Goal: Information Seeking & Learning: Learn about a topic

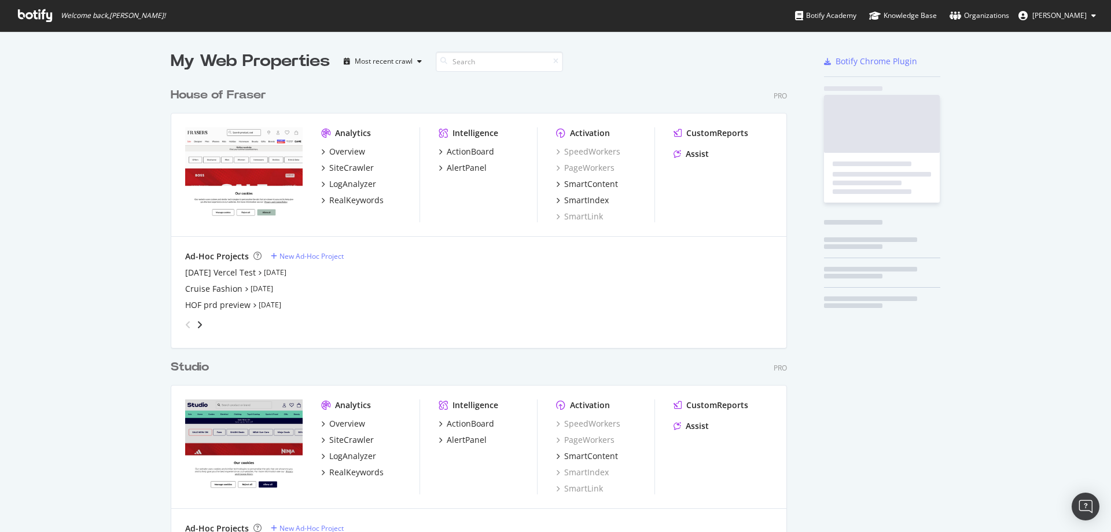
scroll to position [737, 617]
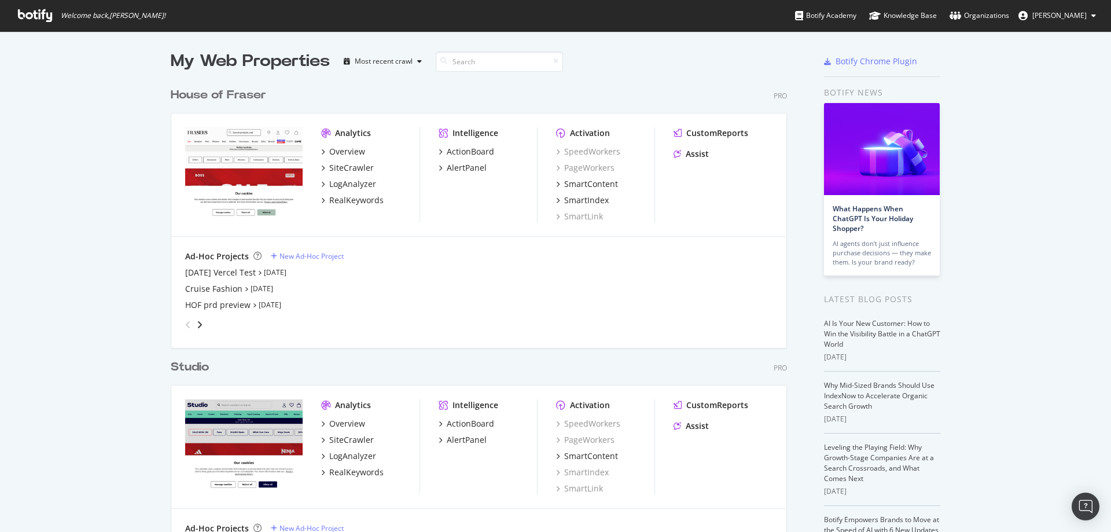
click at [209, 97] on div "House of Fraser" at bounding box center [218, 95] width 95 height 17
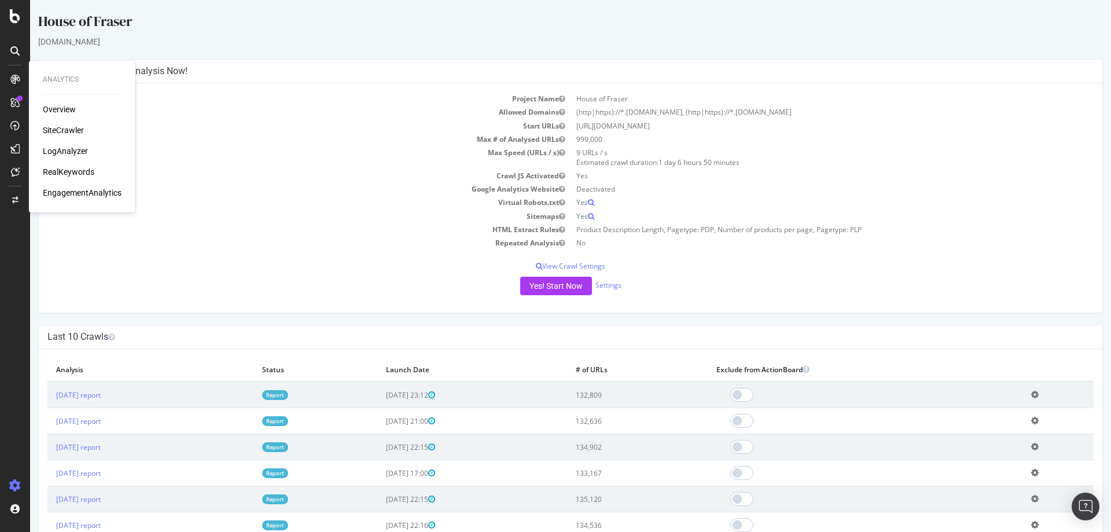
click at [47, 127] on div "SiteCrawler" at bounding box center [63, 130] width 41 height 12
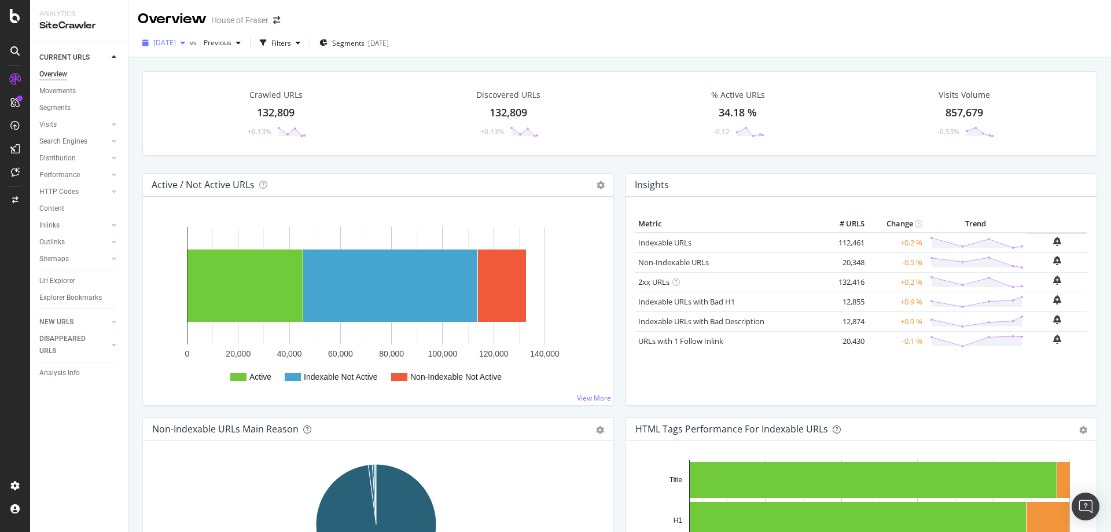
click at [174, 42] on span "[DATE]" at bounding box center [164, 43] width 23 height 10
click at [53, 193] on div "HTTP Codes" at bounding box center [58, 192] width 39 height 12
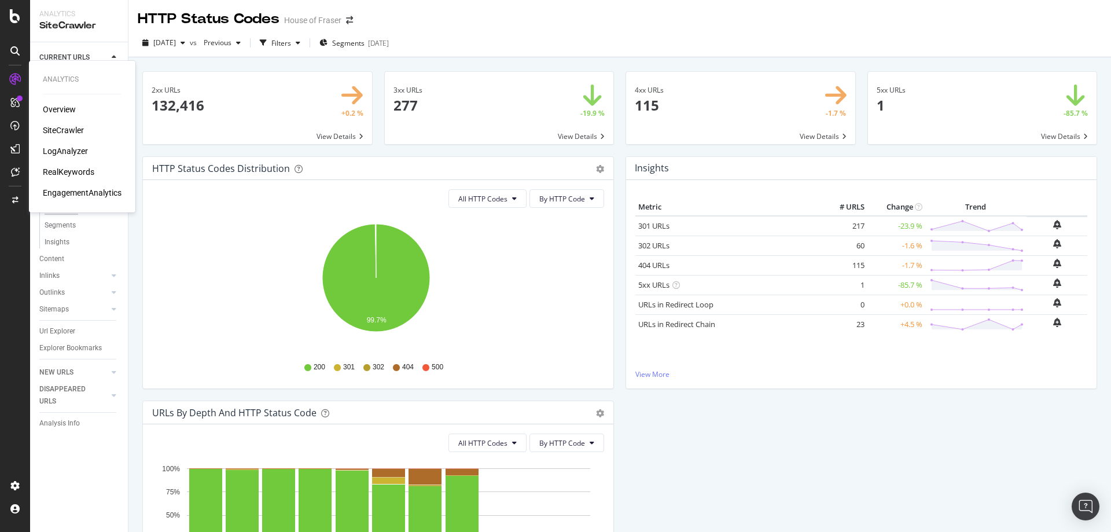
click at [53, 129] on div "SiteCrawler" at bounding box center [63, 130] width 41 height 12
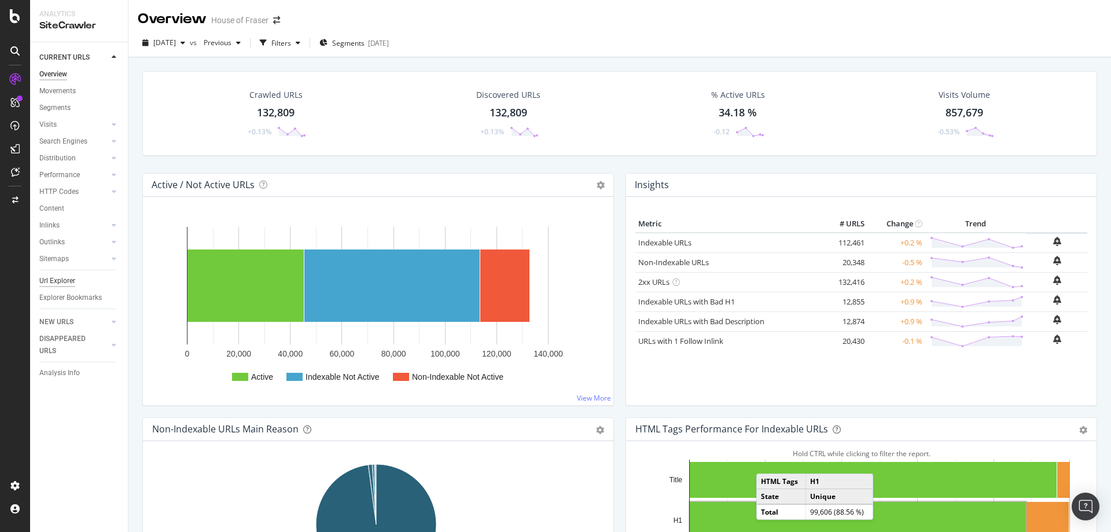
click at [56, 279] on div "Url Explorer" at bounding box center [57, 281] width 36 height 12
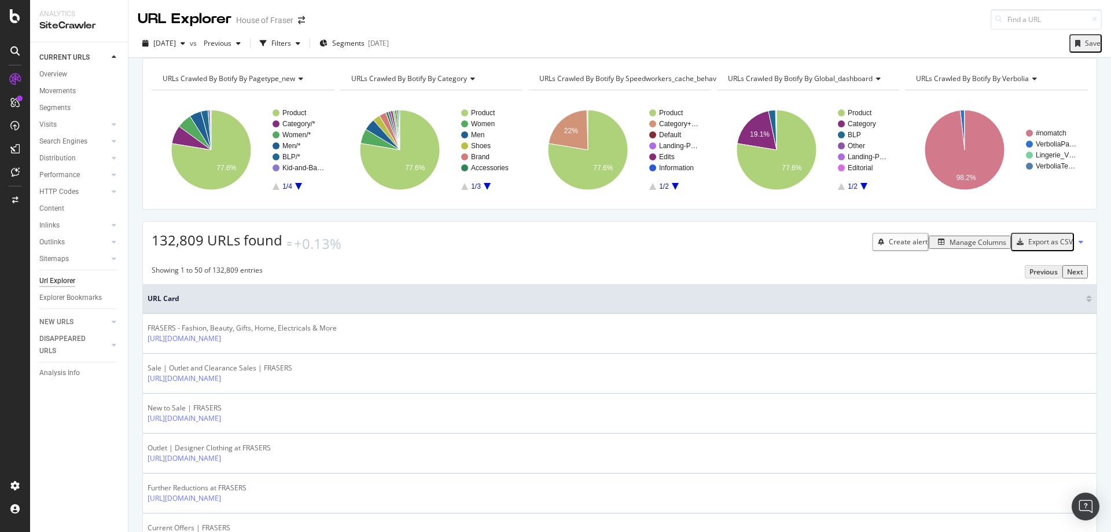
click at [979, 247] on div "Manage Columns" at bounding box center [977, 242] width 57 height 10
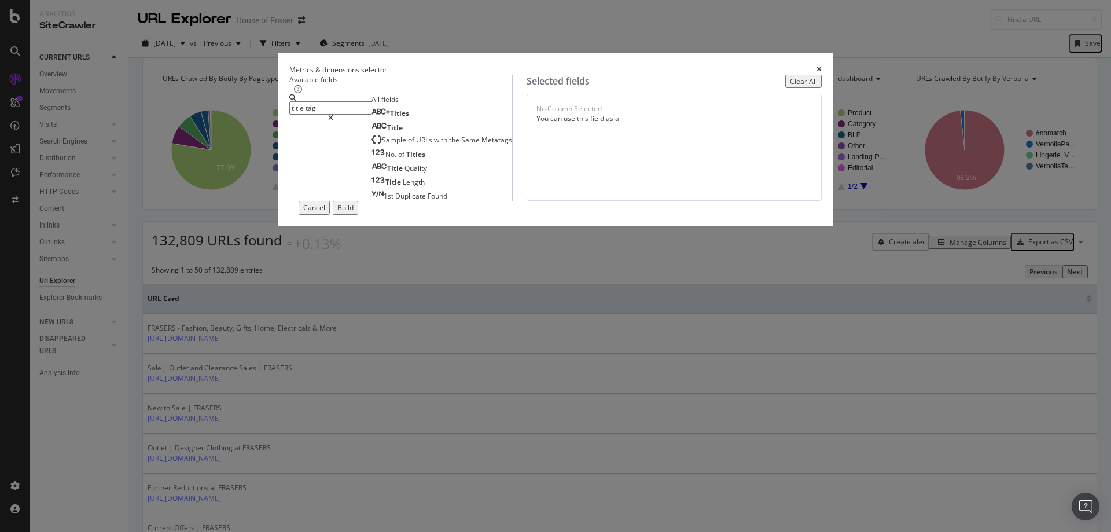
type input "title tag"
click at [816, 66] on icon "times" at bounding box center [818, 69] width 5 height 7
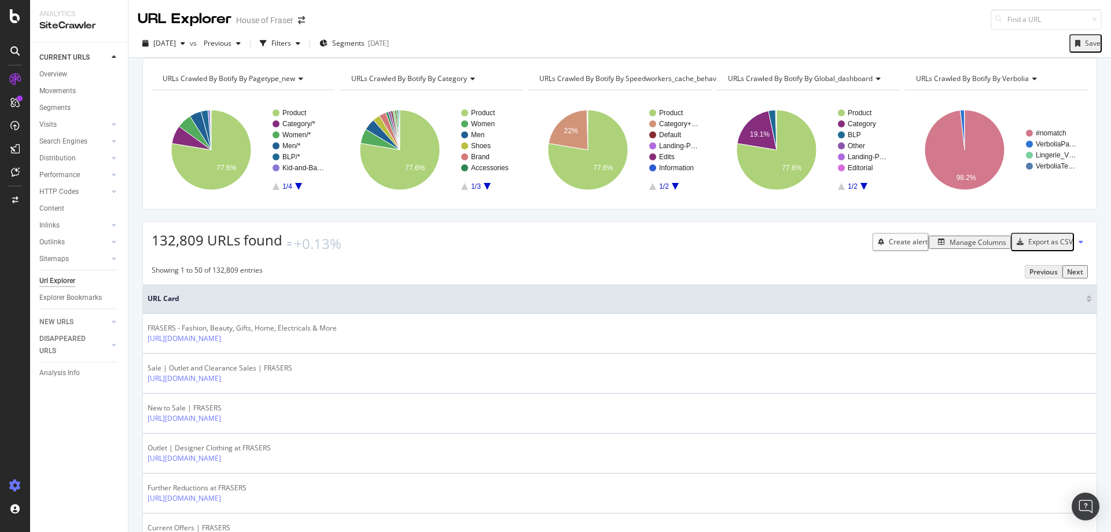
click at [19, 481] on icon at bounding box center [15, 486] width 12 height 12
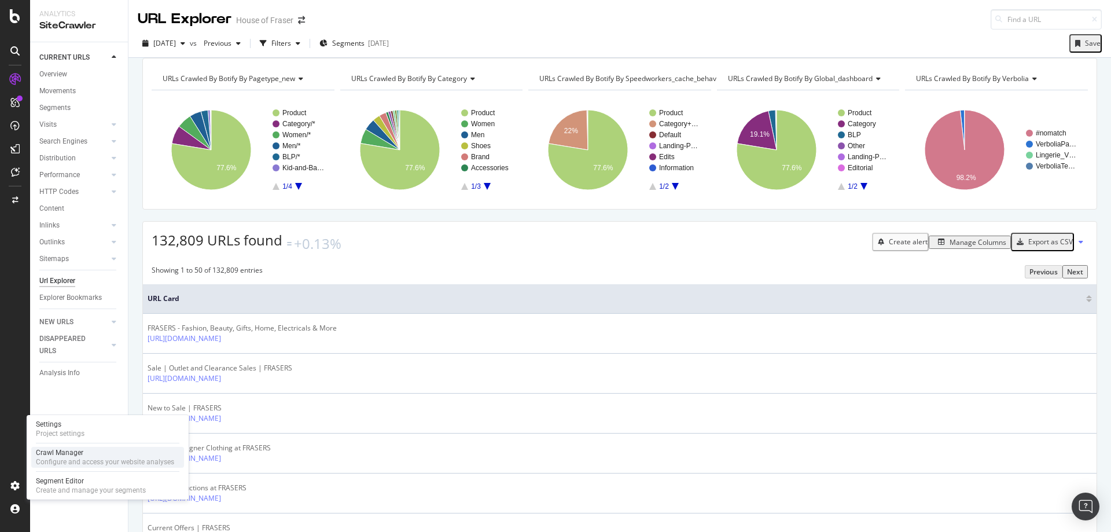
click at [64, 447] on div "Crawl Manager Configure and access your website analyses" at bounding box center [107, 457] width 153 height 21
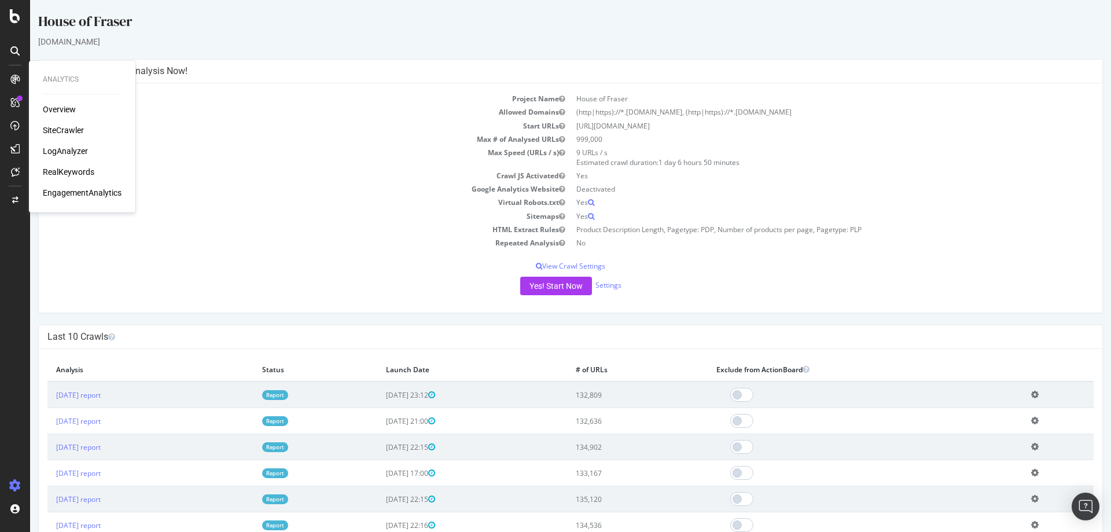
click at [53, 126] on div "SiteCrawler" at bounding box center [63, 130] width 41 height 12
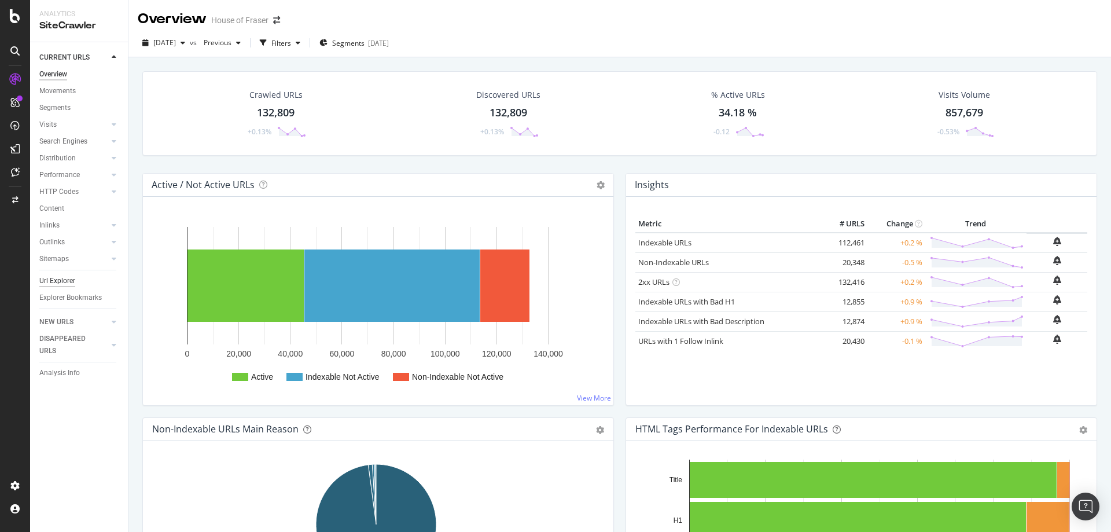
click at [51, 281] on div "Url Explorer" at bounding box center [57, 281] width 36 height 12
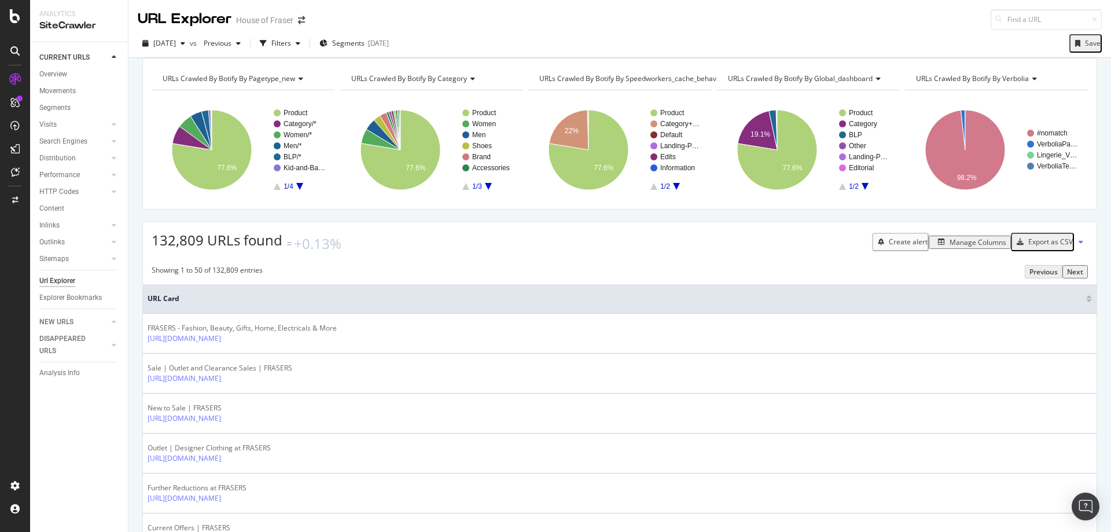
click at [967, 247] on div "Manage Columns" at bounding box center [969, 242] width 73 height 10
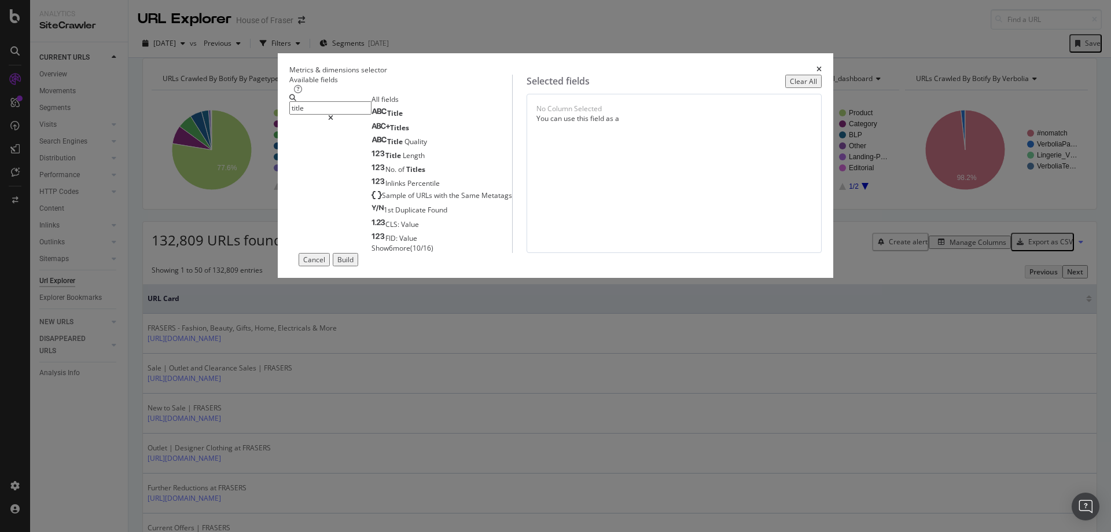
click at [371, 253] on span "Show 6 more" at bounding box center [390, 248] width 39 height 10
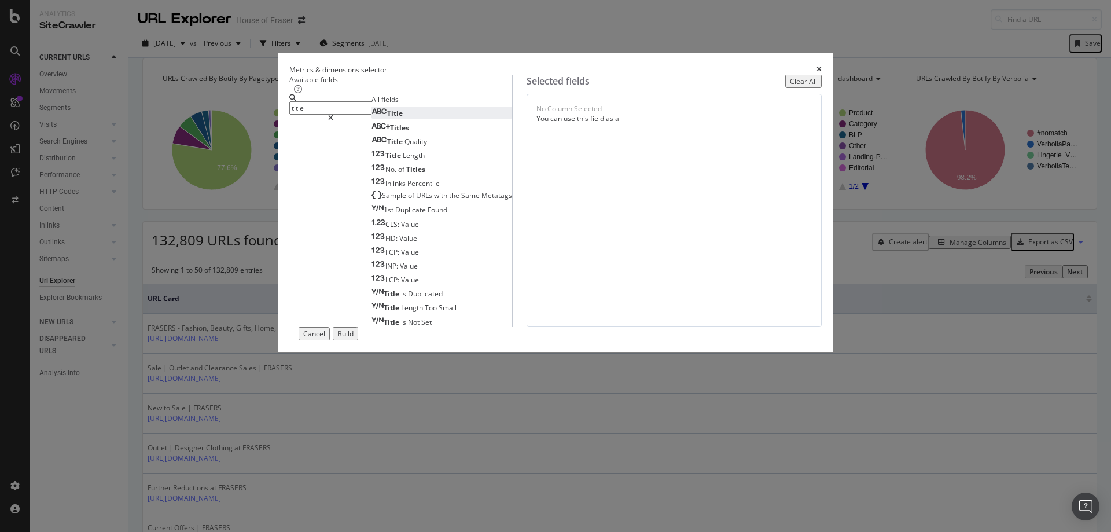
click at [387, 118] on span "Title" at bounding box center [395, 113] width 16 height 10
click at [370, 115] on input "title" at bounding box center [330, 107] width 82 height 13
type input "="
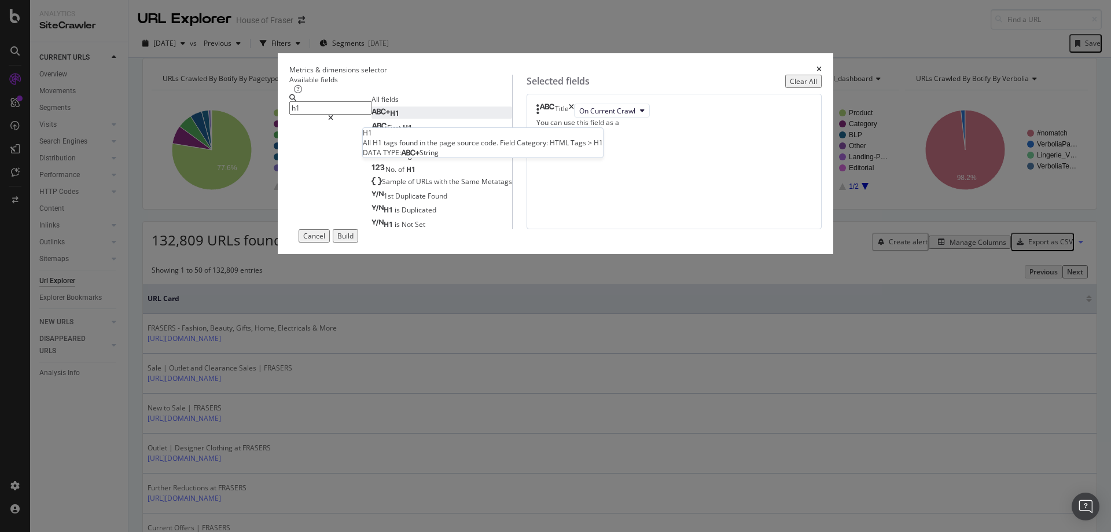
type input "h1"
click at [390, 118] on span "H1" at bounding box center [394, 113] width 9 height 10
click at [363, 115] on input "h1" at bounding box center [330, 107] width 82 height 13
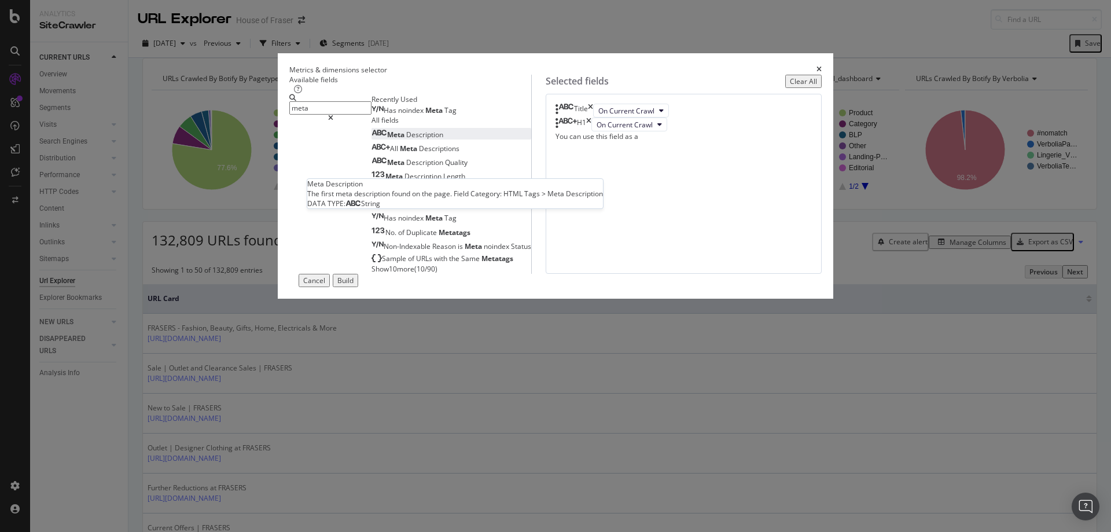
type input "meta"
click at [387, 139] on span "Meta" at bounding box center [396, 135] width 19 height 10
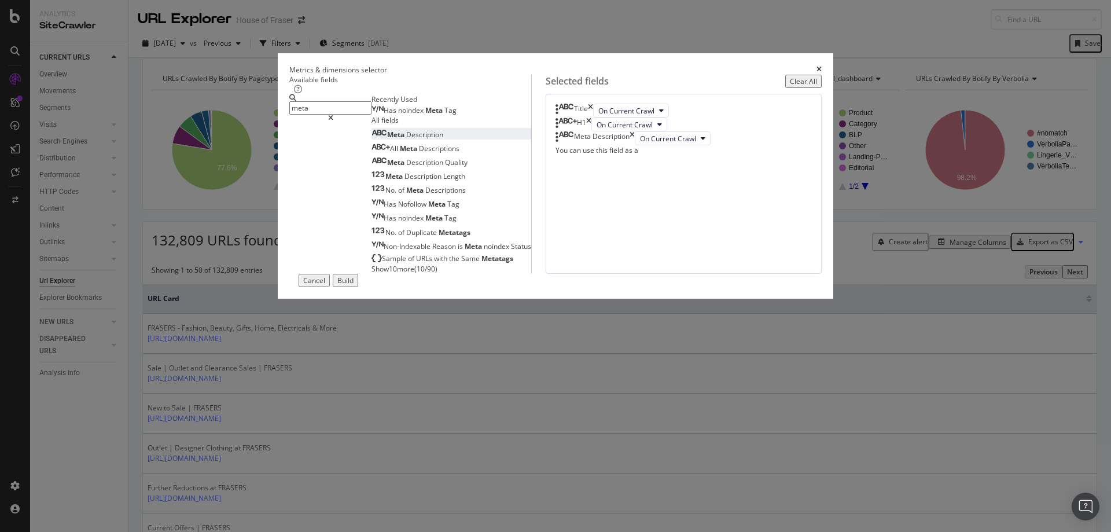
click at [371, 115] on input "meta" at bounding box center [330, 107] width 82 height 13
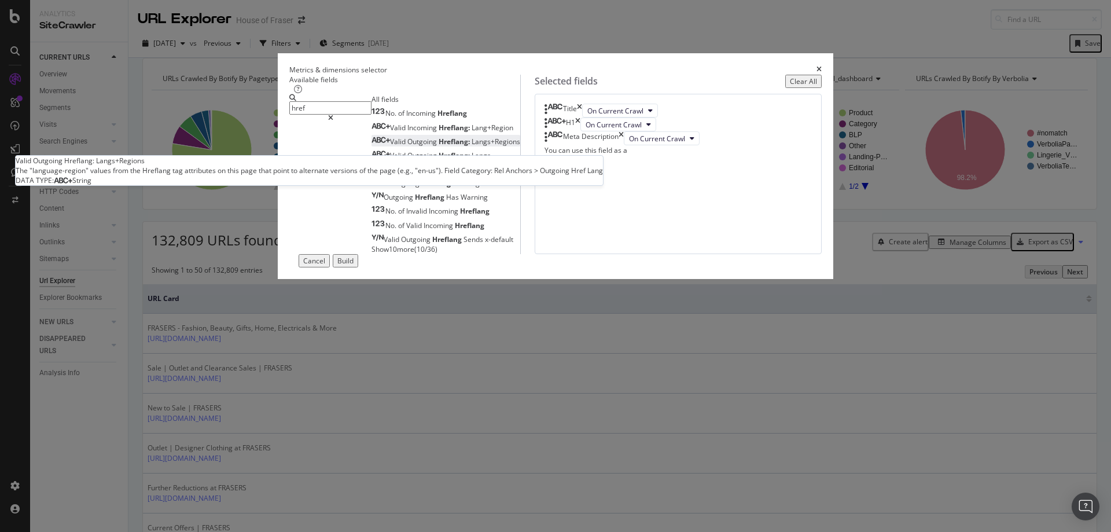
type input "href"
click at [407, 146] on span "Outgoing" at bounding box center [422, 142] width 31 height 10
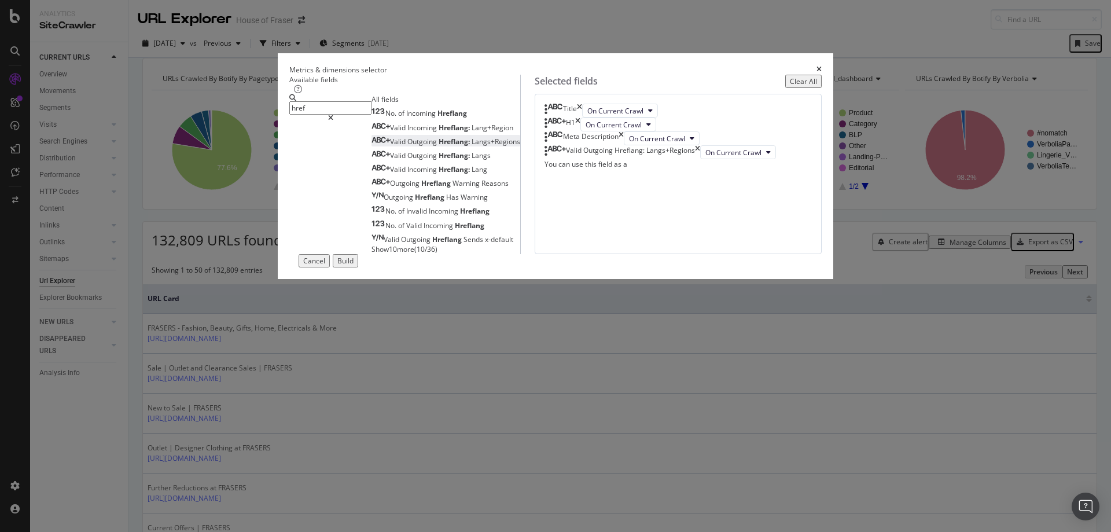
click at [367, 115] on input "href" at bounding box center [330, 107] width 82 height 13
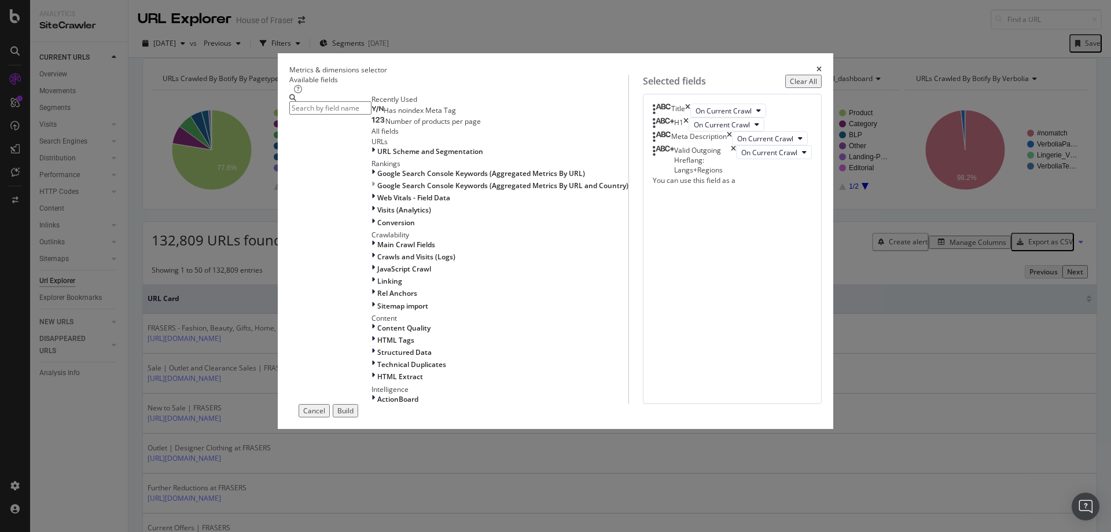
click at [371, 115] on input "modal" at bounding box center [330, 107] width 82 height 13
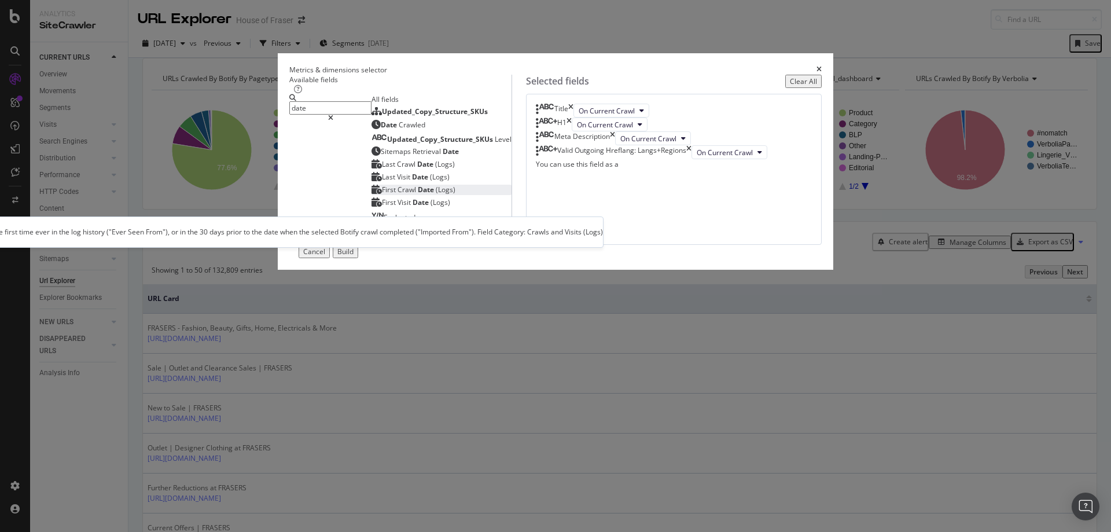
type input "date"
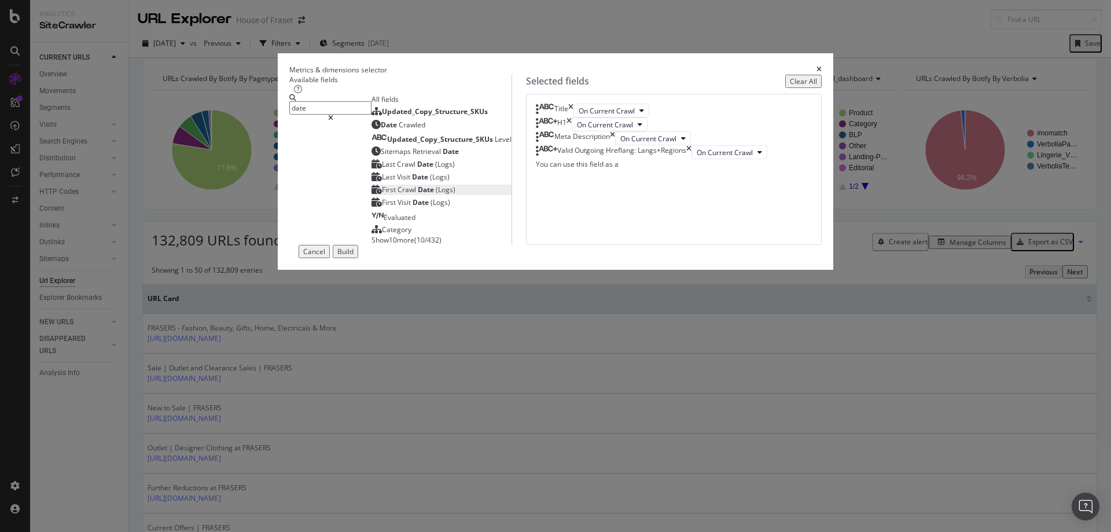
click at [418, 194] on span "Date" at bounding box center [427, 190] width 18 height 10
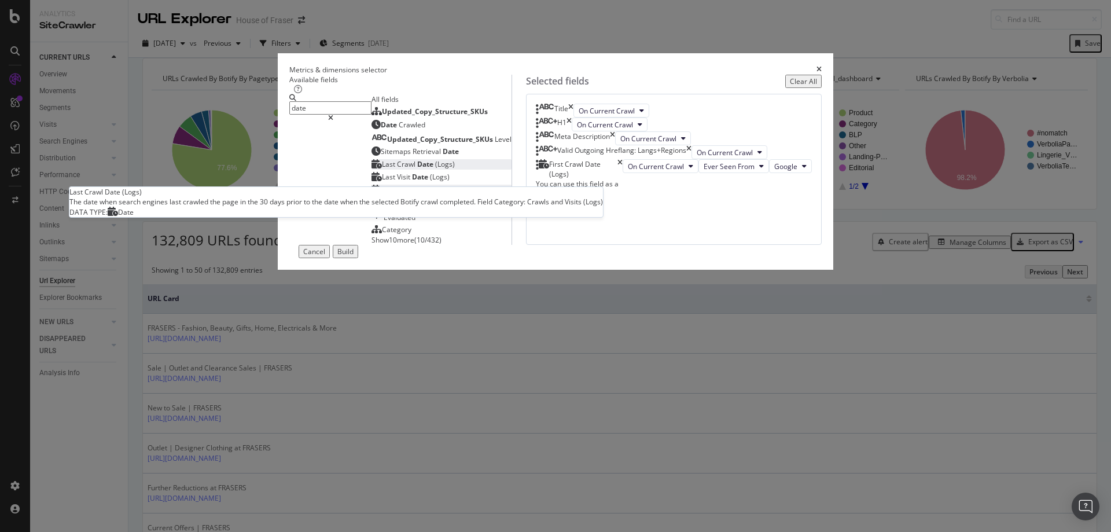
click at [417, 169] on span "Date" at bounding box center [426, 164] width 18 height 10
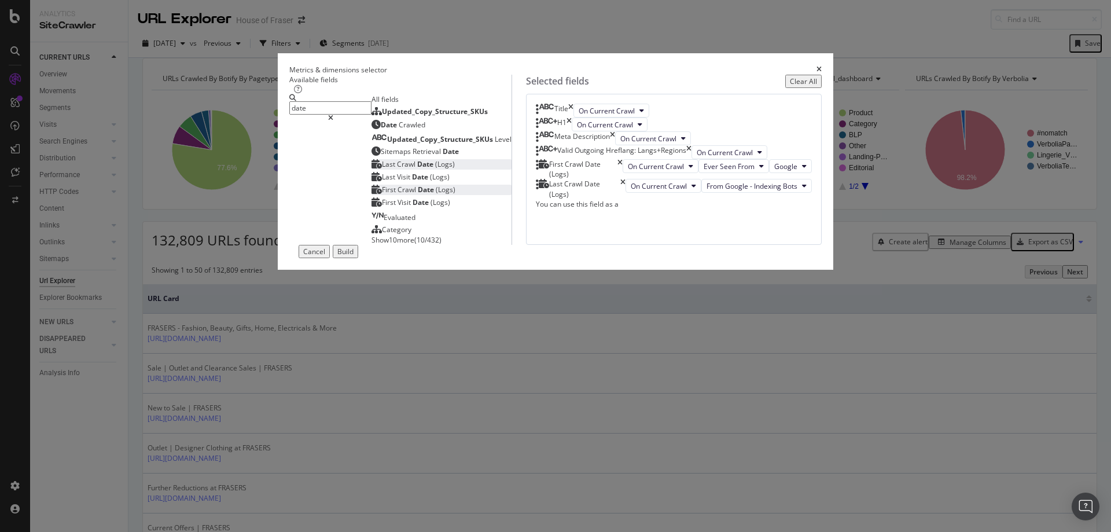
click at [371, 115] on input "date" at bounding box center [330, 107] width 82 height 13
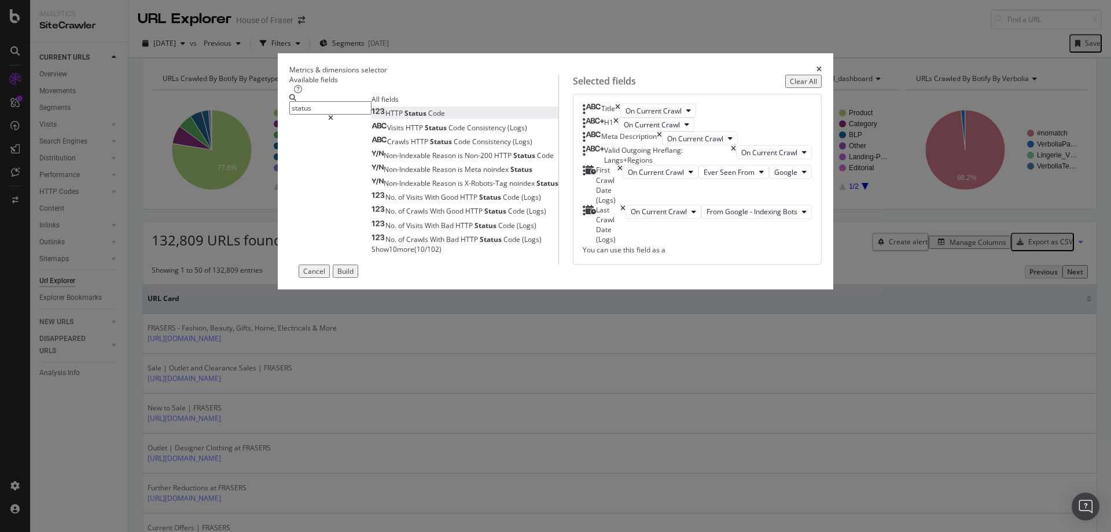
type input "status"
click at [428, 118] on span "Code" at bounding box center [436, 113] width 17 height 10
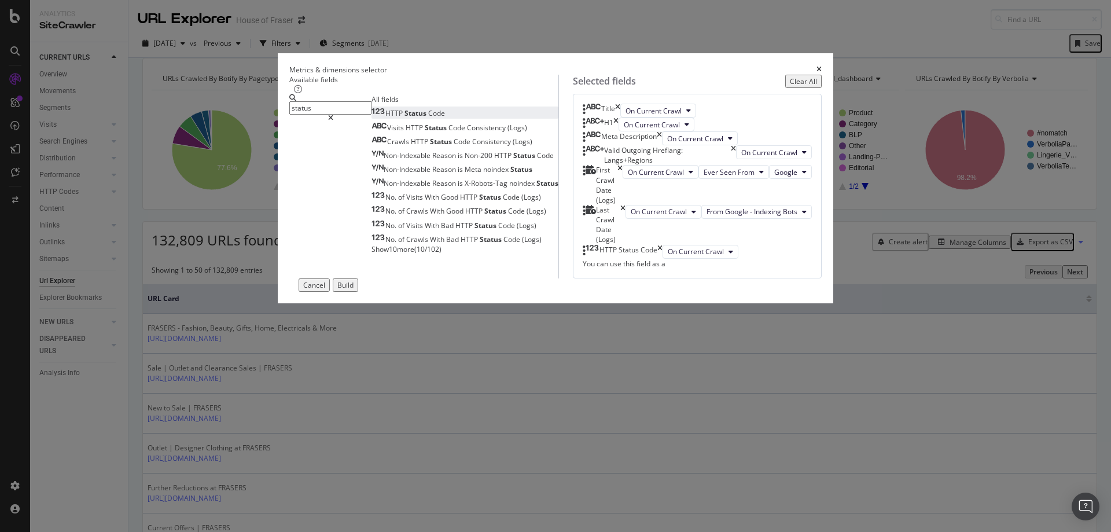
click at [368, 115] on input "status" at bounding box center [330, 107] width 82 height 13
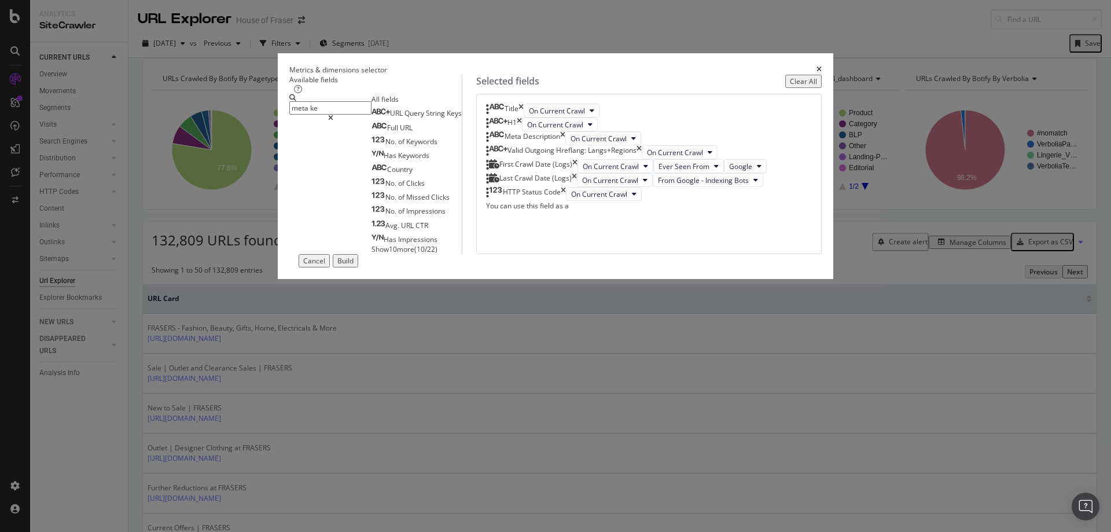
type input "meta ke"
click at [371, 254] on span "Show 10 more" at bounding box center [392, 249] width 43 height 10
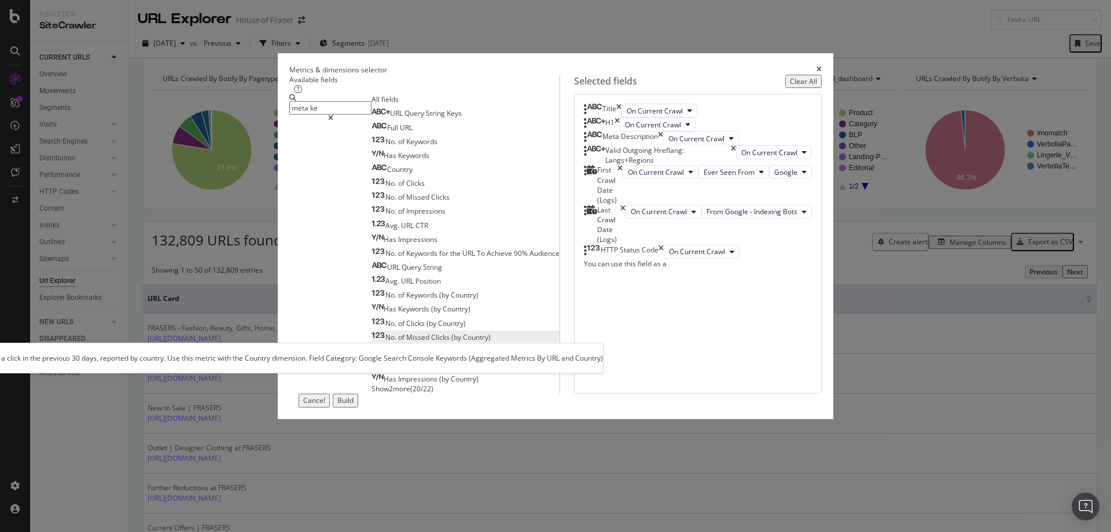
scroll to position [2, 0]
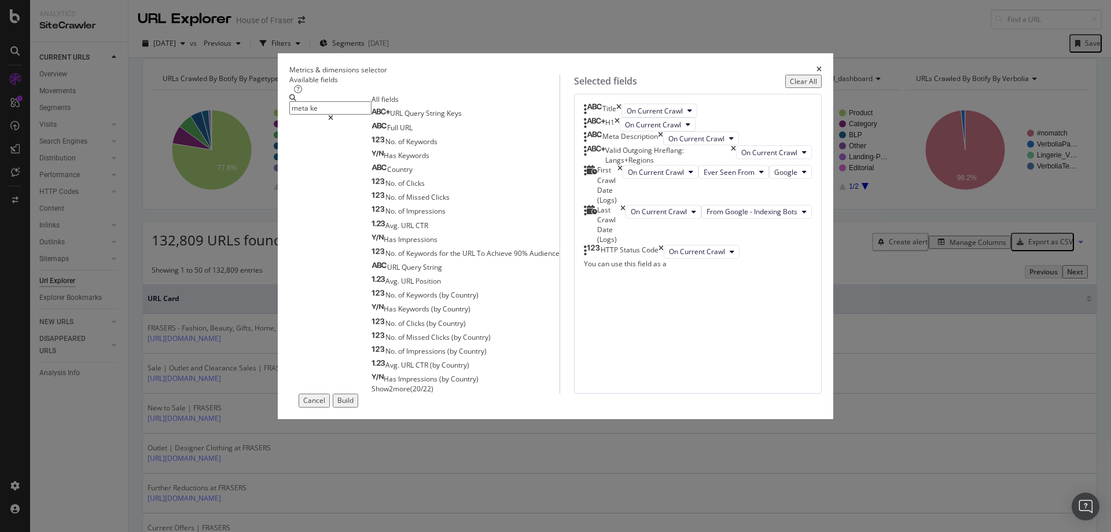
click at [366, 115] on input "meta ke" at bounding box center [330, 107] width 82 height 13
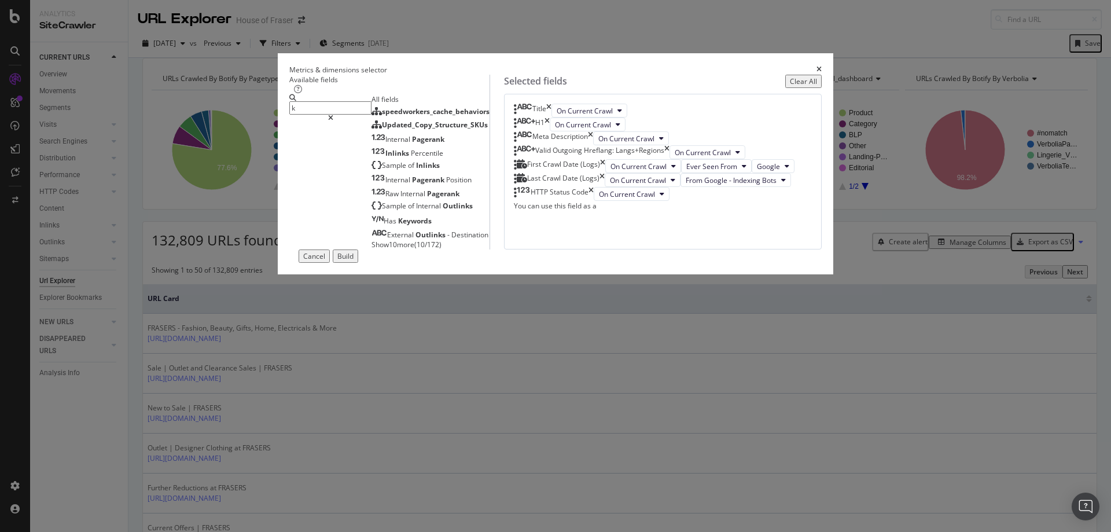
scroll to position [0, 0]
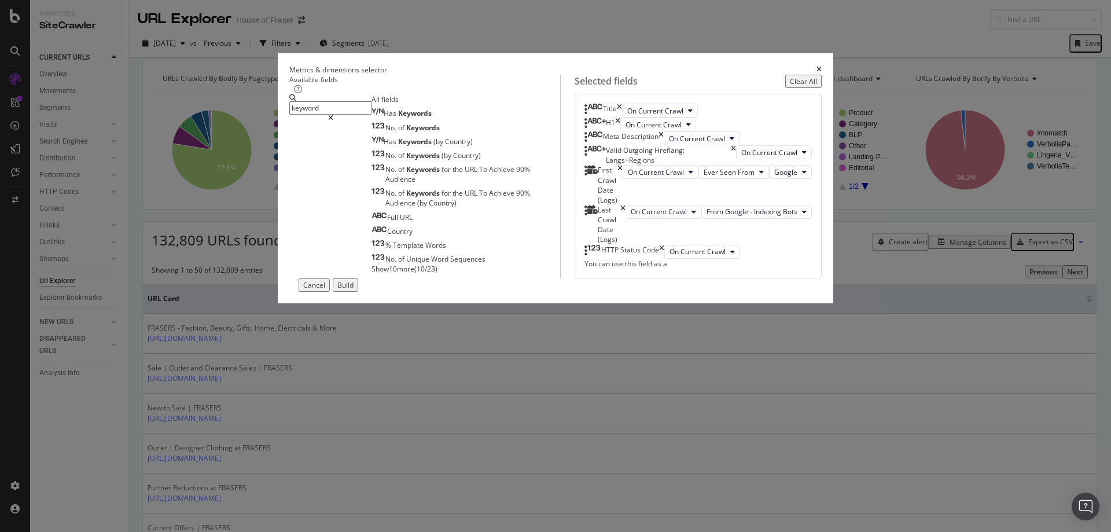
type input "keyword"
click at [371, 274] on span "Show 10 more" at bounding box center [392, 269] width 43 height 10
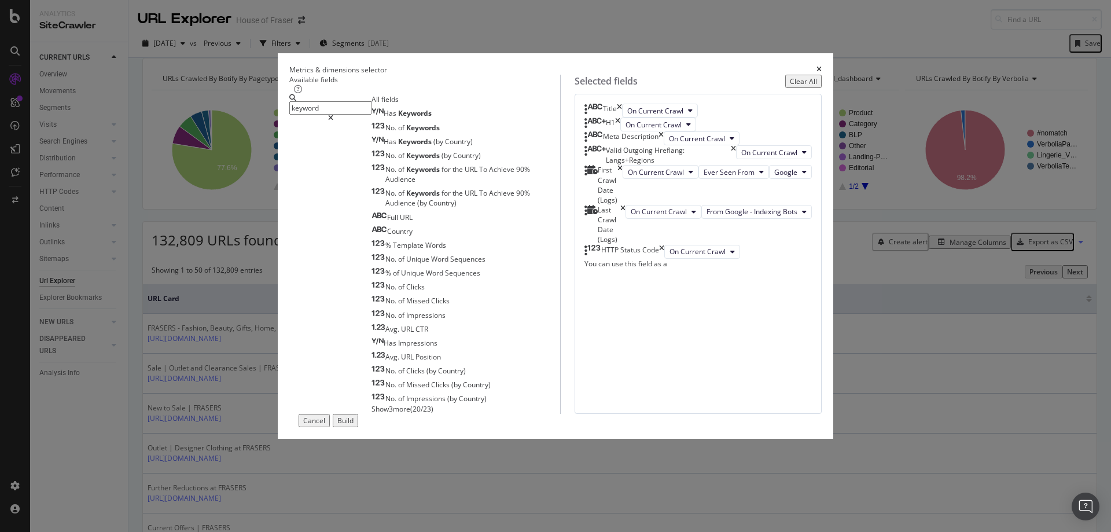
click at [366, 115] on input "keyword" at bounding box center [330, 107] width 82 height 13
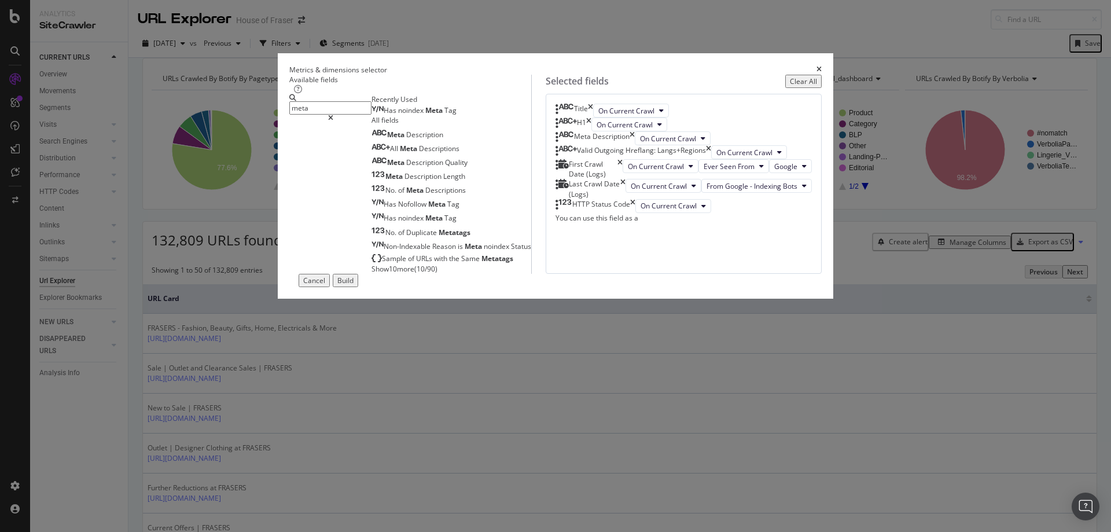
type input "meta"
click at [371, 274] on span "Show 10 more" at bounding box center [392, 269] width 43 height 10
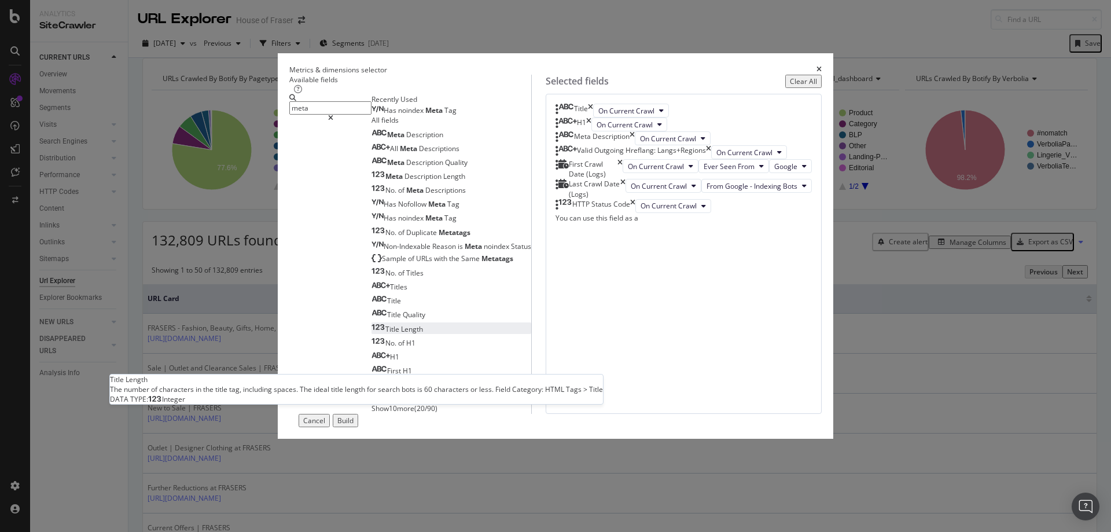
scroll to position [69, 0]
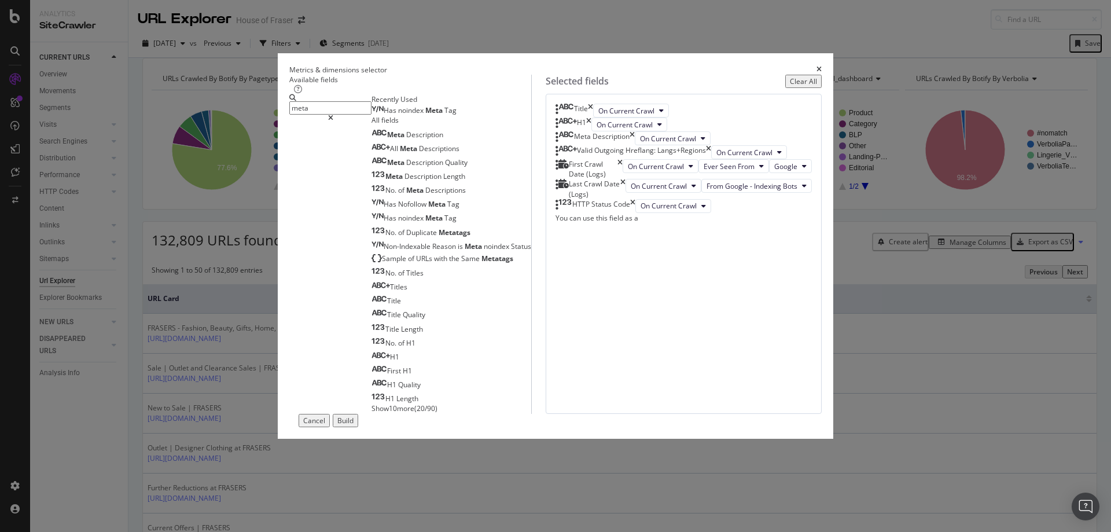
click at [353, 425] on div "Build" at bounding box center [345, 420] width 16 height 10
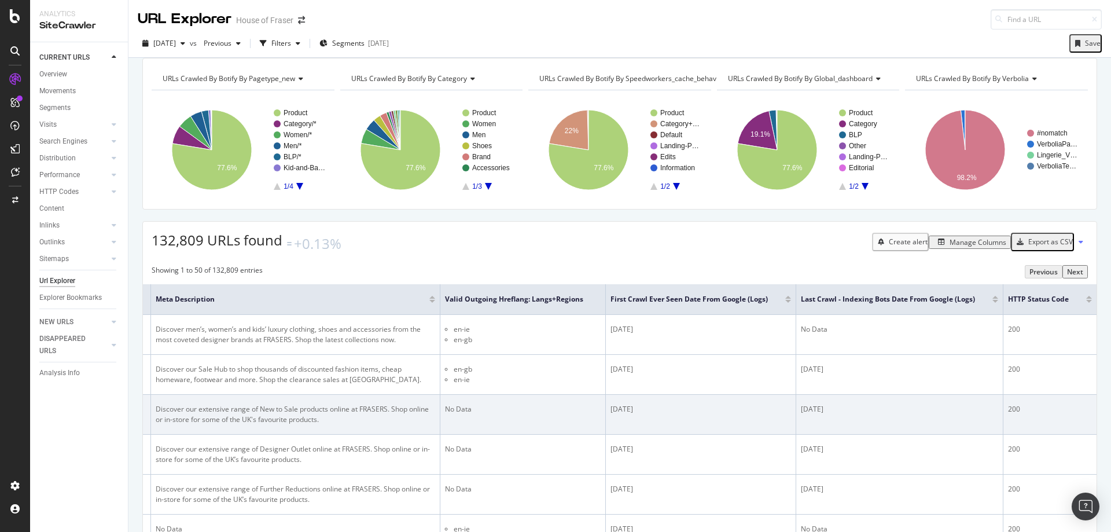
scroll to position [29, 0]
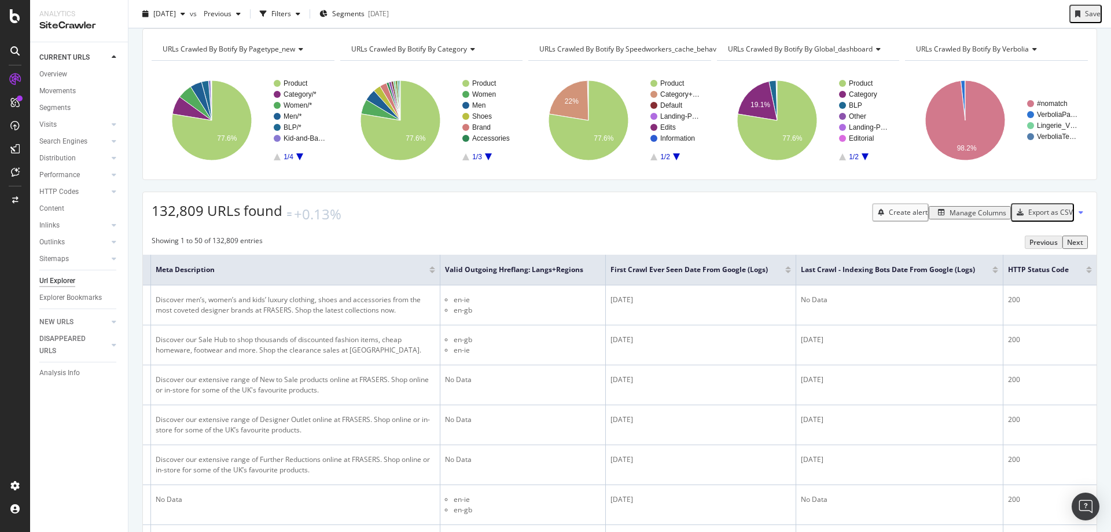
click at [949, 217] on div "Manage Columns" at bounding box center [977, 213] width 57 height 10
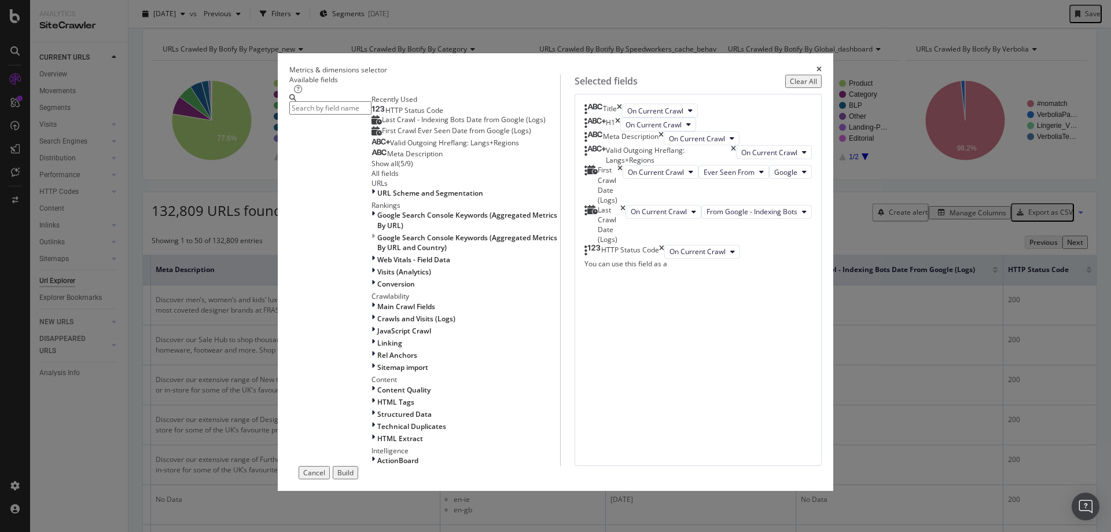
click at [816, 66] on icon "times" at bounding box center [818, 69] width 5 height 7
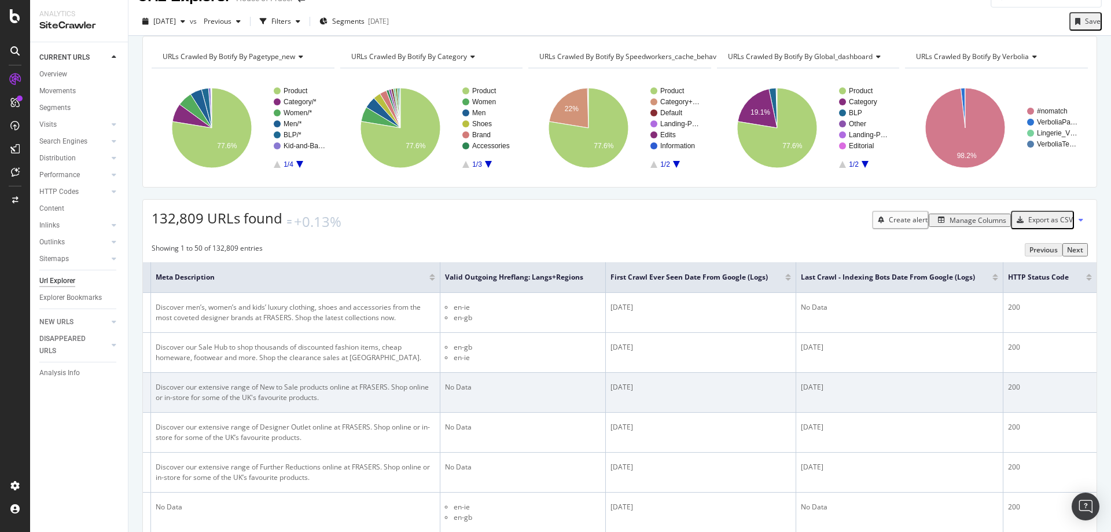
scroll to position [0, 0]
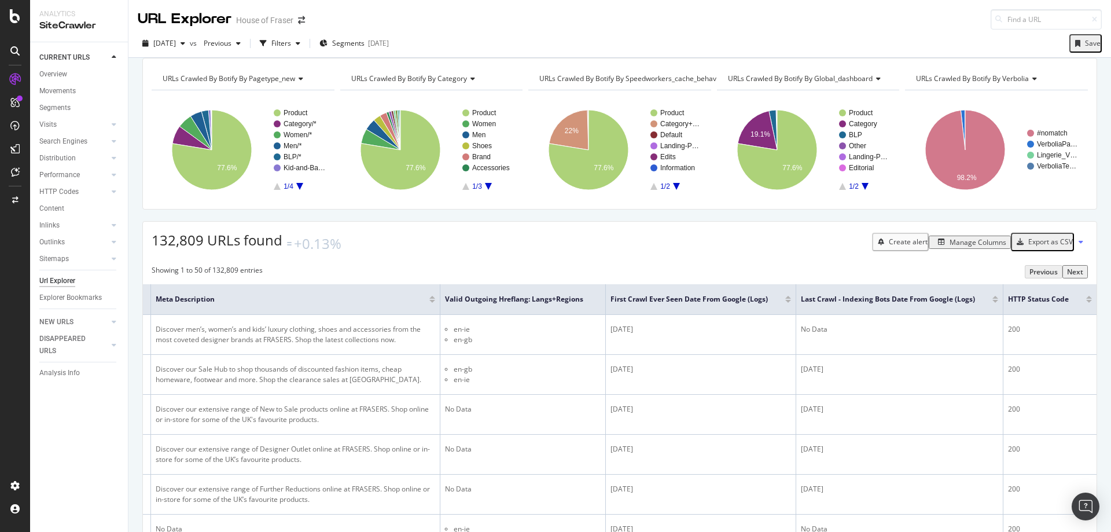
click at [1042, 246] on div "Export as CSV" at bounding box center [1050, 242] width 45 height 10
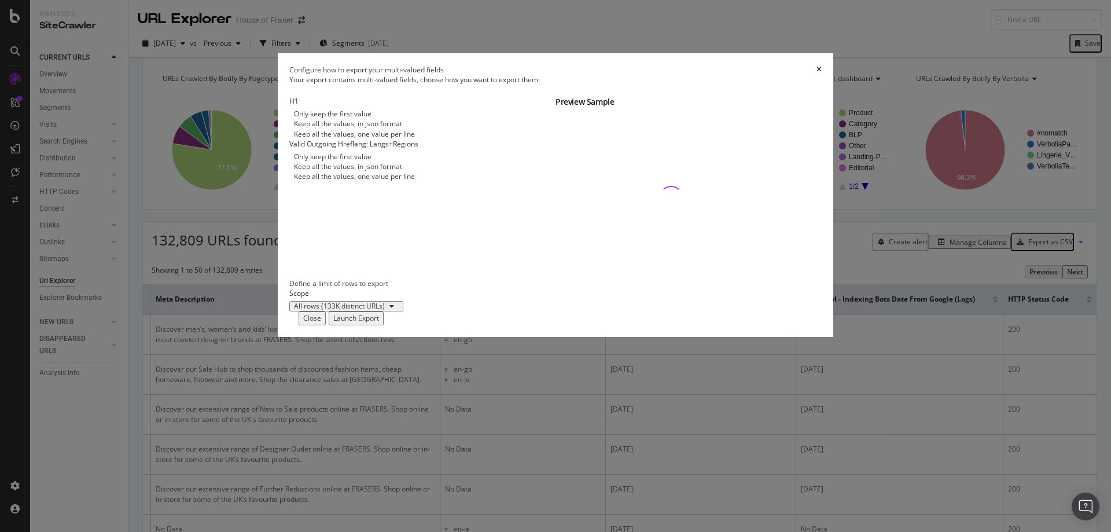
click at [289, 139] on div "modal" at bounding box center [289, 134] width 0 height 10
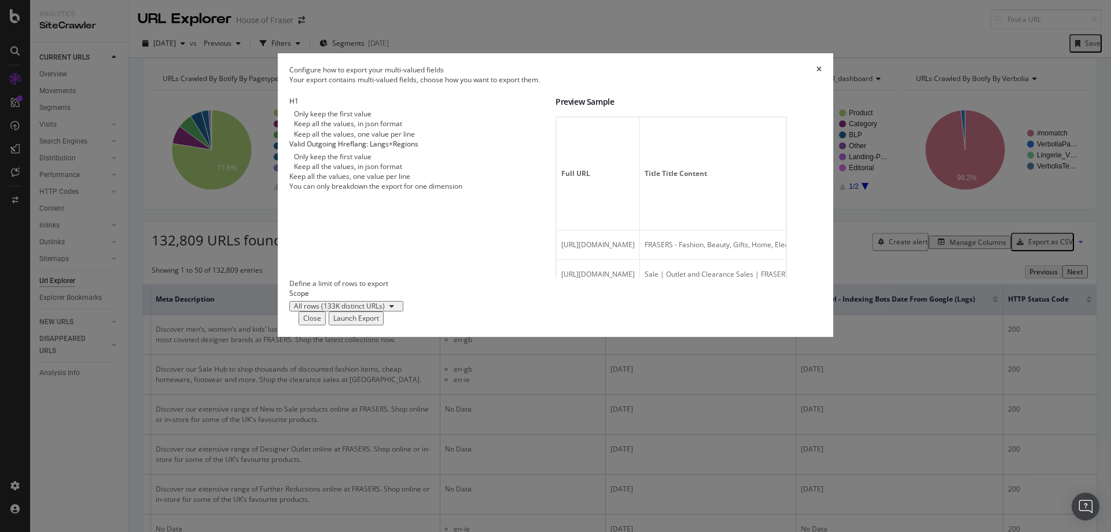
click at [289, 171] on div "Keep all the values, in json format" at bounding box center [289, 166] width 0 height 10
click at [289, 161] on div "Only keep the first value" at bounding box center [289, 157] width 0 height 10
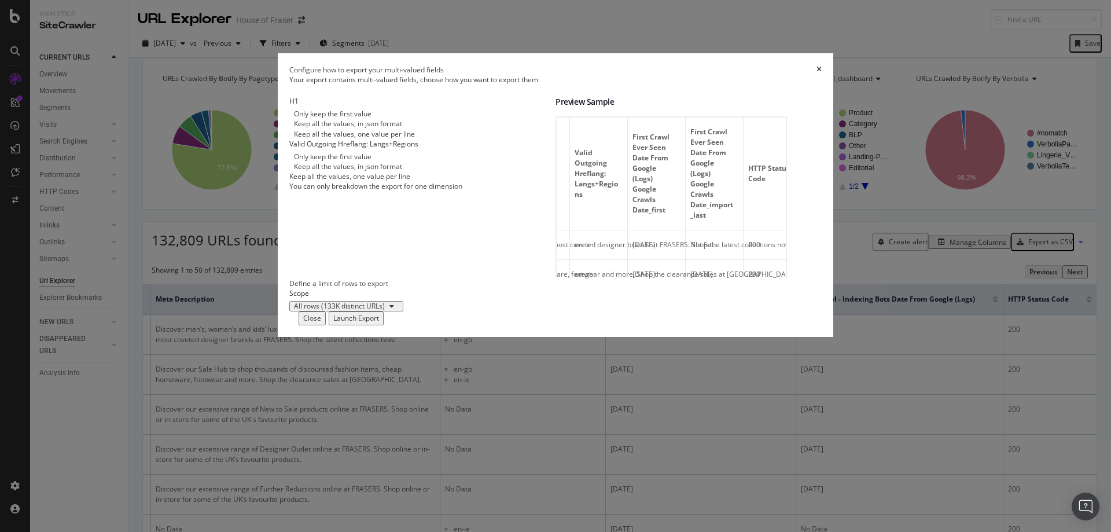
scroll to position [0, 716]
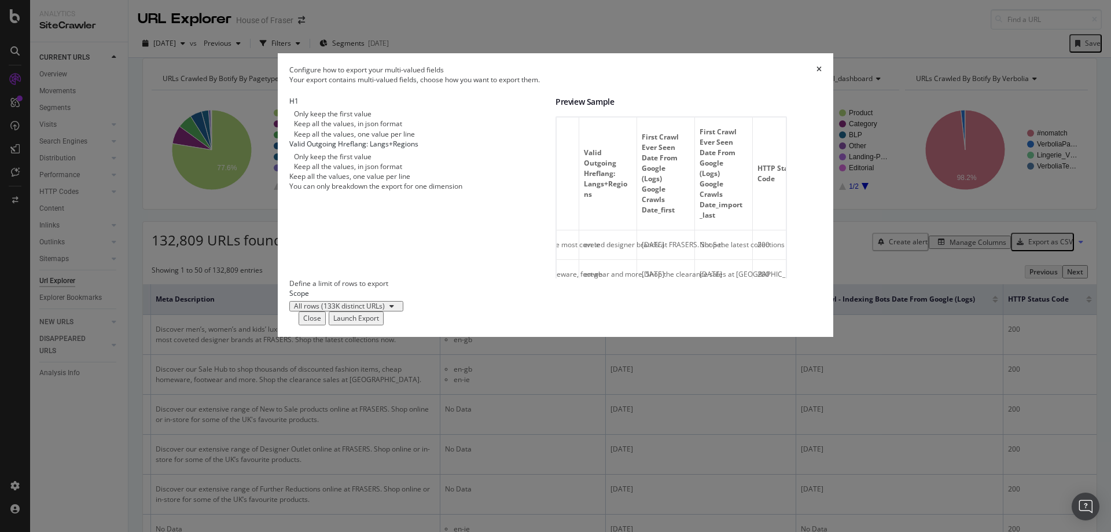
click at [289, 171] on div "Keep all the values, in json format" at bounding box center [289, 166] width 0 height 10
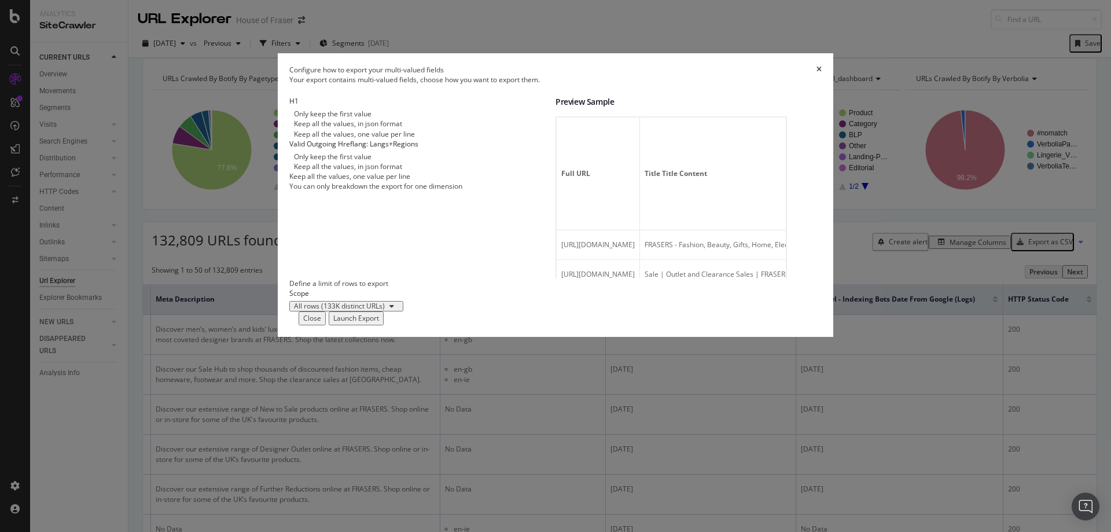
click at [379, 323] on div "Launch Export" at bounding box center [356, 318] width 46 height 10
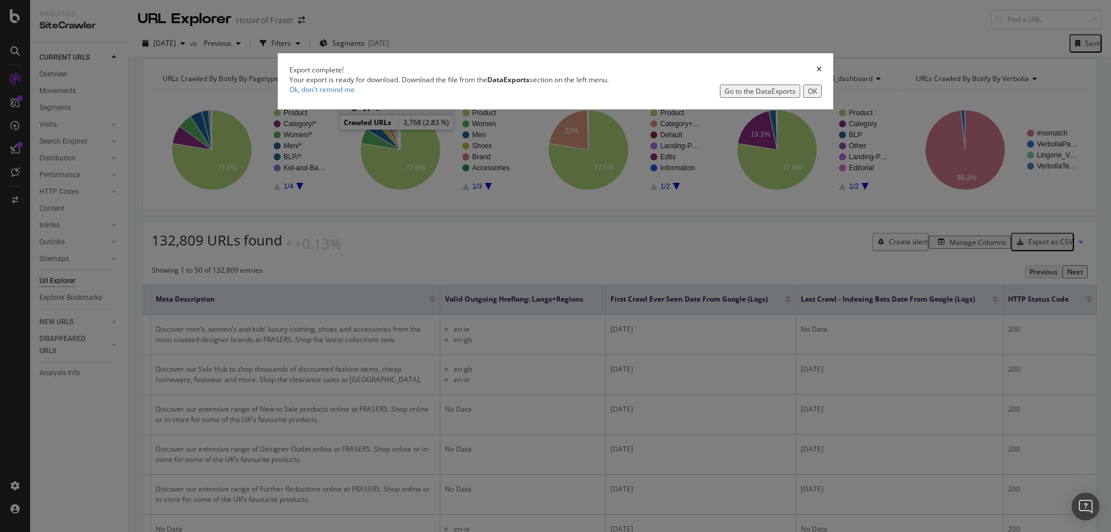
click at [816, 73] on icon "times" at bounding box center [818, 69] width 5 height 7
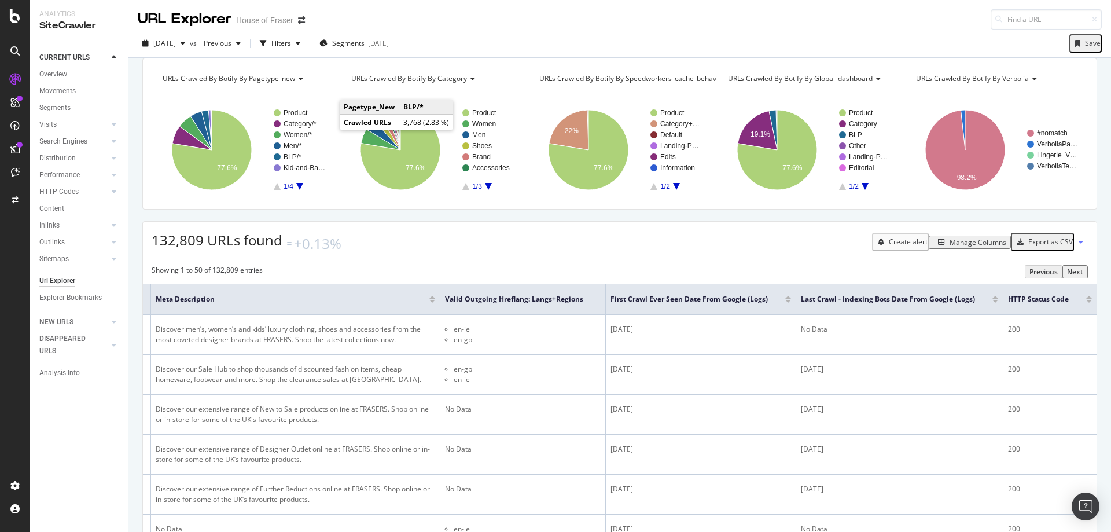
click at [956, 247] on div "Manage Columns" at bounding box center [977, 242] width 57 height 10
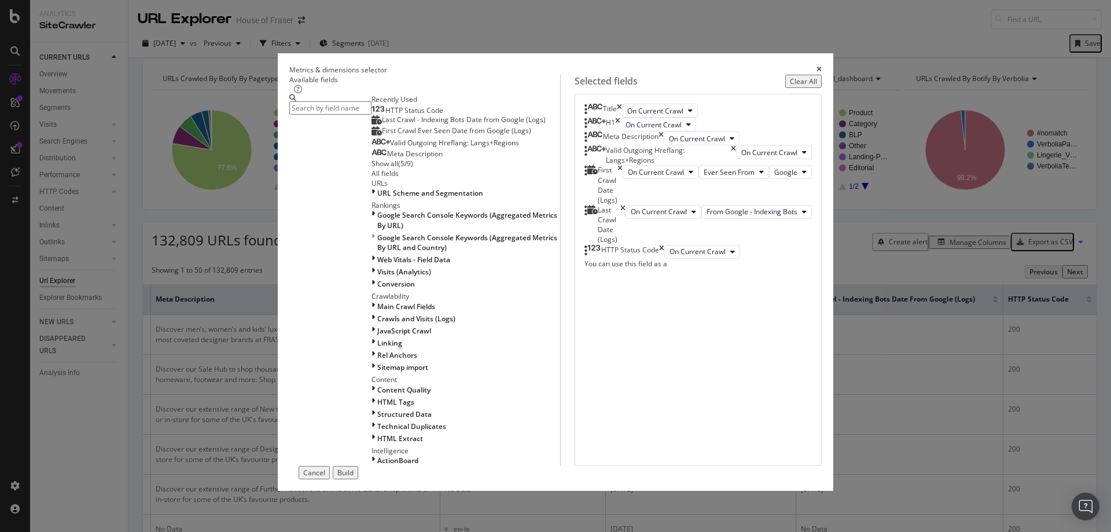
click at [622, 117] on icon "times" at bounding box center [619, 111] width 5 height 14
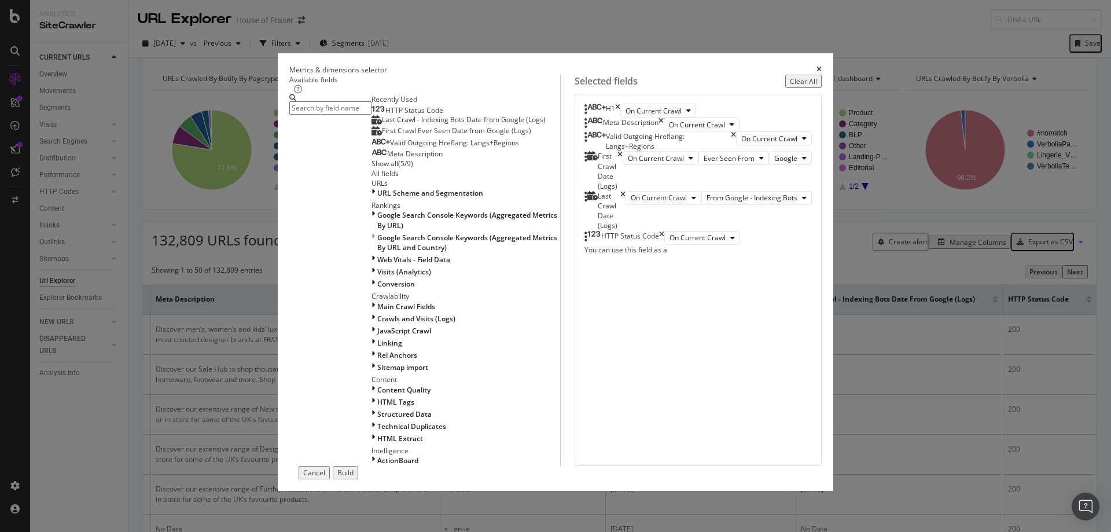
click at [620, 117] on icon "times" at bounding box center [617, 111] width 5 height 14
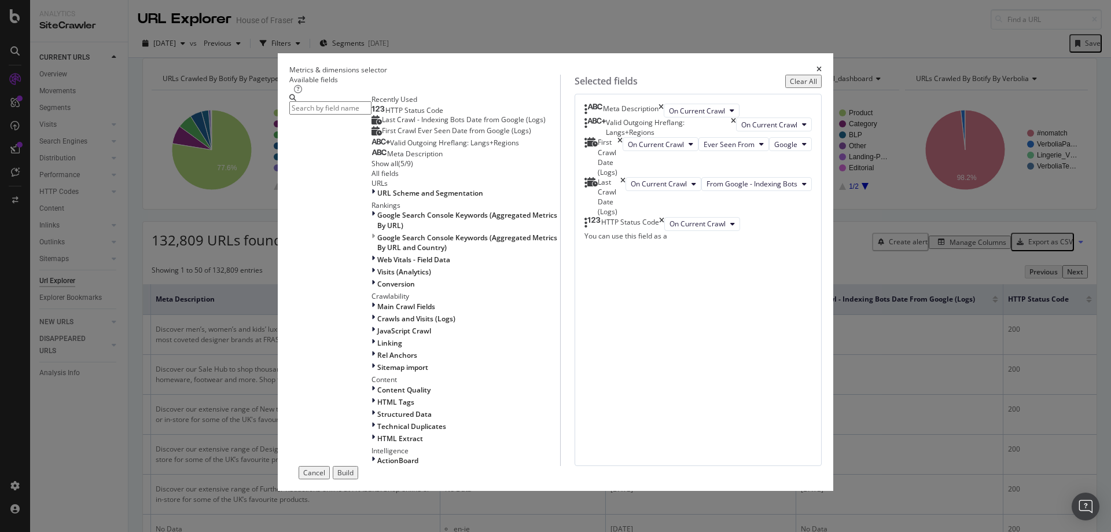
click at [663, 117] on icon "times" at bounding box center [660, 111] width 5 height 14
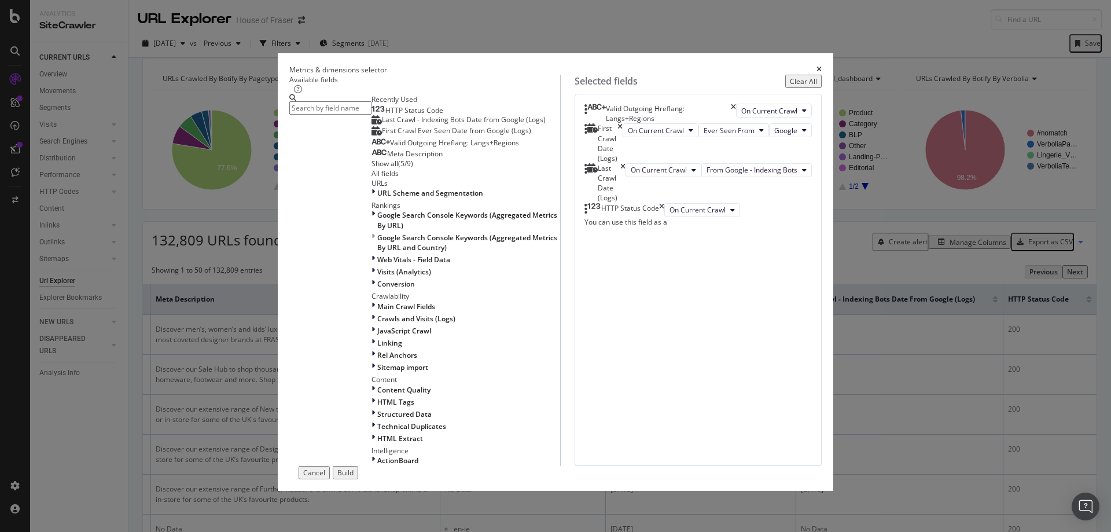
click at [736, 123] on icon "times" at bounding box center [733, 114] width 5 height 20
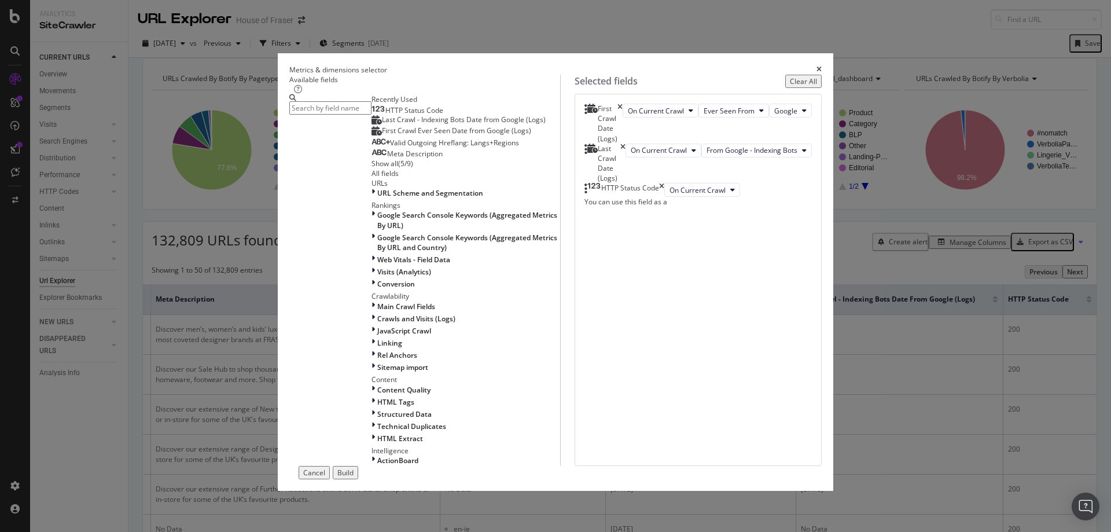
click at [622, 134] on icon "times" at bounding box center [619, 124] width 5 height 40
click at [625, 134] on icon "times" at bounding box center [622, 124] width 5 height 40
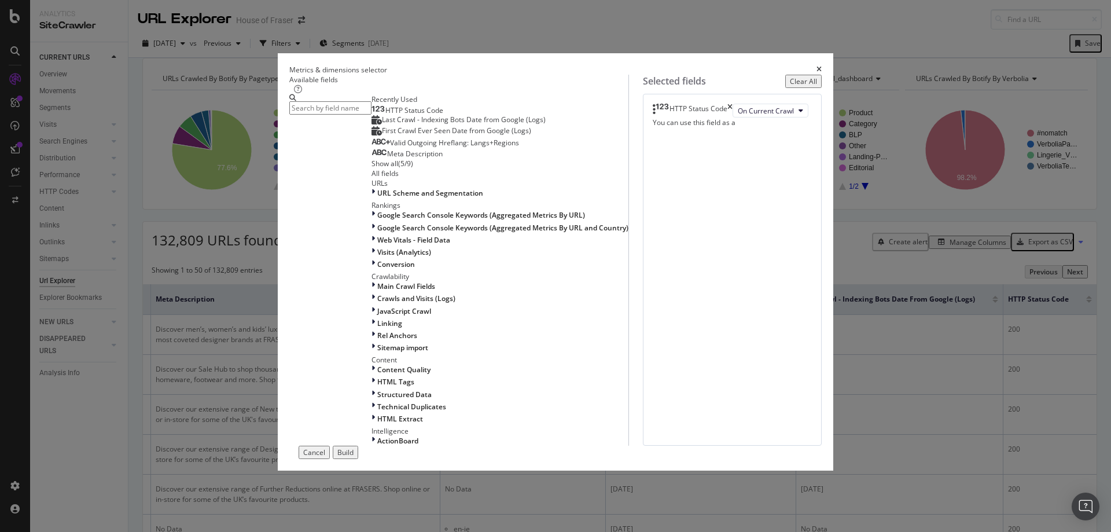
click at [732, 117] on icon "times" at bounding box center [729, 111] width 5 height 14
click at [361, 115] on input "modal" at bounding box center [330, 107] width 82 height 13
type input "canonical"
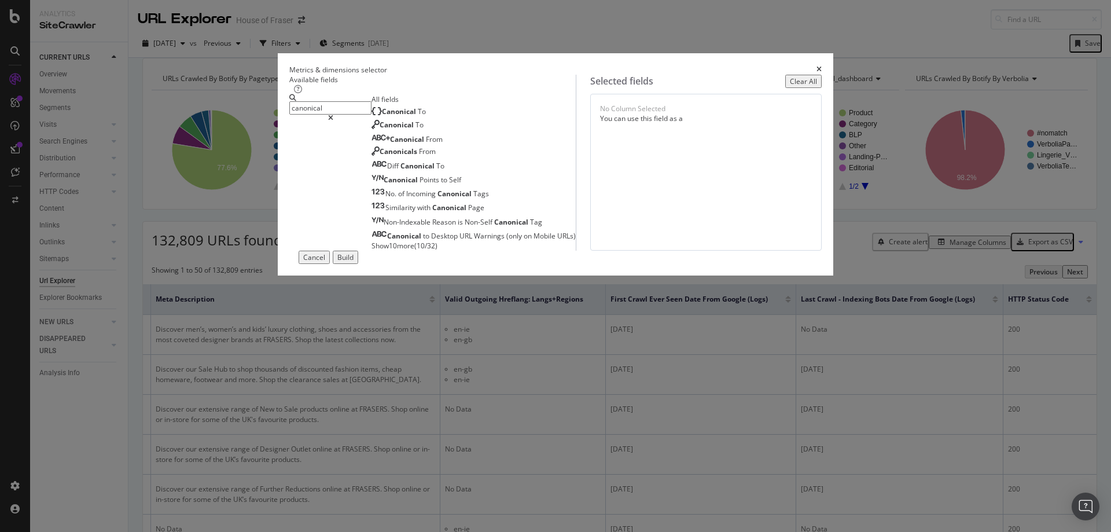
drag, startPoint x: 377, startPoint y: 126, endPoint x: 320, endPoint y: 115, distance: 57.7
click at [320, 115] on div "canonical" at bounding box center [330, 107] width 82 height 27
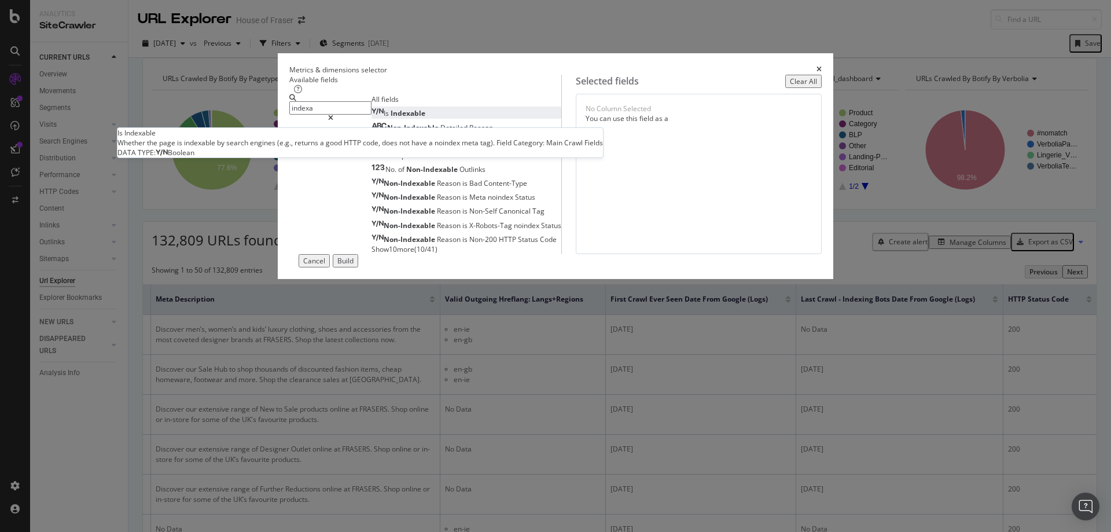
type input "indexa"
click at [390, 118] on span "Indexable" at bounding box center [407, 113] width 35 height 10
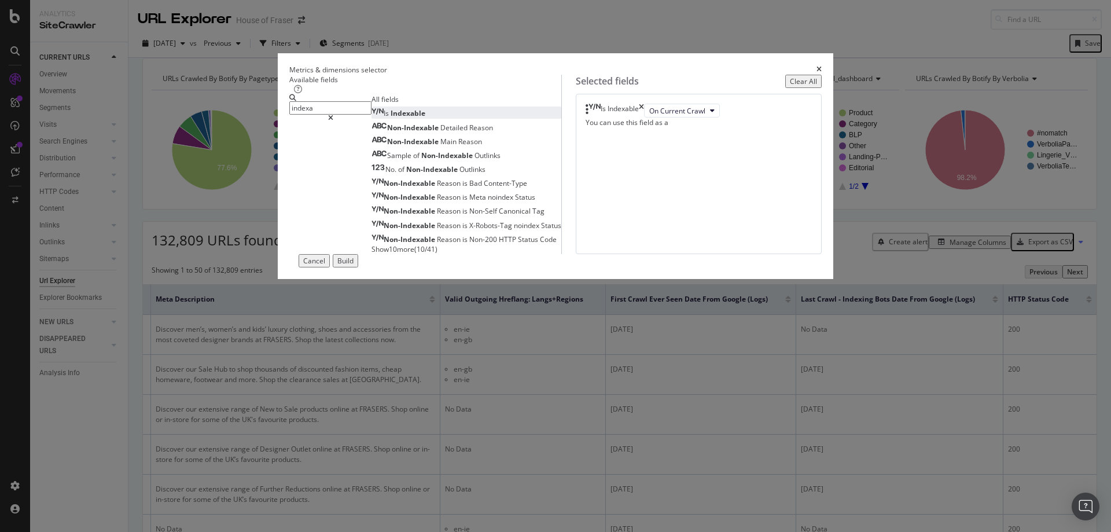
click at [371, 115] on input "indexa" at bounding box center [330, 107] width 82 height 13
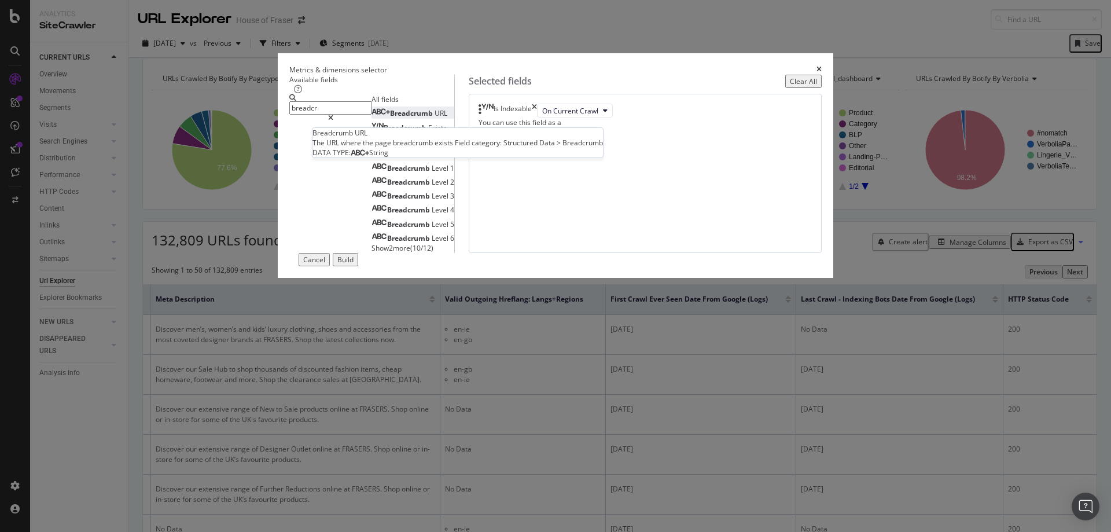
type input "breadcr"
click at [390, 118] on span "Breadcrumb" at bounding box center [412, 113] width 45 height 10
click at [371, 115] on input "breadcr" at bounding box center [330, 107] width 82 height 13
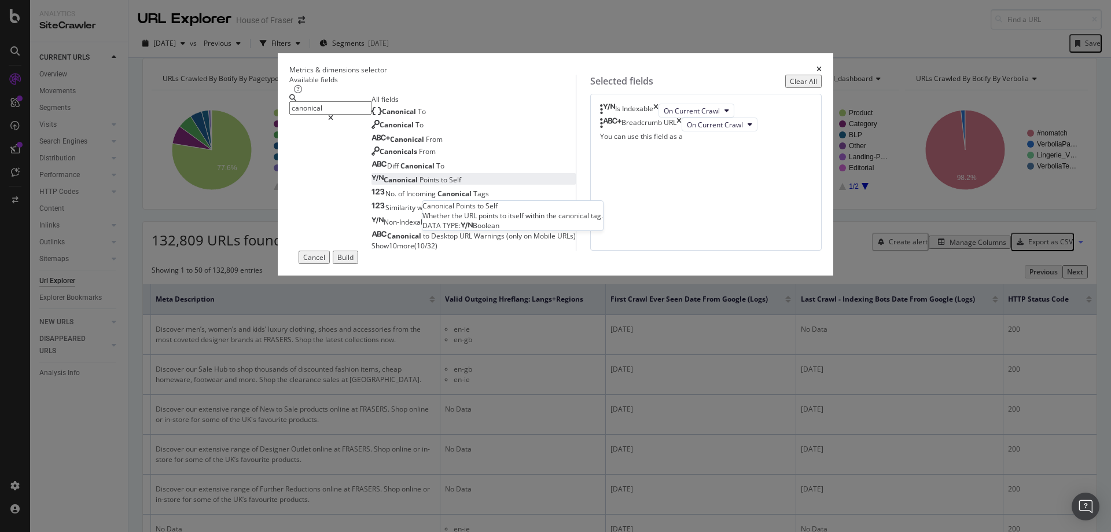
type input "canonical"
click at [383, 185] on span "Canonical" at bounding box center [401, 180] width 36 height 10
click at [695, 145] on icon "times" at bounding box center [692, 138] width 5 height 14
click at [382, 116] on span "Canonical" at bounding box center [400, 111] width 36 height 10
click at [358, 264] on button "Build" at bounding box center [345, 256] width 25 height 13
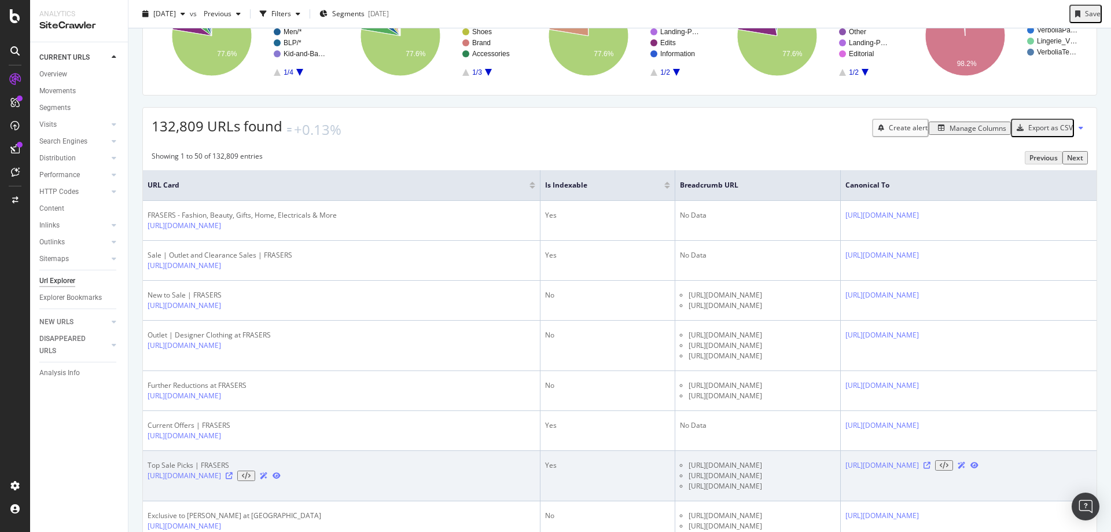
scroll to position [113, 0]
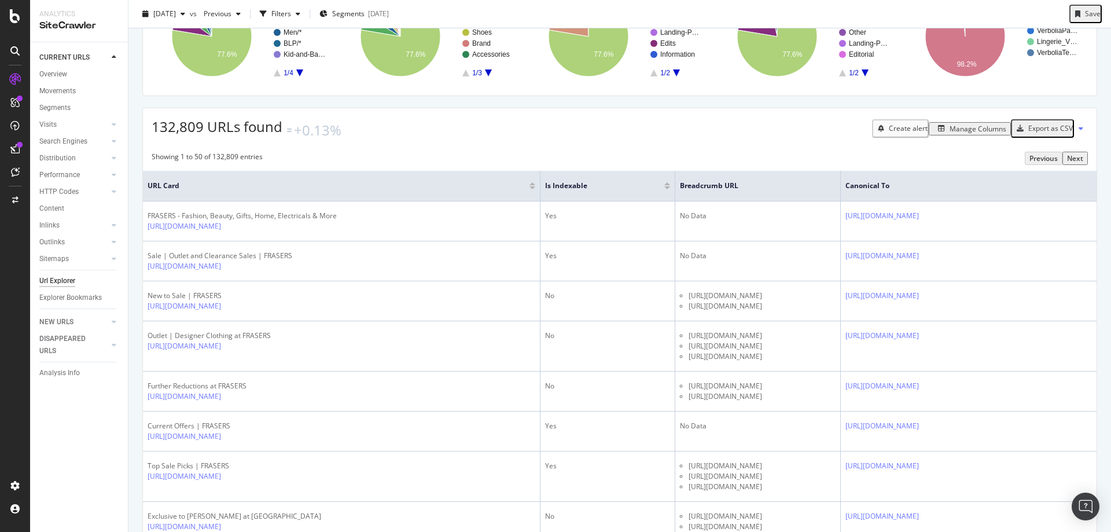
click at [979, 134] on div "Manage Columns" at bounding box center [977, 129] width 57 height 10
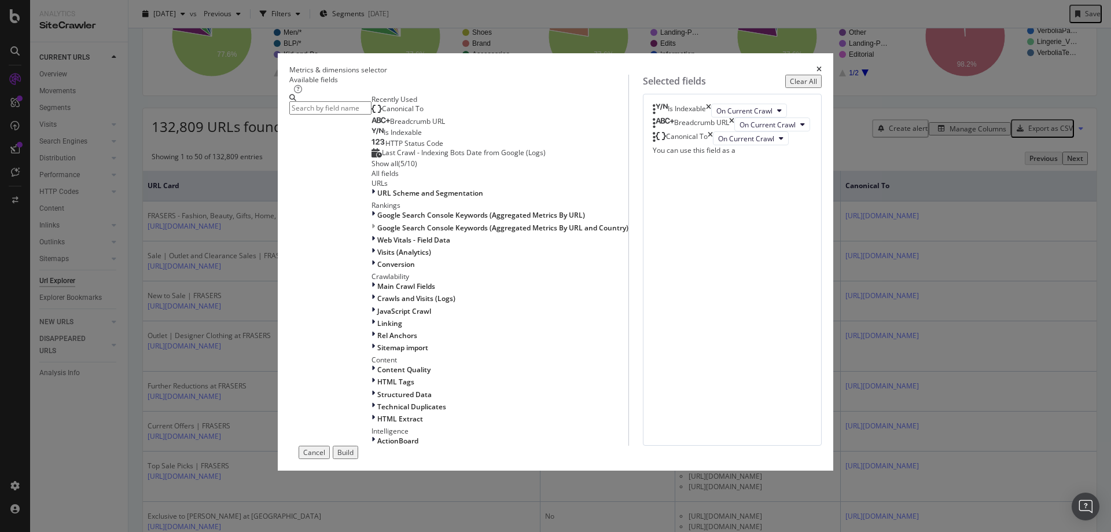
click at [816, 66] on icon "times" at bounding box center [818, 69] width 5 height 7
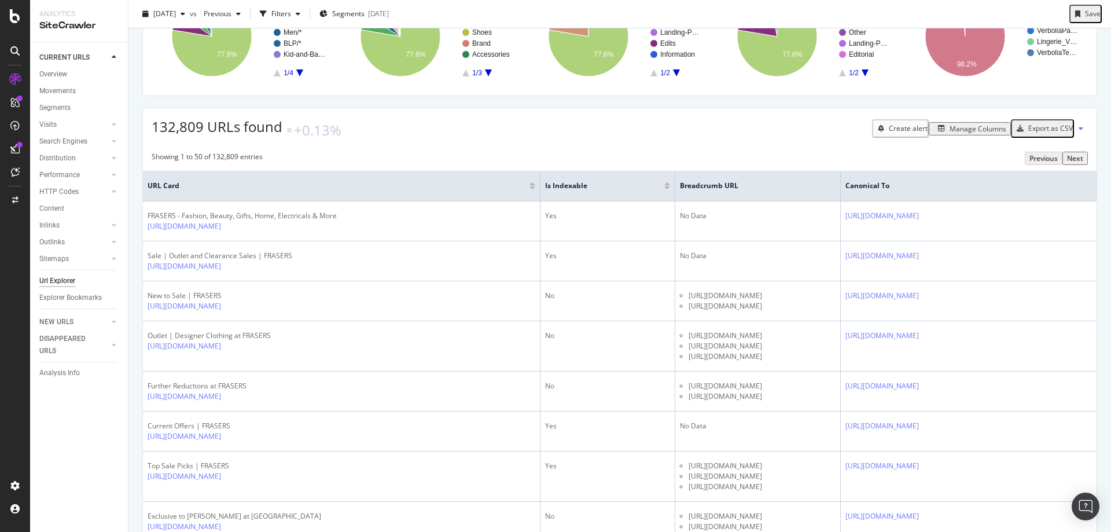
click at [1031, 133] on div "Export as CSV" at bounding box center [1050, 128] width 45 height 10
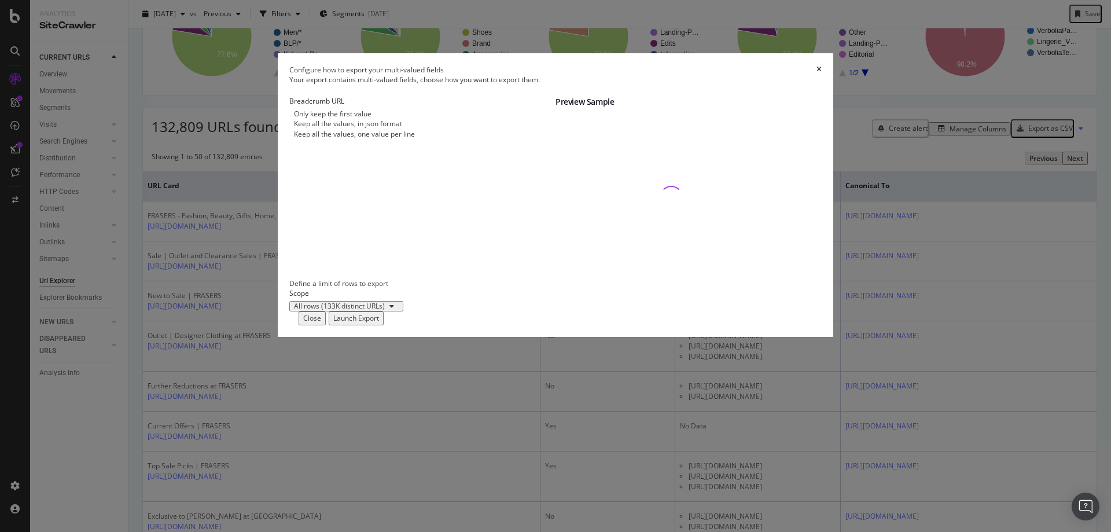
click at [338, 139] on div "Keep all the values, one value per line" at bounding box center [422, 134] width 266 height 10
click at [379, 323] on div "Launch Export" at bounding box center [356, 318] width 46 height 10
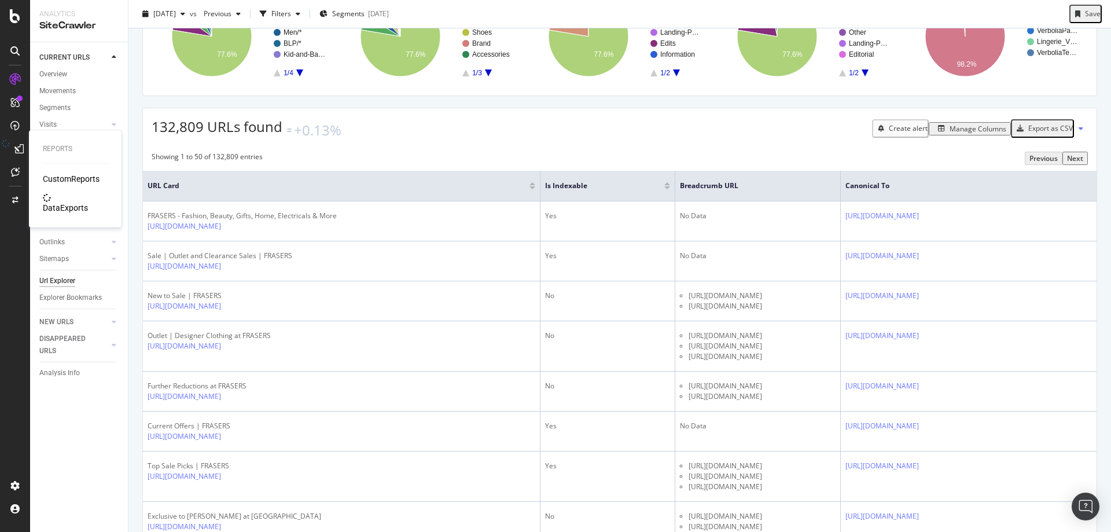
click at [14, 148] on icon at bounding box center [18, 148] width 9 height 9
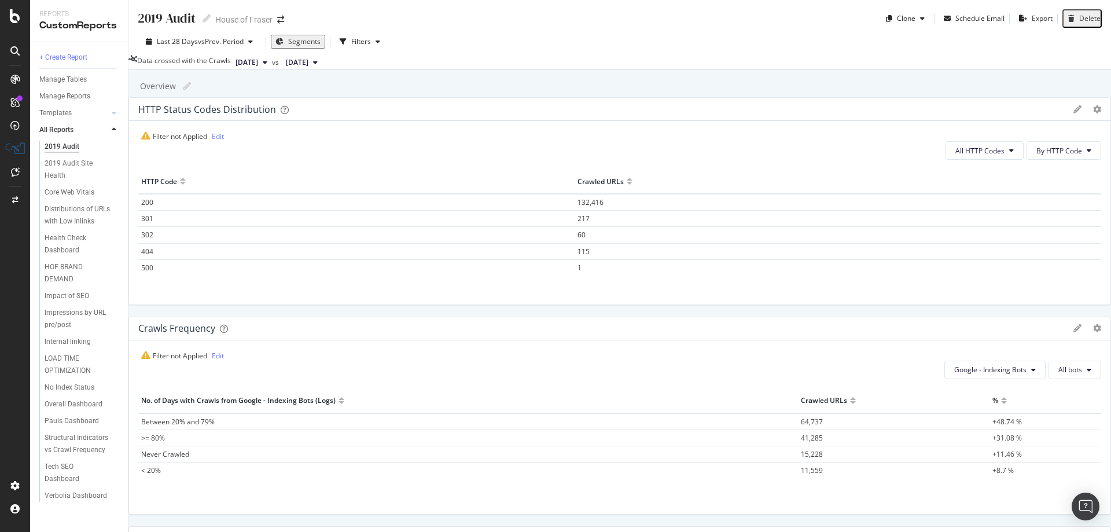
click at [13, 147] on icon at bounding box center [19, 149] width 12 height 12
click at [14, 153] on icon at bounding box center [19, 149] width 12 height 12
click at [13, 145] on div at bounding box center [19, 149] width 12 height 12
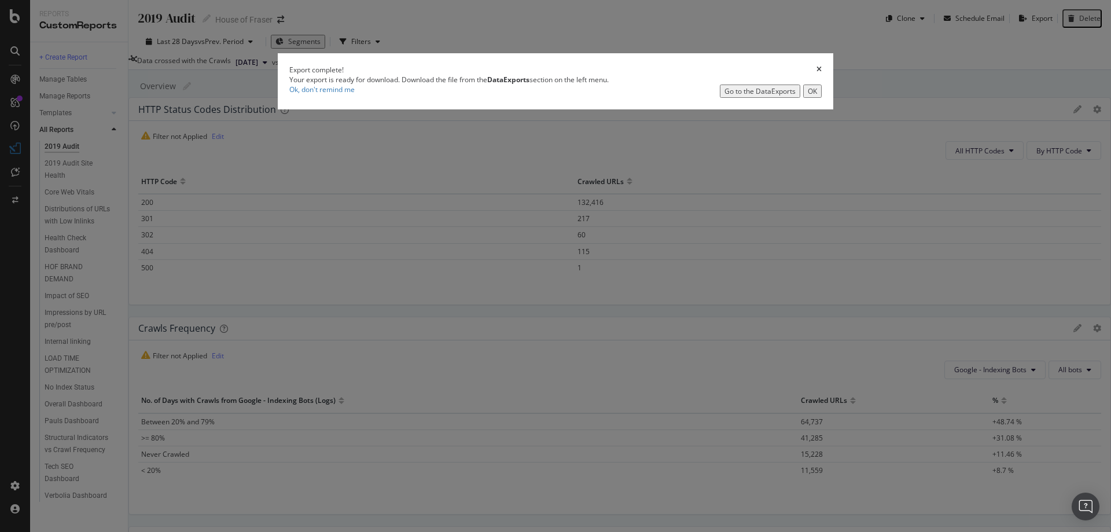
click at [724, 96] on div "Go to the DataExports" at bounding box center [759, 91] width 71 height 10
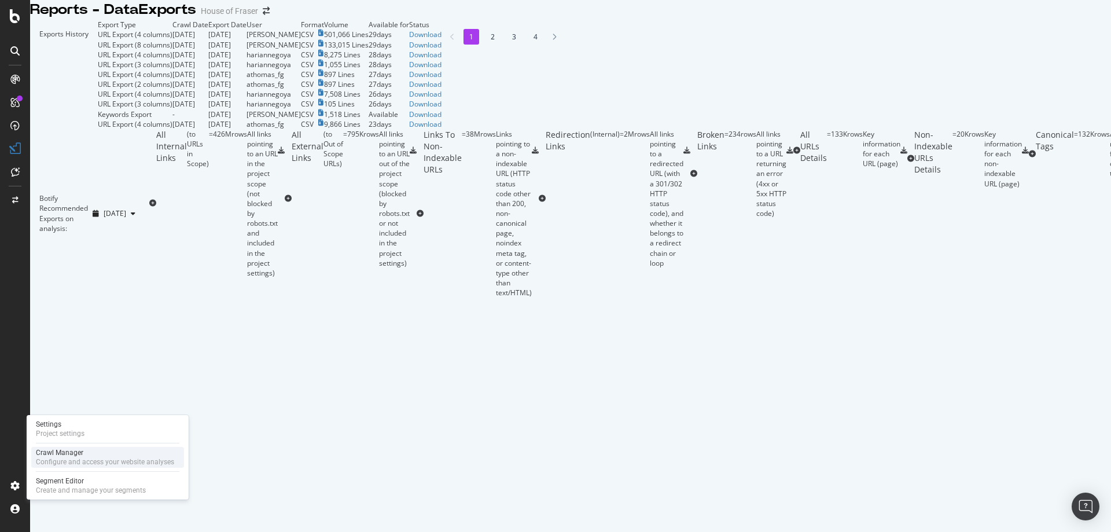
click at [51, 462] on div "Configure and access your website analyses" at bounding box center [105, 461] width 138 height 9
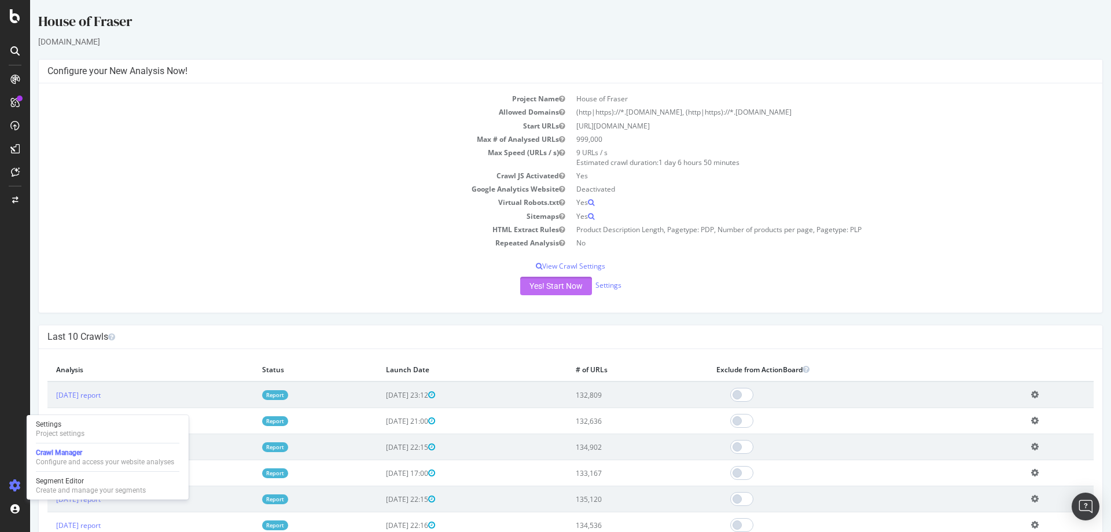
click at [559, 285] on button "Yes! Start Now" at bounding box center [556, 285] width 72 height 19
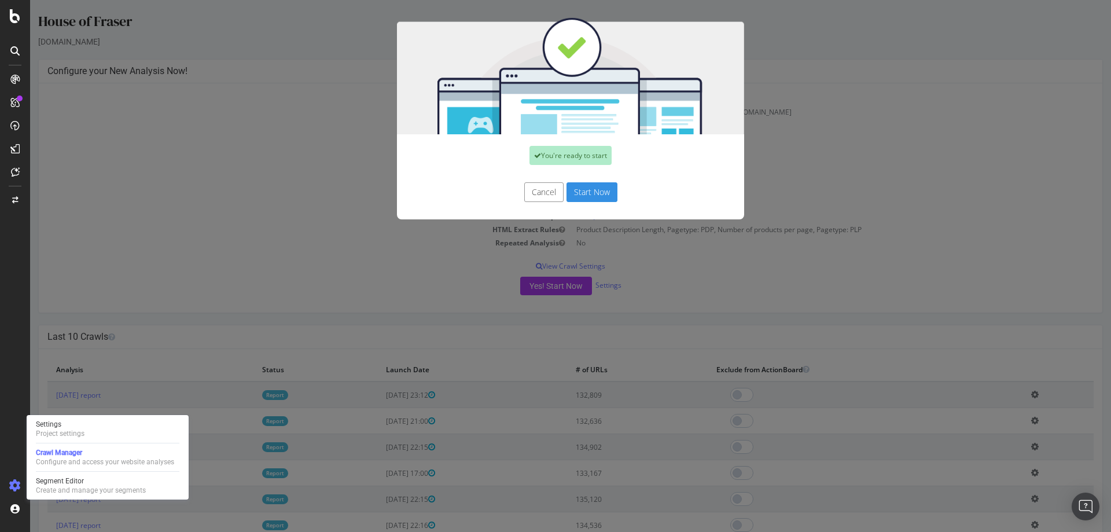
click at [574, 194] on button "Start Now" at bounding box center [591, 192] width 51 height 20
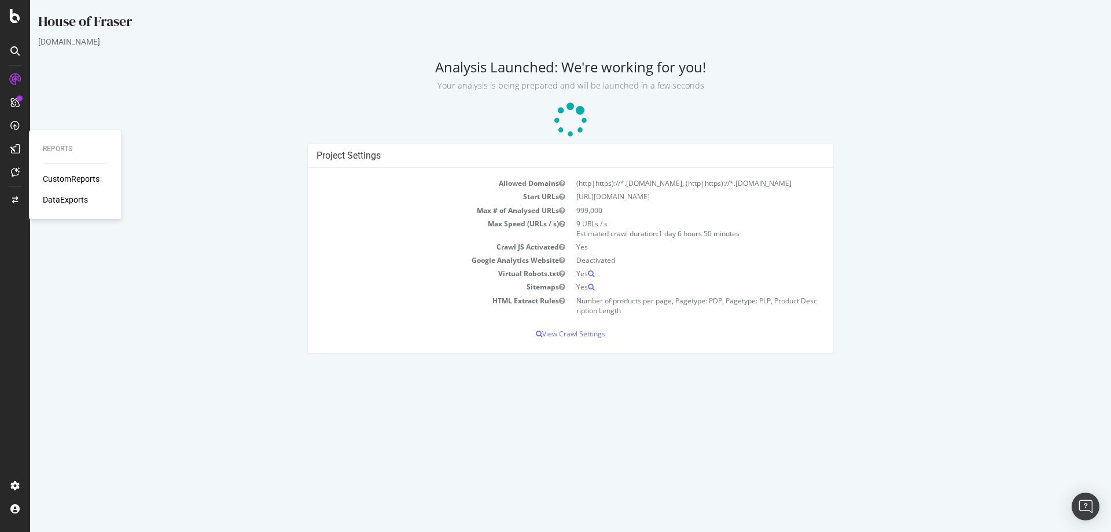
click at [49, 200] on div "DataExports" at bounding box center [65, 200] width 45 height 12
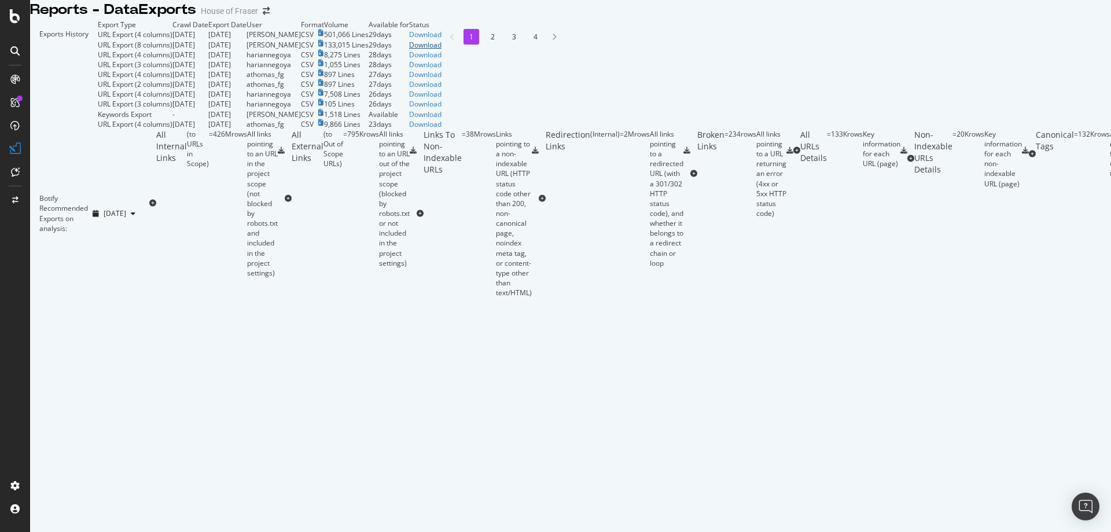
click at [441, 50] on div "Download" at bounding box center [425, 45] width 32 height 10
click at [441, 39] on div "Download" at bounding box center [425, 34] width 32 height 10
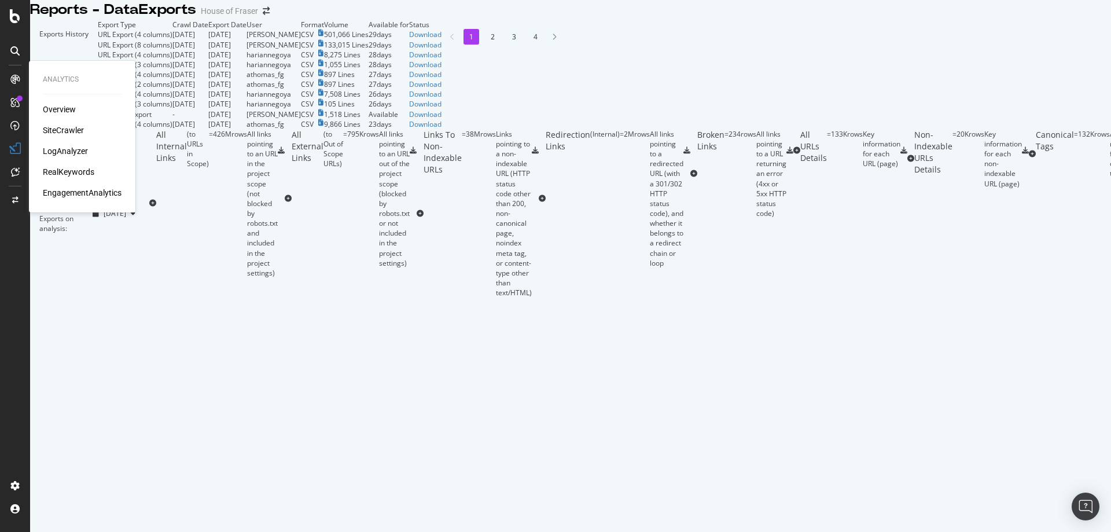
click at [47, 132] on div "SiteCrawler" at bounding box center [63, 130] width 41 height 12
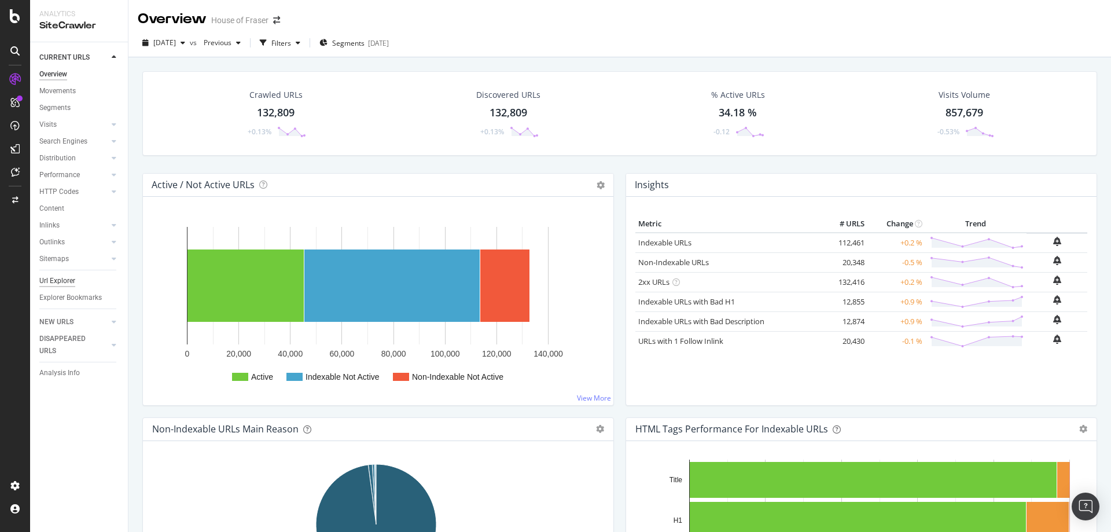
click at [58, 283] on div "Url Explorer" at bounding box center [57, 281] width 36 height 12
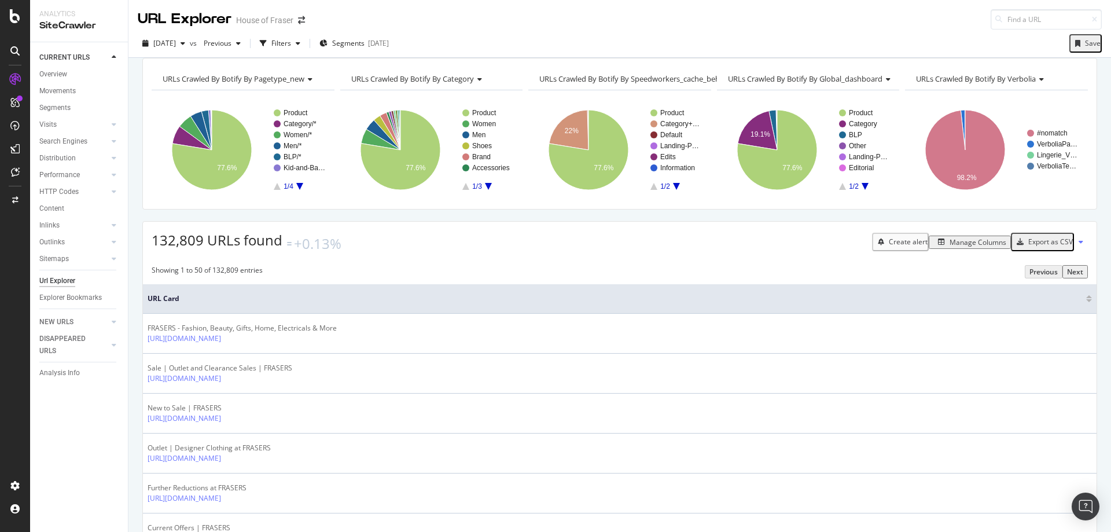
click at [949, 247] on div "Manage Columns" at bounding box center [977, 242] width 57 height 10
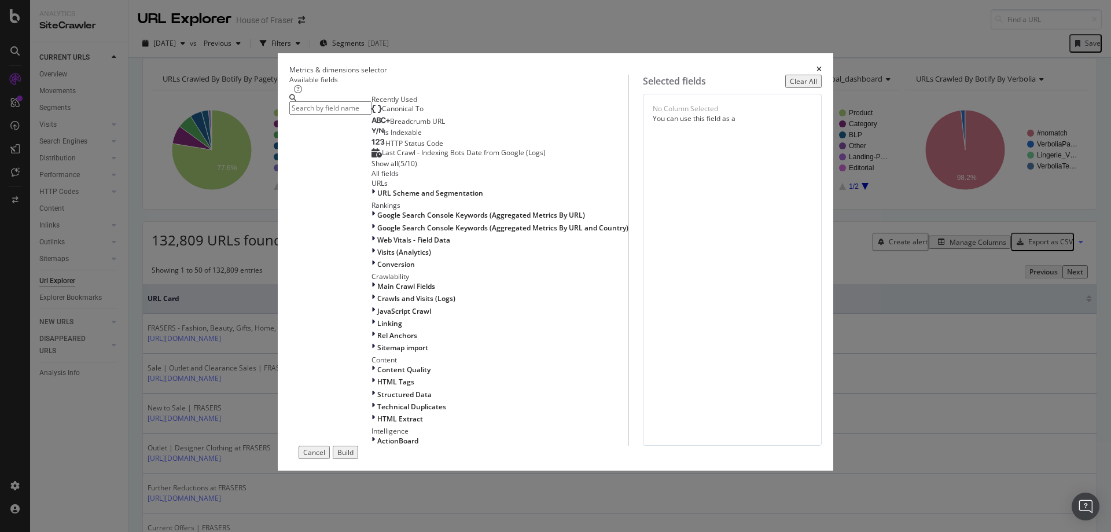
click at [371, 168] on div "Show all" at bounding box center [384, 163] width 27 height 10
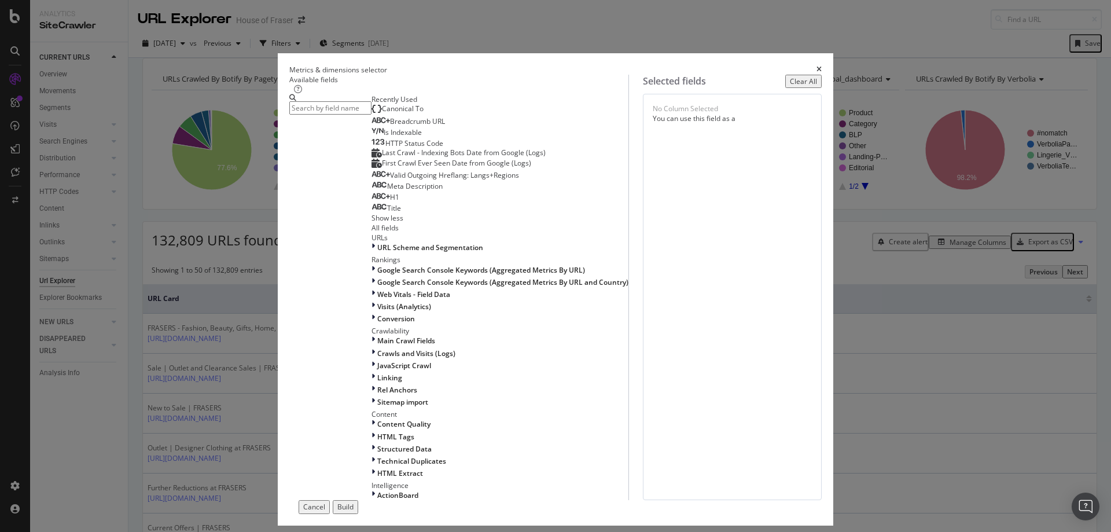
click at [372, 104] on div "Recently Used" at bounding box center [499, 99] width 257 height 10
click at [390, 180] on span "Valid Outgoing Hreflang: Langs+Regions" at bounding box center [454, 175] width 129 height 10
click at [353, 501] on div "Build" at bounding box center [345, 506] width 16 height 10
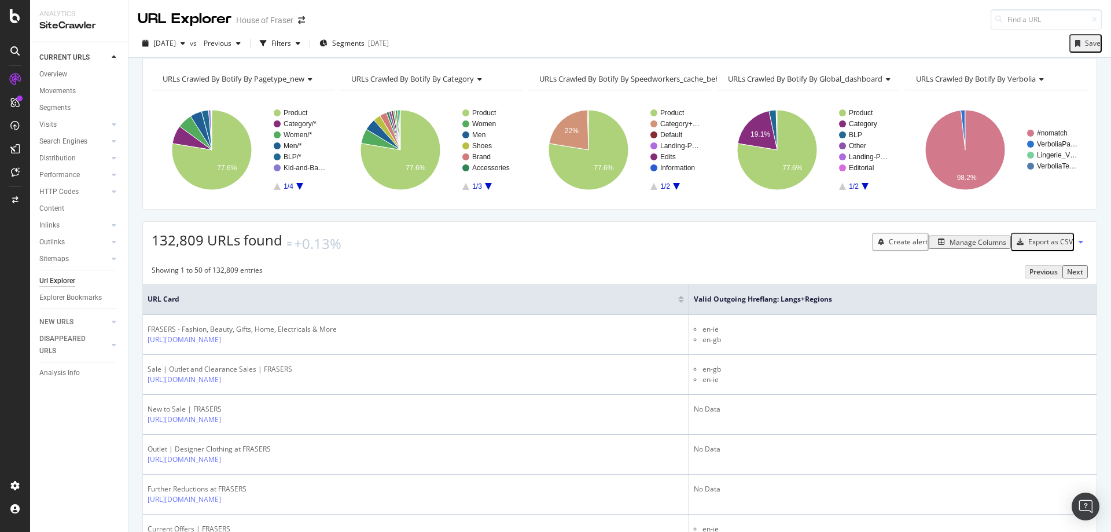
click at [1043, 246] on div "Export as CSV" at bounding box center [1050, 242] width 45 height 10
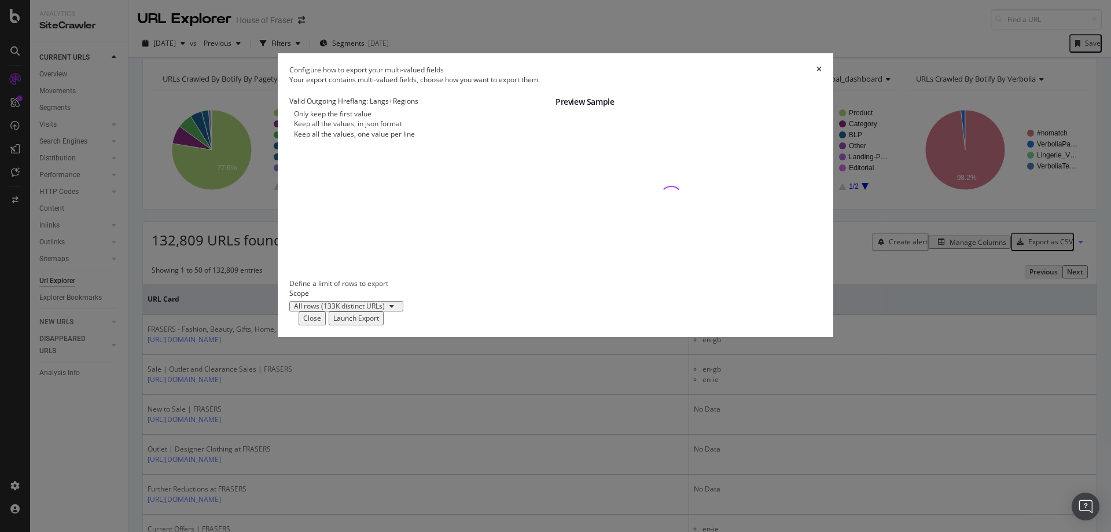
click at [351, 139] on div "Keep all the values, one value per line" at bounding box center [422, 134] width 266 height 10
click at [379, 323] on div "Launch Export" at bounding box center [356, 318] width 46 height 10
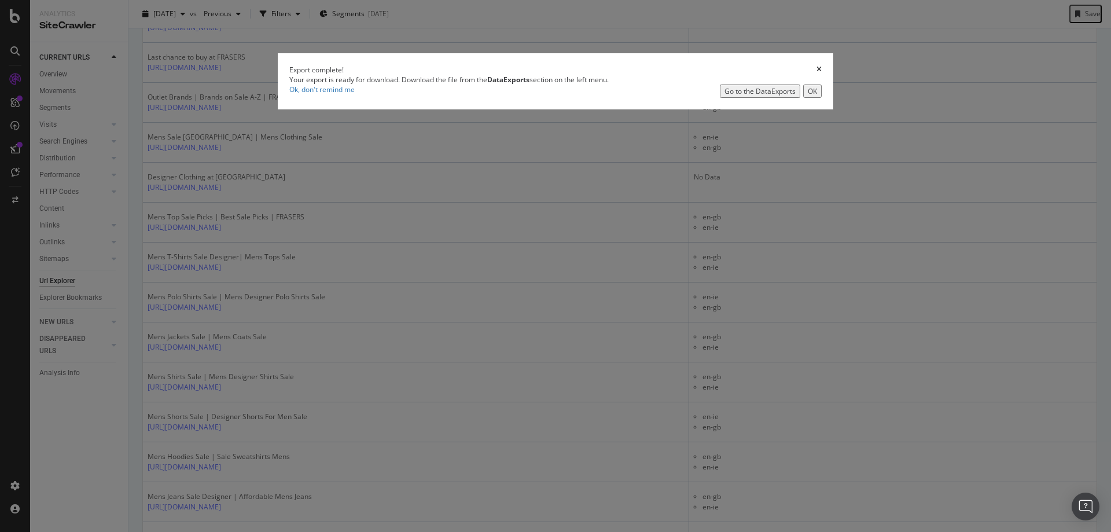
scroll to position [568, 0]
click at [724, 96] on div "Go to the DataExports" at bounding box center [759, 91] width 71 height 10
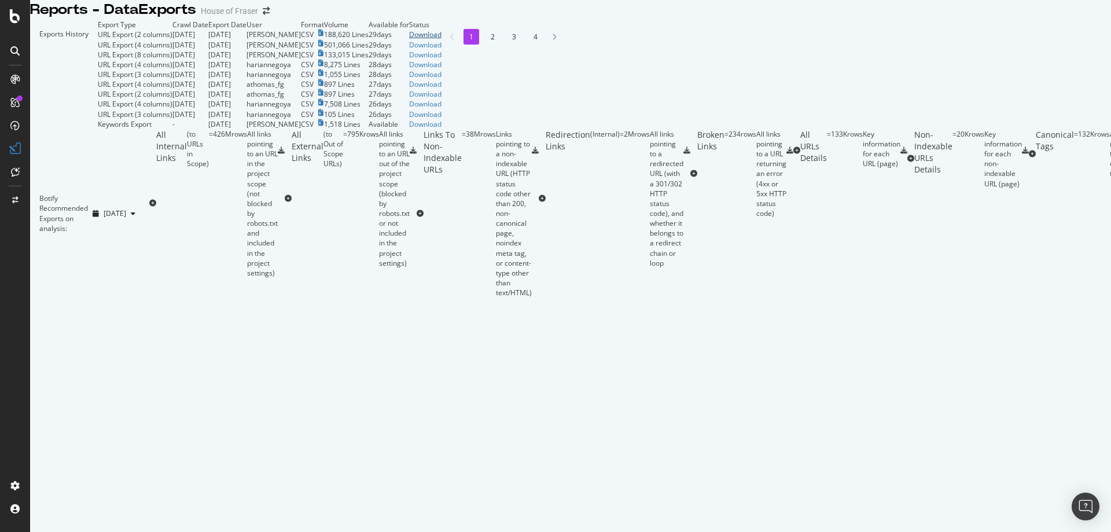
click at [441, 39] on div "Download" at bounding box center [425, 34] width 32 height 10
click at [16, 18] on icon at bounding box center [15, 16] width 10 height 14
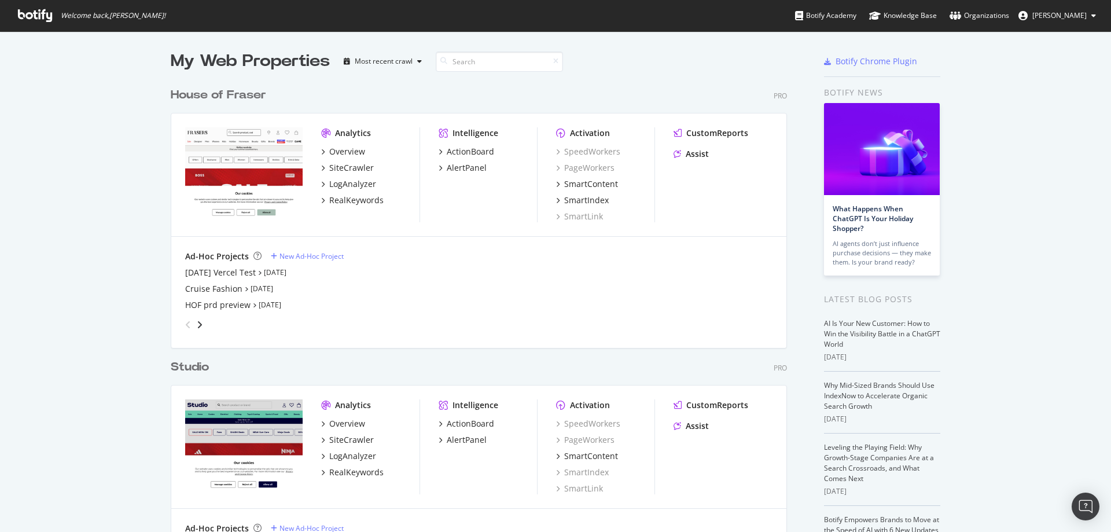
click at [246, 101] on div "House of Fraser" at bounding box center [218, 95] width 95 height 17
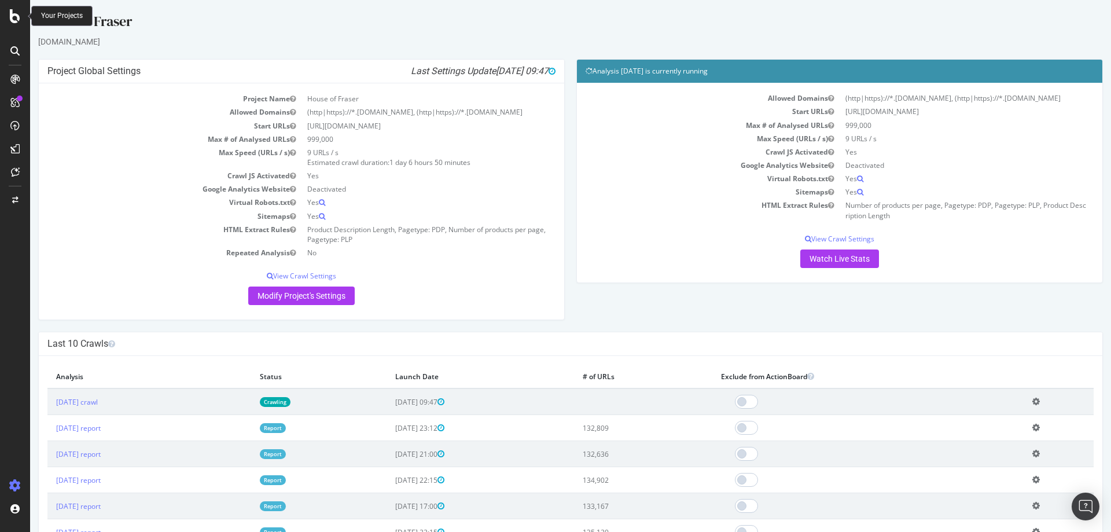
click at [14, 19] on icon at bounding box center [15, 16] width 10 height 14
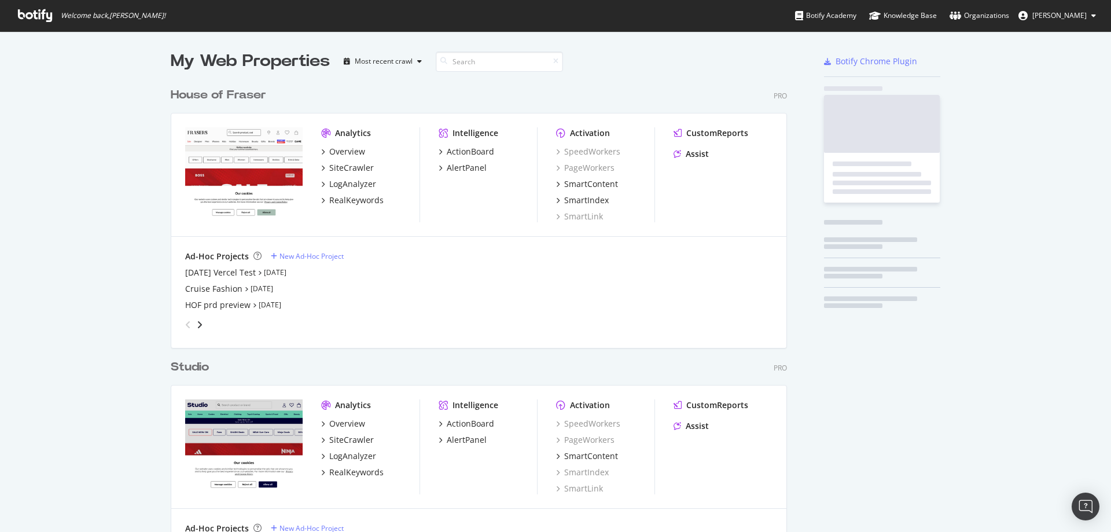
scroll to position [523, 1093]
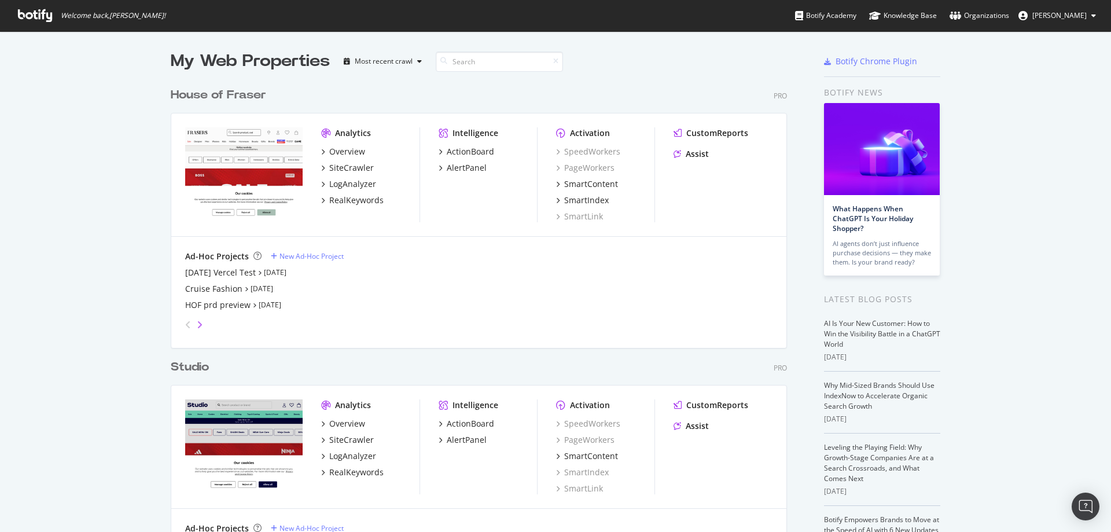
click at [197, 320] on icon "angle-right" at bounding box center [200, 324] width 6 height 9
click at [204, 94] on div "House of Fraser" at bounding box center [218, 95] width 95 height 17
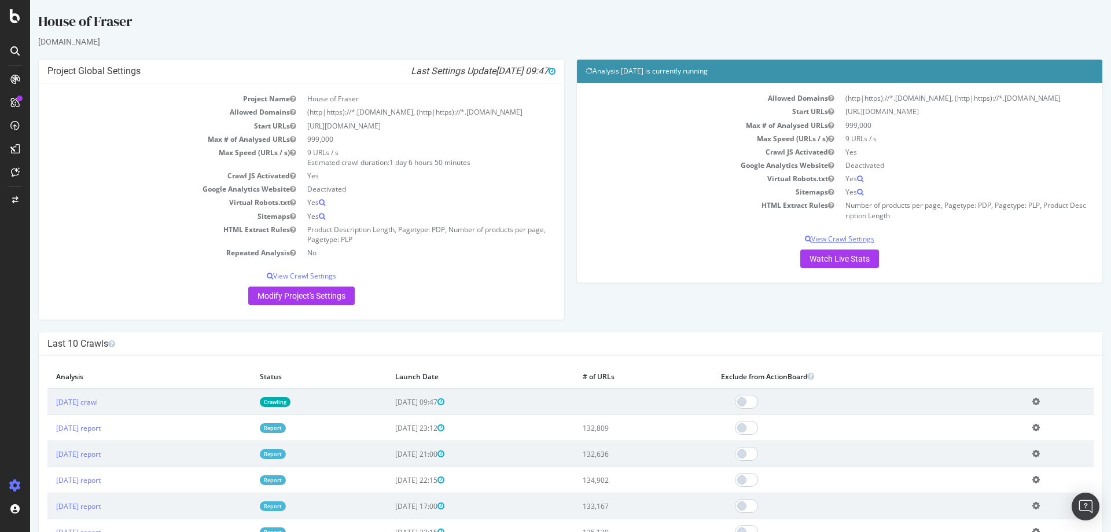
click at [830, 244] on p "View Crawl Settings" at bounding box center [839, 239] width 508 height 10
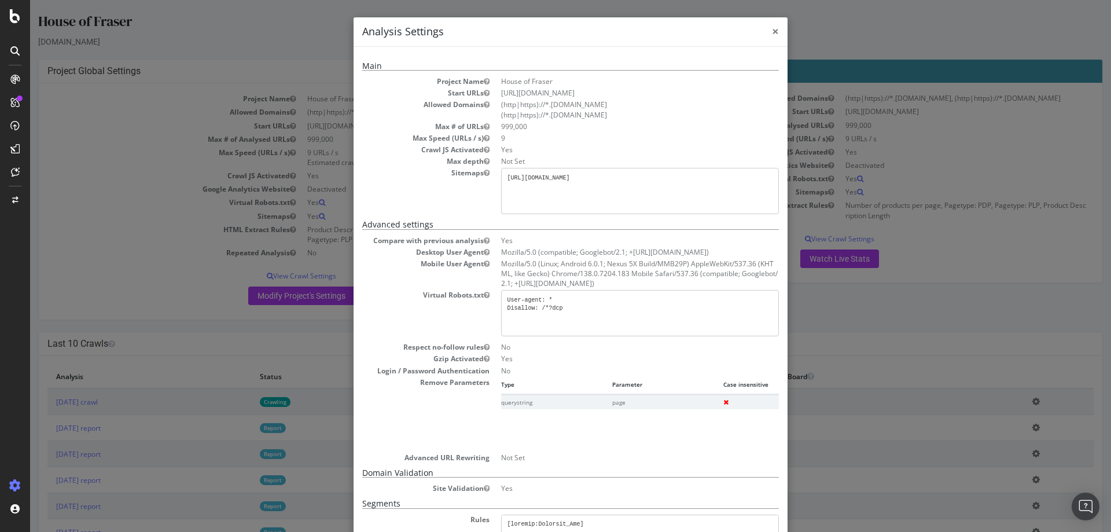
click at [772, 32] on span "×" at bounding box center [775, 31] width 7 height 16
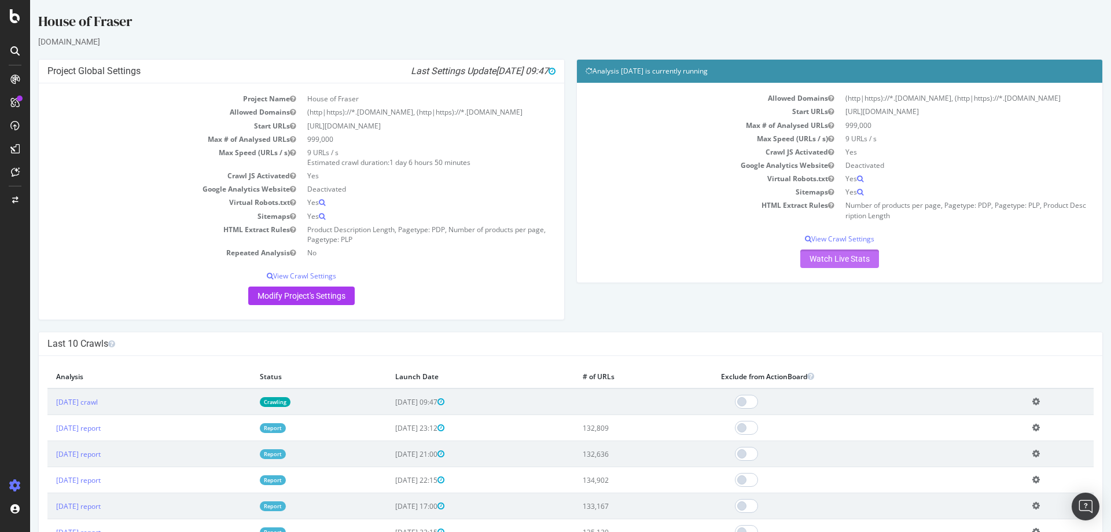
click at [821, 268] on link "Watch Live Stats" at bounding box center [839, 258] width 79 height 19
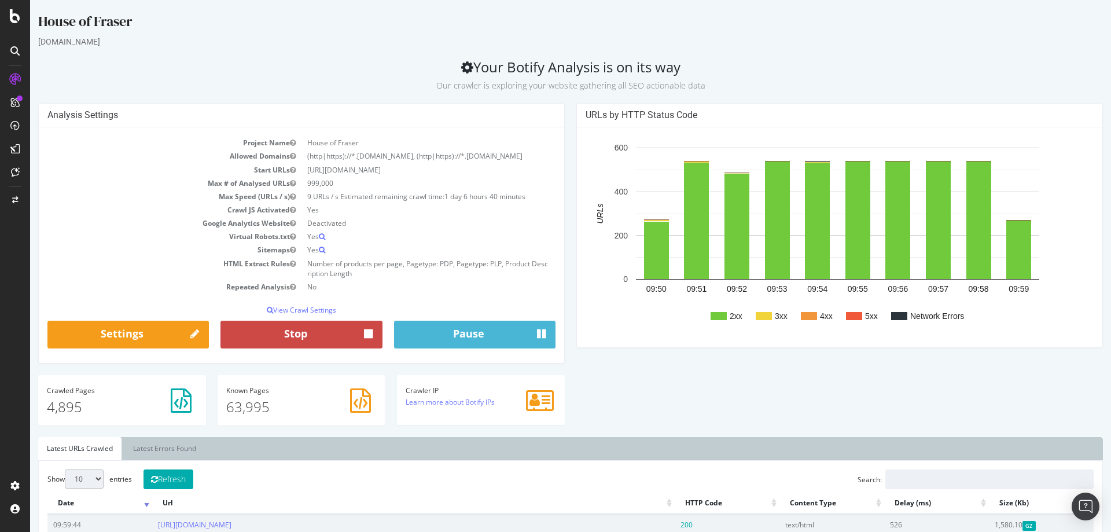
click at [335, 348] on button "Stop" at bounding box center [300, 334] width 161 height 28
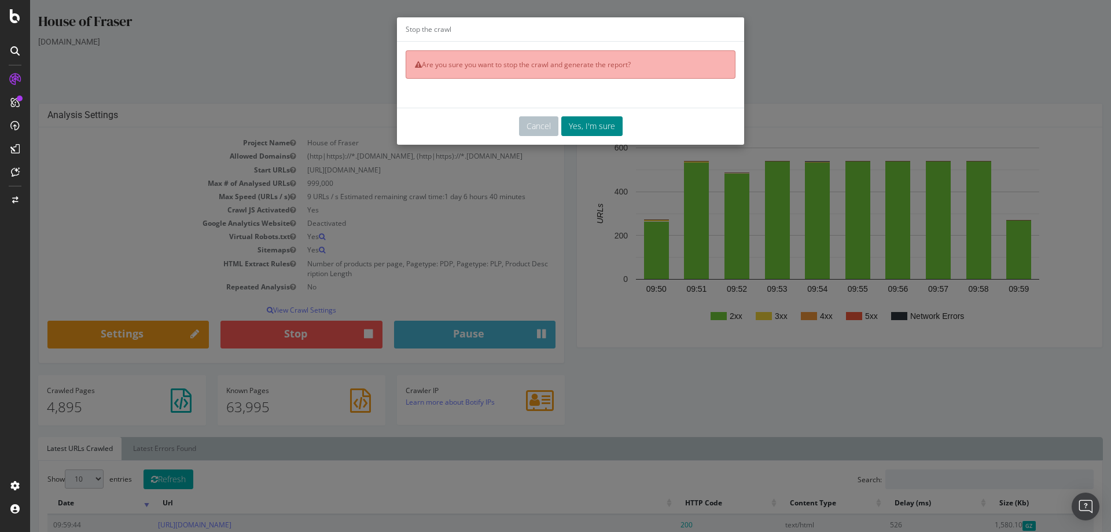
click at [587, 132] on button "Yes, I'm sure" at bounding box center [591, 126] width 61 height 20
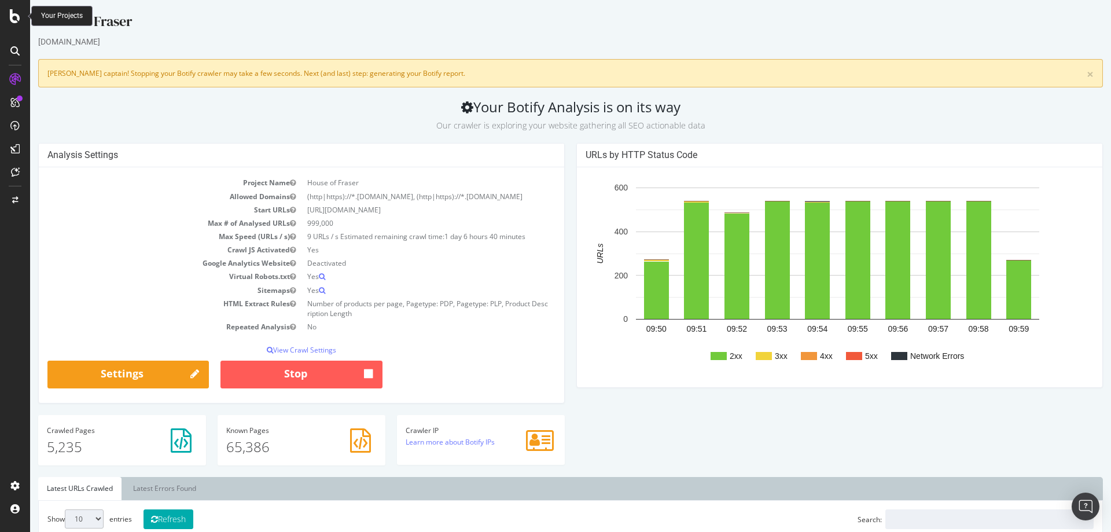
click at [14, 17] on icon at bounding box center [15, 16] width 10 height 14
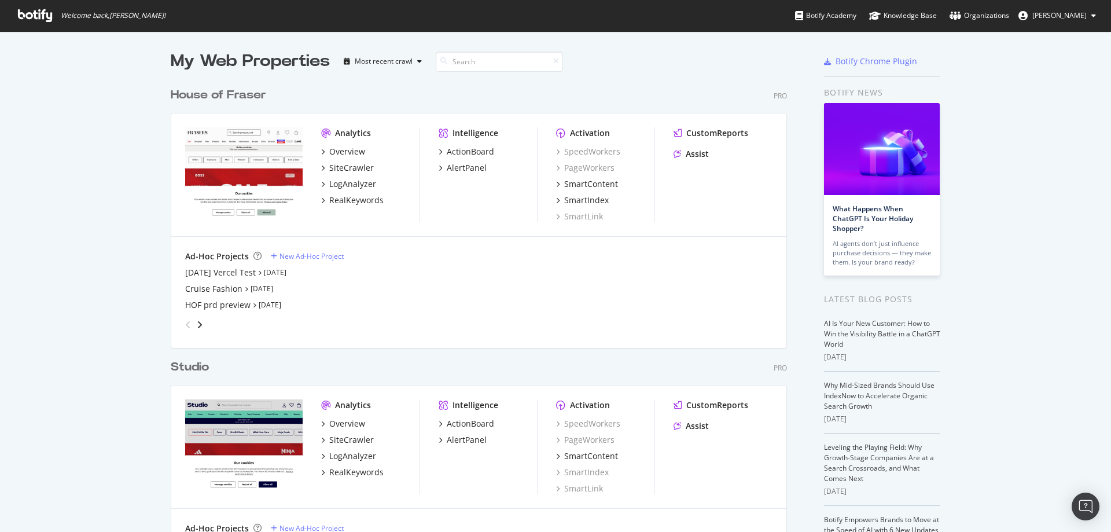
click at [219, 88] on div "House of Fraser" at bounding box center [218, 95] width 95 height 17
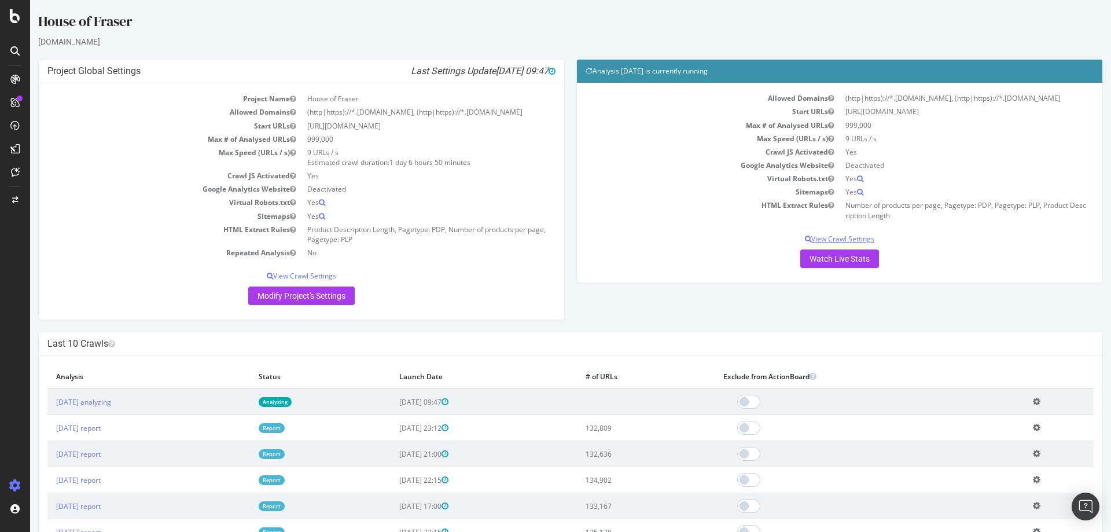
click at [824, 244] on p "View Crawl Settings" at bounding box center [839, 239] width 508 height 10
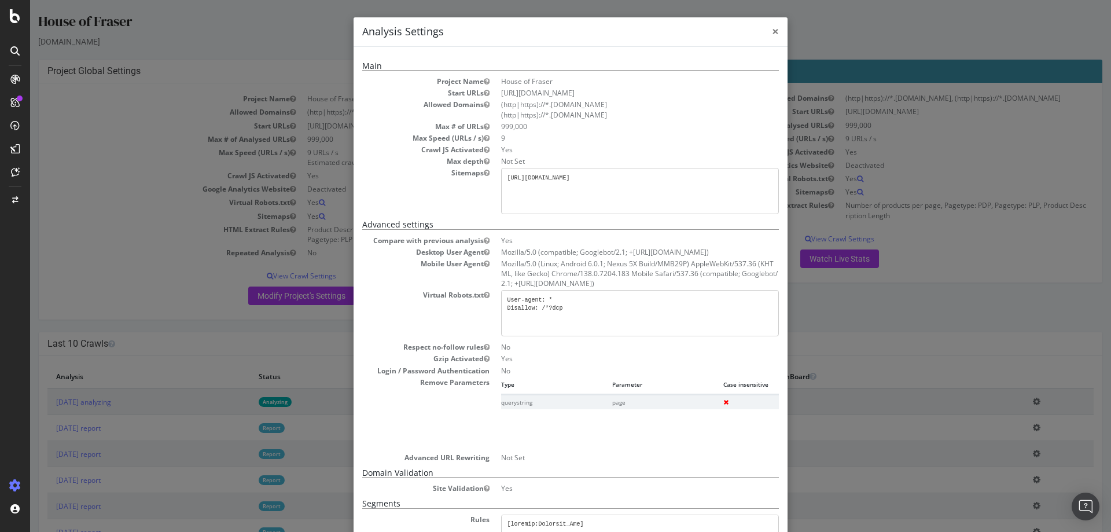
click at [773, 29] on span "×" at bounding box center [775, 31] width 7 height 16
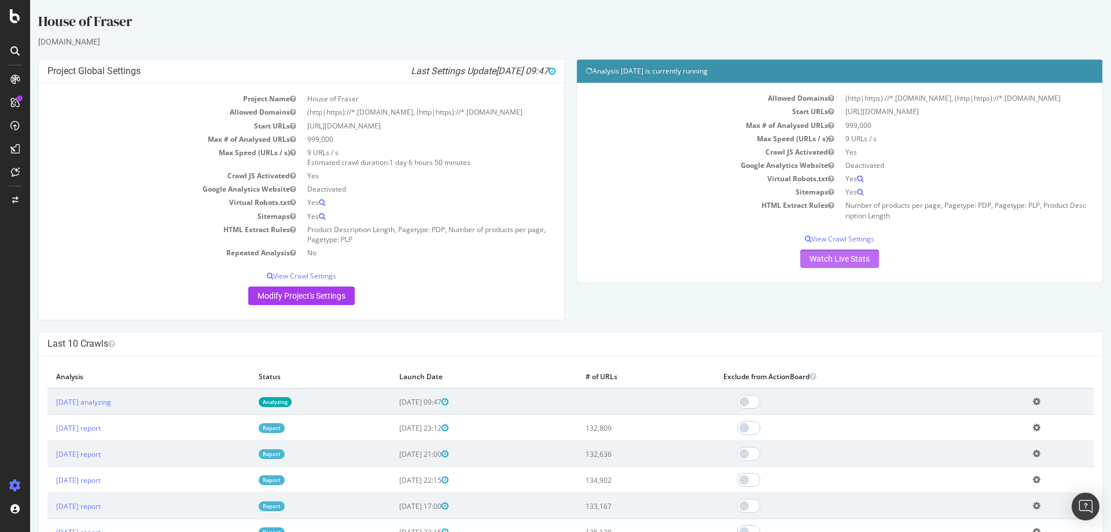
click at [816, 268] on link "Watch Live Stats" at bounding box center [839, 258] width 79 height 19
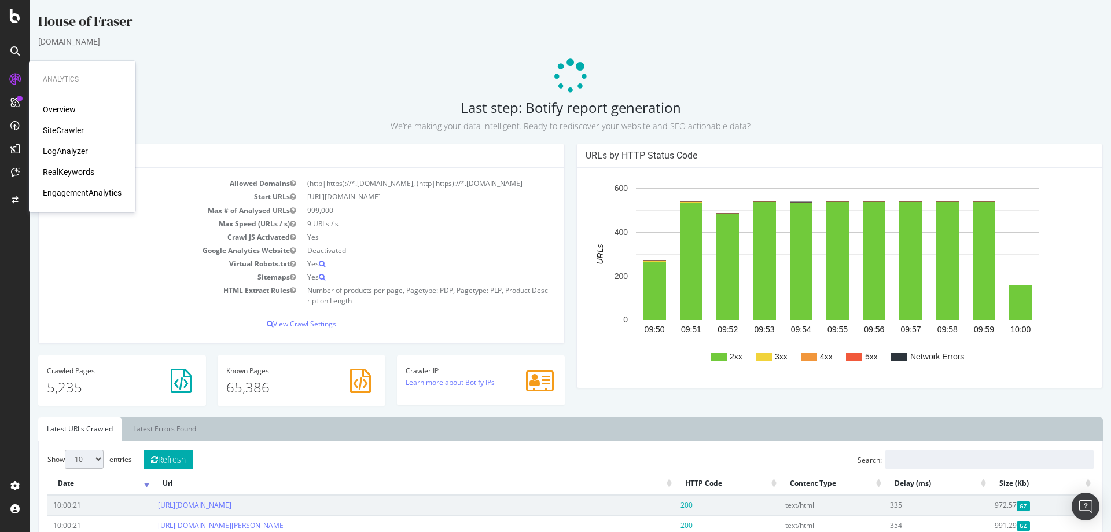
click at [50, 127] on div "SiteCrawler" at bounding box center [63, 130] width 41 height 12
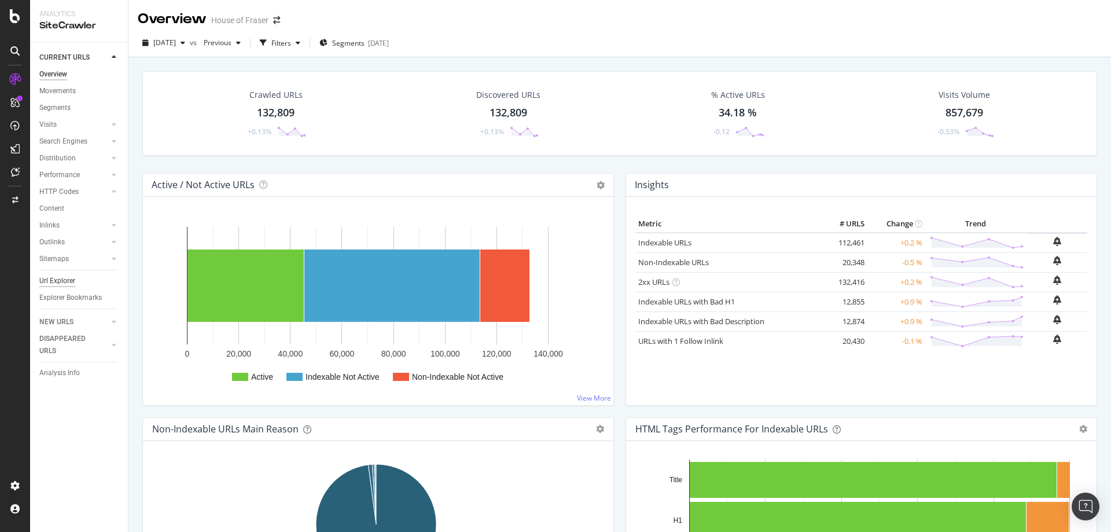
click at [42, 282] on div "Url Explorer" at bounding box center [57, 281] width 36 height 12
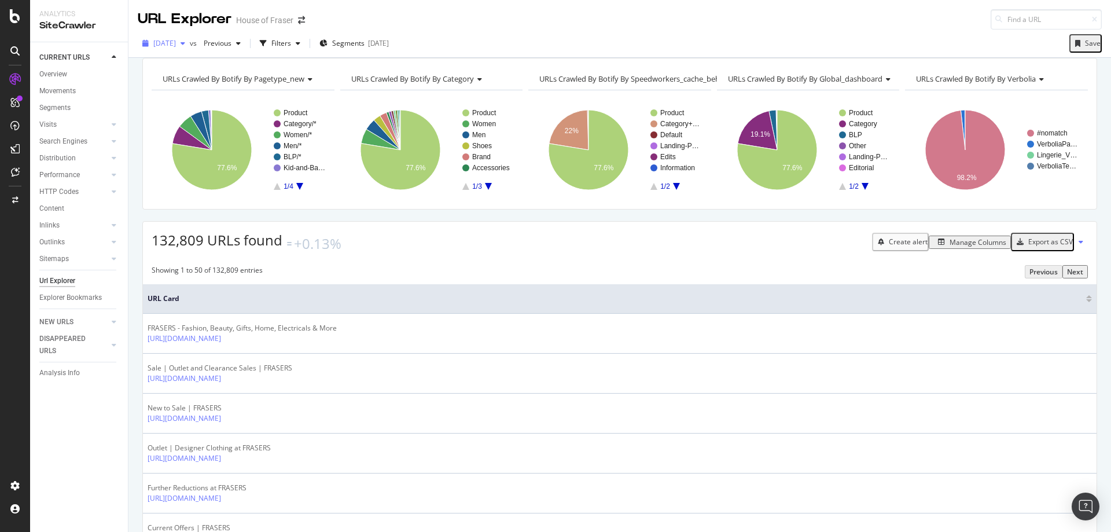
click at [190, 35] on div "[DATE]" at bounding box center [164, 43] width 52 height 17
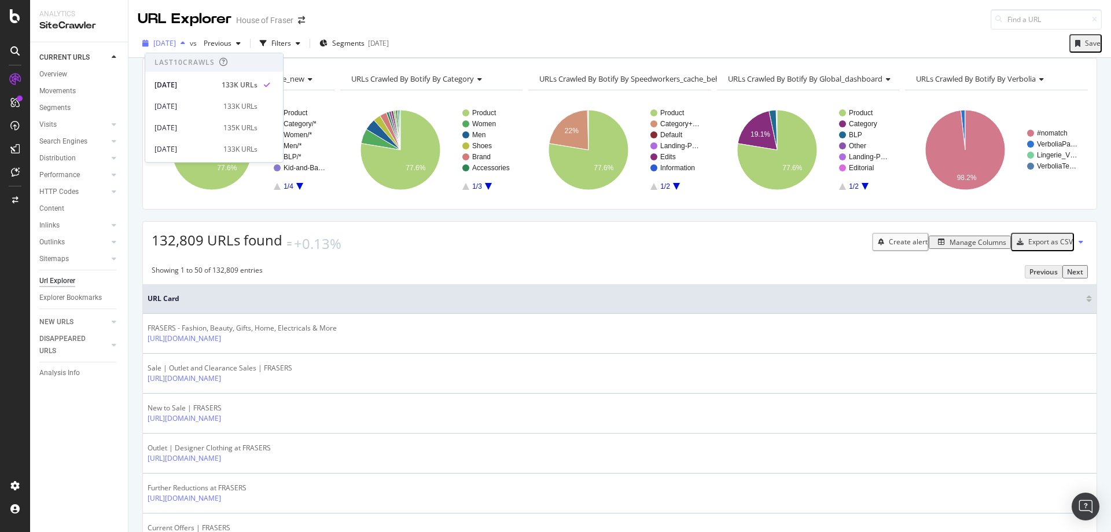
click at [190, 36] on div "[DATE]" at bounding box center [164, 43] width 52 height 17
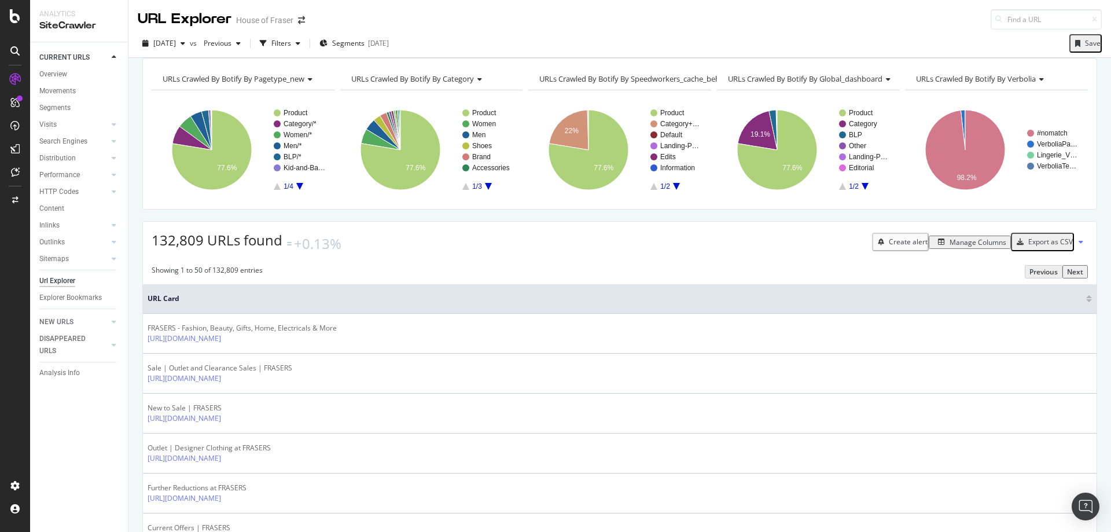
click at [963, 247] on div "Manage Columns" at bounding box center [977, 242] width 57 height 10
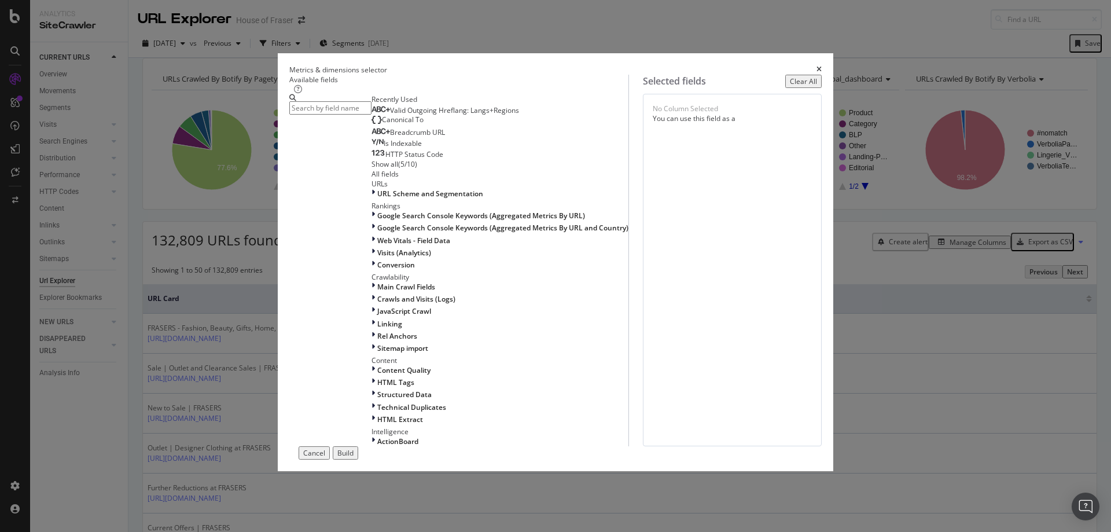
click at [816, 66] on icon "times" at bounding box center [818, 69] width 5 height 7
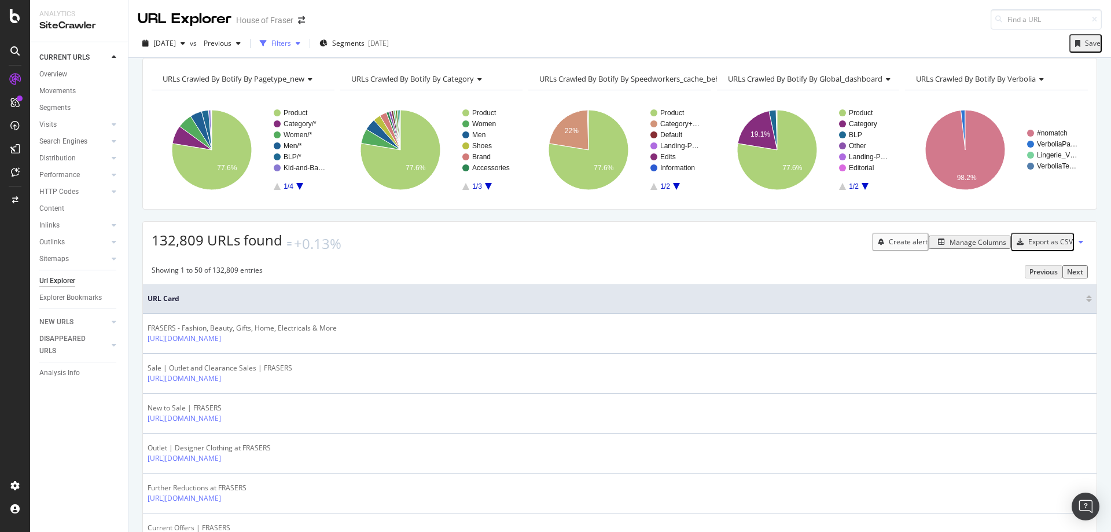
click at [305, 35] on div "Filters" at bounding box center [280, 43] width 50 height 17
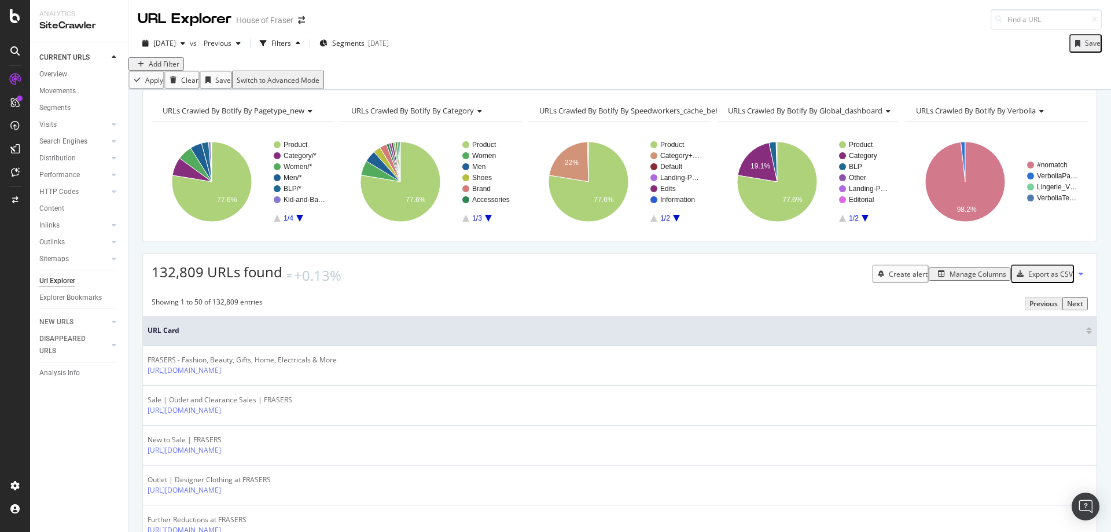
click at [163, 69] on div "Add Filter" at bounding box center [164, 64] width 31 height 10
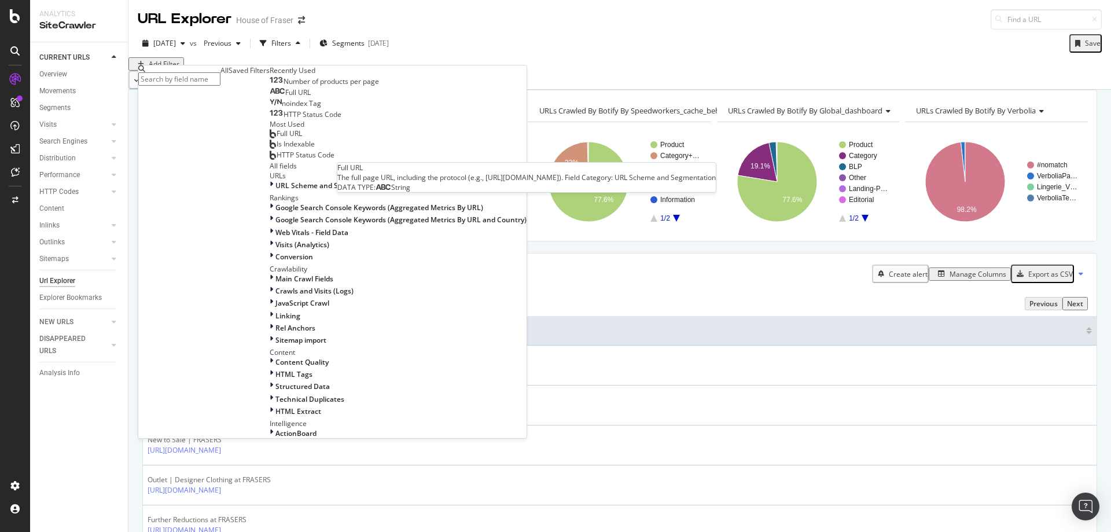
click at [285, 97] on span "Full URL" at bounding box center [297, 92] width 25 height 10
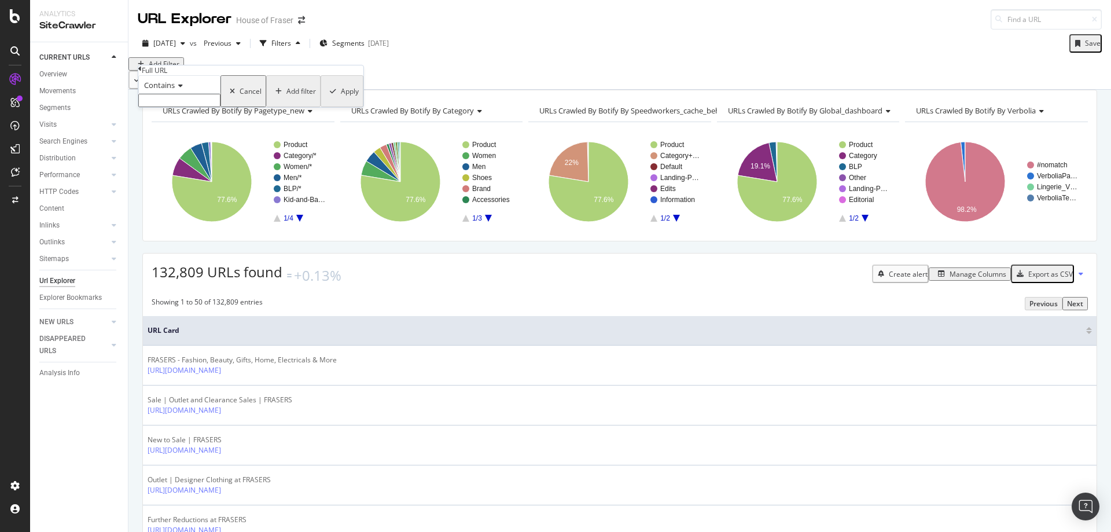
click at [211, 107] on input "text" at bounding box center [179, 100] width 82 height 13
type input "/handbags"
click at [325, 98] on div "button" at bounding box center [333, 94] width 16 height 7
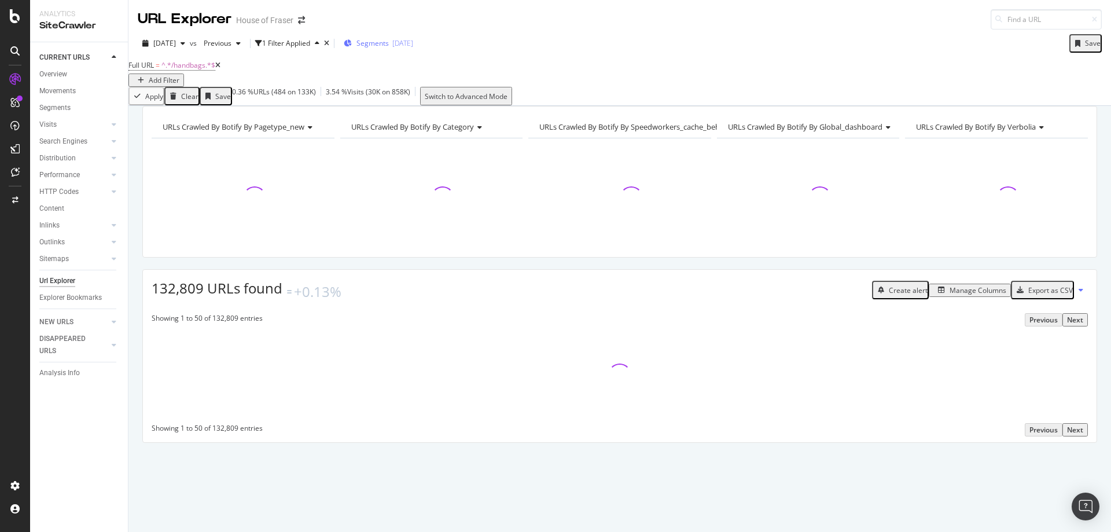
click at [389, 46] on span "Segments" at bounding box center [372, 43] width 32 height 10
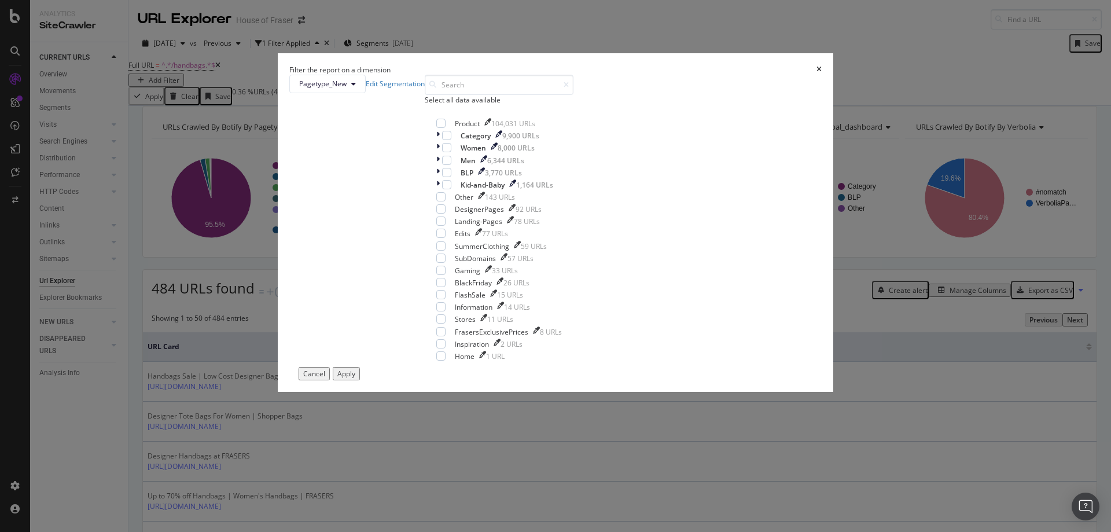
click at [466, 105] on div "Select all data available" at bounding box center [499, 100] width 149 height 10
click at [444, 126] on icon "modal" at bounding box center [440, 123] width 5 height 6
click at [355, 378] on div "Apply" at bounding box center [346, 373] width 18 height 10
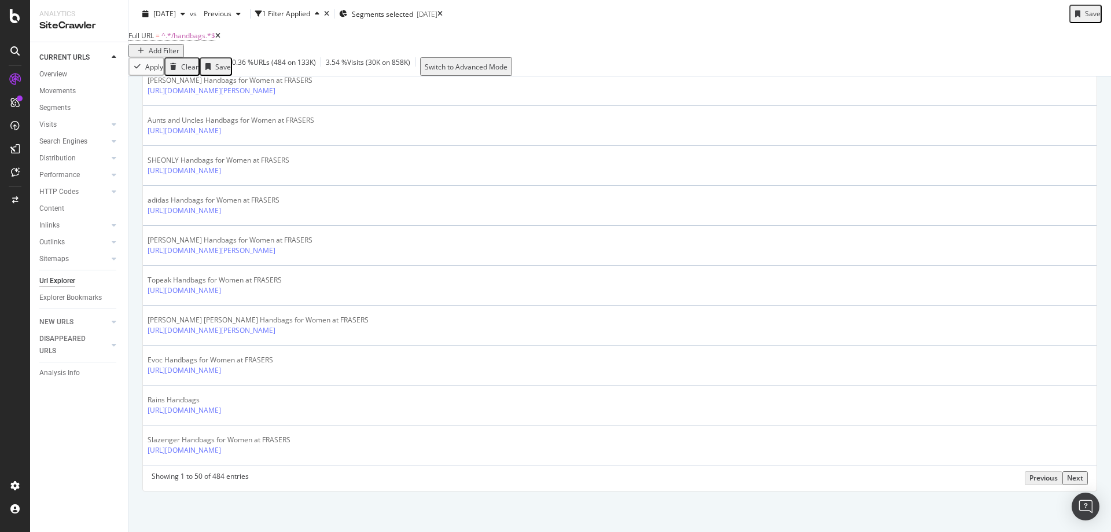
scroll to position [1996, 0]
click at [1072, 474] on div "Next" at bounding box center [1075, 478] width 16 height 10
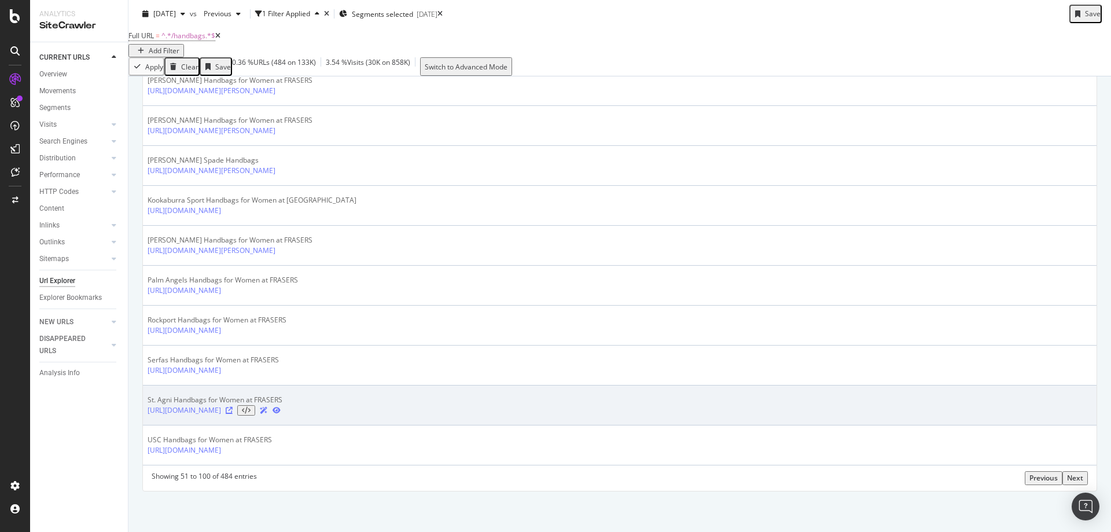
click at [233, 407] on icon at bounding box center [229, 410] width 7 height 7
click at [233, 409] on icon at bounding box center [229, 410] width 7 height 7
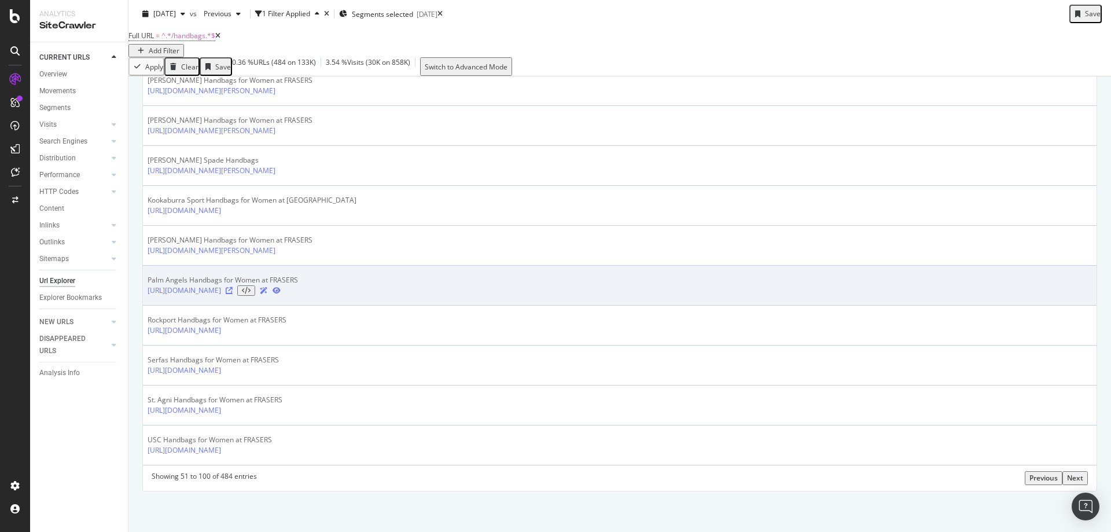
click at [233, 287] on icon at bounding box center [229, 290] width 7 height 7
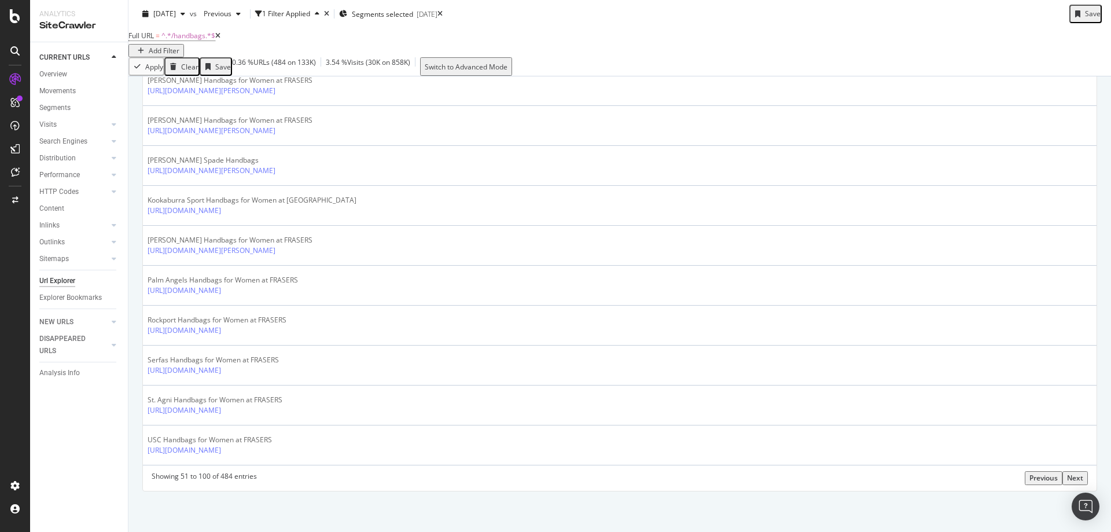
click at [1068, 479] on div "Next" at bounding box center [1075, 478] width 16 height 10
click at [1067, 476] on div "Next" at bounding box center [1075, 478] width 16 height 10
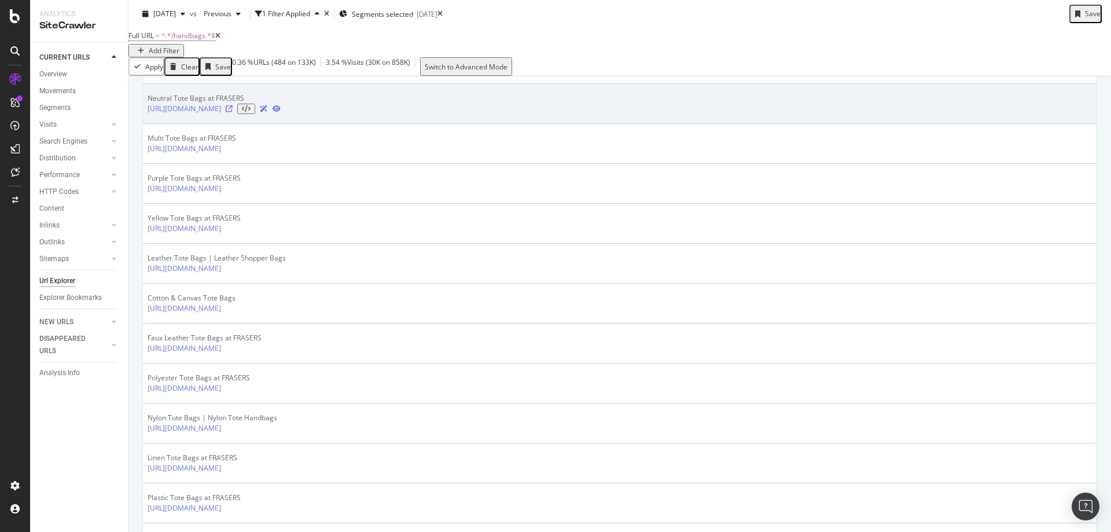
scroll to position [677, 0]
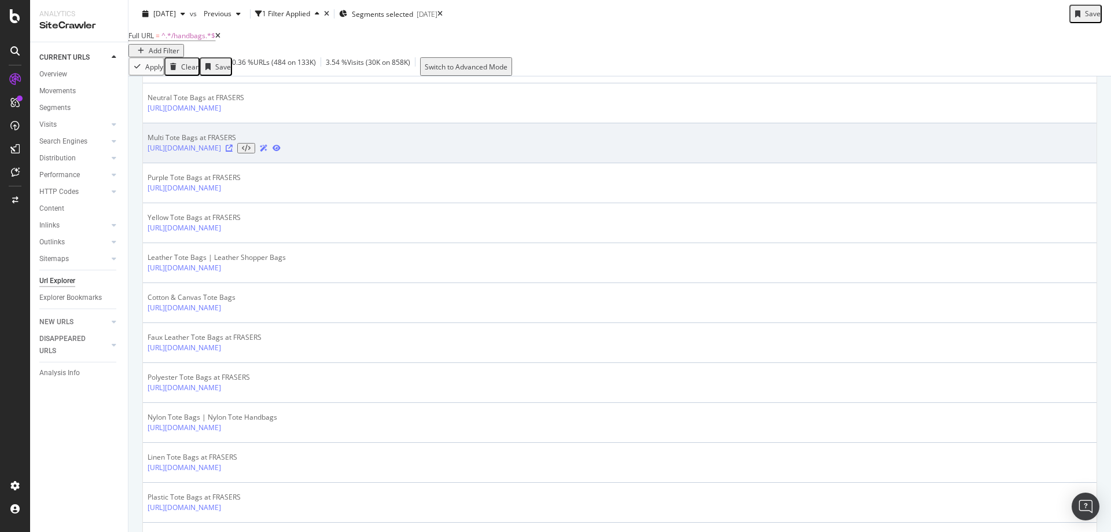
click at [233, 152] on icon at bounding box center [229, 148] width 7 height 7
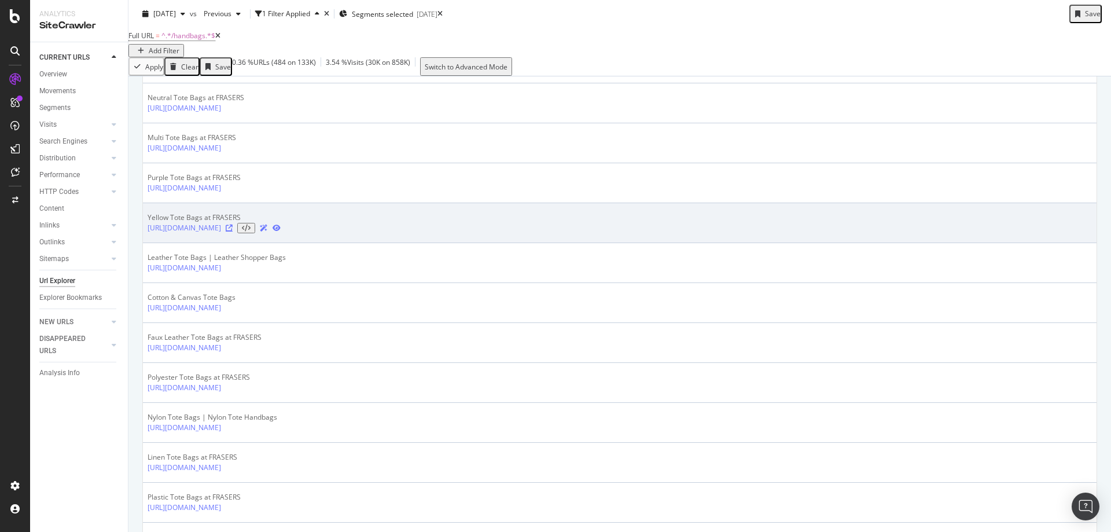
click at [233, 231] on icon at bounding box center [229, 227] width 7 height 7
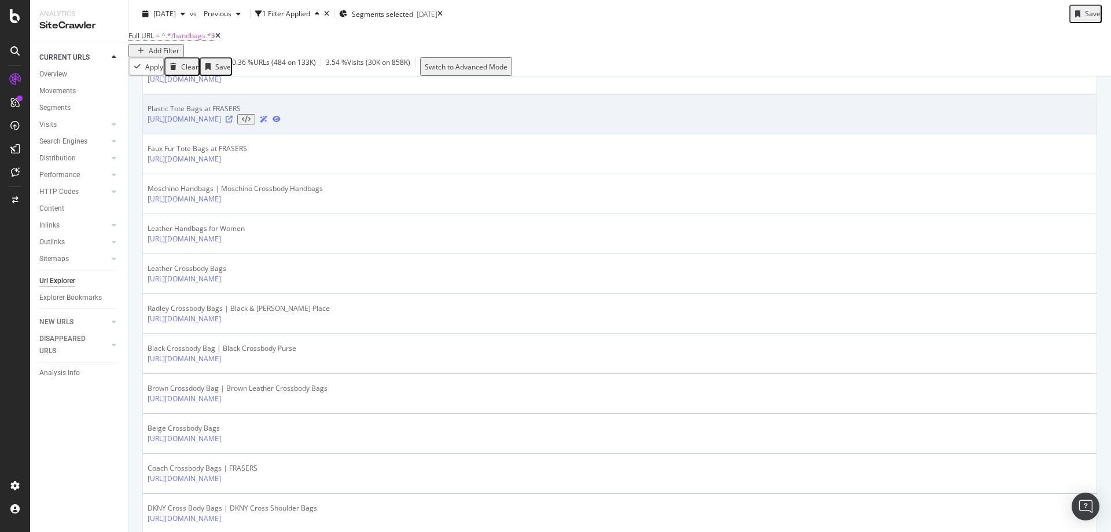
scroll to position [1070, 0]
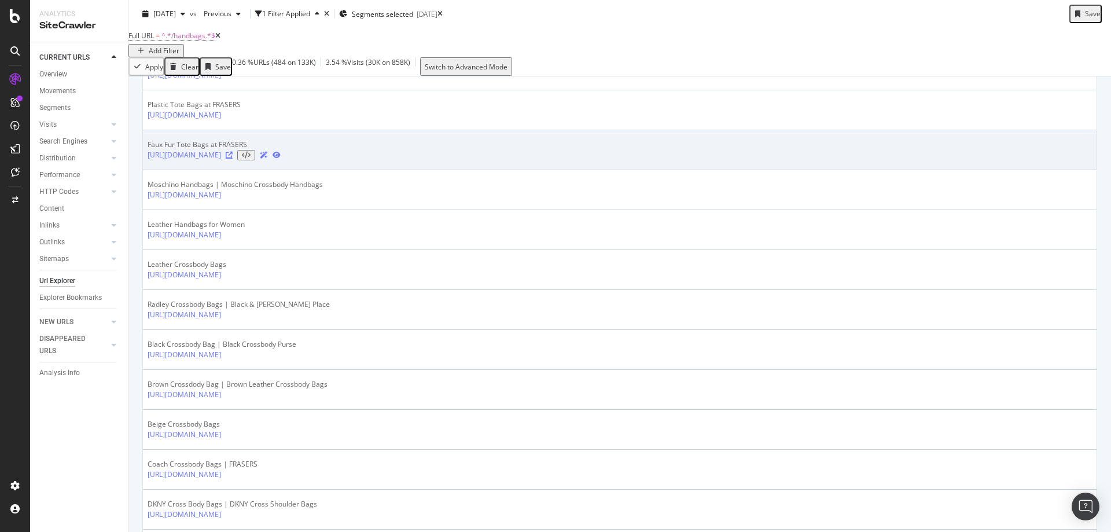
click at [233, 158] on icon at bounding box center [229, 155] width 7 height 7
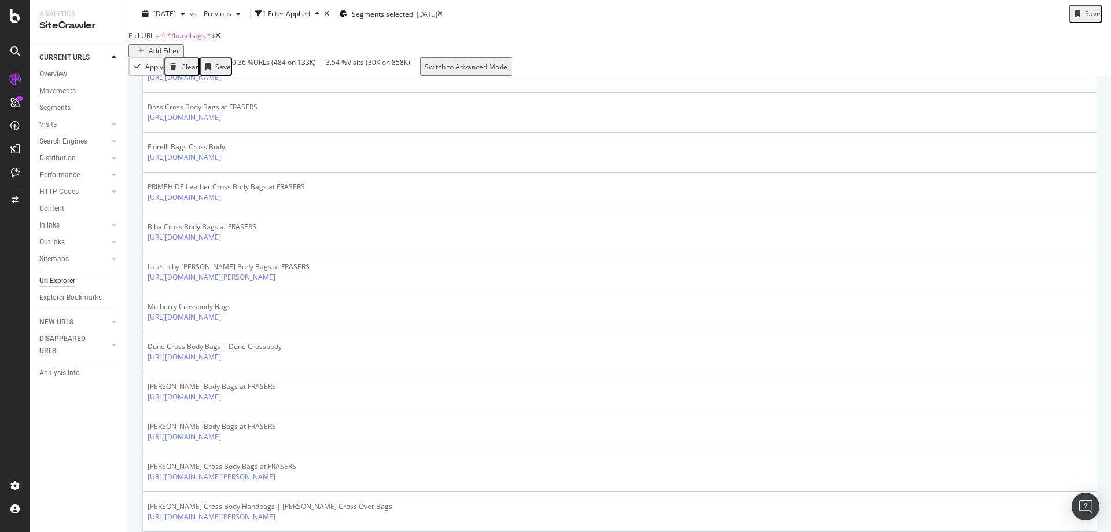
scroll to position [1996, 0]
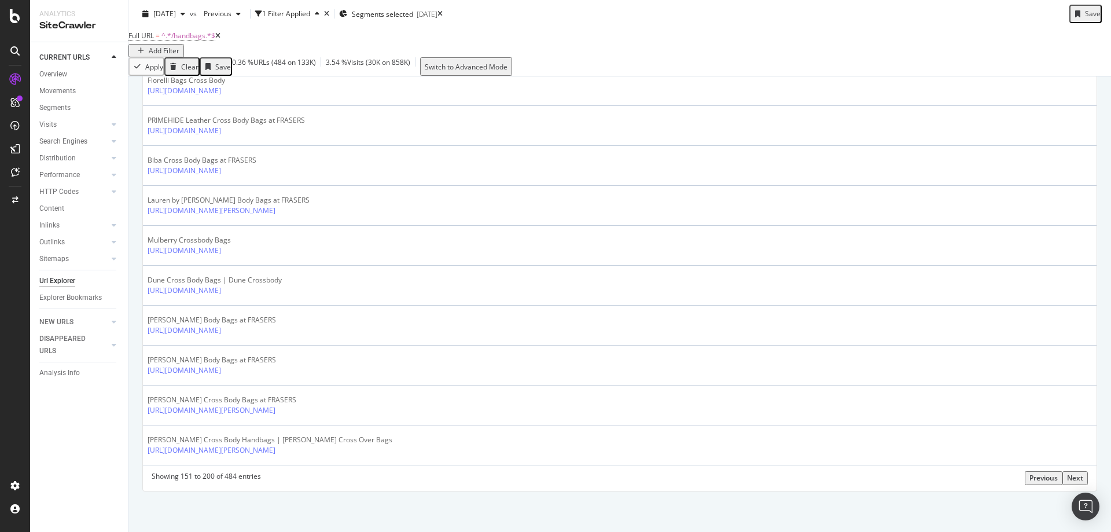
click at [1071, 479] on div "Next" at bounding box center [1075, 478] width 16 height 10
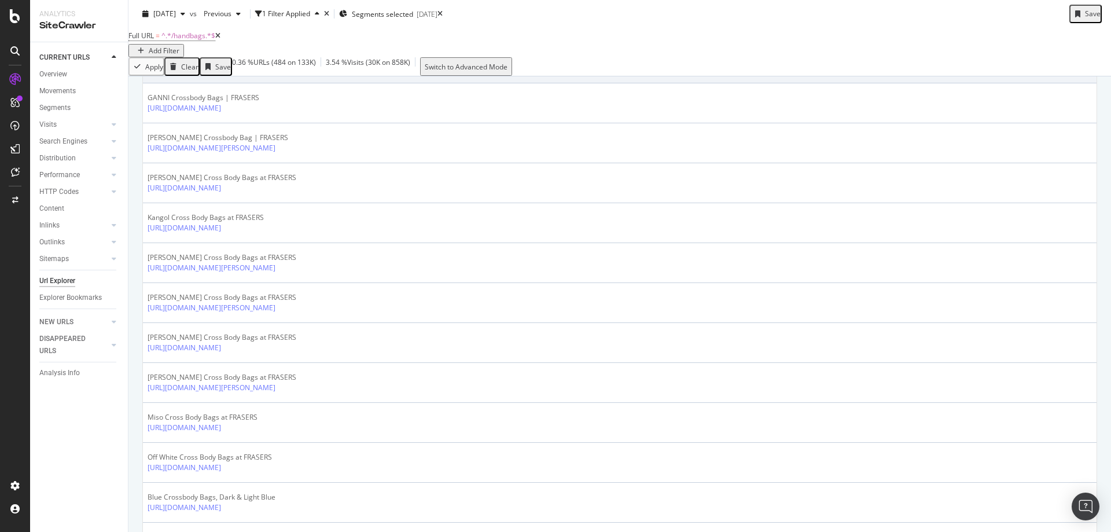
scroll to position [447, 0]
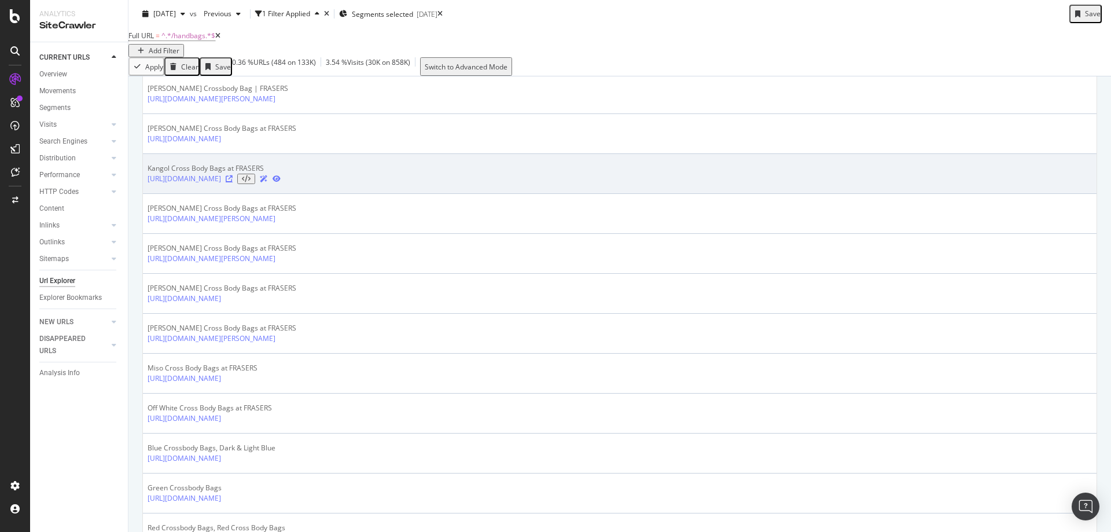
click at [233, 182] on icon at bounding box center [229, 178] width 7 height 7
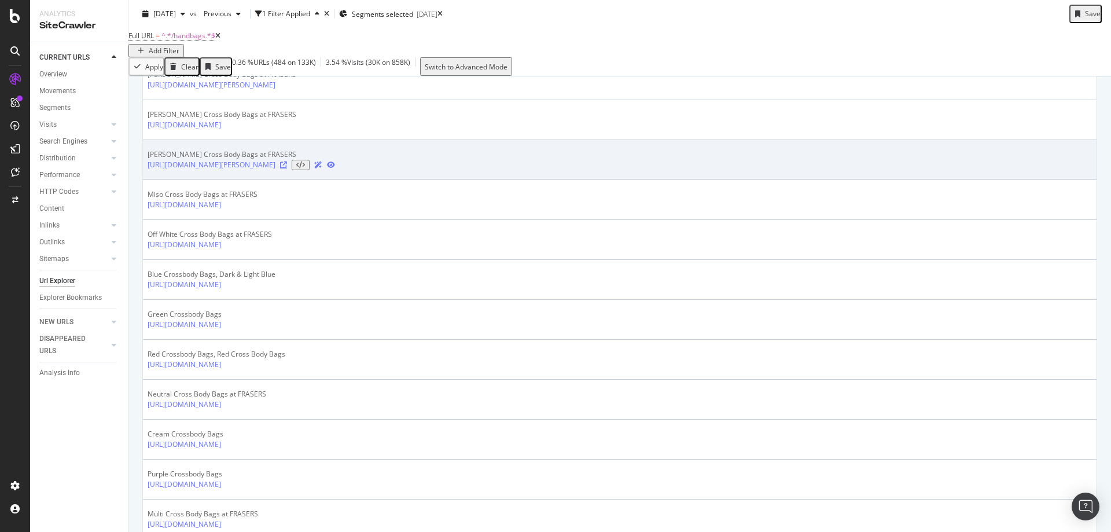
click at [287, 168] on icon at bounding box center [283, 164] width 7 height 7
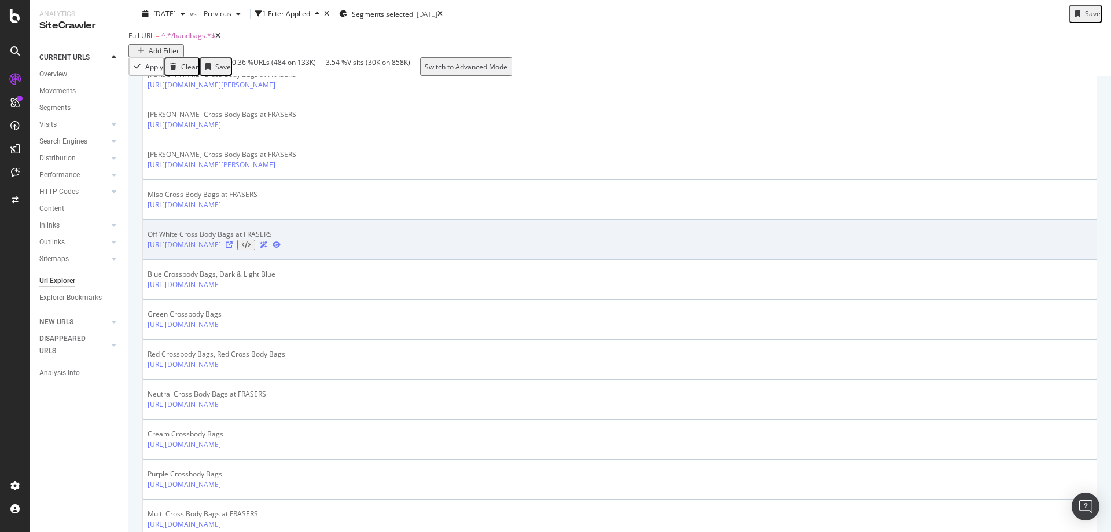
click at [233, 248] on icon at bounding box center [229, 244] width 7 height 7
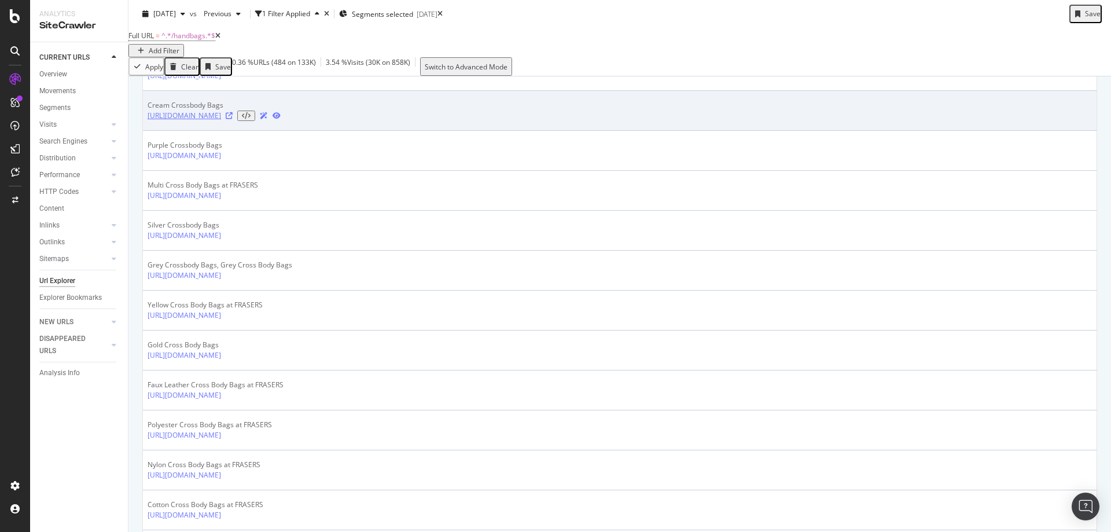
scroll to position [968, 0]
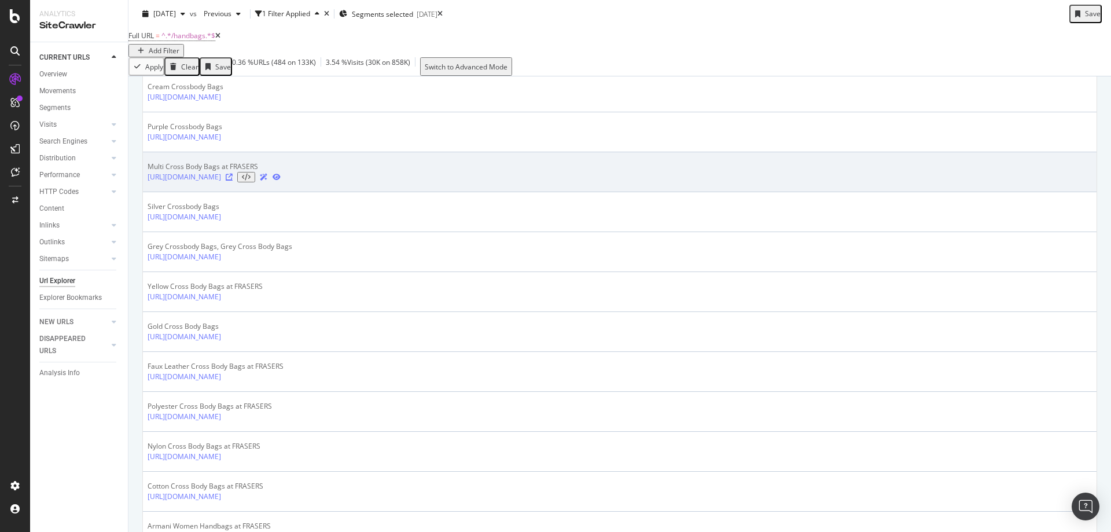
click at [233, 180] on icon at bounding box center [229, 177] width 7 height 7
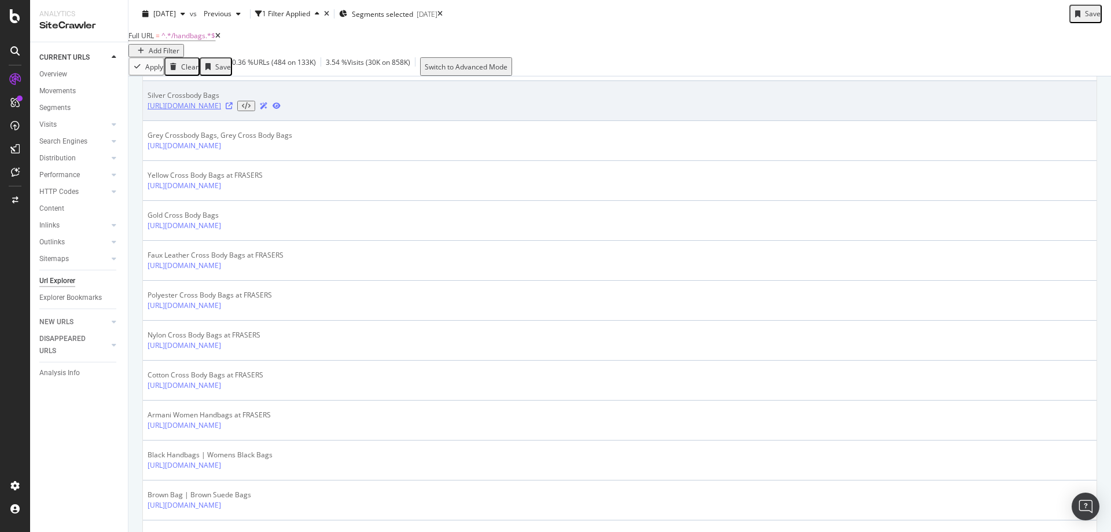
scroll to position [1083, 0]
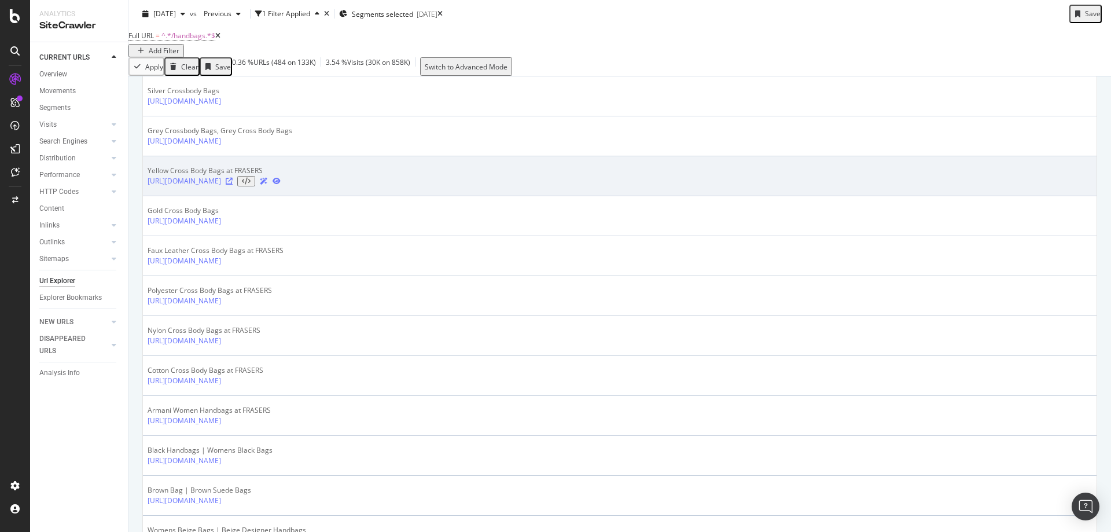
click at [233, 185] on icon at bounding box center [229, 181] width 7 height 7
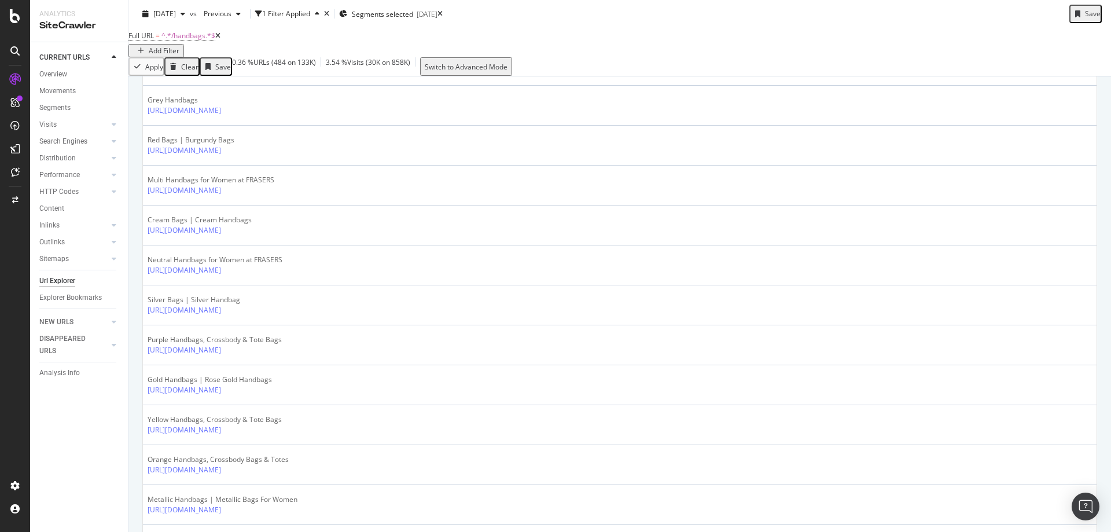
scroll to position [1720, 0]
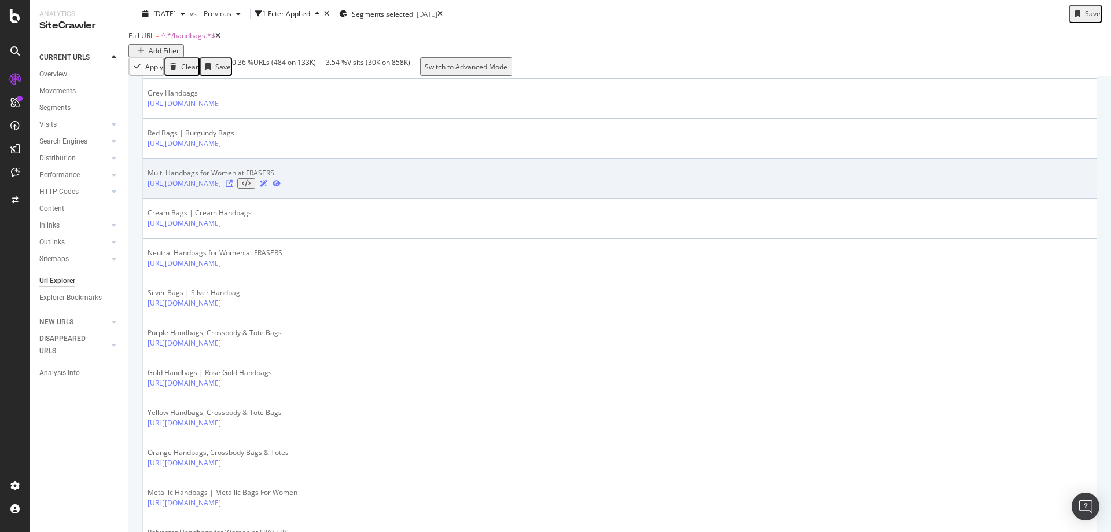
click at [233, 187] on icon at bounding box center [229, 183] width 7 height 7
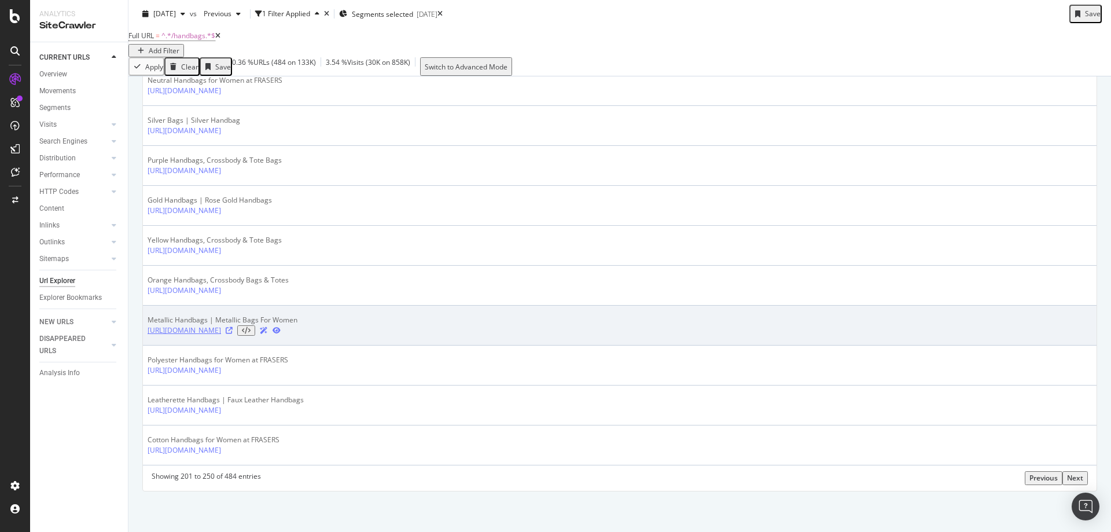
scroll to position [1996, 0]
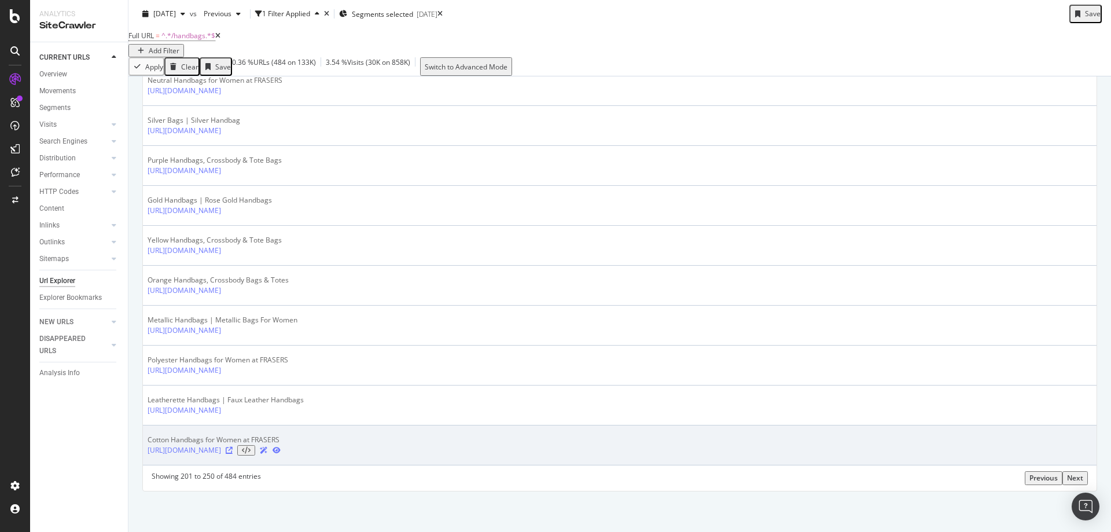
click at [233, 450] on icon at bounding box center [229, 450] width 7 height 7
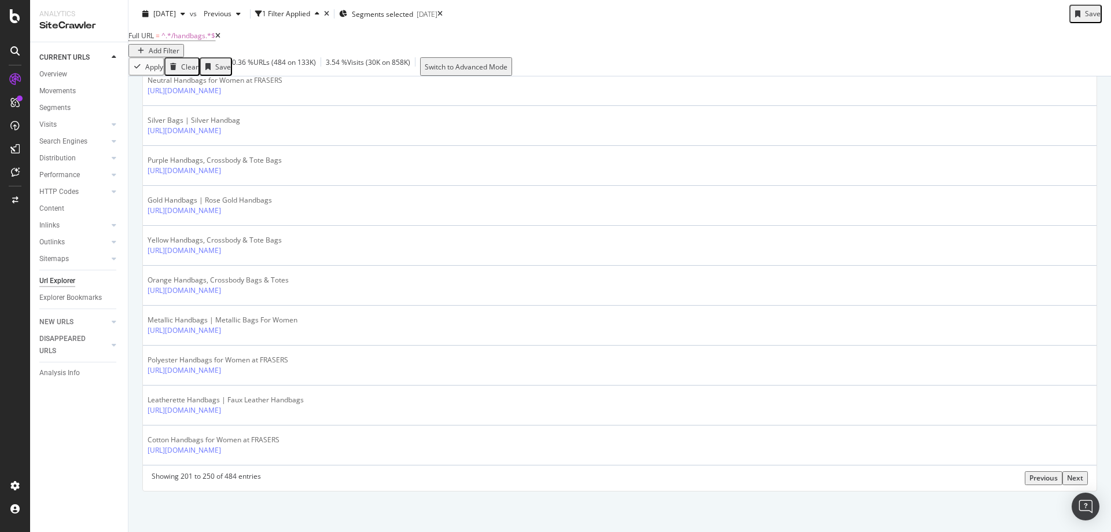
click at [1078, 480] on div "Next" at bounding box center [1075, 478] width 16 height 10
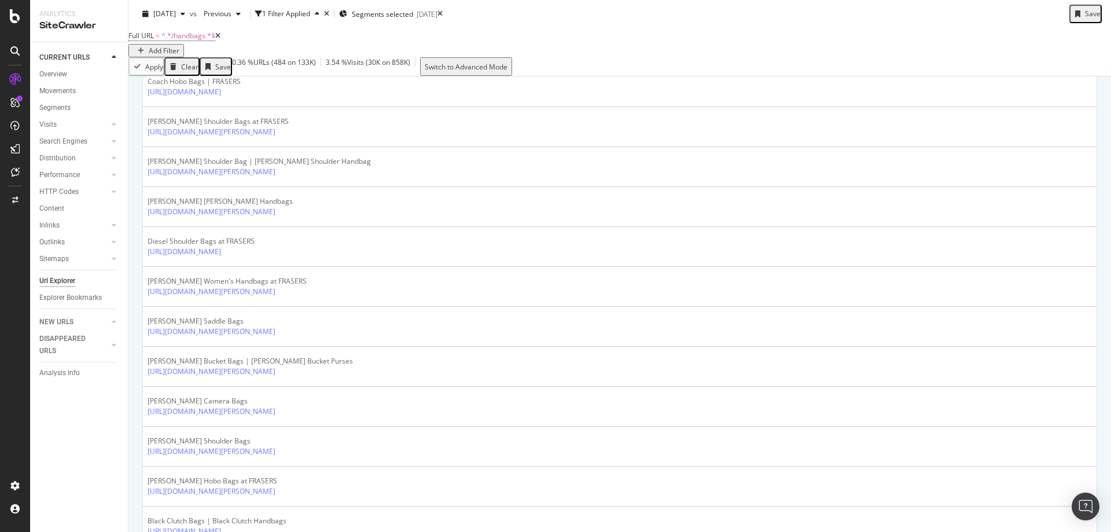
scroll to position [694, 0]
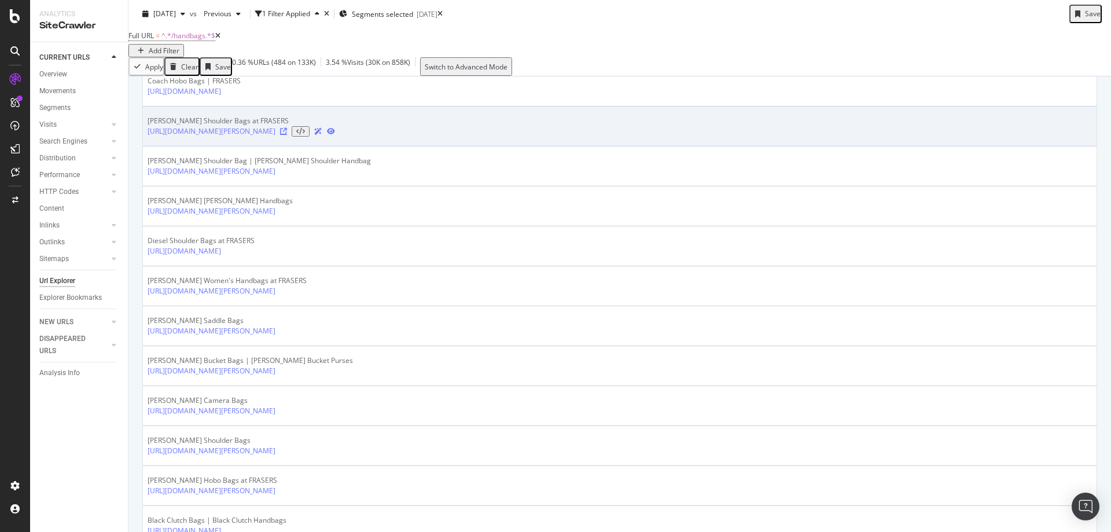
click at [287, 135] on icon at bounding box center [283, 131] width 7 height 7
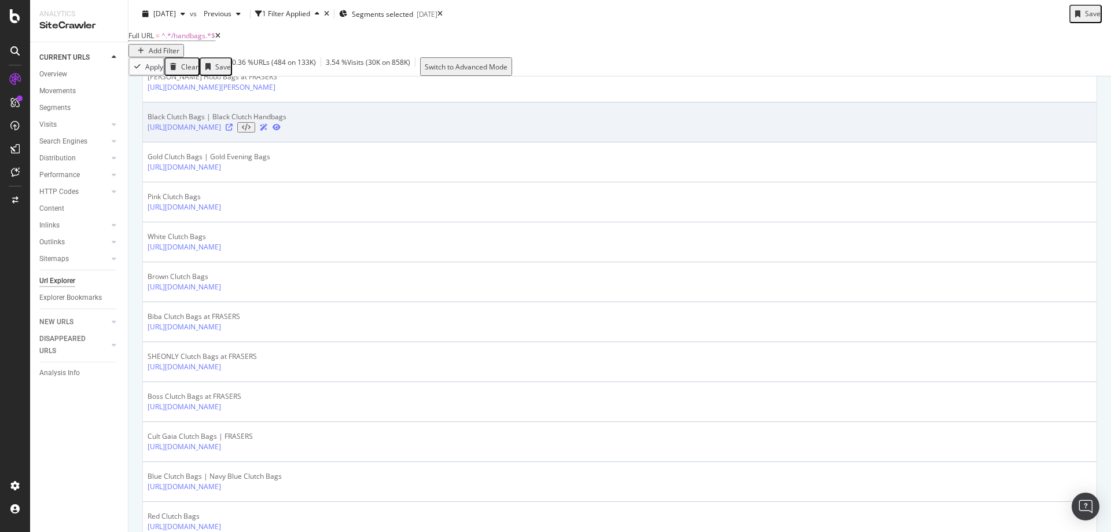
scroll to position [1099, 0]
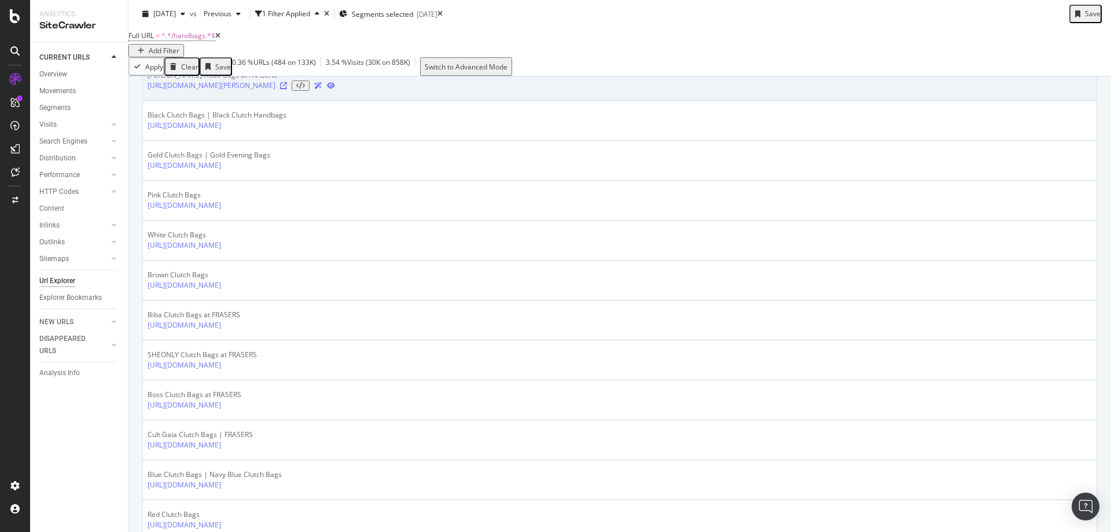
click at [287, 89] on icon at bounding box center [283, 85] width 7 height 7
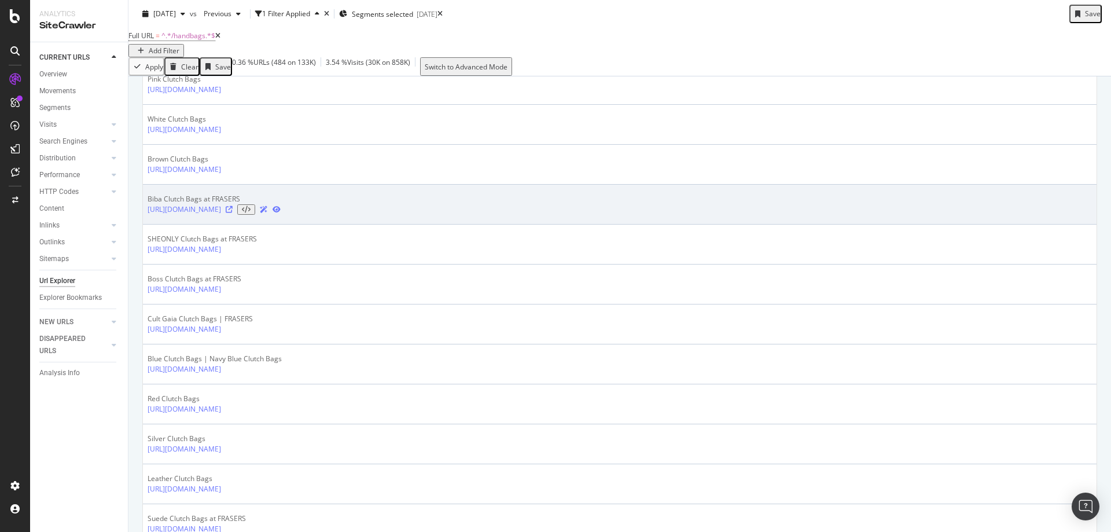
scroll to position [1273, 0]
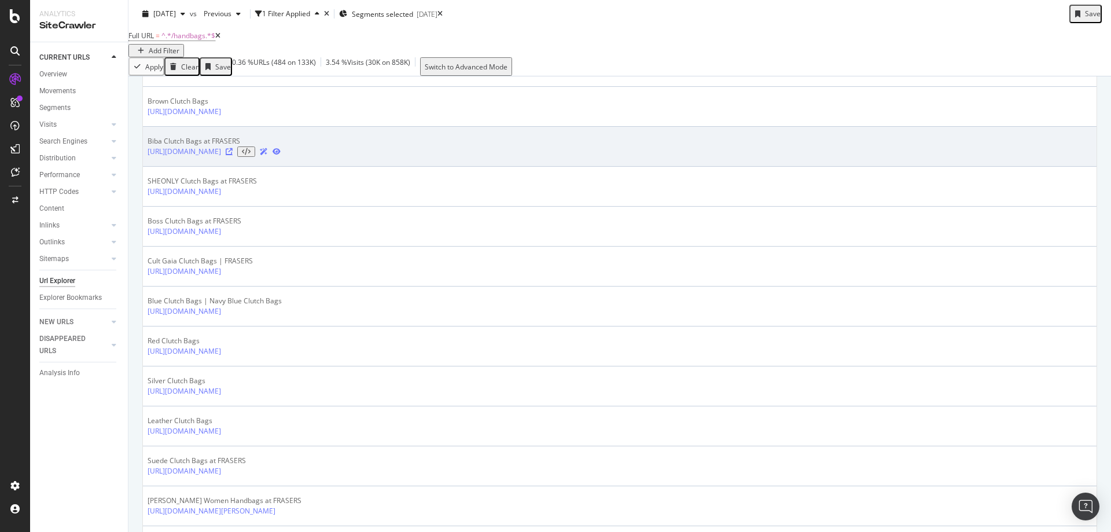
click at [233, 155] on icon at bounding box center [229, 151] width 7 height 7
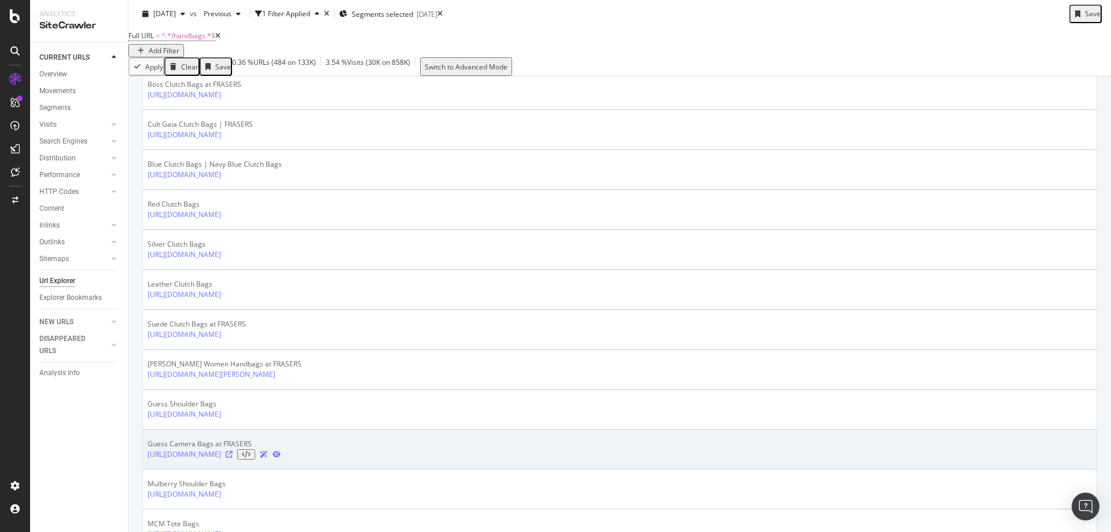
scroll to position [1504, 0]
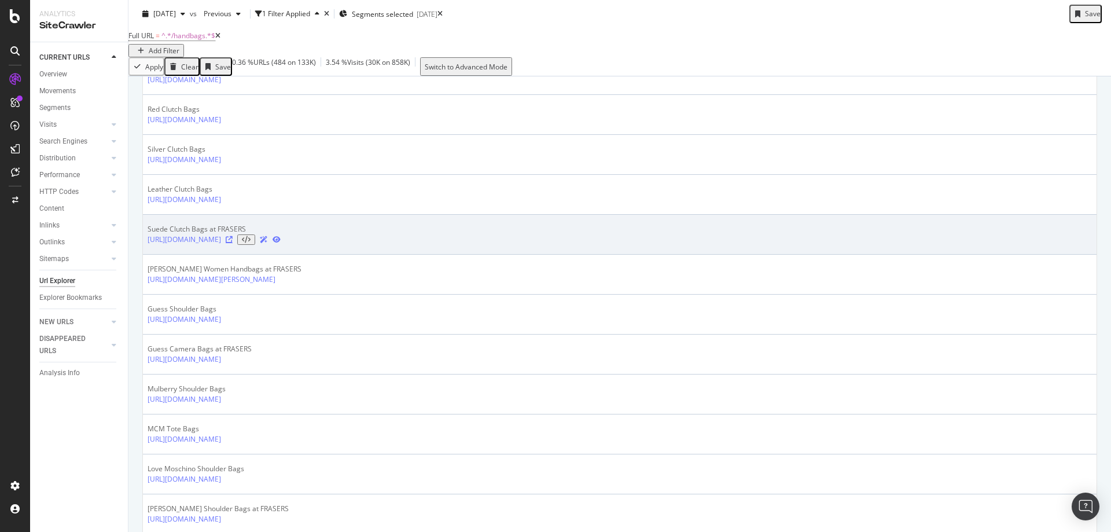
click at [233, 243] on icon at bounding box center [229, 239] width 7 height 7
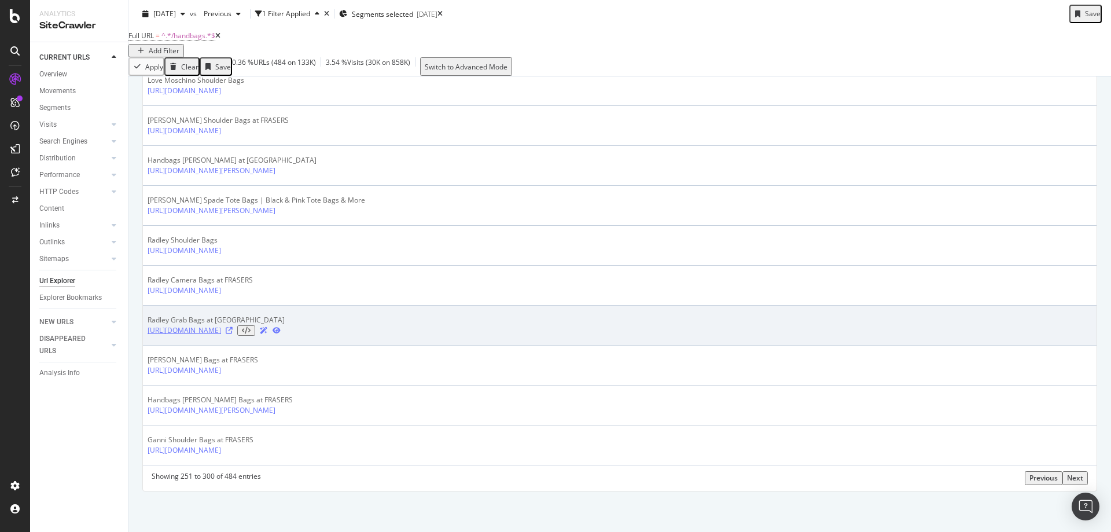
scroll to position [1996, 0]
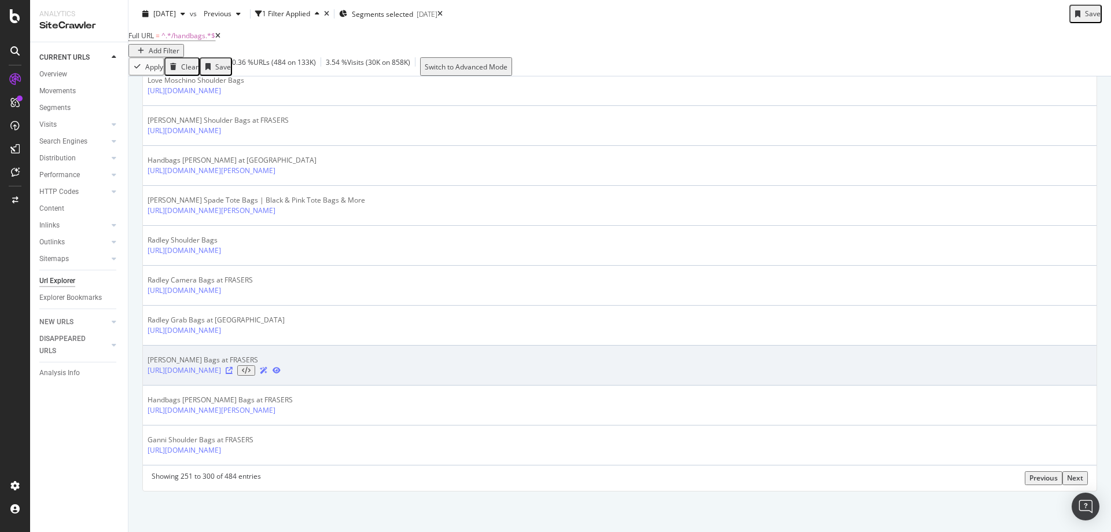
click at [233, 367] on icon at bounding box center [229, 370] width 7 height 7
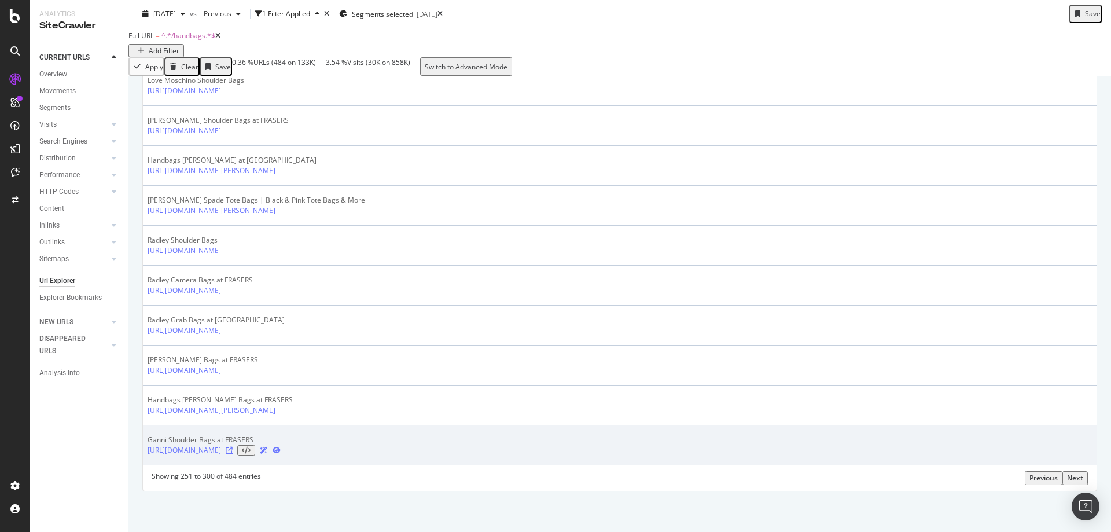
click at [233, 451] on icon at bounding box center [229, 450] width 7 height 7
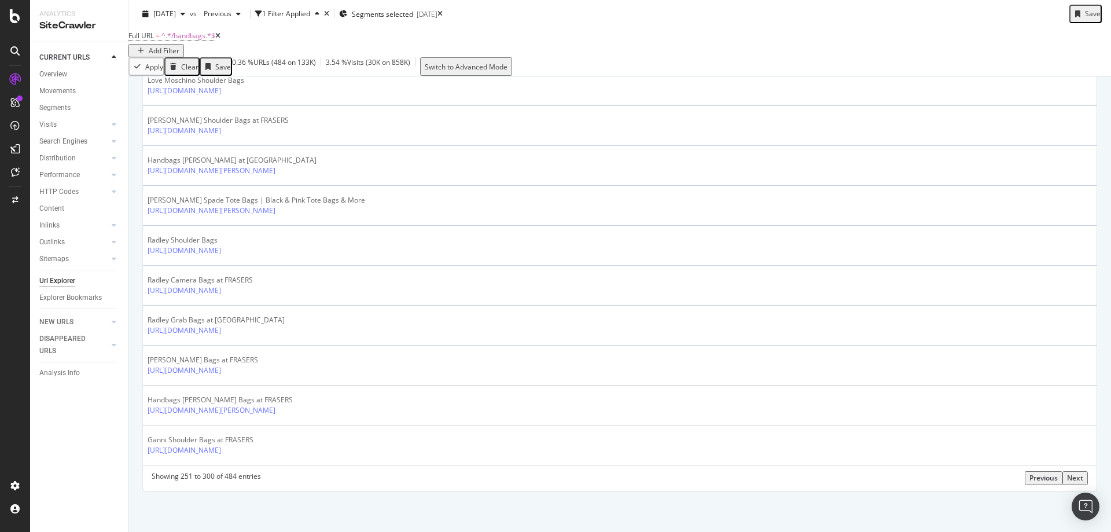
click at [1077, 480] on div "Next" at bounding box center [1075, 478] width 16 height 10
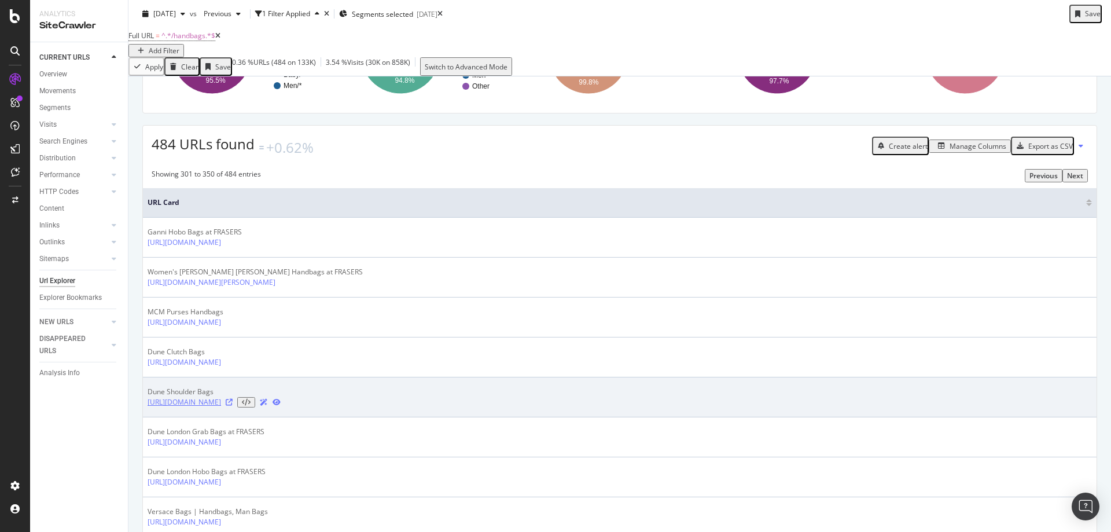
scroll to position [174, 0]
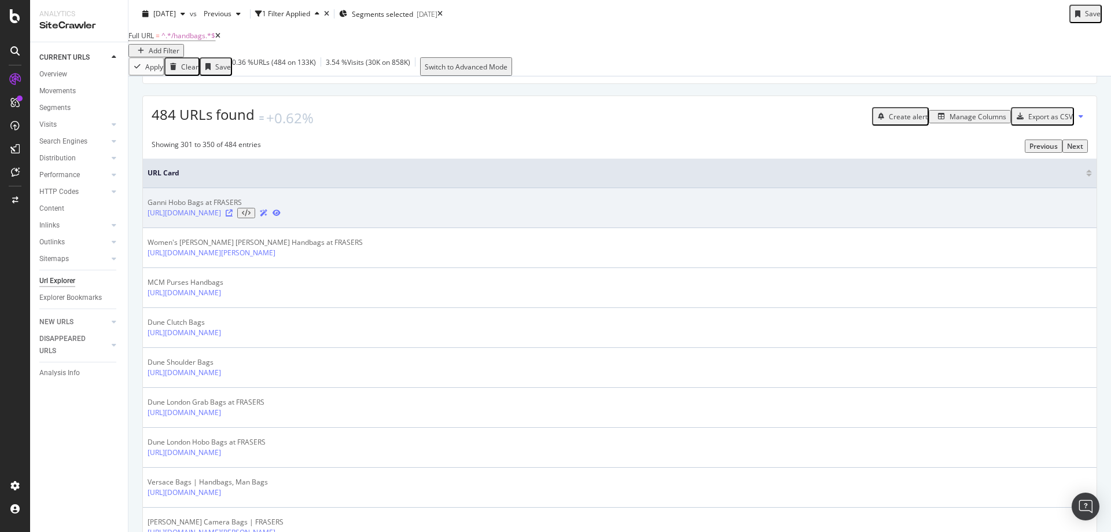
click at [233, 216] on icon at bounding box center [229, 212] width 7 height 7
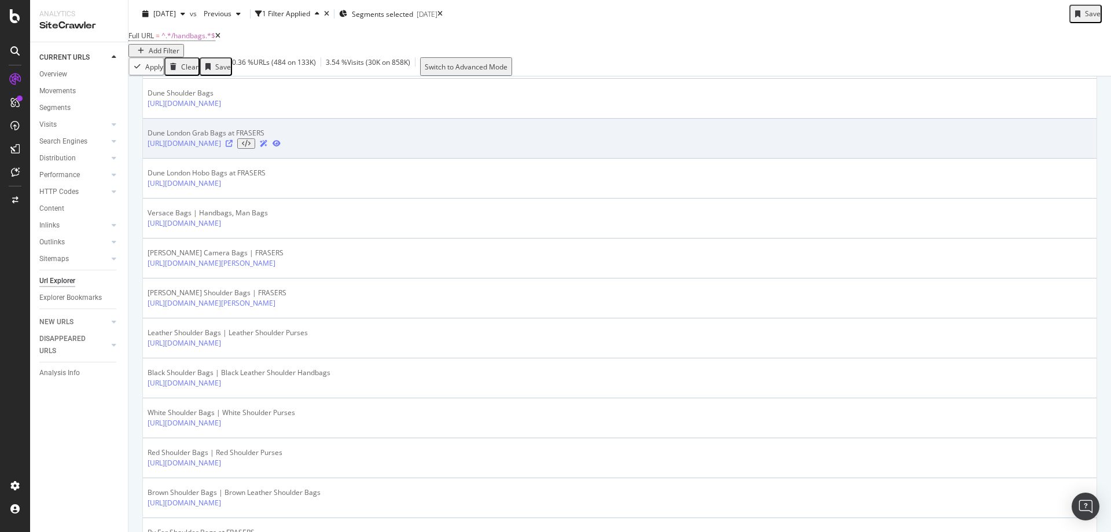
scroll to position [463, 0]
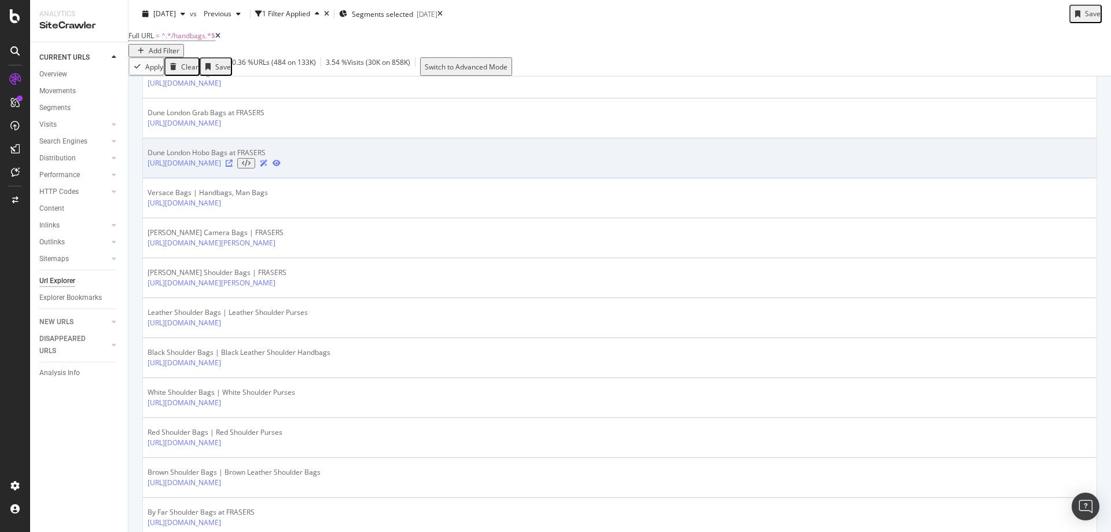
click at [233, 167] on icon at bounding box center [229, 163] width 7 height 7
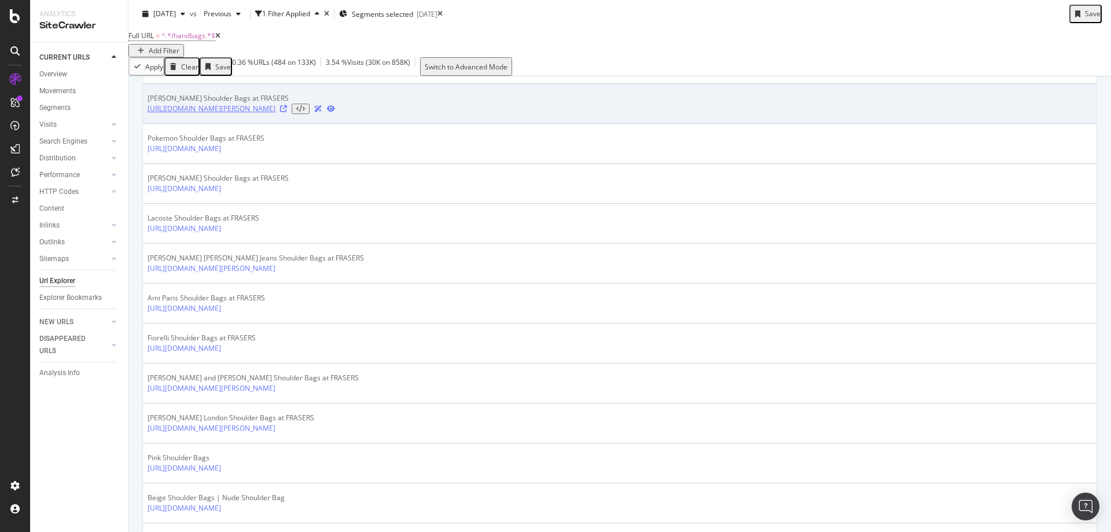
scroll to position [1562, 0]
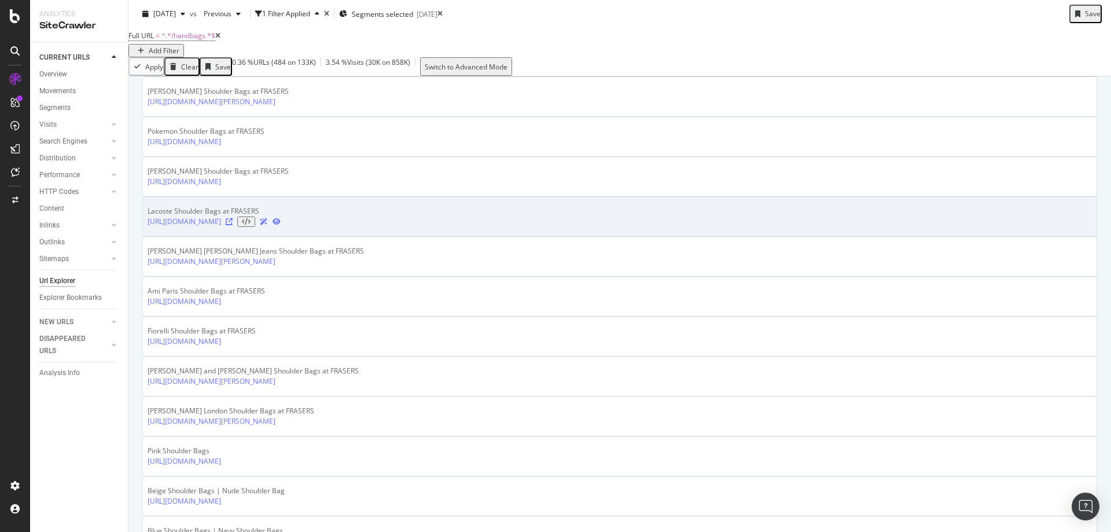
click at [233, 225] on icon at bounding box center [229, 221] width 7 height 7
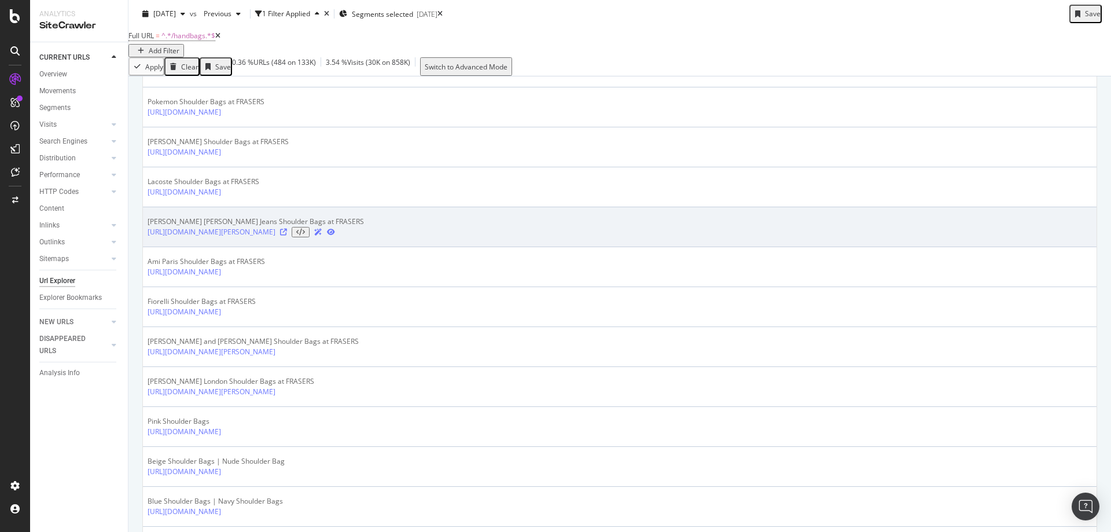
scroll to position [1620, 0]
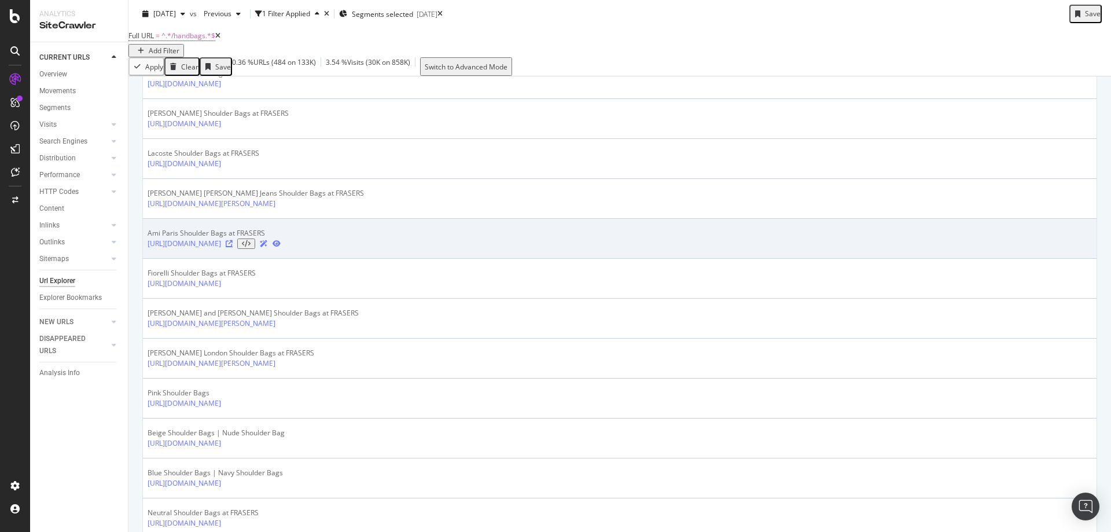
click at [233, 247] on icon at bounding box center [229, 243] width 7 height 7
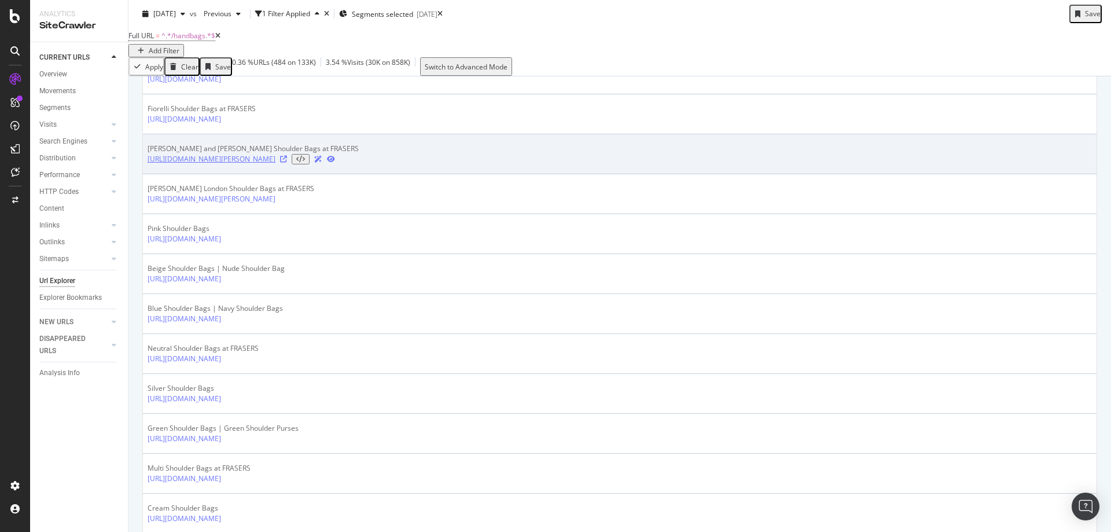
scroll to position [1851, 0]
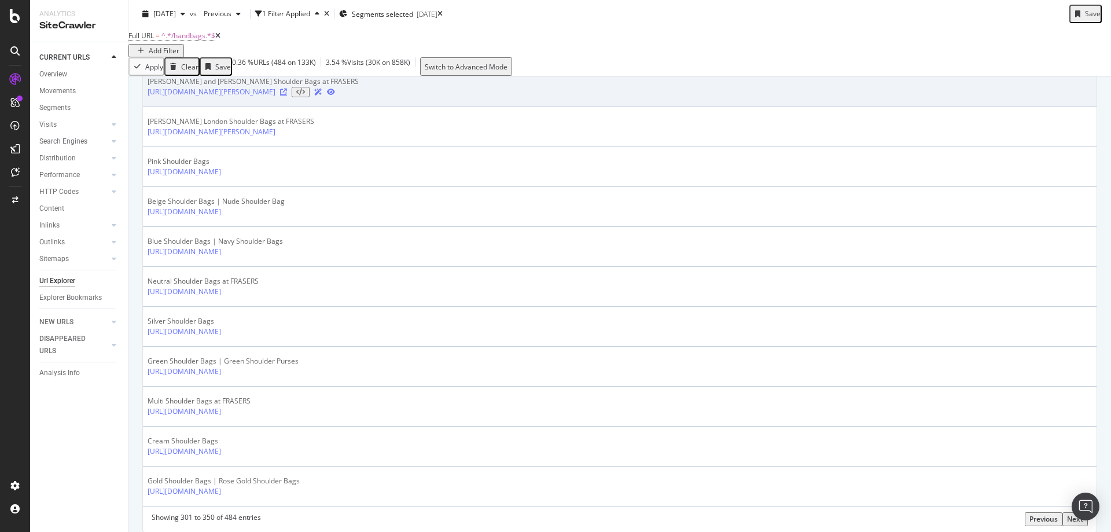
click at [287, 95] on icon at bounding box center [283, 91] width 7 height 7
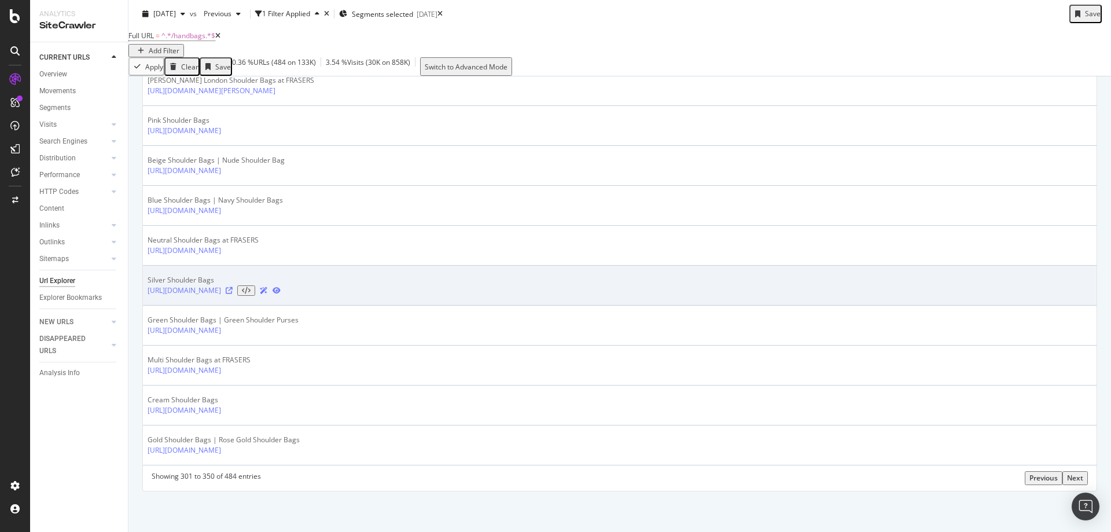
scroll to position [1996, 0]
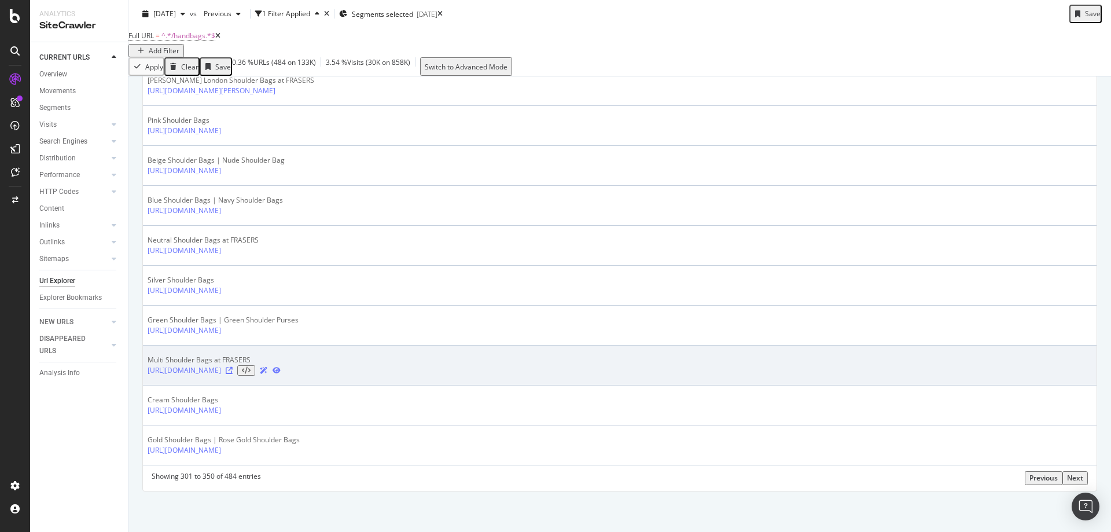
click at [233, 367] on icon at bounding box center [229, 370] width 7 height 7
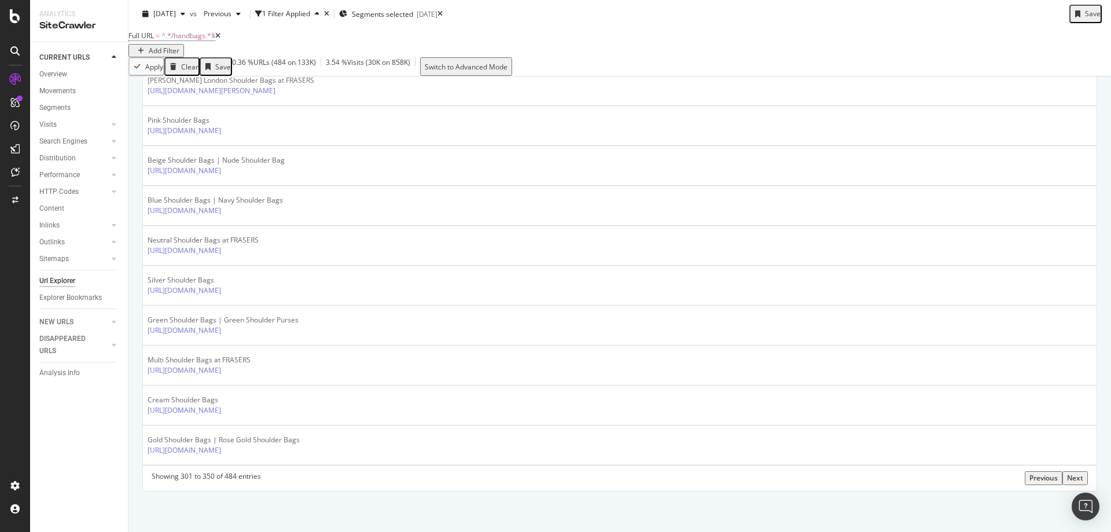
click at [1067, 477] on div "Next" at bounding box center [1075, 478] width 16 height 10
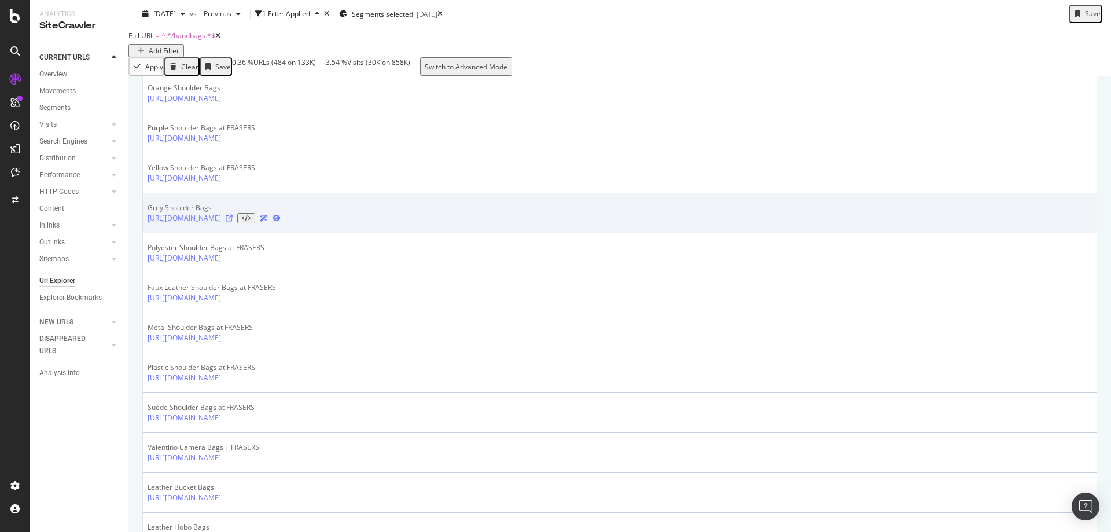
scroll to position [289, 0]
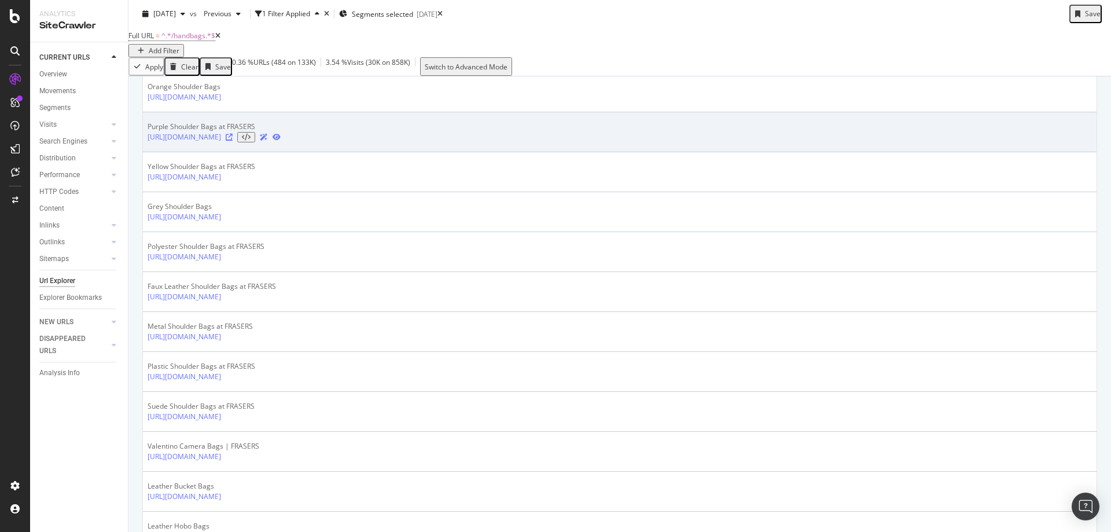
click at [233, 141] on icon at bounding box center [229, 137] width 7 height 7
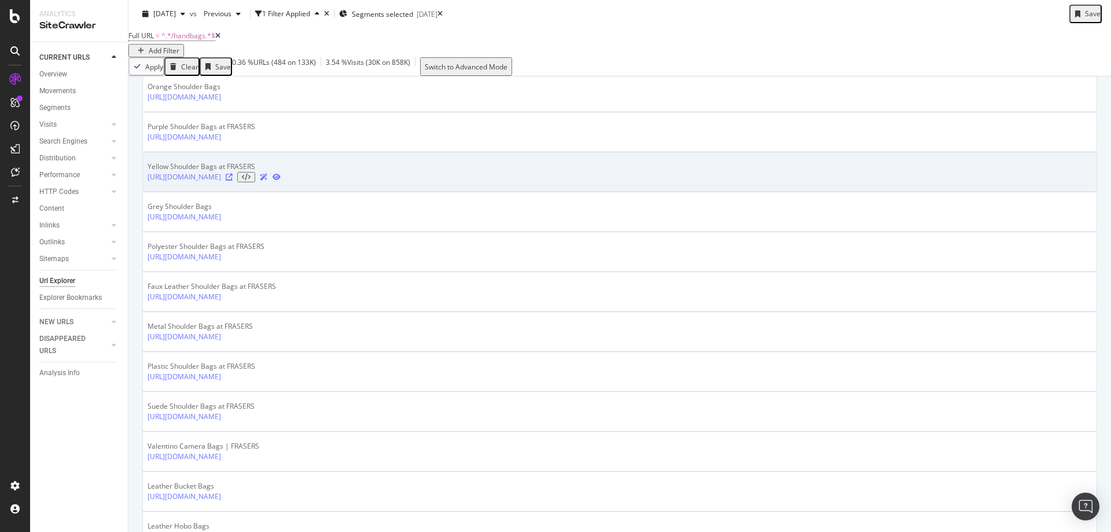
click at [233, 180] on icon at bounding box center [229, 177] width 7 height 7
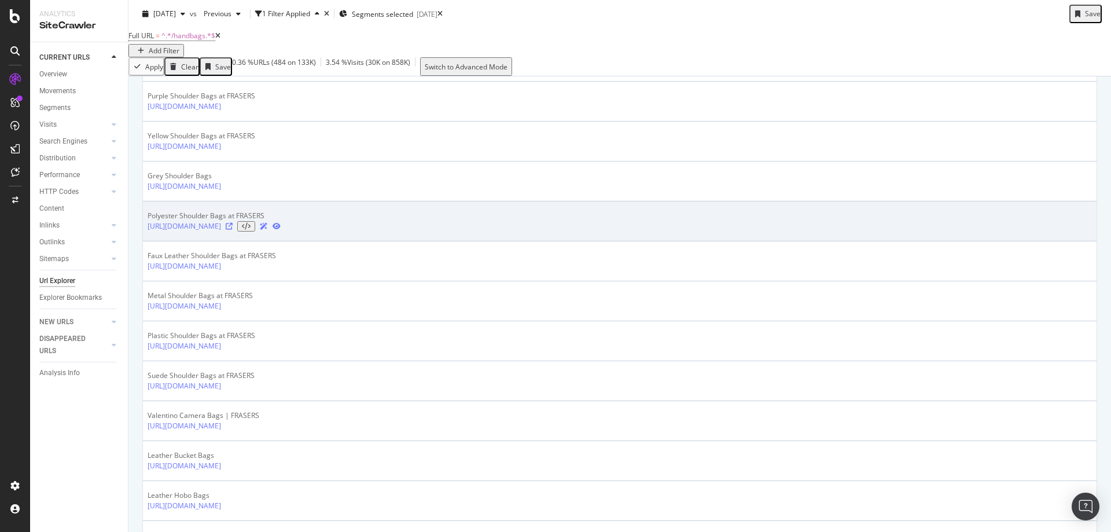
scroll to position [347, 0]
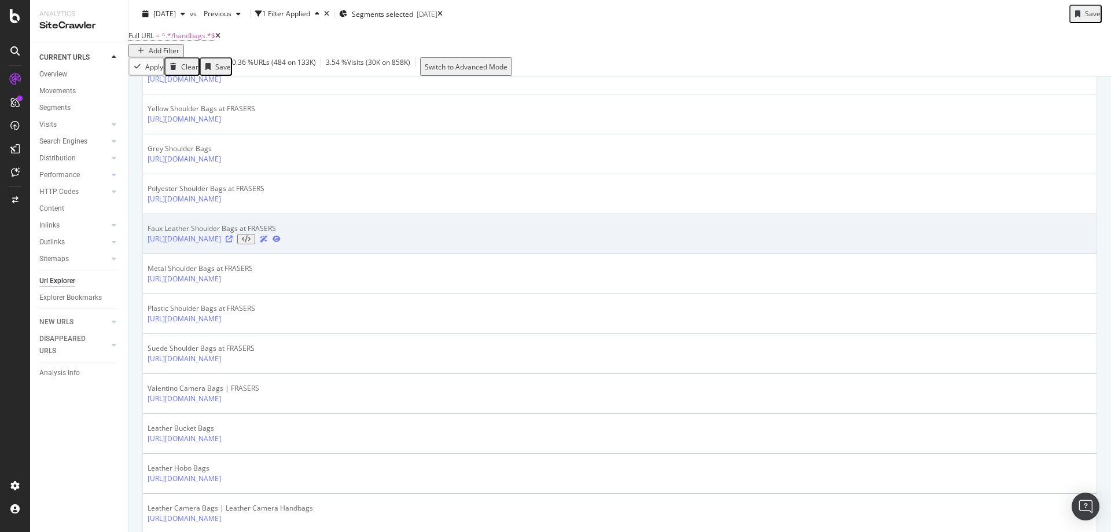
click at [281, 244] on div "https://www.houseoffraser.co.uk/bags-and-luggage/handbags/shoulder-bags/faux-le…" at bounding box center [213, 239] width 133 height 10
click at [233, 242] on icon at bounding box center [229, 238] width 7 height 7
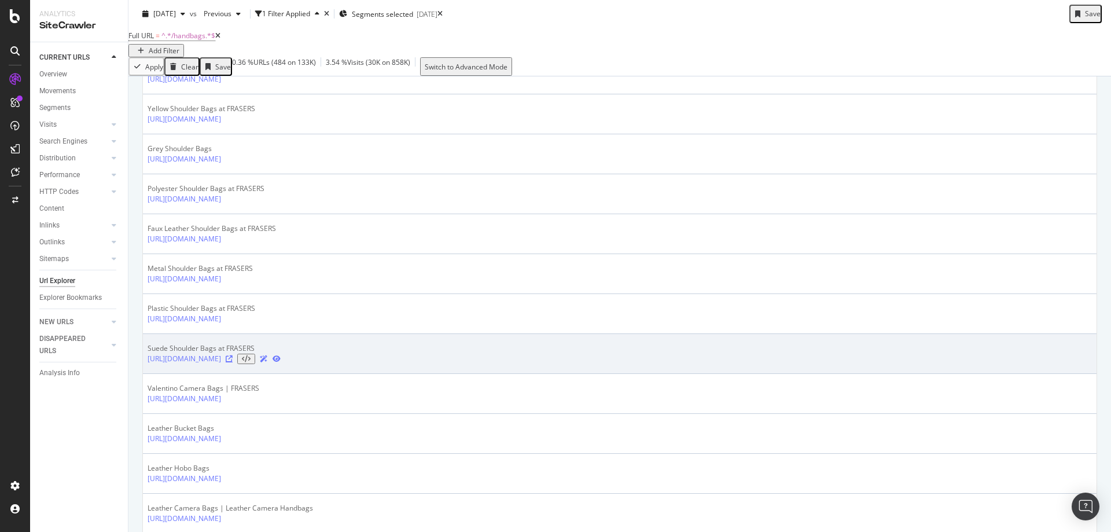
click at [233, 362] on icon at bounding box center [229, 358] width 7 height 7
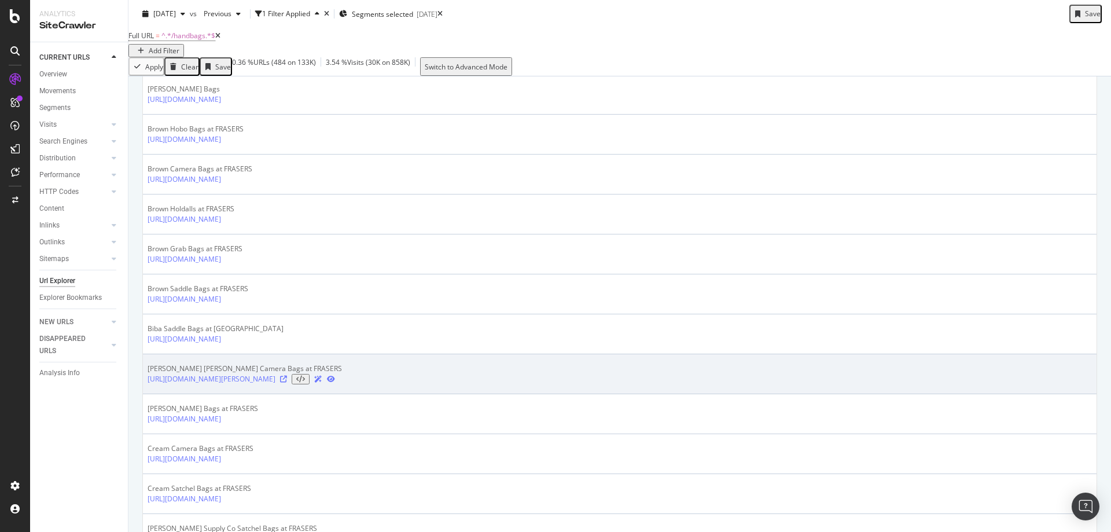
scroll to position [983, 0]
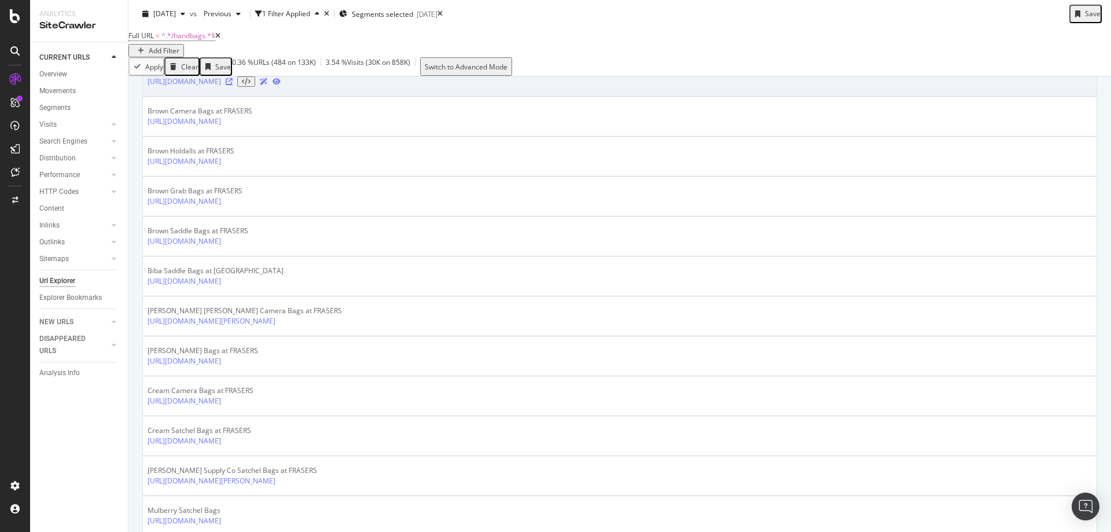
click at [233, 85] on icon at bounding box center [229, 81] width 7 height 7
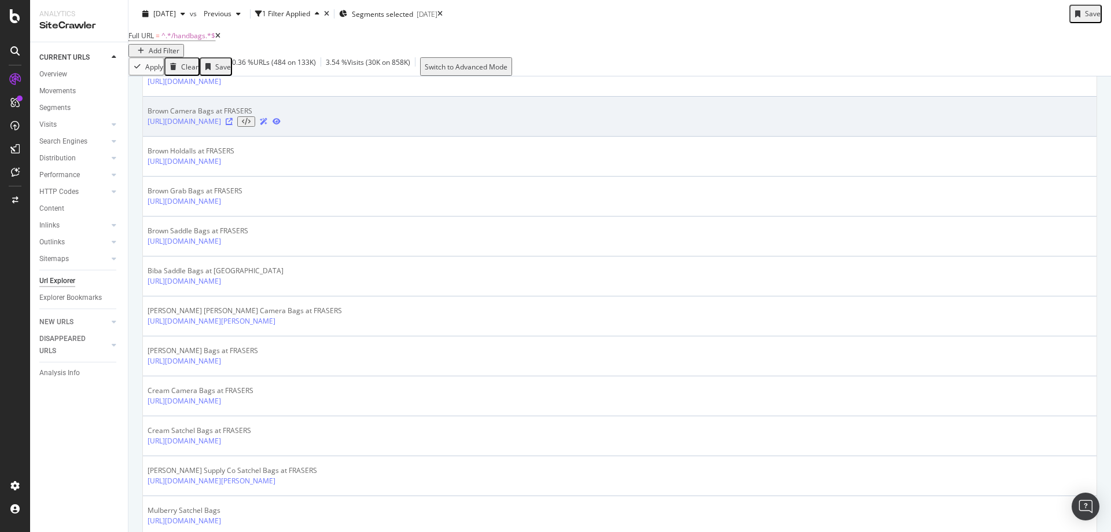
click at [233, 125] on icon at bounding box center [229, 121] width 7 height 7
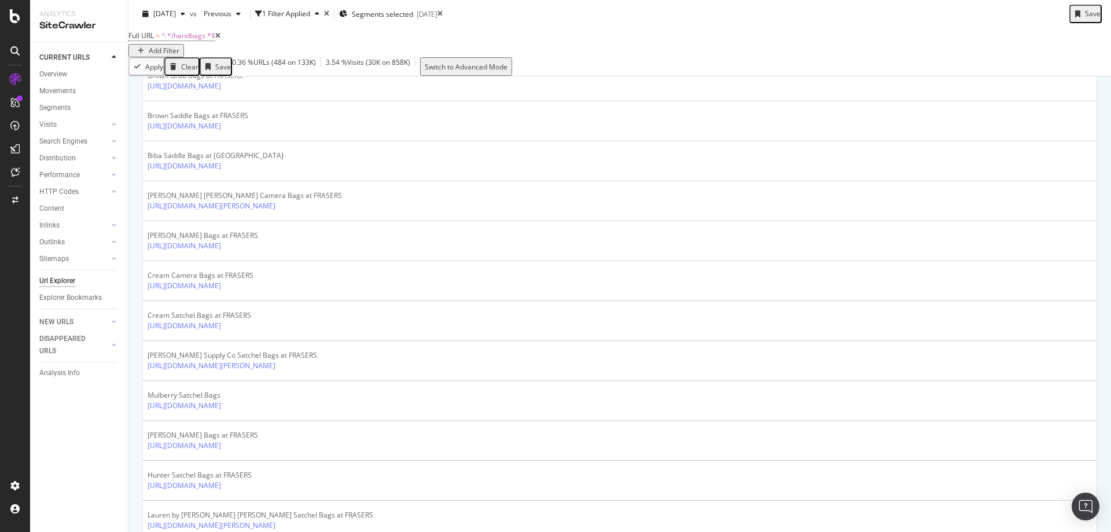
scroll to position [1099, 0]
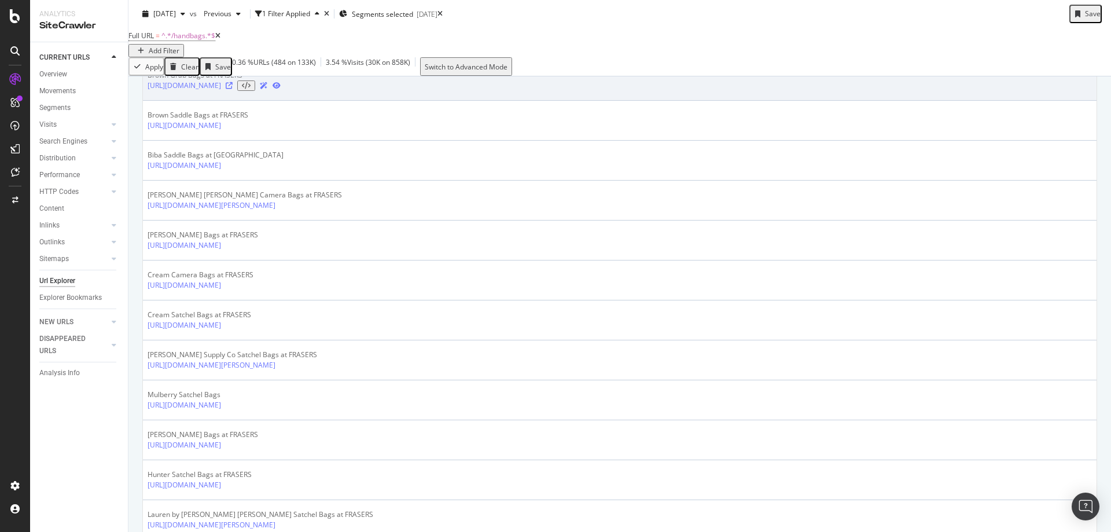
click at [281, 91] on div at bounding box center [253, 85] width 55 height 10
click at [233, 89] on icon at bounding box center [229, 85] width 7 height 7
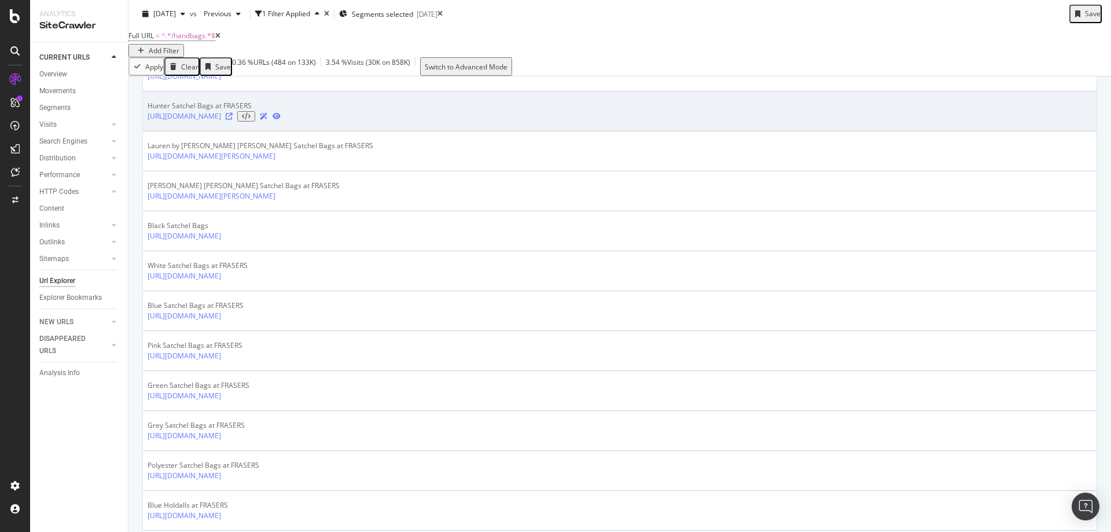
scroll to position [1504, 0]
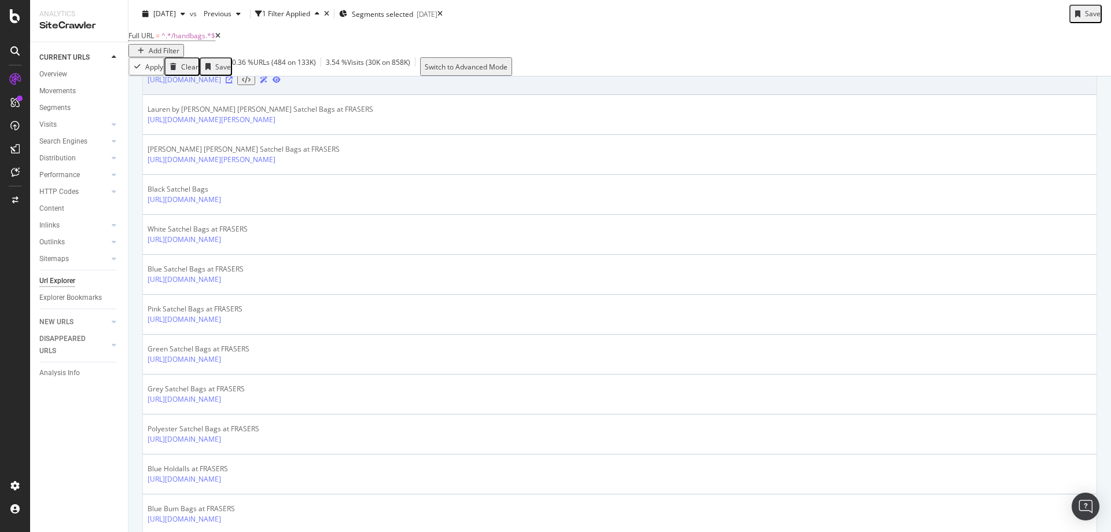
click at [233, 83] on icon at bounding box center [229, 79] width 7 height 7
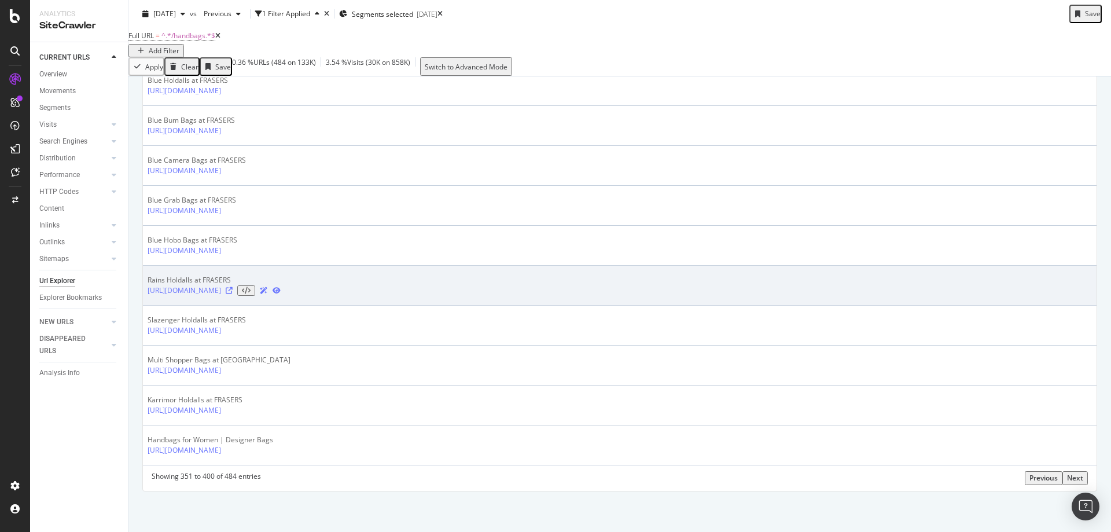
scroll to position [1967, 0]
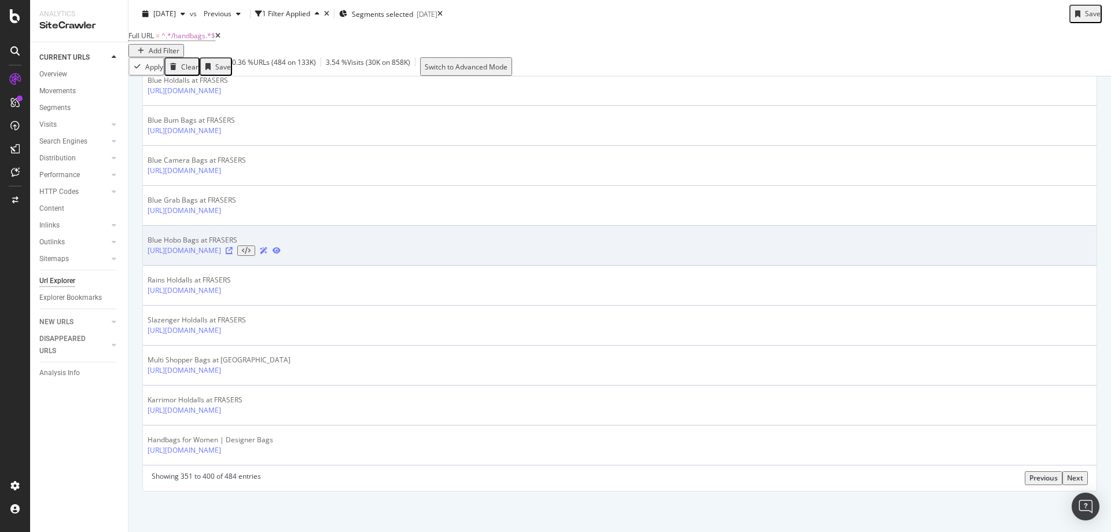
click at [233, 254] on icon at bounding box center [229, 250] width 7 height 7
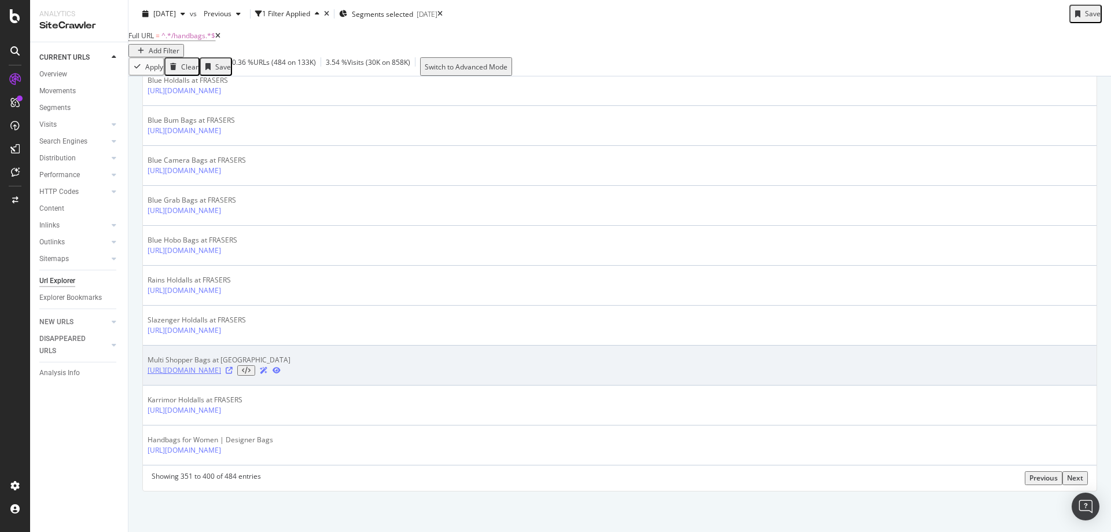
scroll to position [1996, 0]
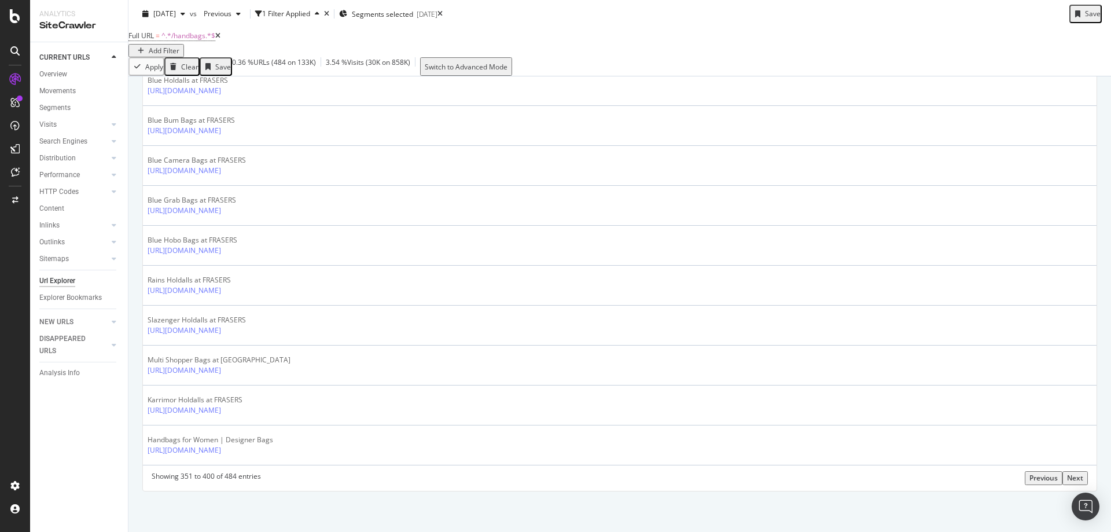
click at [1077, 477] on div "Next" at bounding box center [1075, 478] width 16 height 10
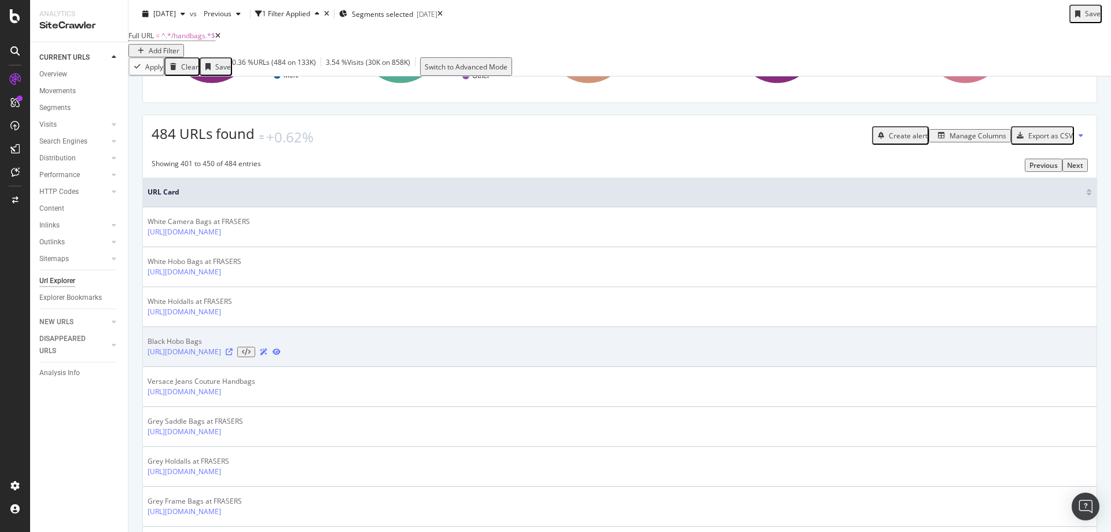
scroll to position [174, 0]
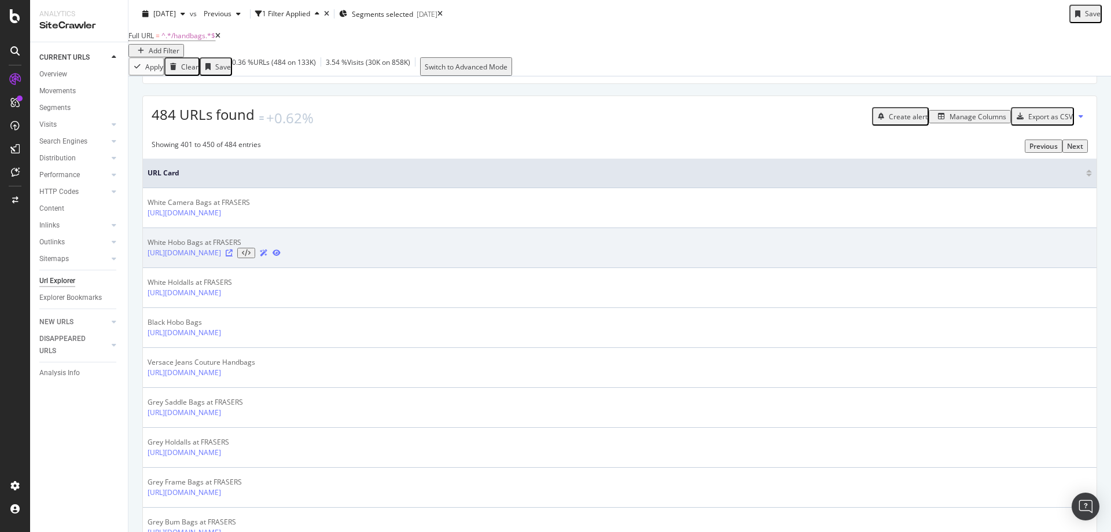
click at [233, 256] on icon at bounding box center [229, 252] width 7 height 7
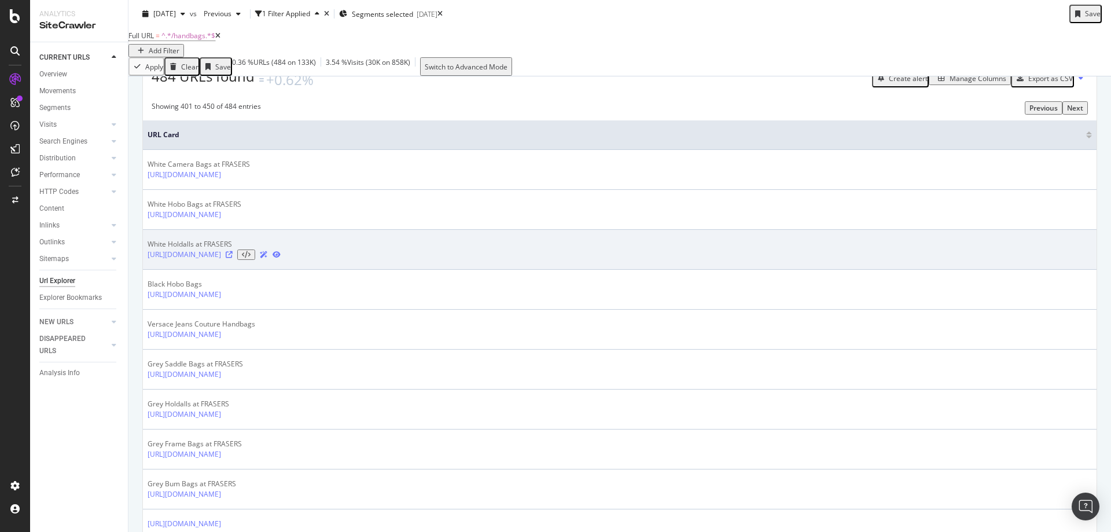
scroll to position [231, 0]
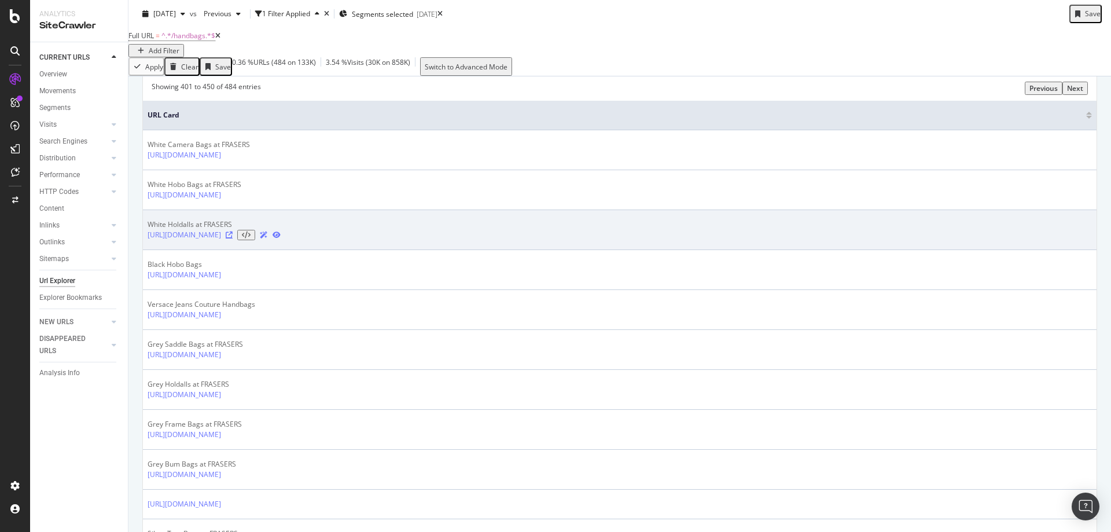
click at [233, 238] on icon at bounding box center [229, 234] width 7 height 7
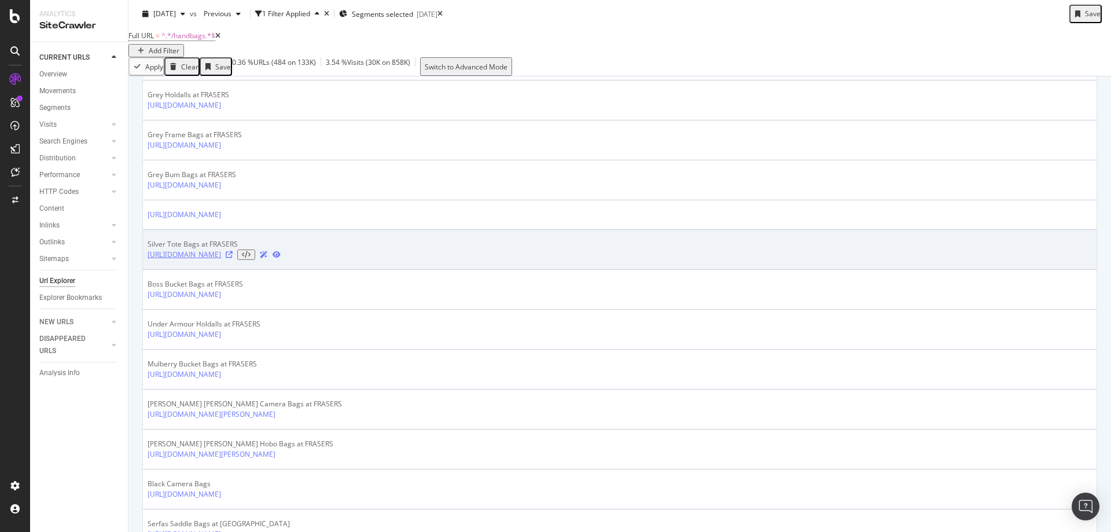
scroll to position [578, 0]
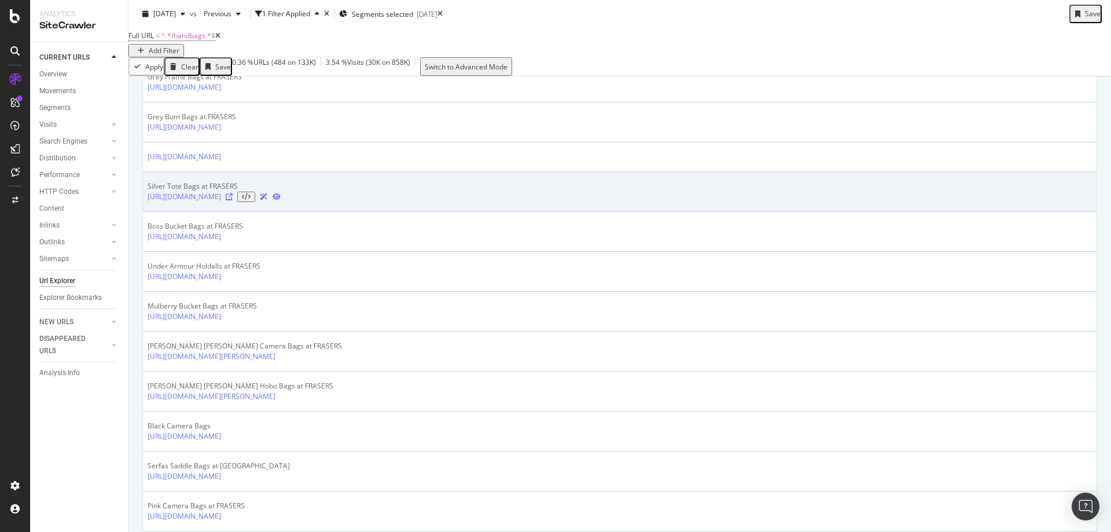
click at [233, 200] on icon at bounding box center [229, 196] width 7 height 7
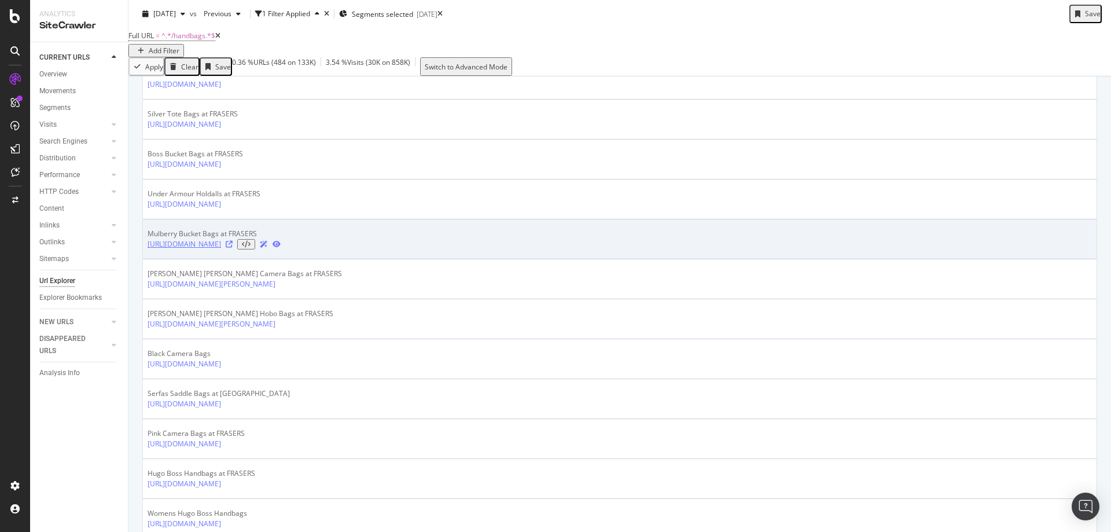
scroll to position [694, 0]
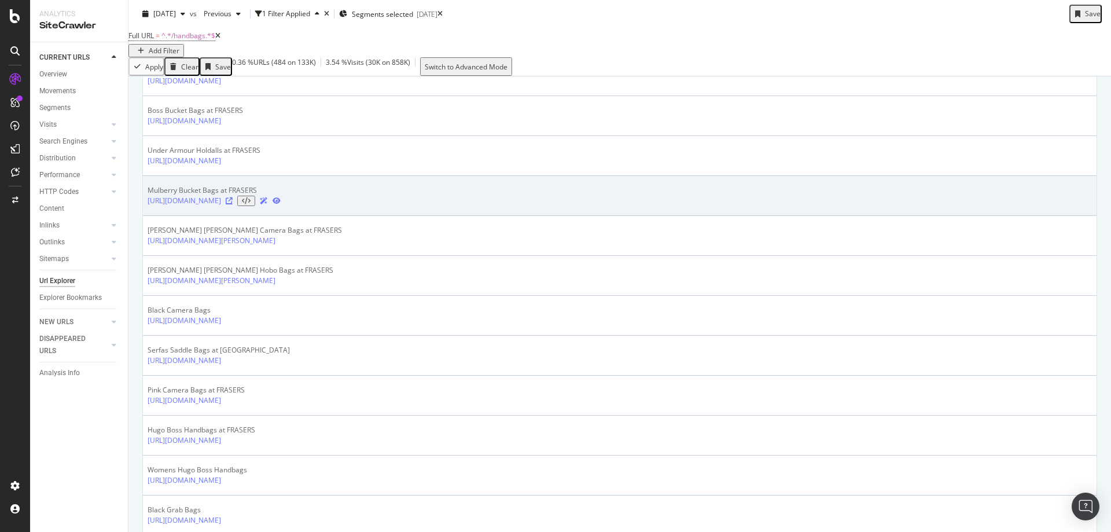
click at [233, 204] on icon at bounding box center [229, 200] width 7 height 7
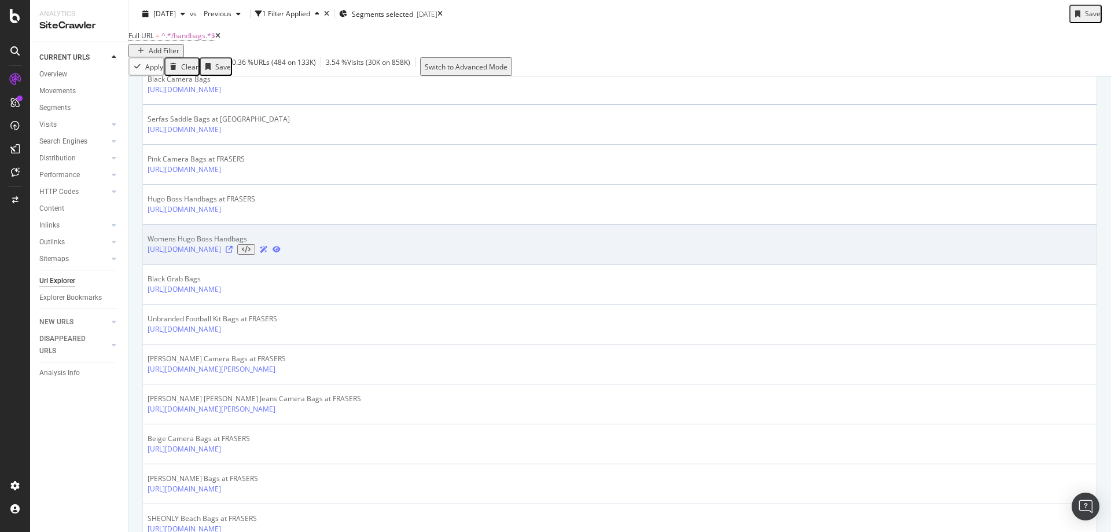
scroll to position [925, 0]
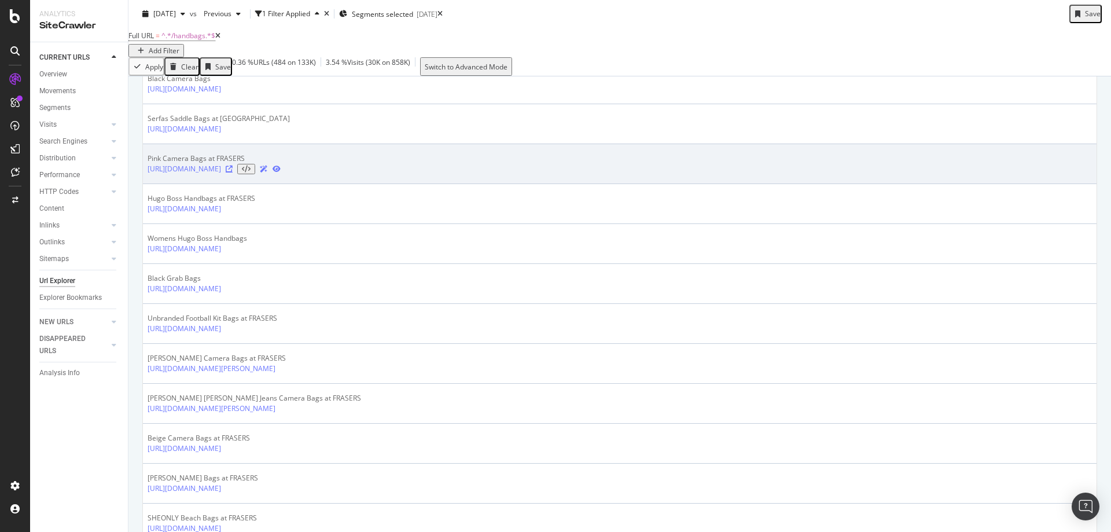
click at [233, 172] on icon at bounding box center [229, 168] width 7 height 7
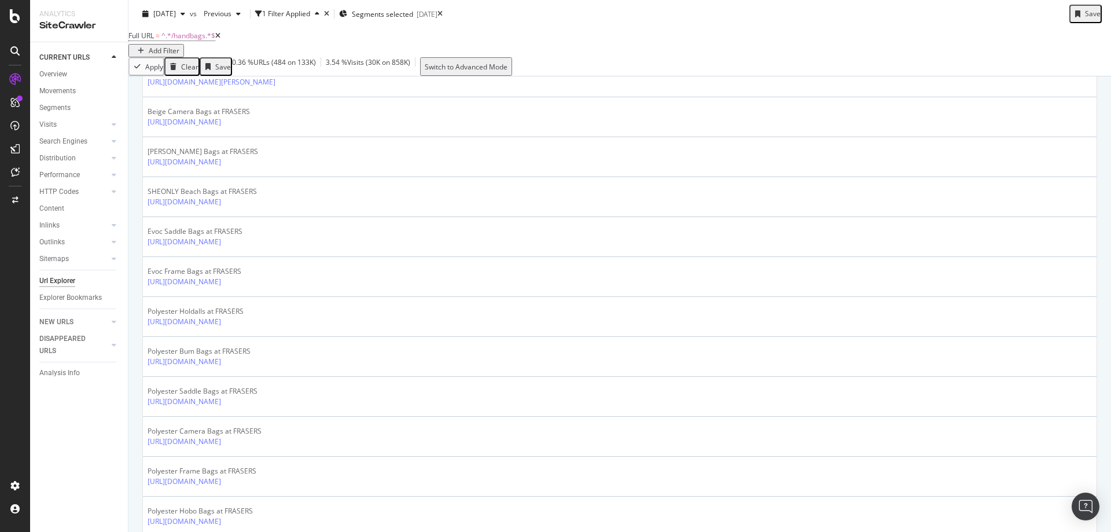
scroll to position [1273, 0]
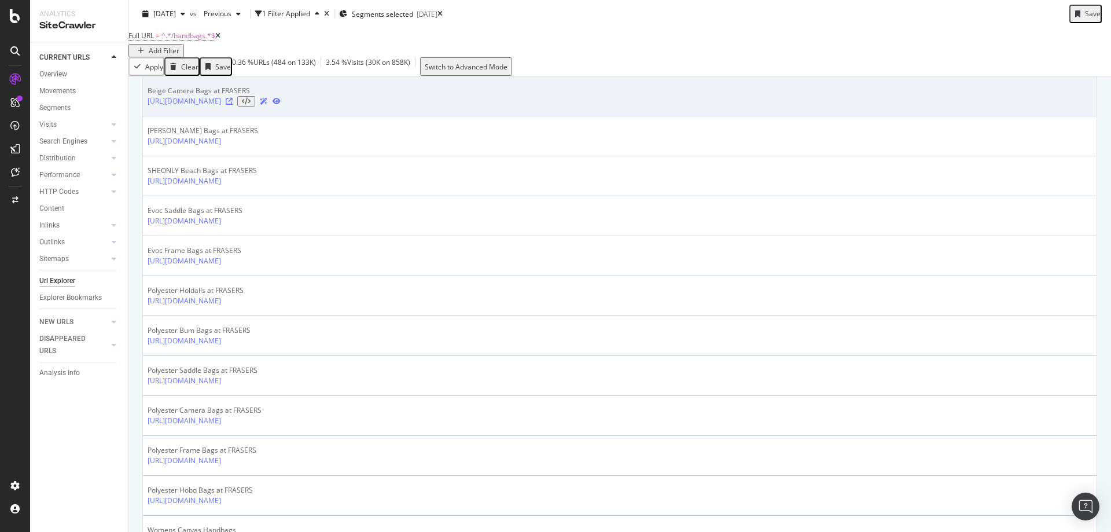
click at [233, 105] on icon at bounding box center [229, 101] width 7 height 7
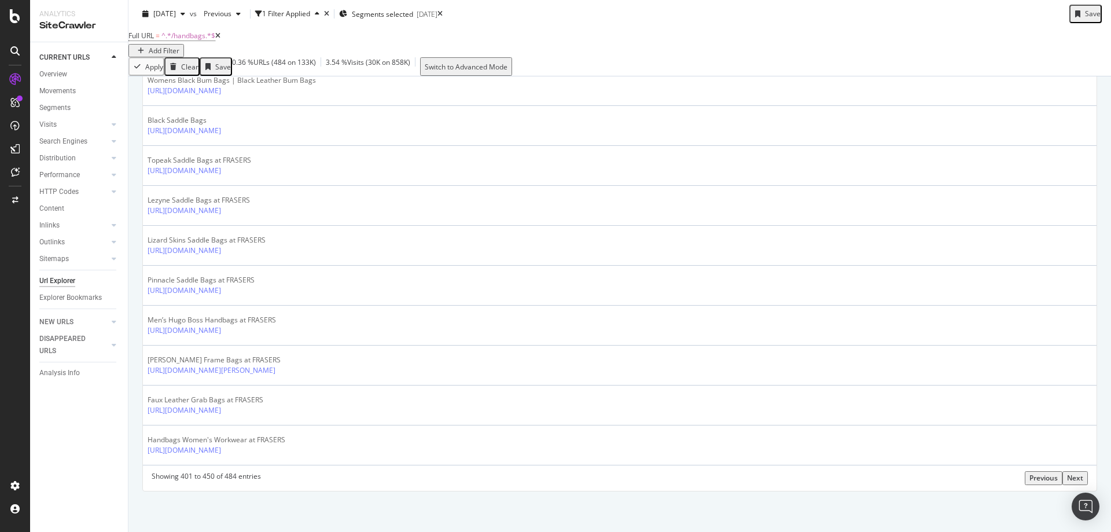
scroll to position [1986, 0]
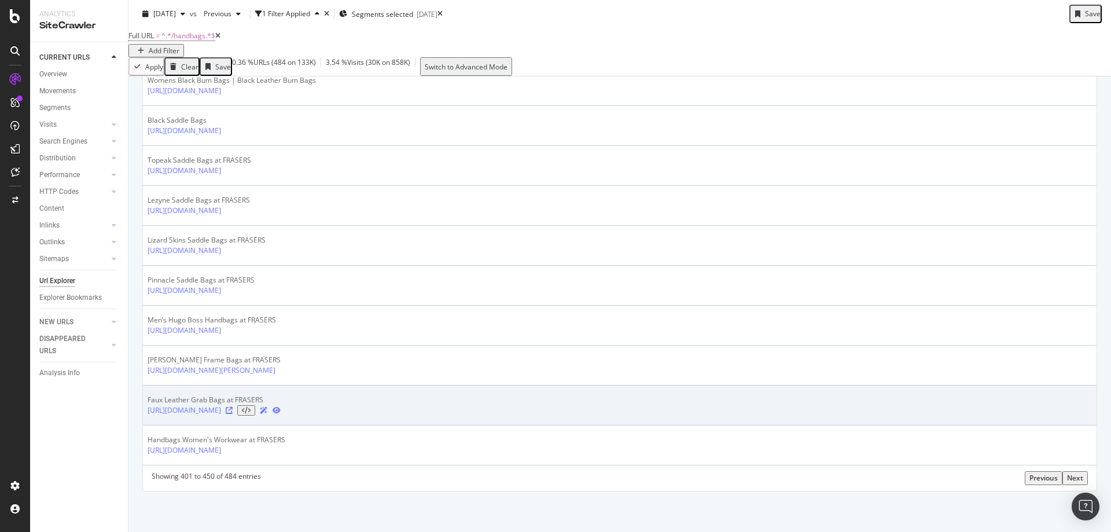
click at [233, 408] on icon at bounding box center [229, 410] width 7 height 7
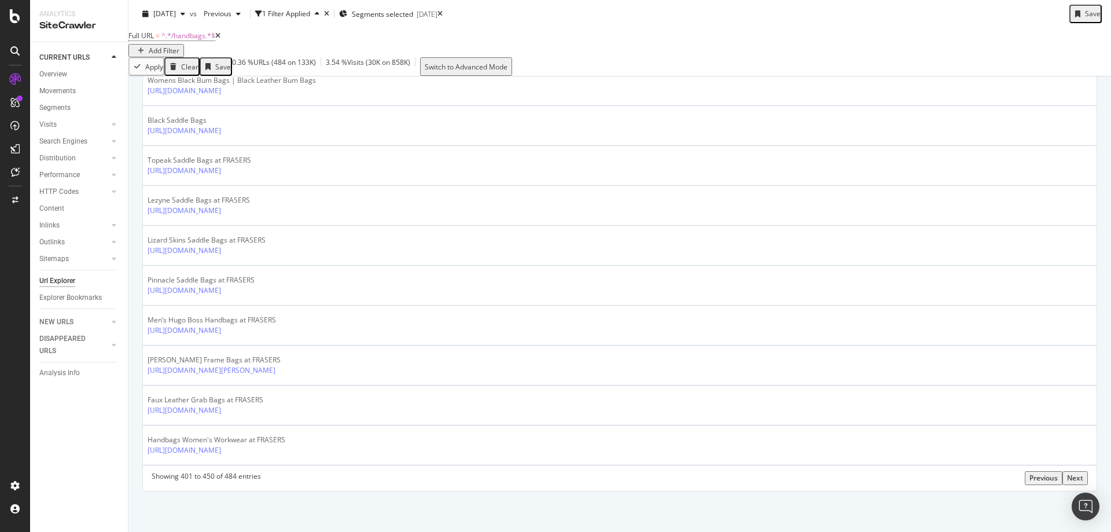
click at [1067, 477] on div "Next" at bounding box center [1075, 478] width 16 height 10
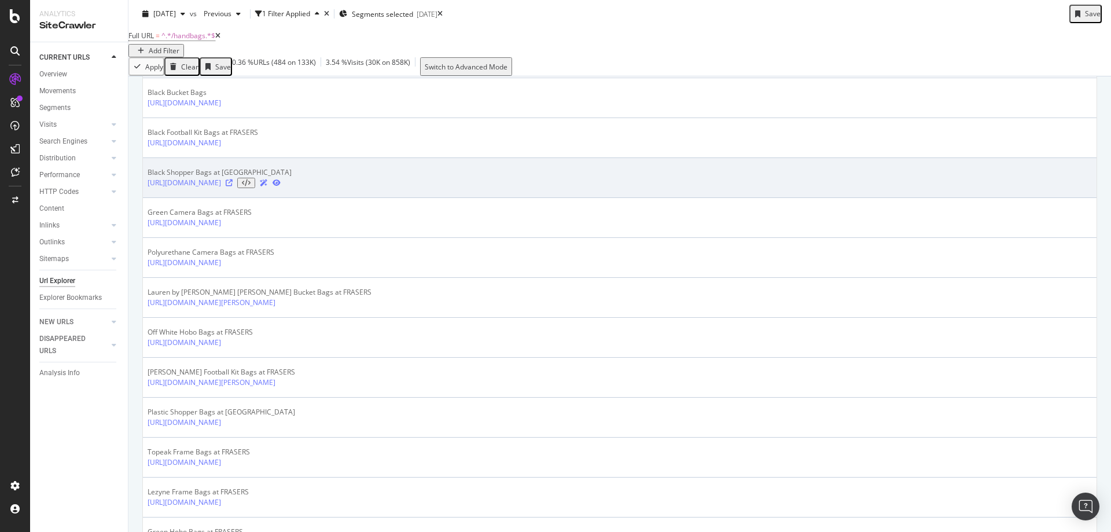
scroll to position [868, 0]
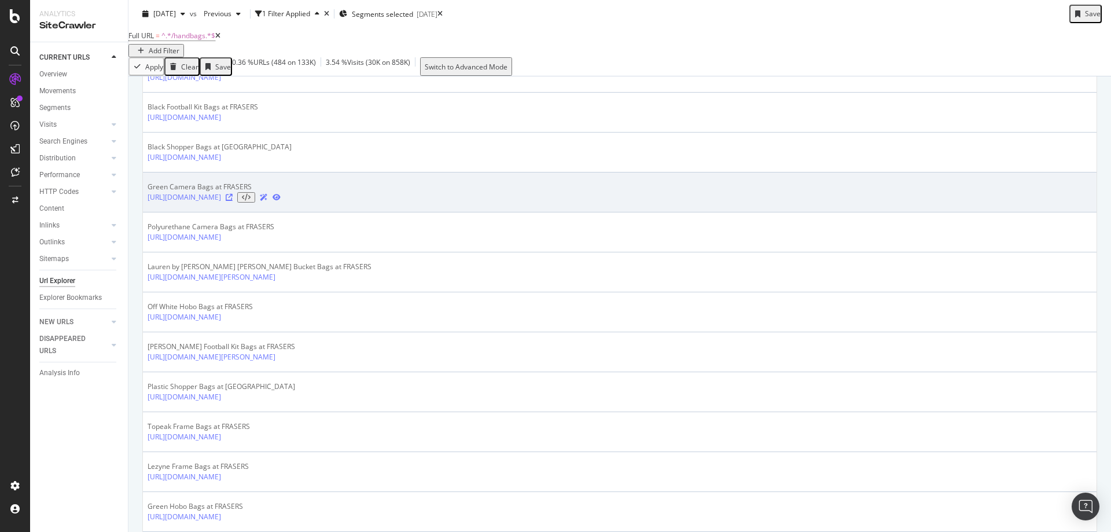
click at [233, 201] on icon at bounding box center [229, 197] width 7 height 7
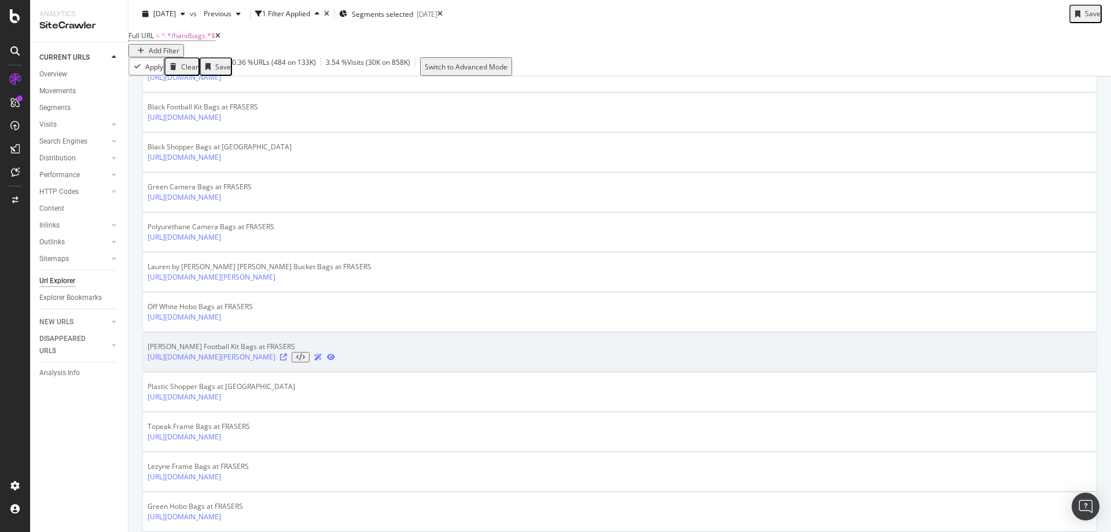
scroll to position [925, 0]
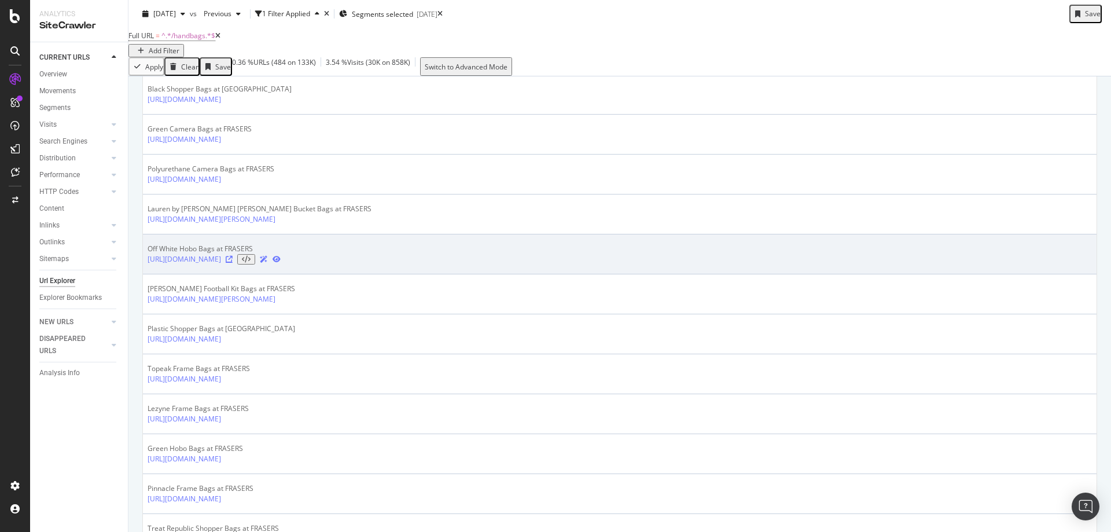
click at [233, 263] on icon at bounding box center [229, 259] width 7 height 7
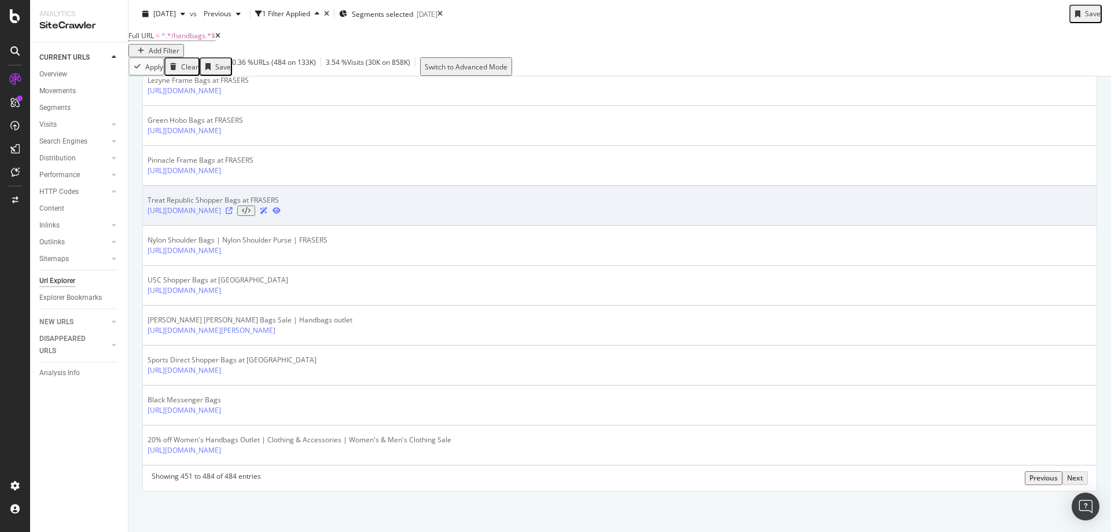
scroll to position [1330, 0]
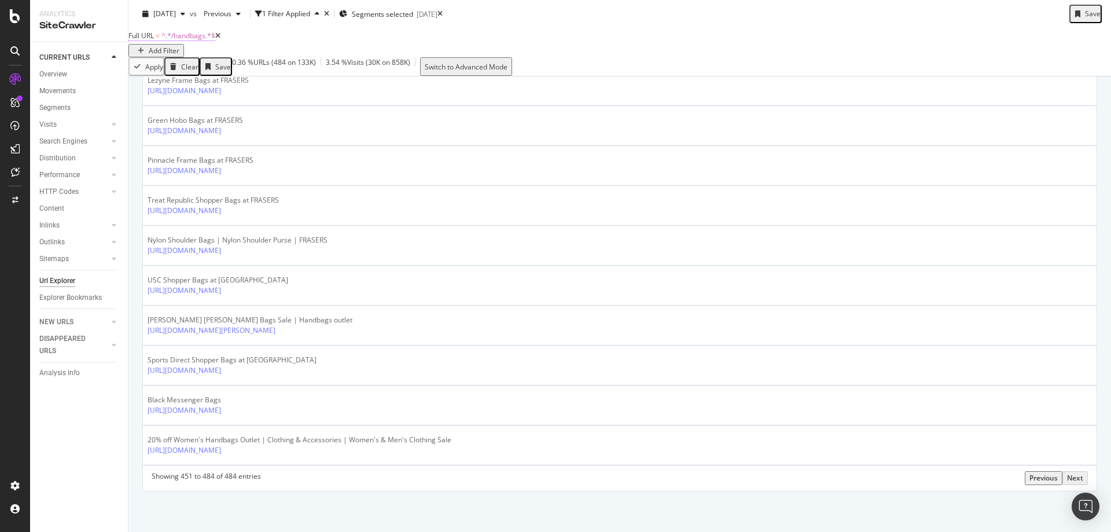
click at [209, 40] on span "^.*/handbags.*$" at bounding box center [188, 36] width 54 height 10
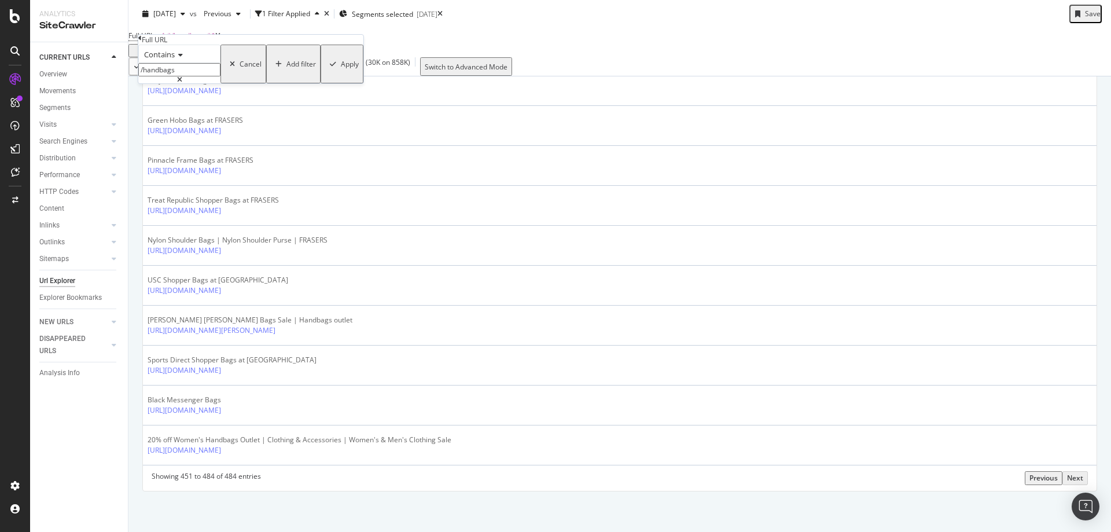
click at [220, 83] on div at bounding box center [179, 79] width 82 height 7
click at [220, 76] on input "/handbags" at bounding box center [179, 69] width 82 height 13
paste input "/bags-and-luggage/purses/coin-purses"
type input "/bags-and-luggage/purses/coin-purses"
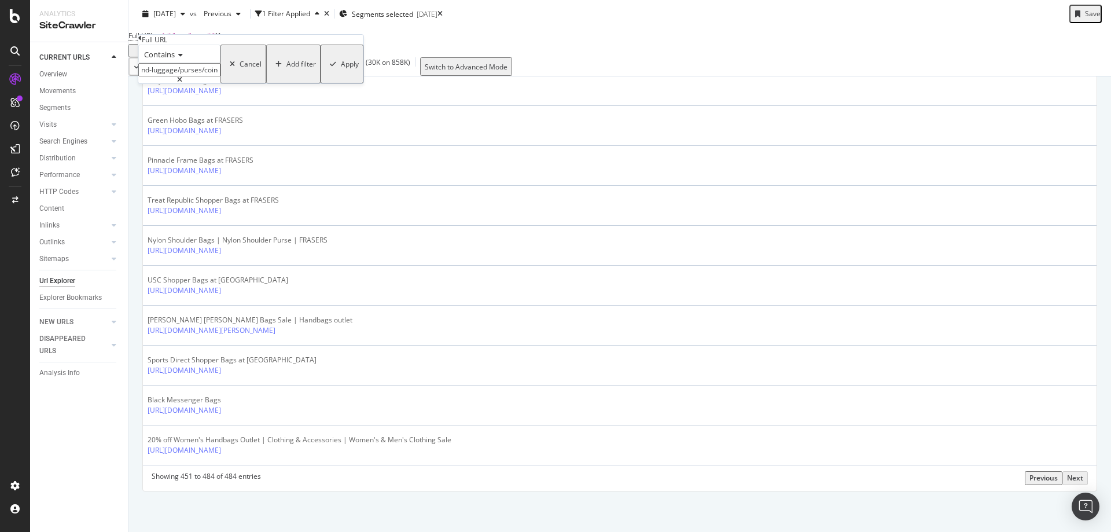
click at [341, 69] on div "Apply" at bounding box center [350, 64] width 18 height 10
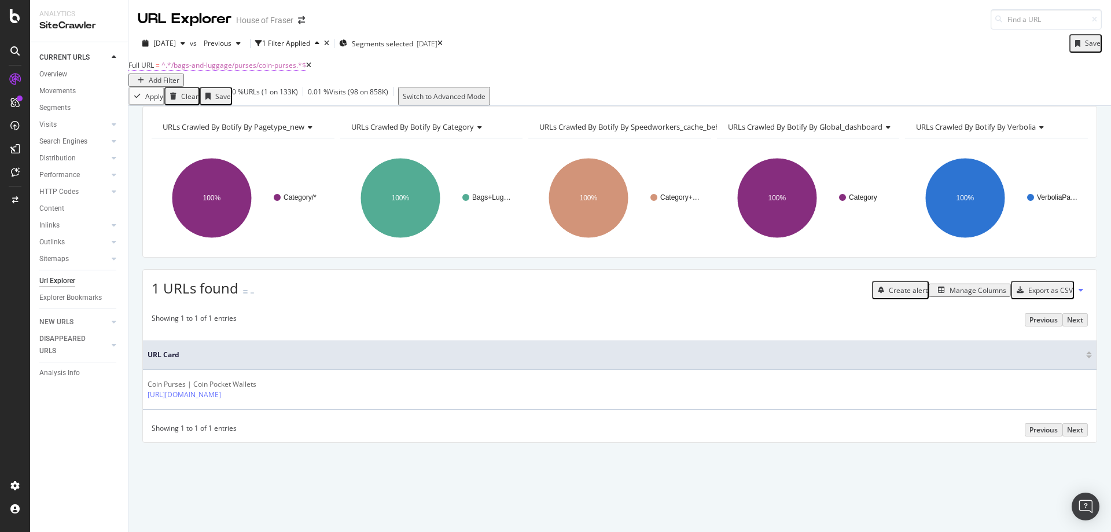
click at [282, 70] on span "^.*/bags-and-luggage/purses/coin-purses.*$" at bounding box center [233, 65] width 145 height 10
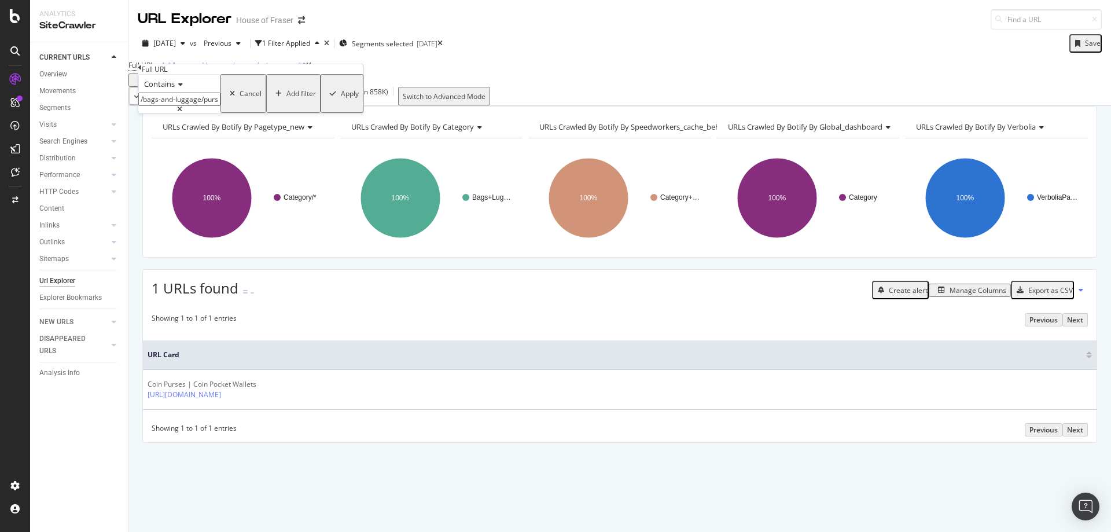
click at [220, 106] on input "/bags-and-luggage/purses/coin-purses" at bounding box center [179, 99] width 82 height 13
drag, startPoint x: 237, startPoint y: 124, endPoint x: 309, endPoint y: 132, distance: 73.3
click at [309, 132] on body "Analytics SiteCrawler CURRENT URLS Overview Movements Segments Visits Analysis …" at bounding box center [555, 266] width 1111 height 532
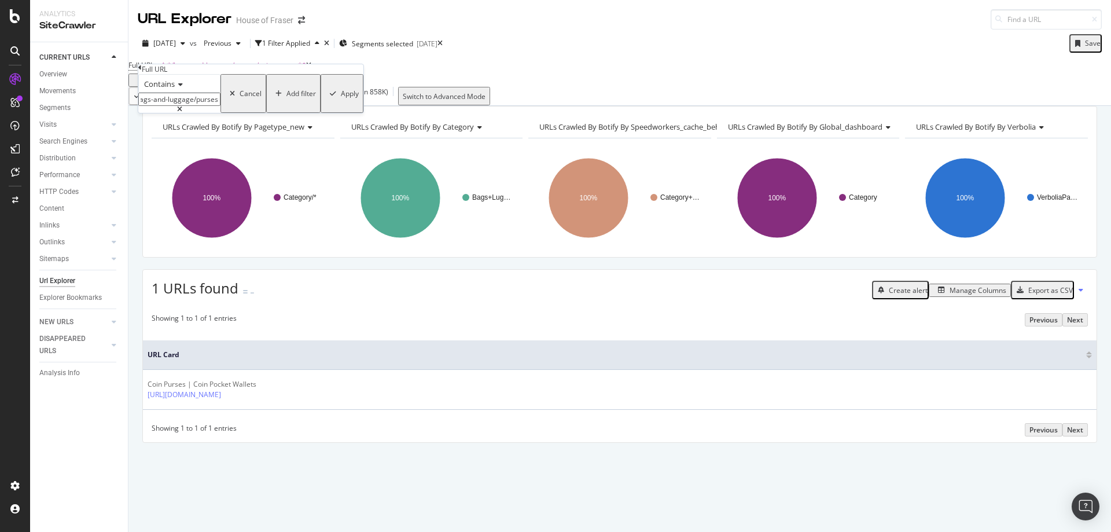
scroll to position [0, 0]
type input "/bags-and-luggage/purses"
click at [341, 98] on div "Apply" at bounding box center [350, 93] width 18 height 10
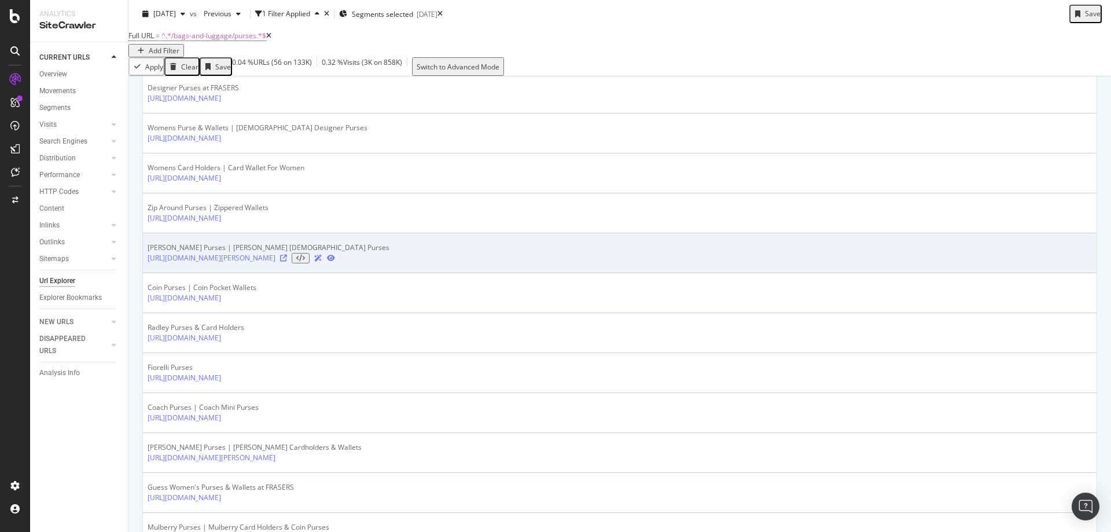
scroll to position [405, 0]
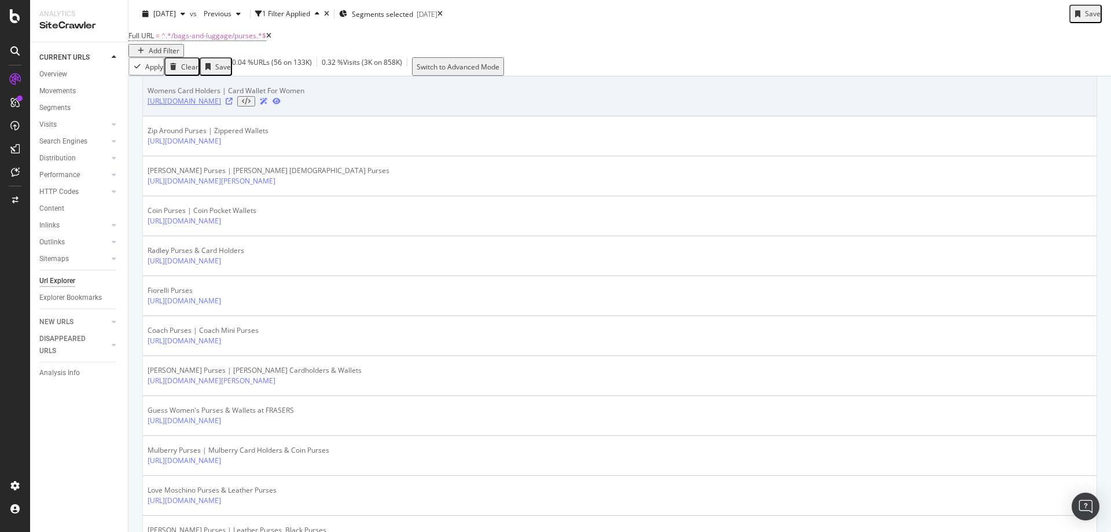
drag, startPoint x: 385, startPoint y: 137, endPoint x: 255, endPoint y: 130, distance: 130.4
click at [255, 116] on td "Womens Card Holders | Card Wallet For Women https://www.houseoffraser.co.uk/bag…" at bounding box center [619, 96] width 953 height 40
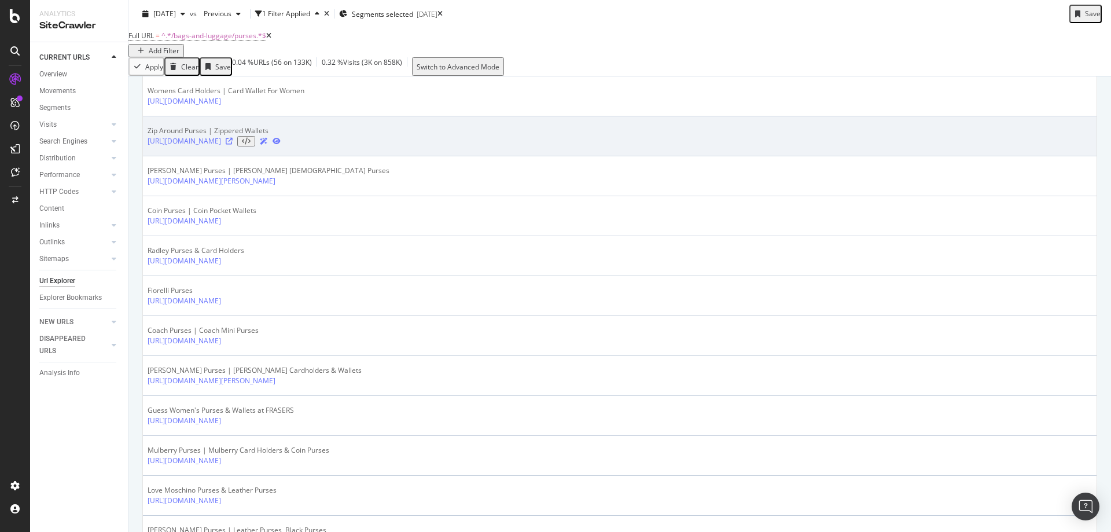
copy tbody "/bags-and-luggage/purses/card-holders"
drag, startPoint x: 402, startPoint y: 177, endPoint x: 254, endPoint y: 169, distance: 148.3
click at [254, 156] on td "Zip Around Purses | Zippered Wallets https://www.houseoffraser.co.uk/bags-and-l…" at bounding box center [619, 136] width 953 height 40
copy tbody "/bags-and-luggage/purses/zip-around-purses"
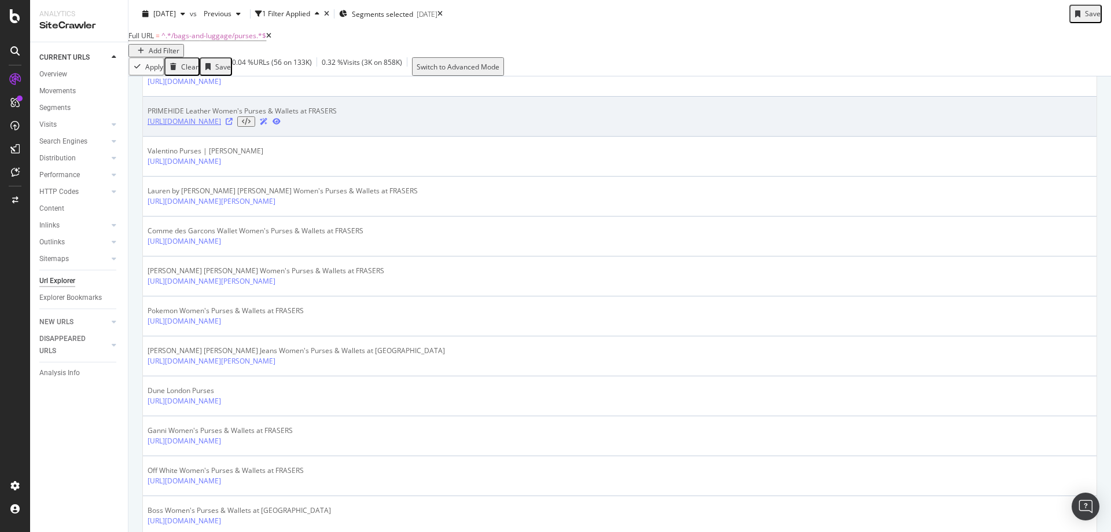
scroll to position [925, 0]
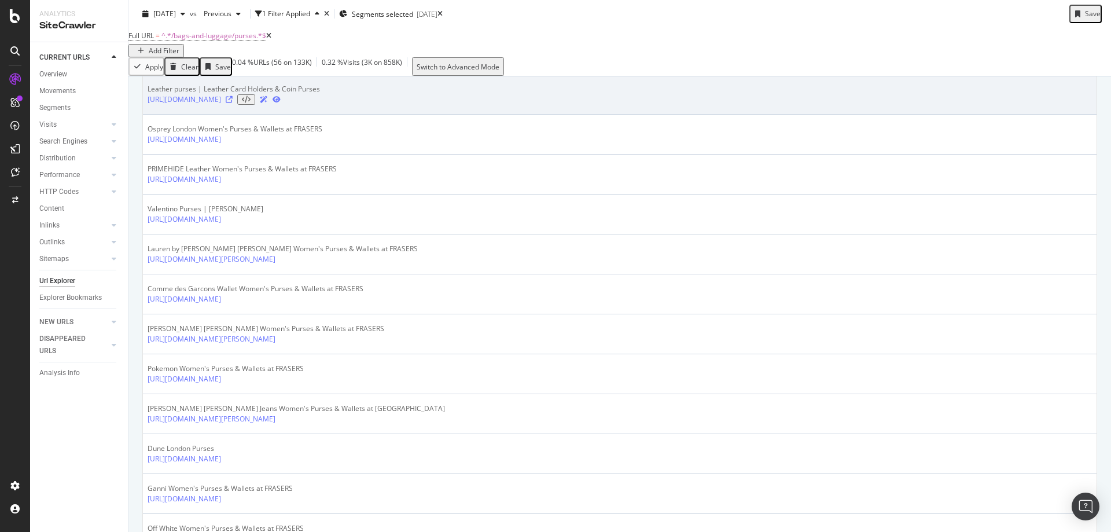
drag, startPoint x: 364, startPoint y: 153, endPoint x: 253, endPoint y: 152, distance: 111.6
click at [253, 115] on td "Leather purses | Leather Card Holders & Coin Purses https://www.houseoffraser.c…" at bounding box center [619, 95] width 953 height 40
copy link "/bags-and-luggage/purses/leather"
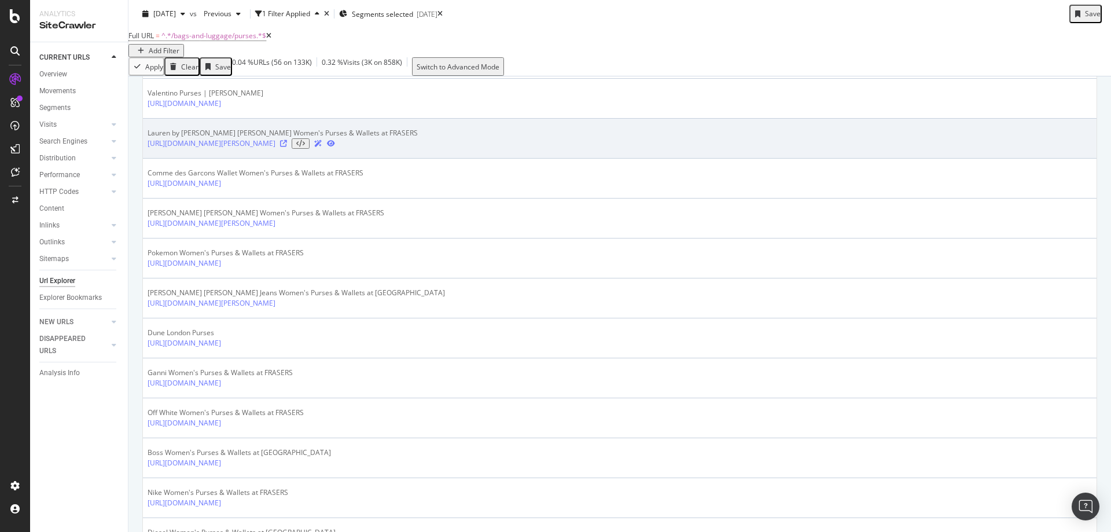
scroll to position [983, 0]
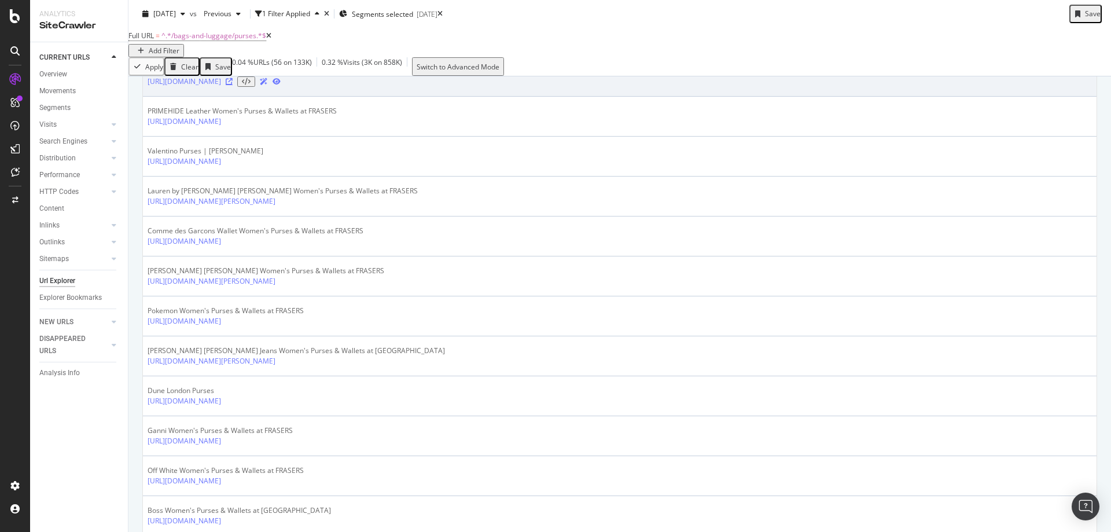
click at [233, 85] on icon at bounding box center [229, 81] width 7 height 7
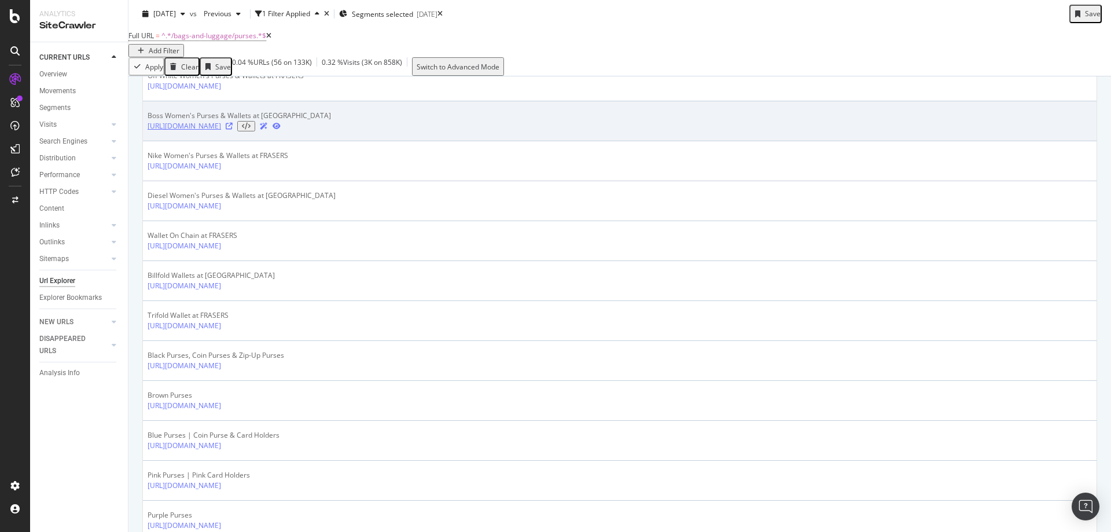
scroll to position [1388, 0]
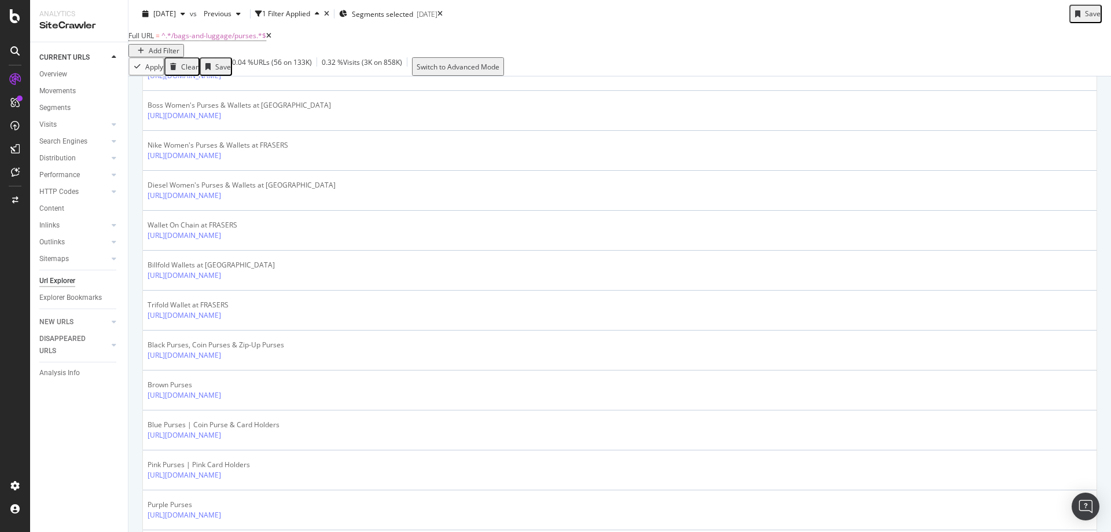
click at [233, 39] on icon at bounding box center [229, 35] width 7 height 7
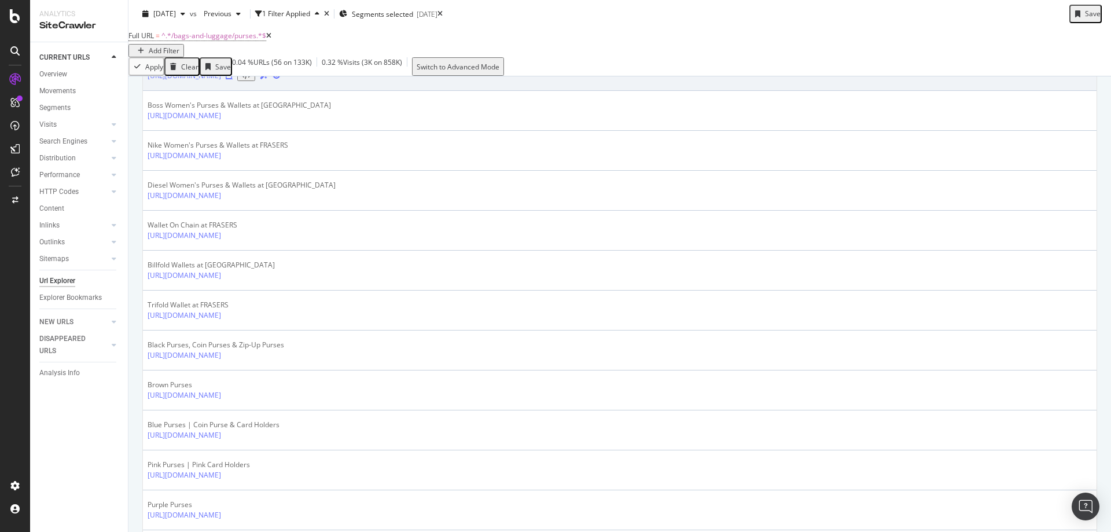
click at [233, 79] on icon at bounding box center [229, 75] width 7 height 7
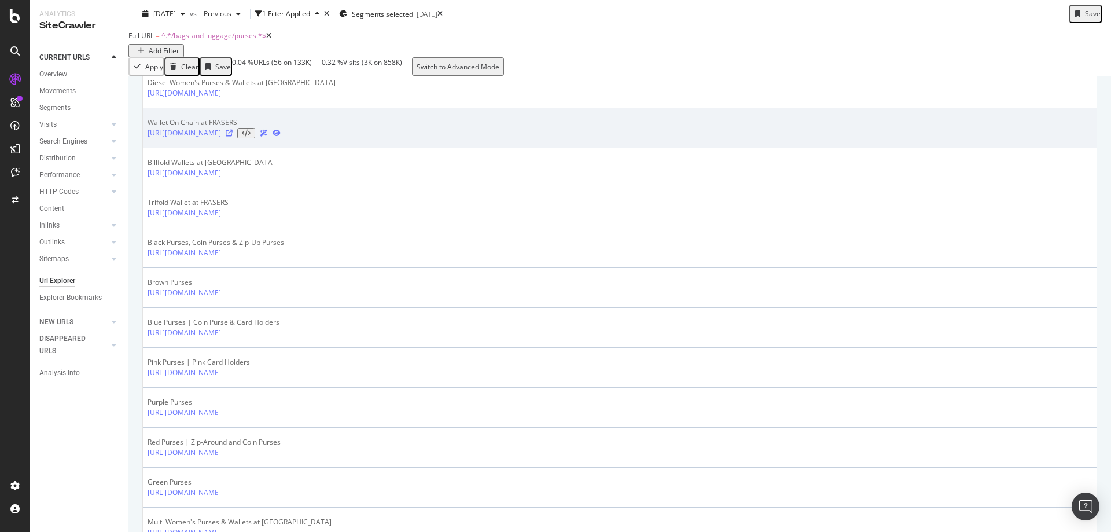
scroll to position [1504, 0]
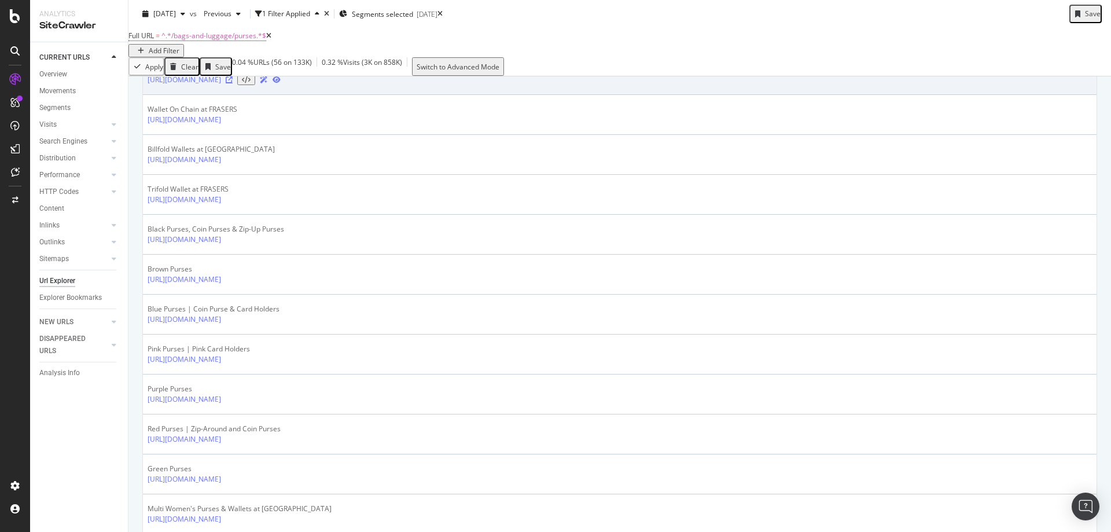
click at [233, 83] on icon at bounding box center [229, 79] width 7 height 7
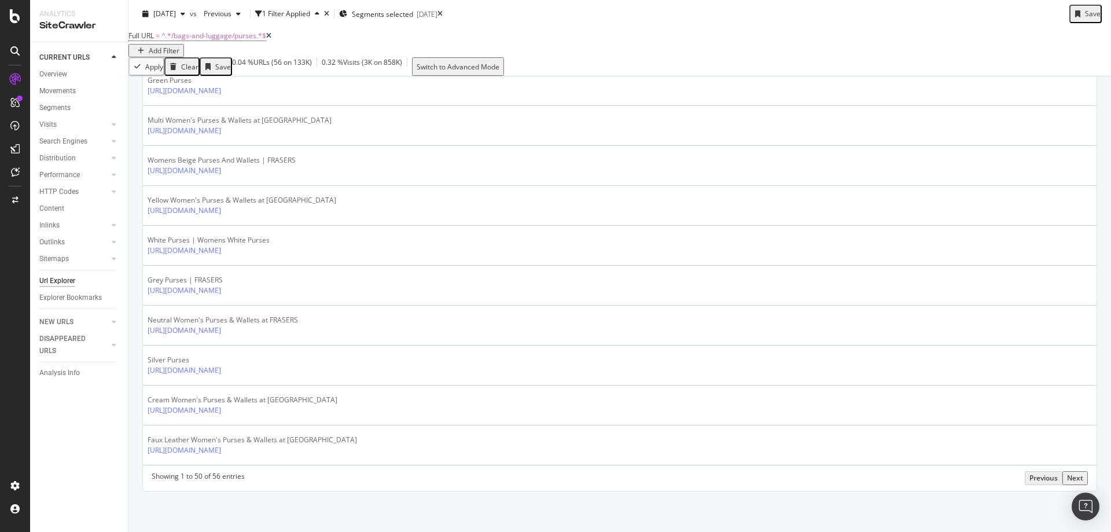
scroll to position [1967, 0]
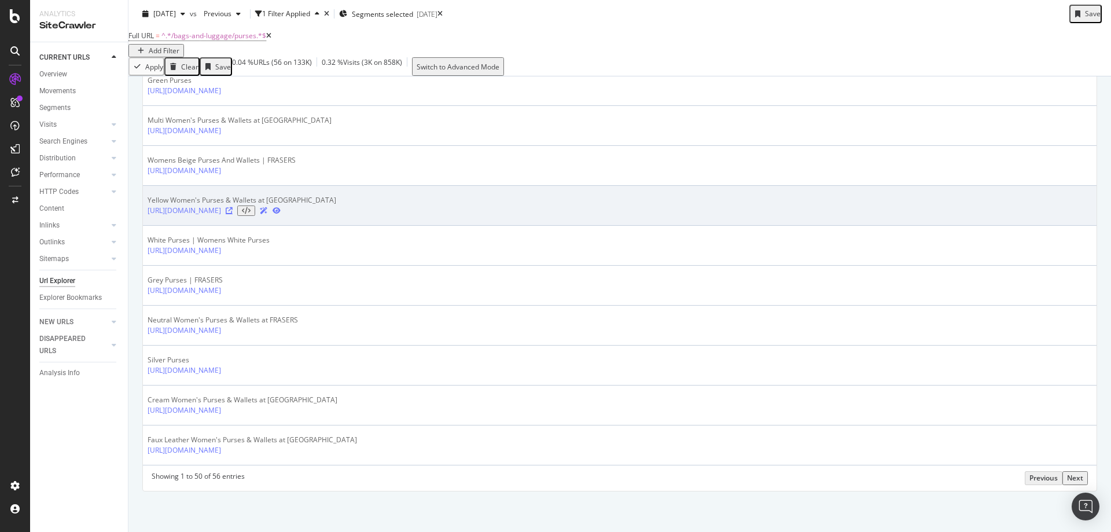
click at [233, 214] on icon at bounding box center [229, 210] width 7 height 7
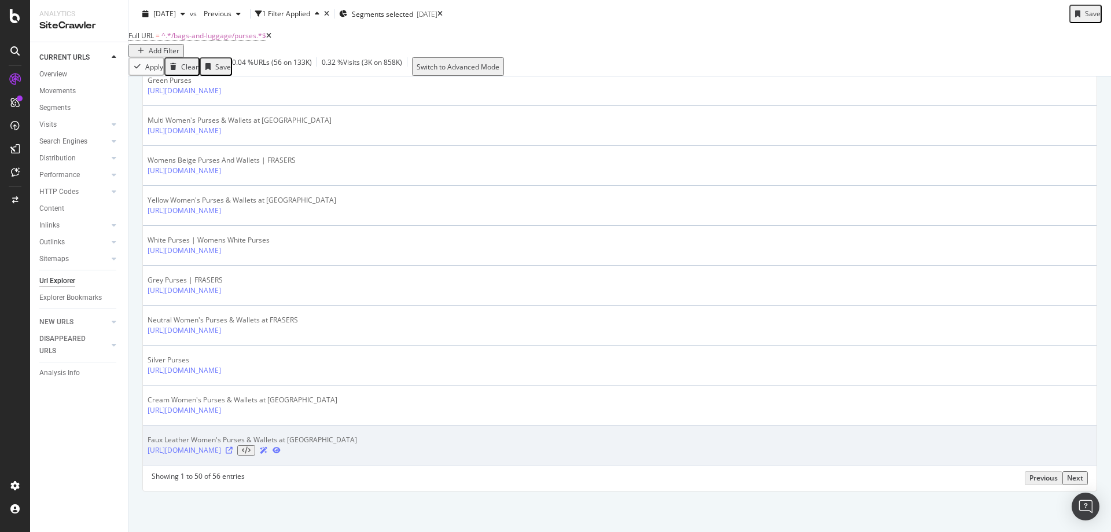
scroll to position [1996, 0]
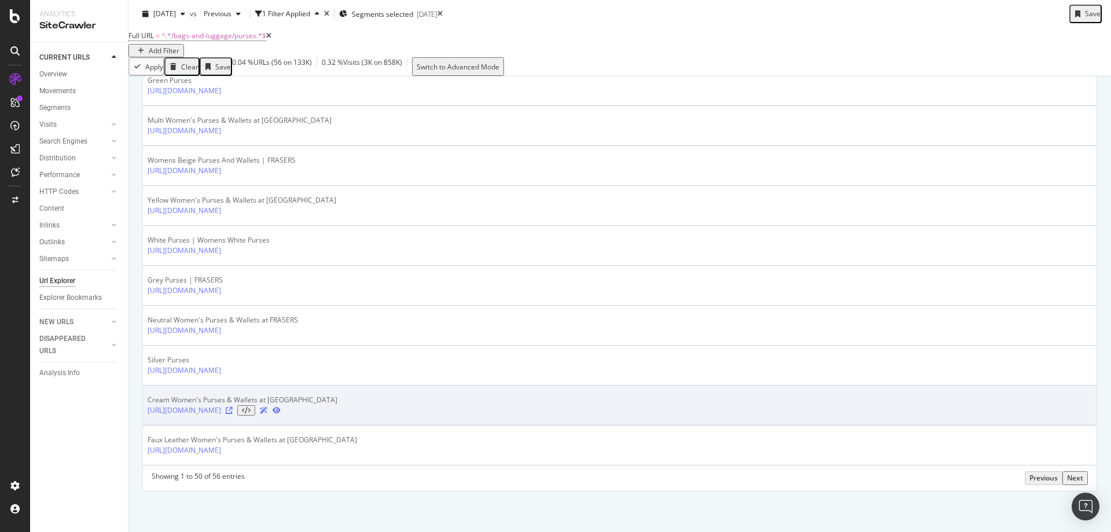
click at [233, 409] on icon at bounding box center [229, 410] width 7 height 7
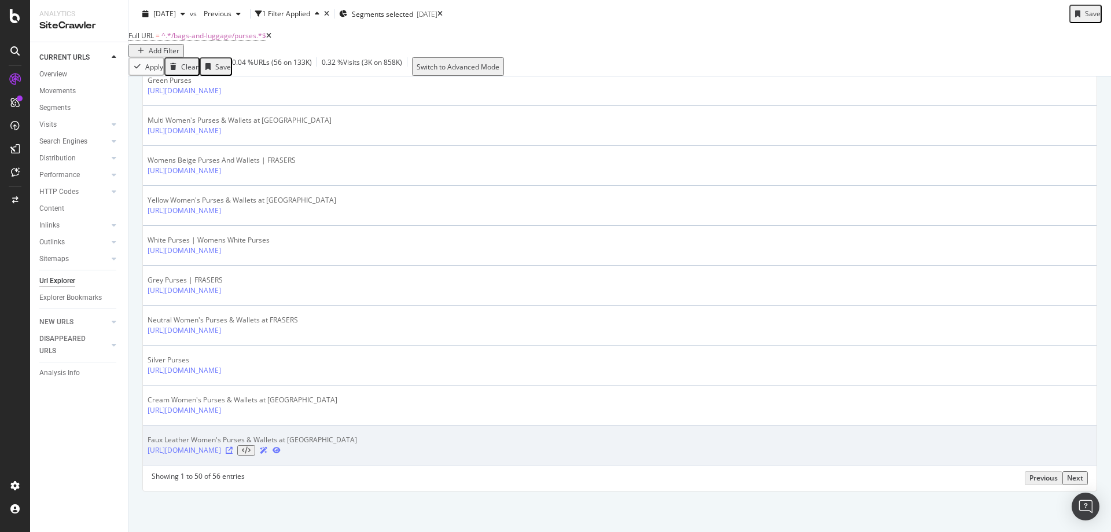
click at [233, 448] on icon at bounding box center [229, 450] width 7 height 7
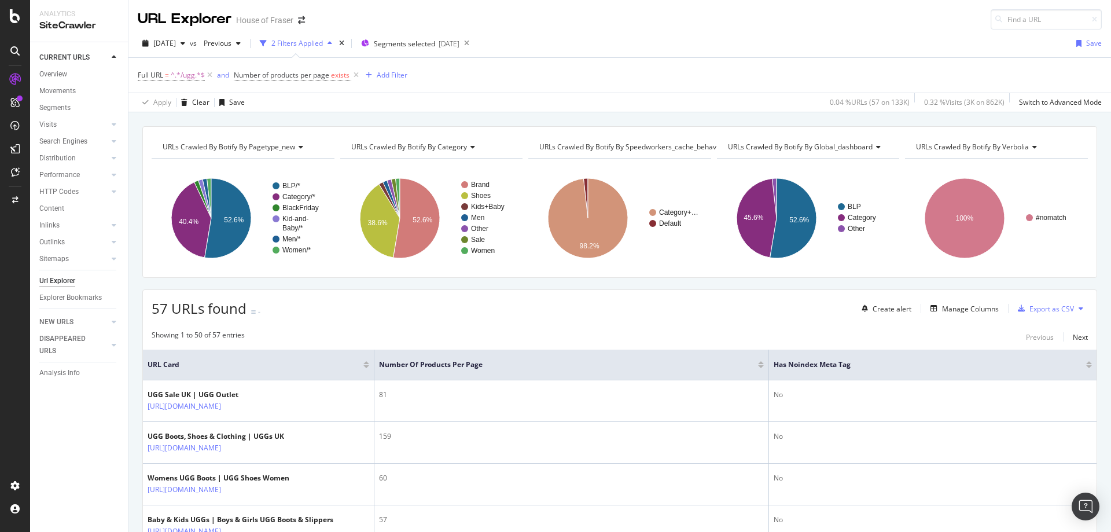
scroll to position [2371, 0]
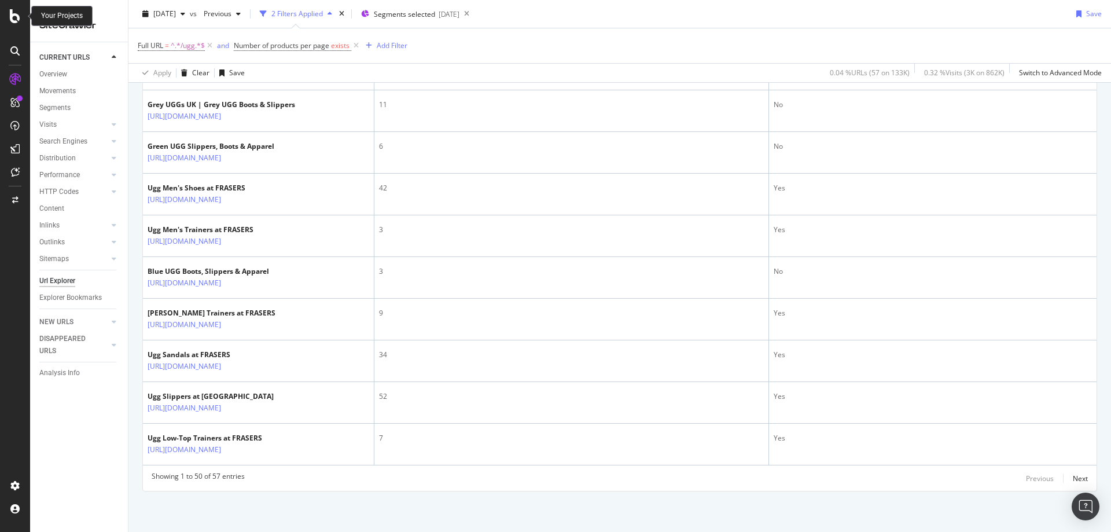
click at [16, 15] on icon at bounding box center [15, 16] width 10 height 14
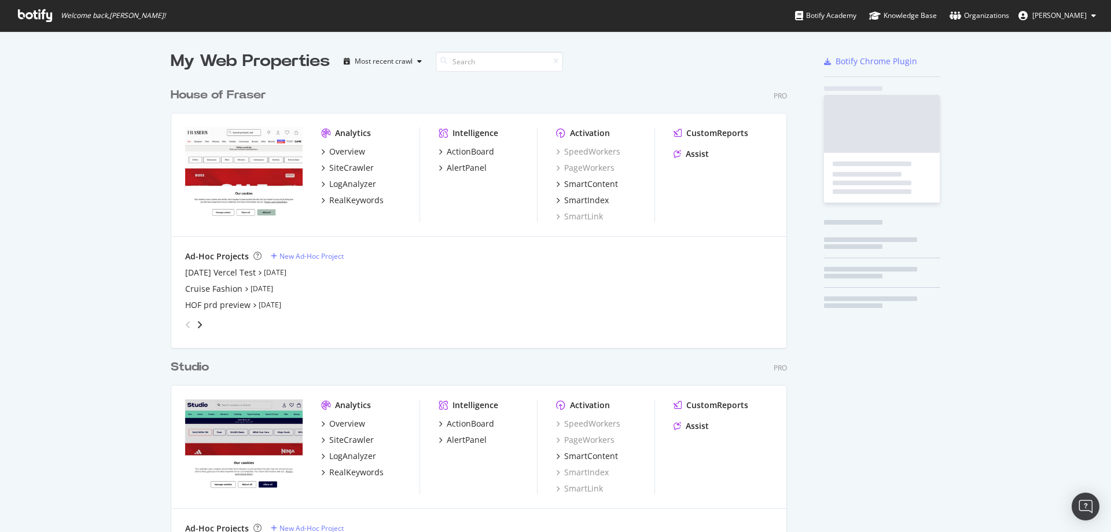
scroll to position [523, 1093]
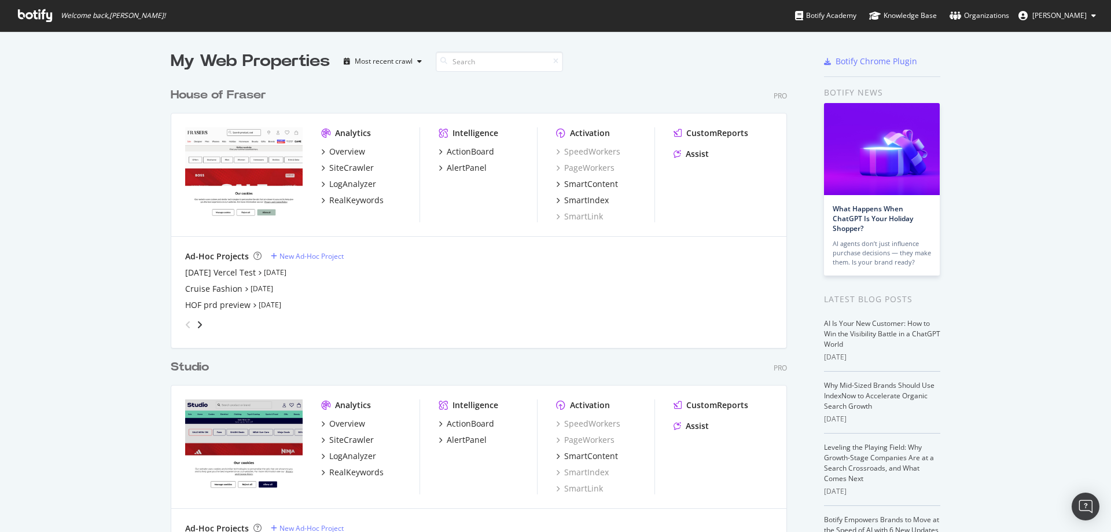
click at [183, 95] on div "House of Fraser" at bounding box center [218, 95] width 95 height 17
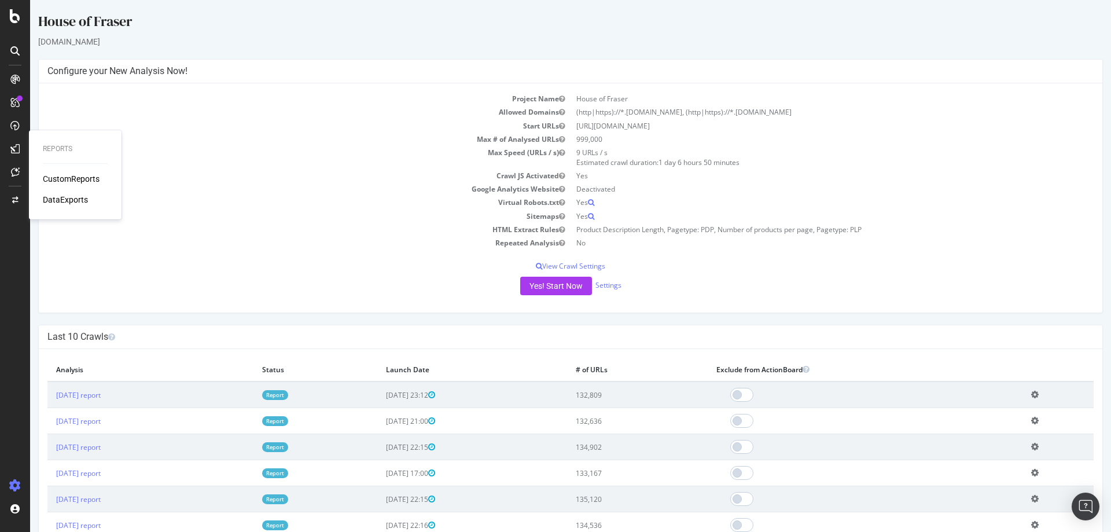
click at [54, 200] on div "DataExports" at bounding box center [65, 200] width 45 height 12
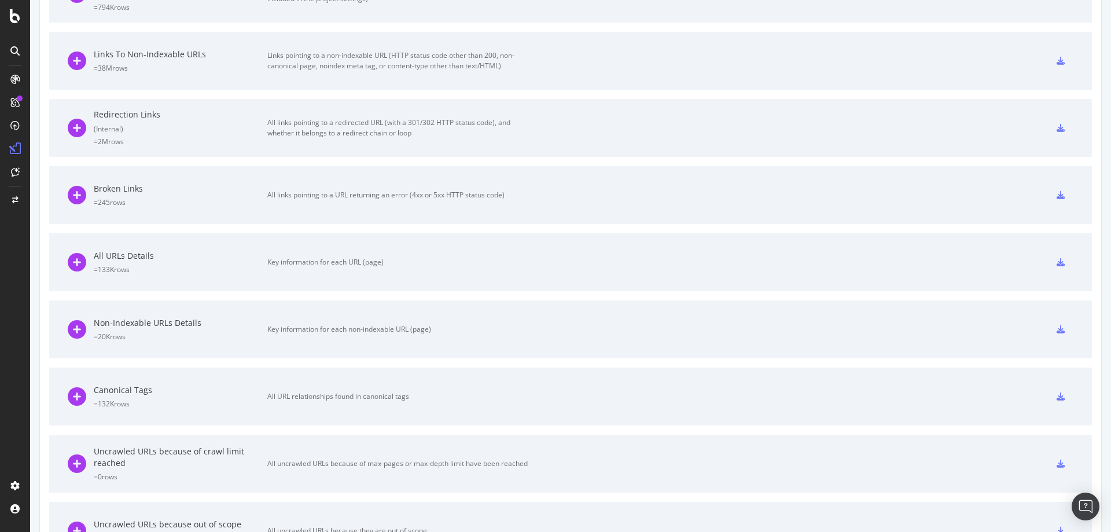
scroll to position [532, 0]
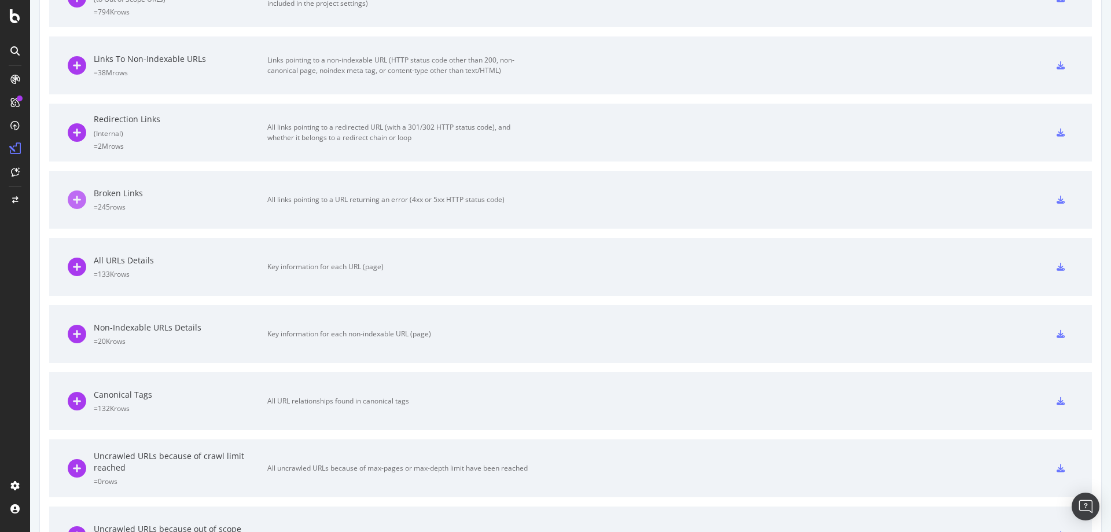
click at [71, 198] on icon at bounding box center [77, 199] width 19 height 19
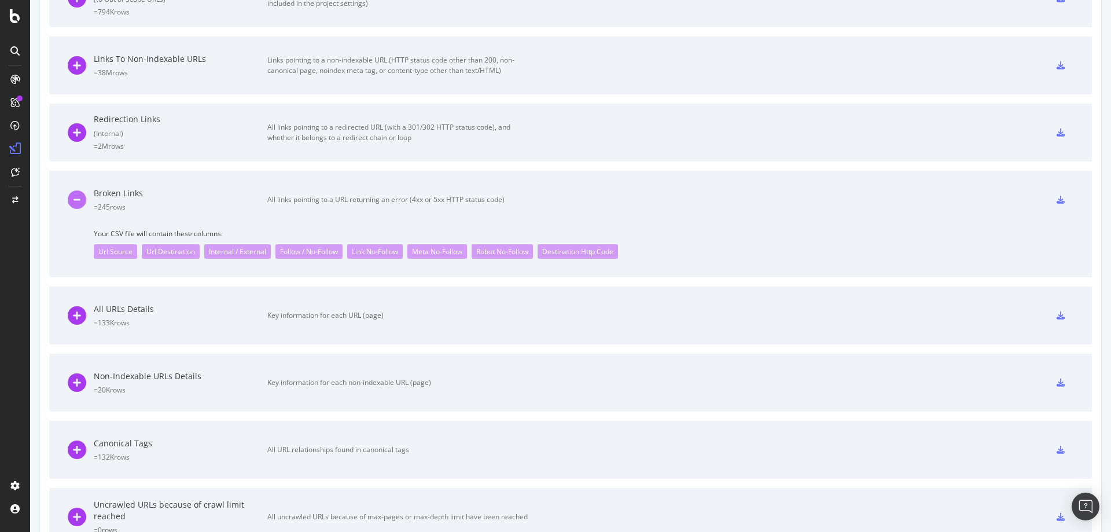
click at [76, 200] on icon at bounding box center [77, 199] width 19 height 19
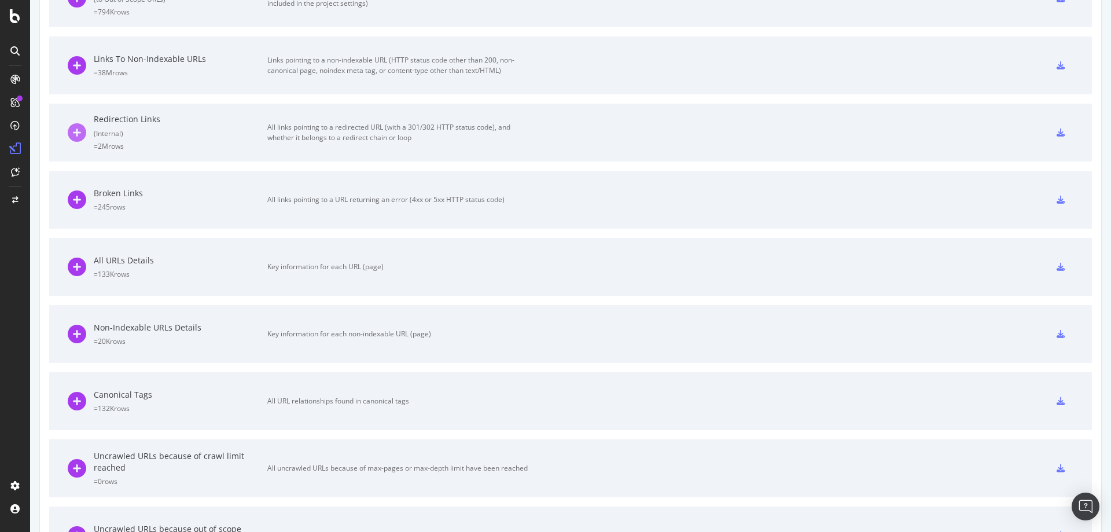
click at [75, 127] on icon at bounding box center [77, 132] width 19 height 19
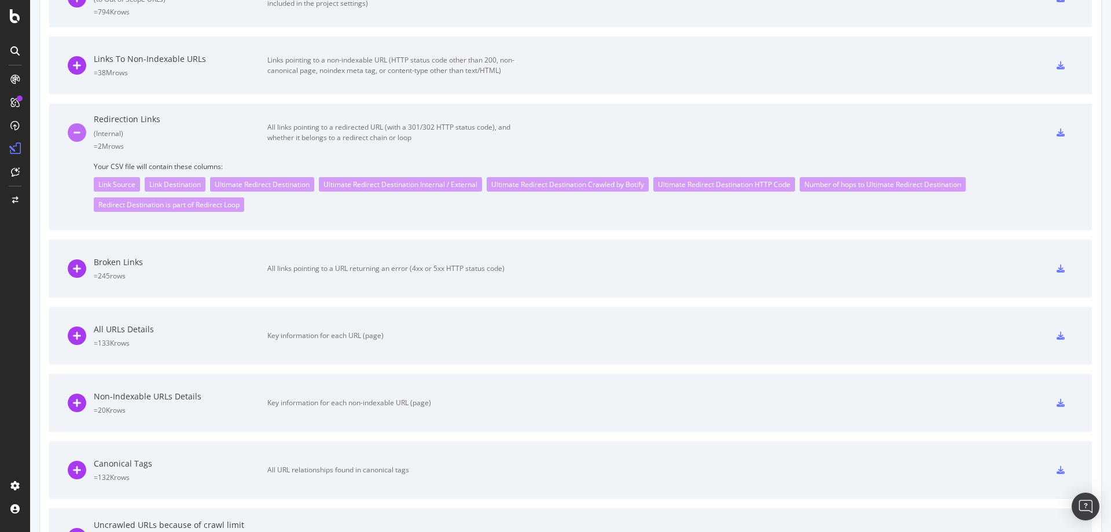
click at [75, 142] on icon at bounding box center [77, 132] width 19 height 19
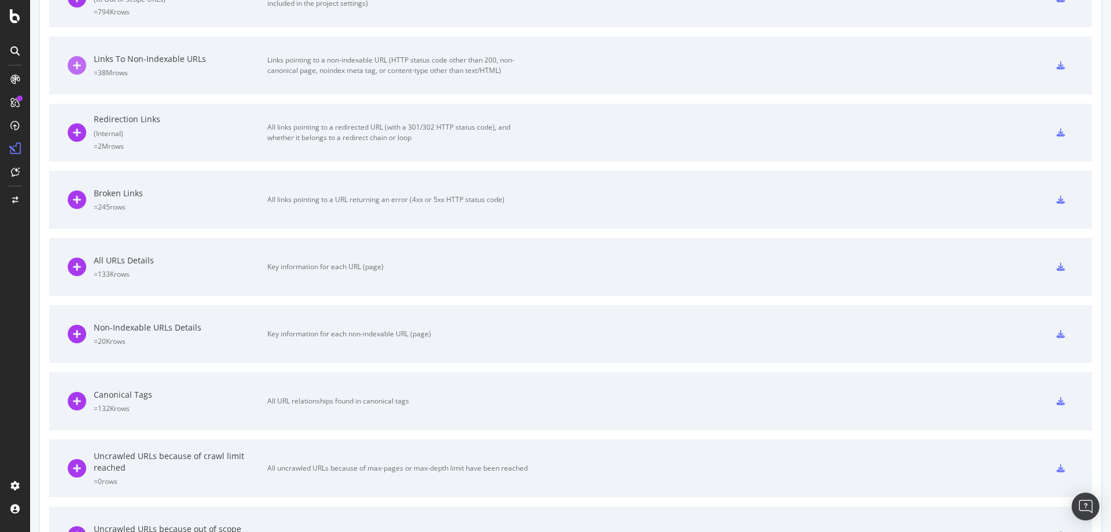
click at [76, 73] on icon at bounding box center [77, 65] width 19 height 19
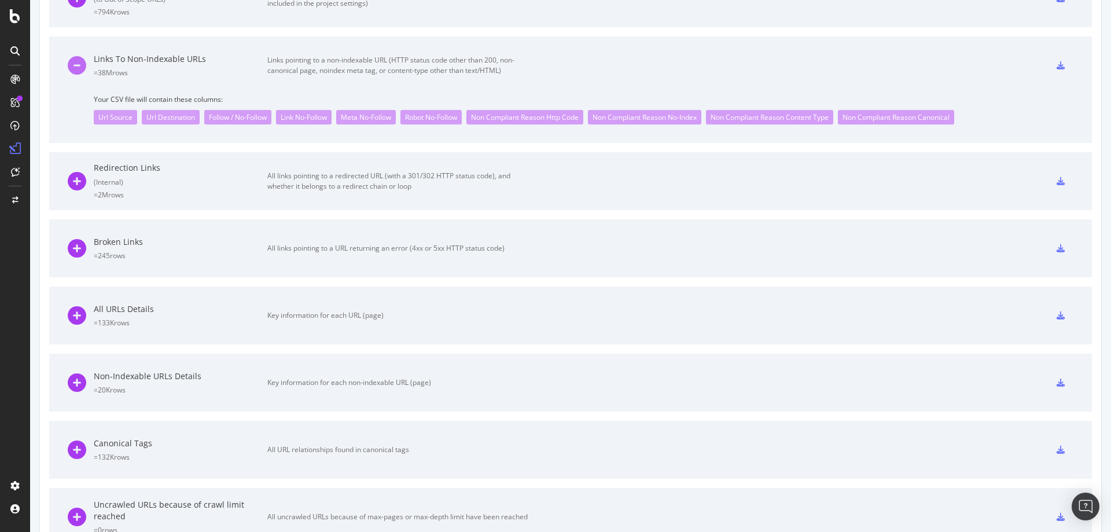
click at [76, 73] on icon at bounding box center [77, 65] width 19 height 19
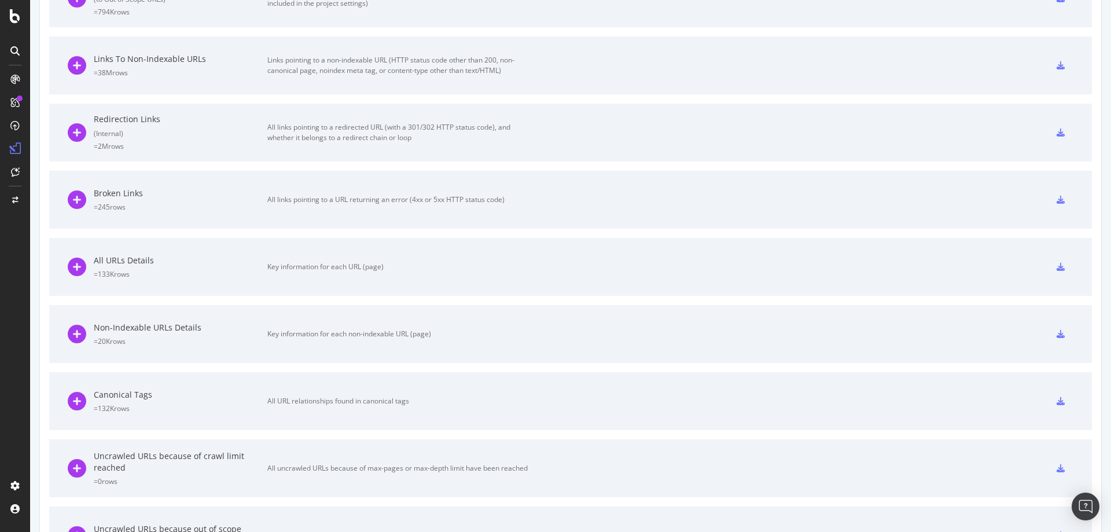
scroll to position [0, 0]
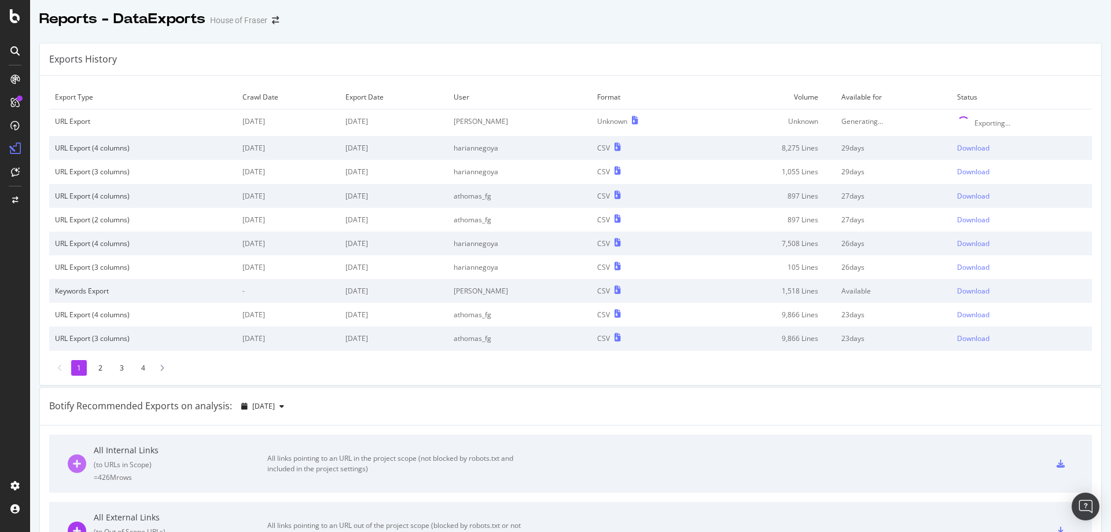
click at [79, 460] on icon at bounding box center [77, 463] width 19 height 19
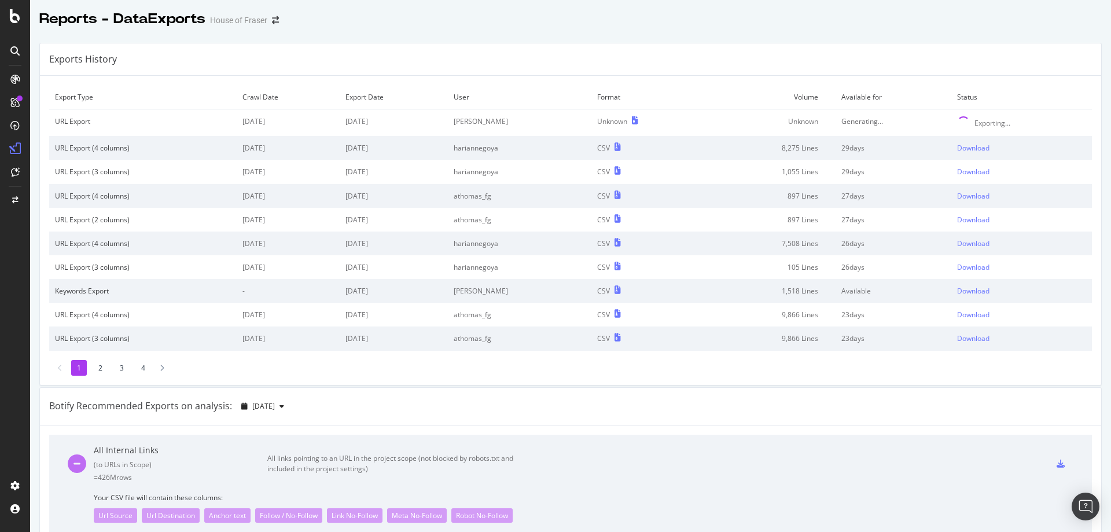
click at [79, 460] on icon at bounding box center [77, 463] width 19 height 19
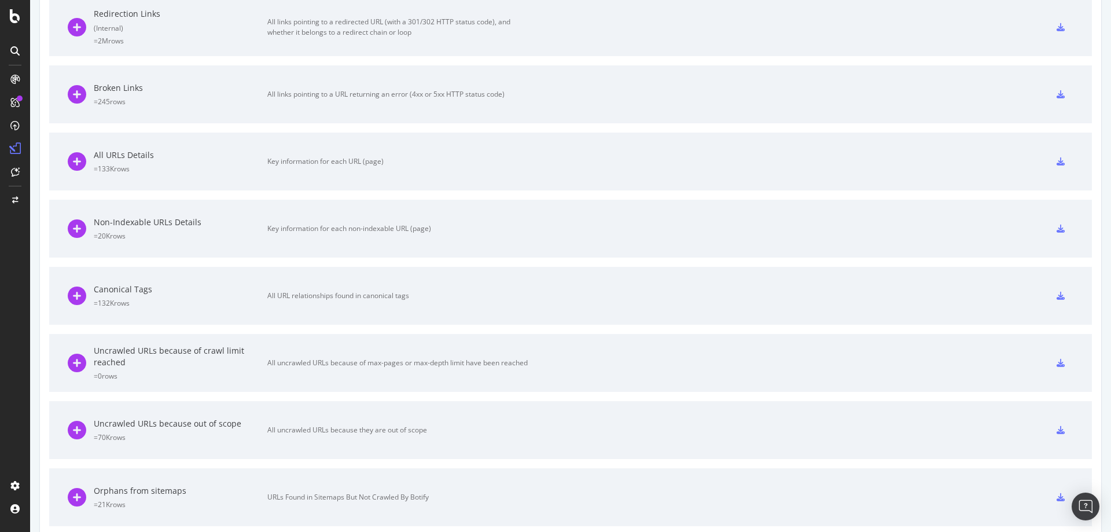
scroll to position [662, 0]
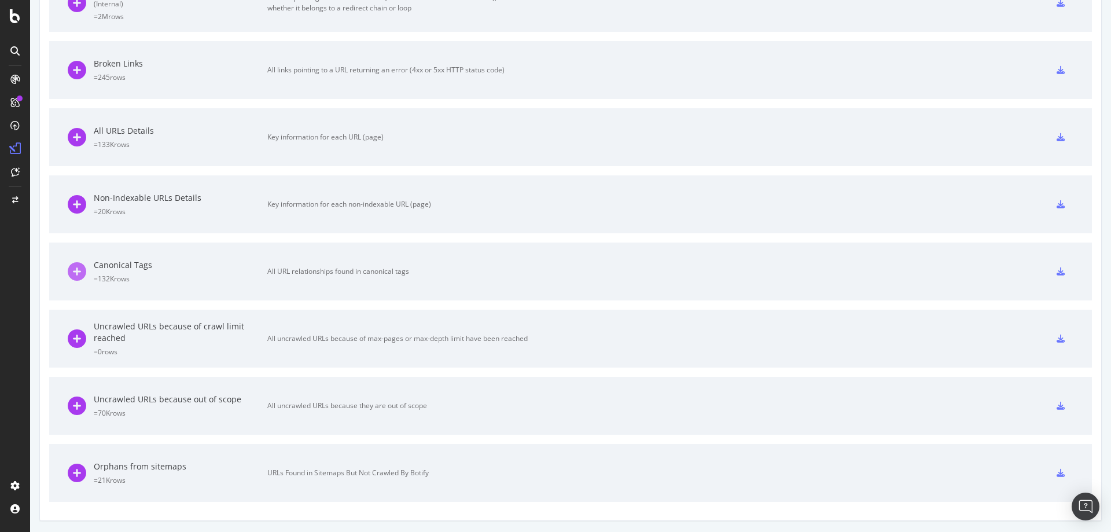
click at [78, 276] on icon at bounding box center [77, 271] width 19 height 19
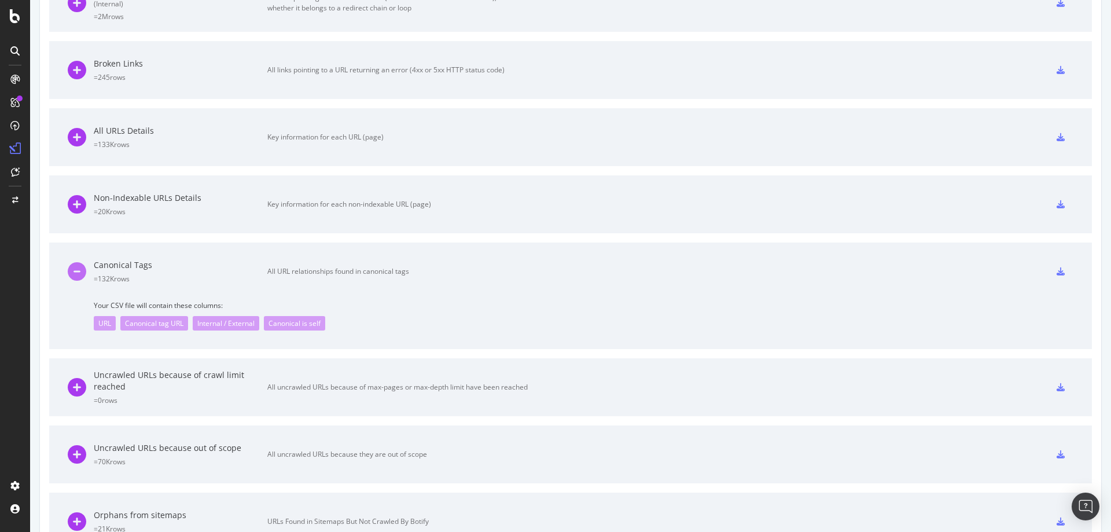
click at [78, 276] on icon at bounding box center [77, 271] width 19 height 19
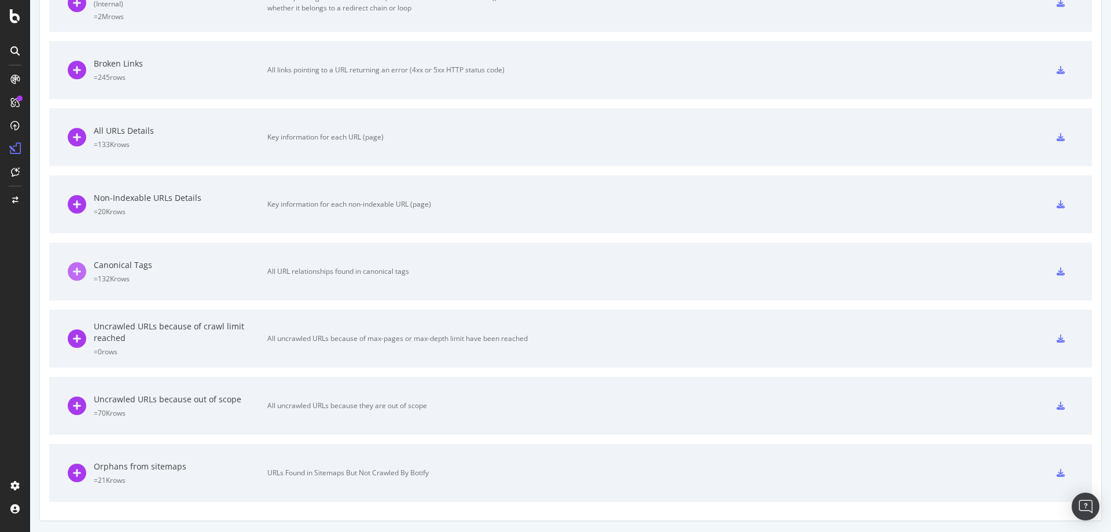
click at [78, 276] on icon at bounding box center [77, 271] width 19 height 19
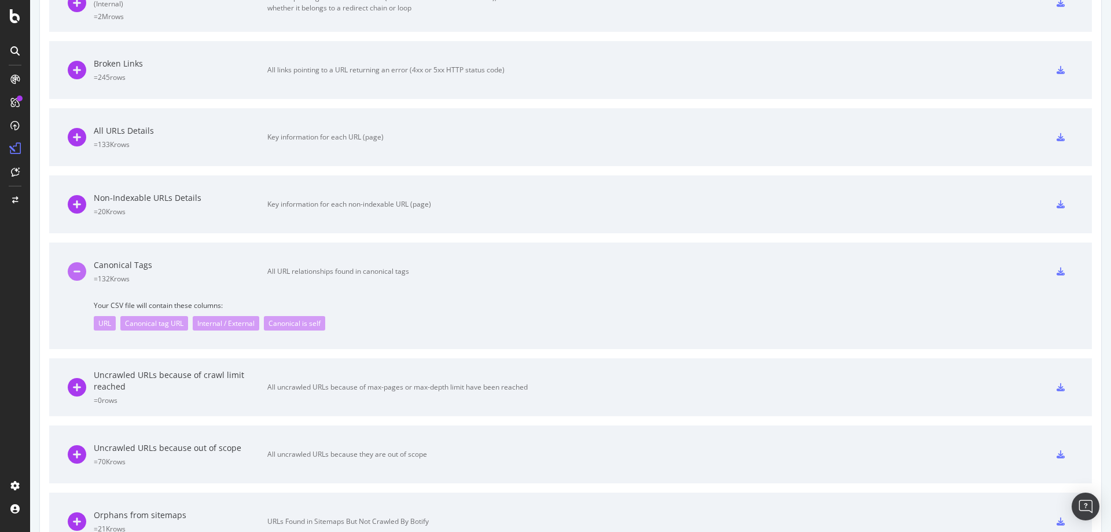
click at [78, 276] on icon at bounding box center [77, 271] width 19 height 19
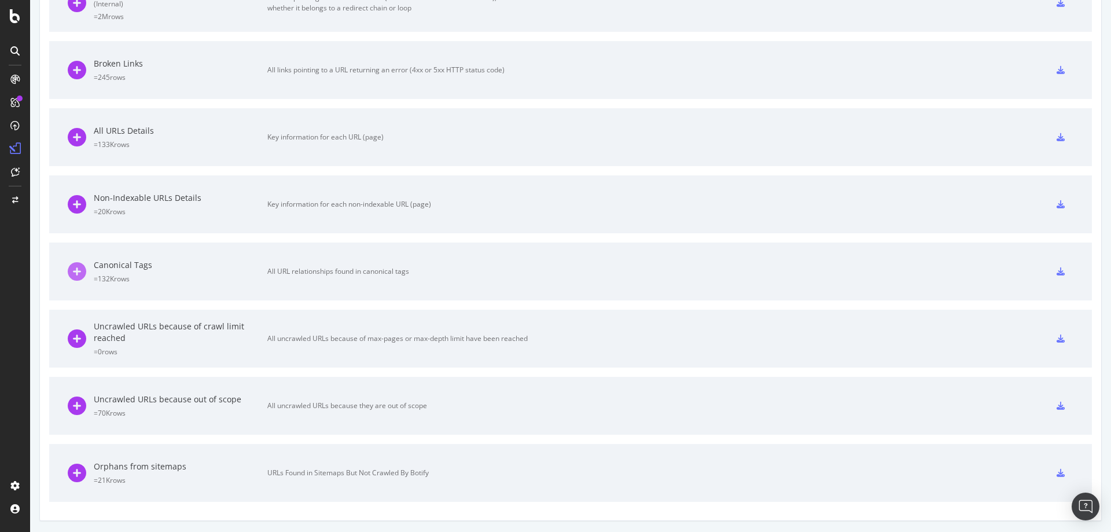
click at [78, 276] on icon at bounding box center [77, 271] width 19 height 19
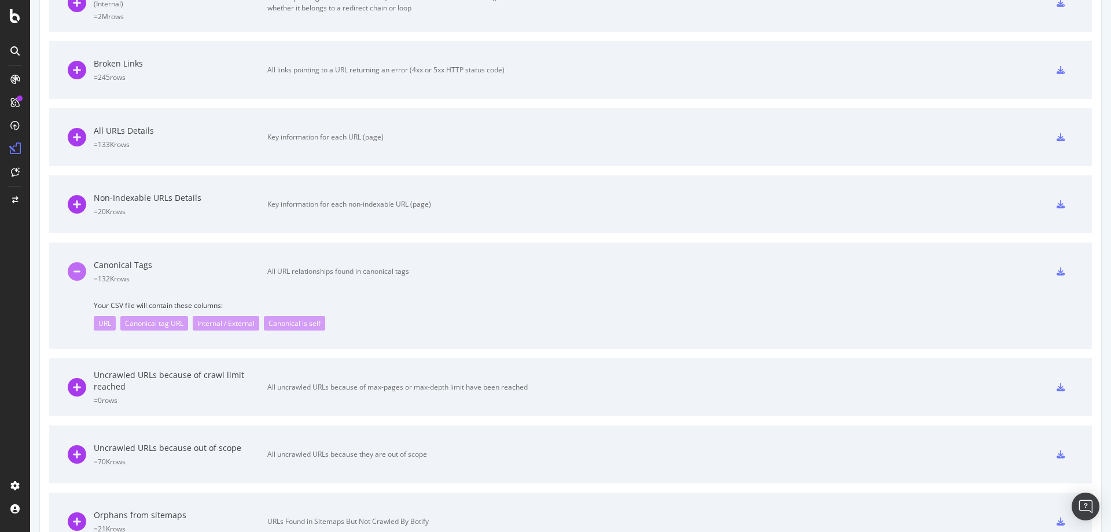
click at [78, 276] on icon at bounding box center [77, 271] width 19 height 19
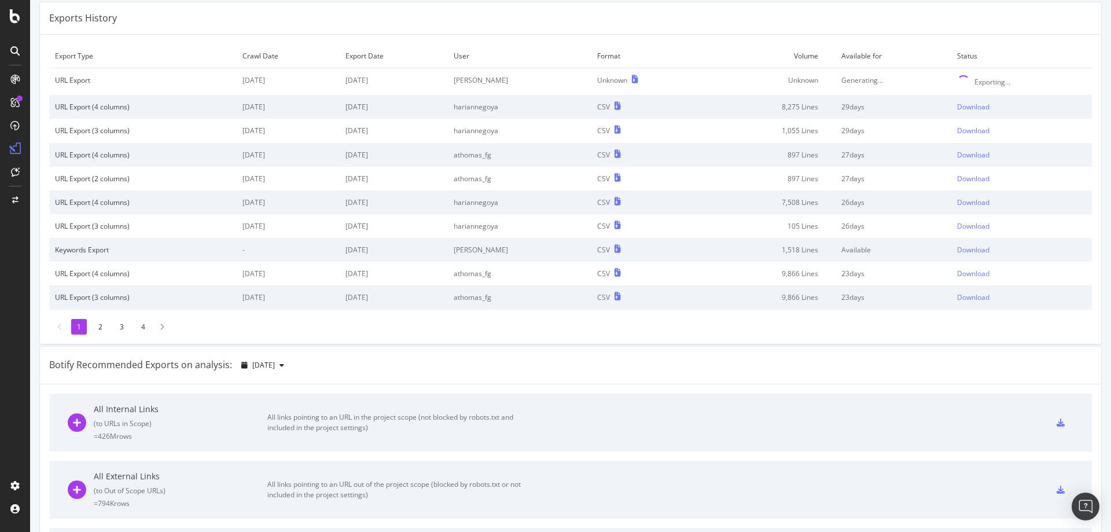
scroll to position [0, 0]
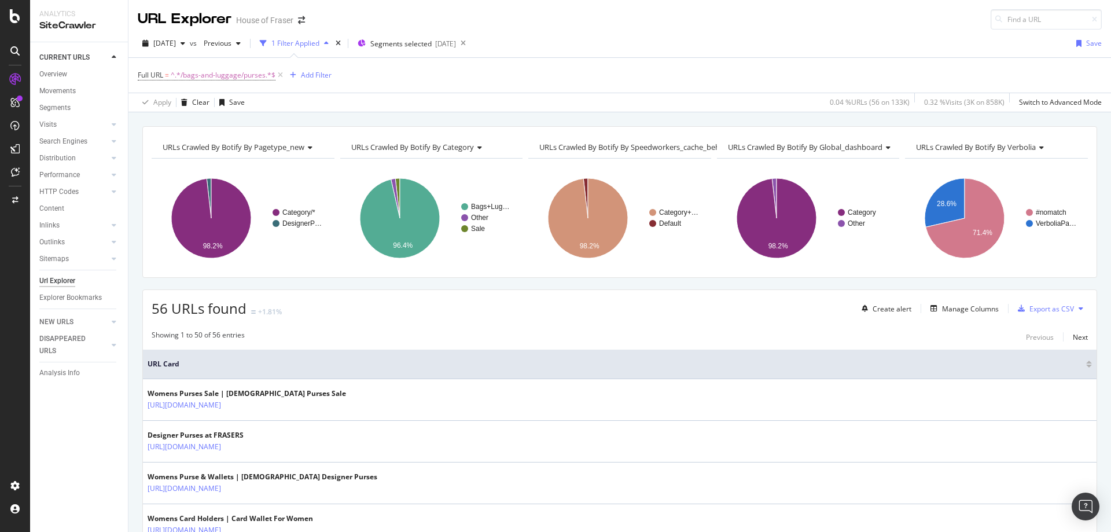
scroll to position [1996, 0]
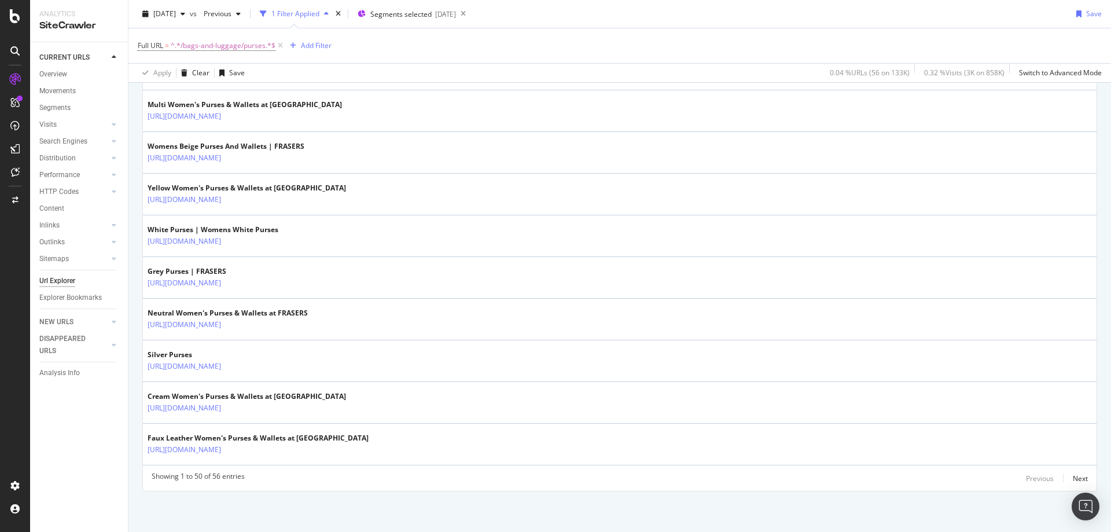
click at [1062, 477] on div "Previous Next" at bounding box center [1057, 478] width 62 height 14
click at [1073, 474] on div "Next" at bounding box center [1079, 478] width 15 height 10
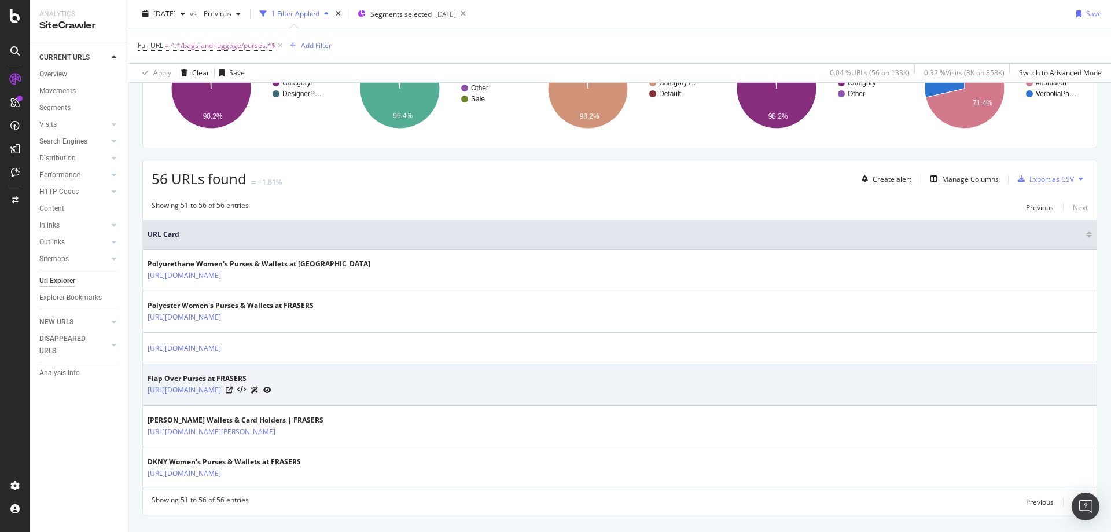
scroll to position [153, 0]
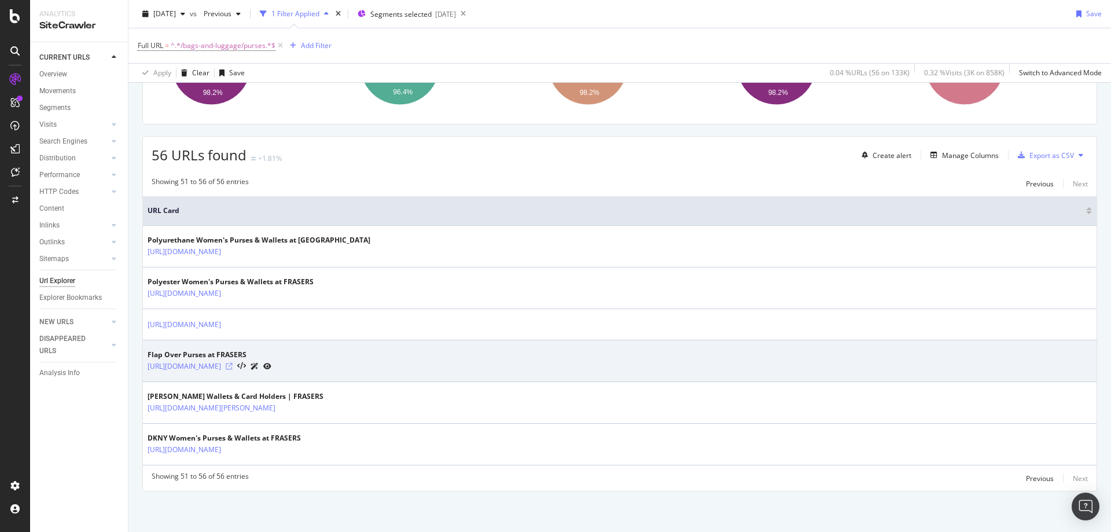
click at [233, 366] on icon at bounding box center [229, 366] width 7 height 7
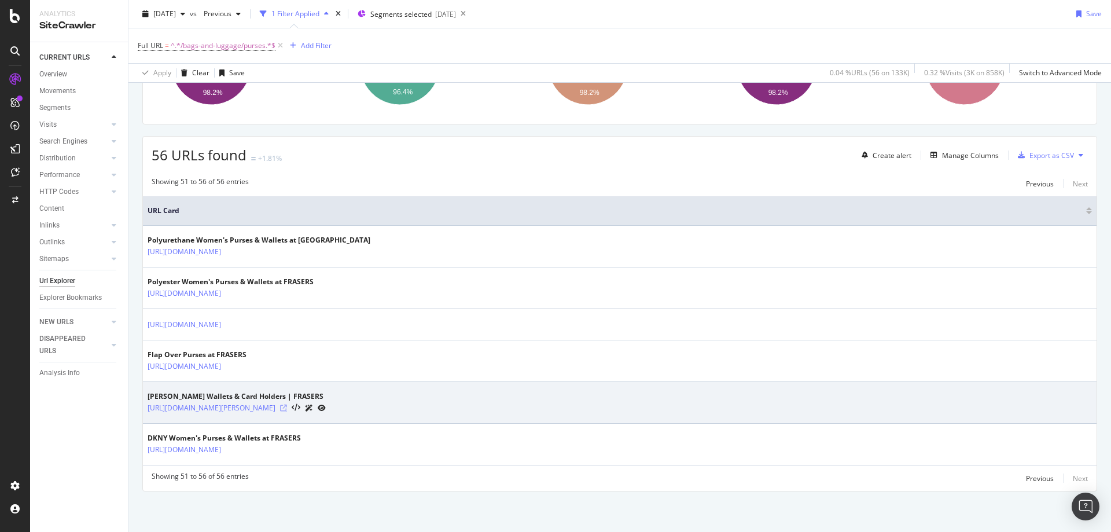
click at [287, 408] on icon at bounding box center [283, 407] width 7 height 7
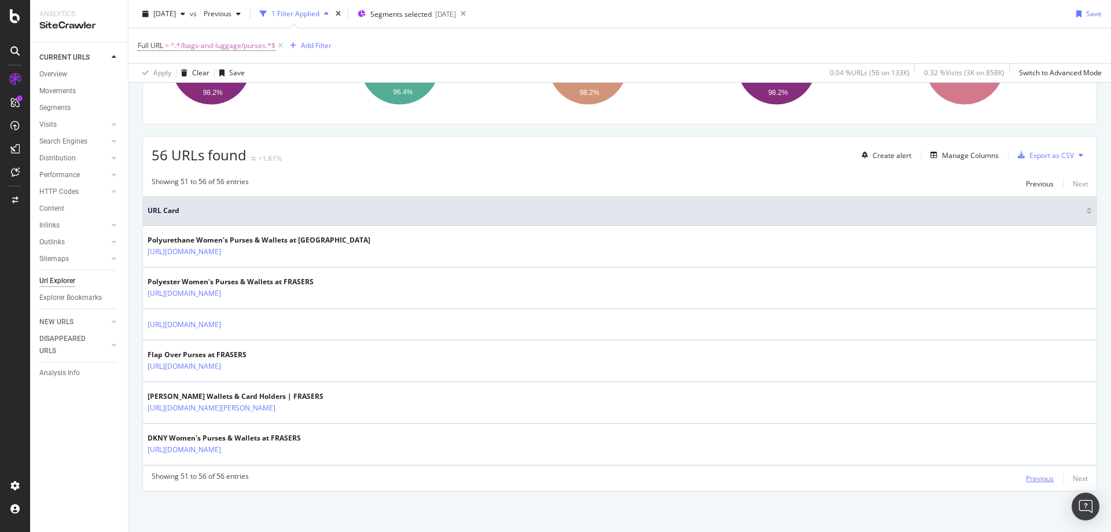
click at [1028, 481] on div "Previous" at bounding box center [1040, 478] width 28 height 10
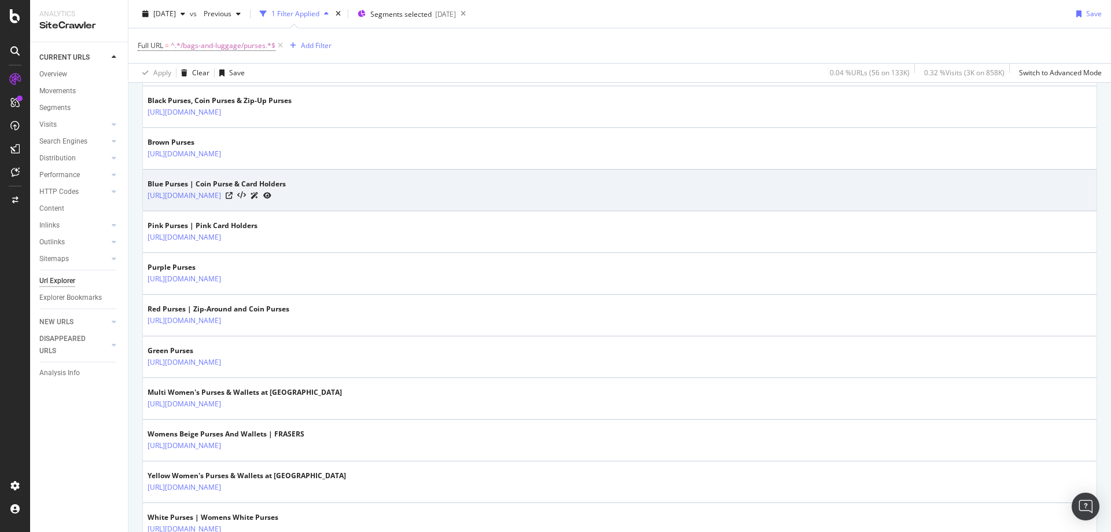
scroll to position [1735, 0]
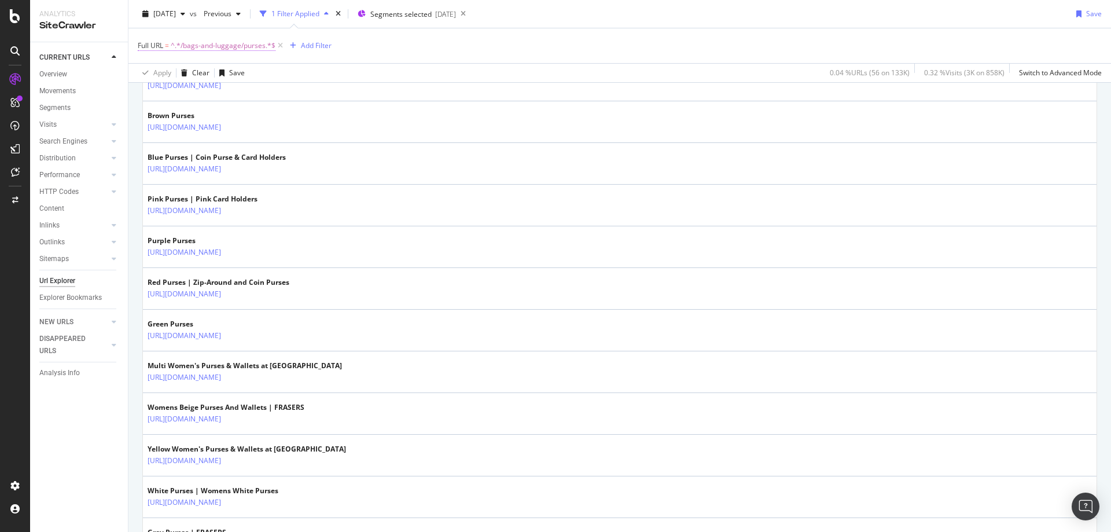
click at [212, 45] on span "^.*/bags-and-luggage/purses.*$" at bounding box center [223, 46] width 105 height 16
click at [244, 95] on input "/bags-and-luggage/purses" at bounding box center [202, 93] width 109 height 19
click at [242, 94] on input "/bags-and-luggage/purses" at bounding box center [202, 93] width 109 height 19
drag, startPoint x: 242, startPoint y: 94, endPoint x: 160, endPoint y: 96, distance: 81.6
click at [160, 97] on input "/bags-and-luggage/purses" at bounding box center [202, 93] width 109 height 19
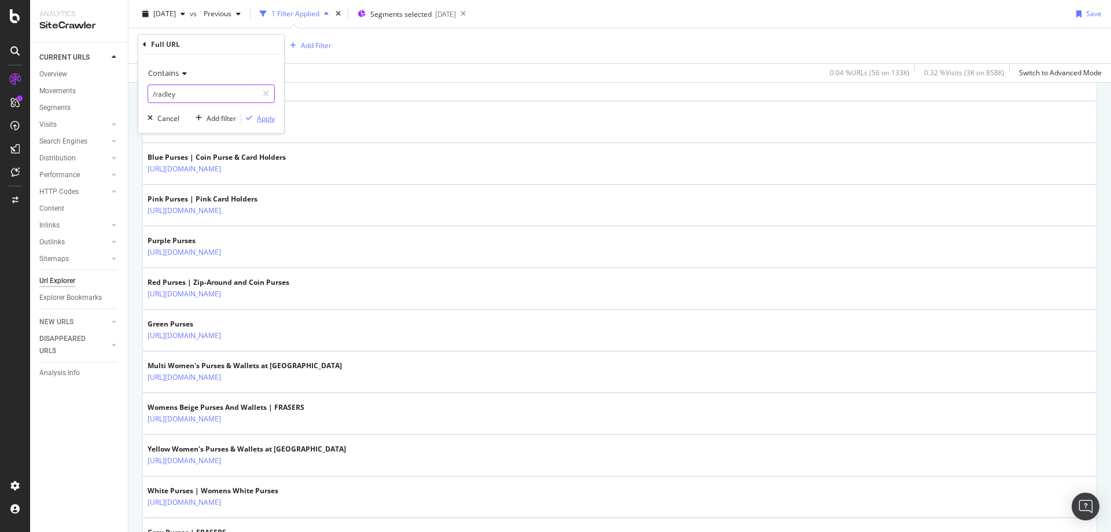
type input "/radley"
click at [267, 117] on div "Apply" at bounding box center [266, 118] width 18 height 10
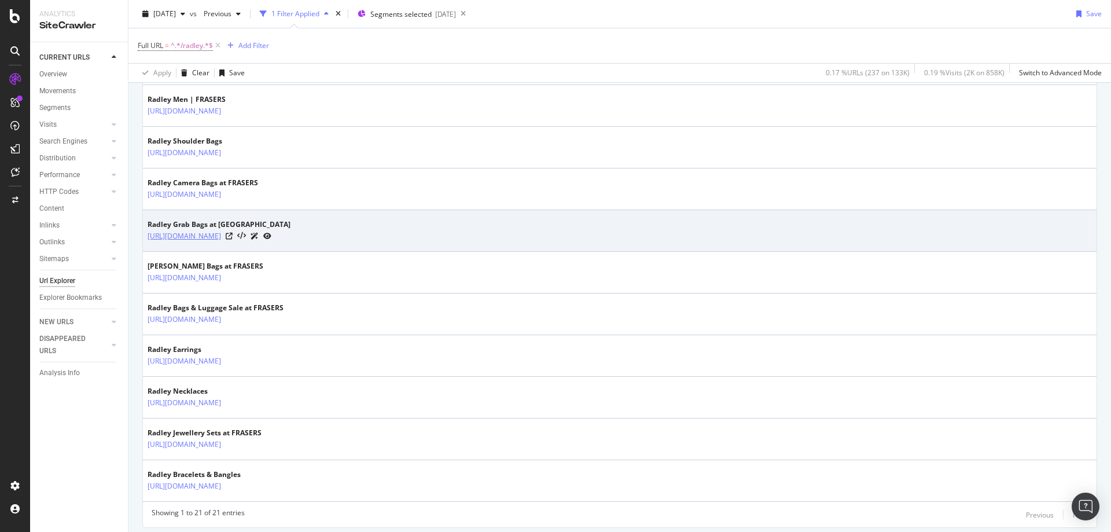
scroll to position [788, 0]
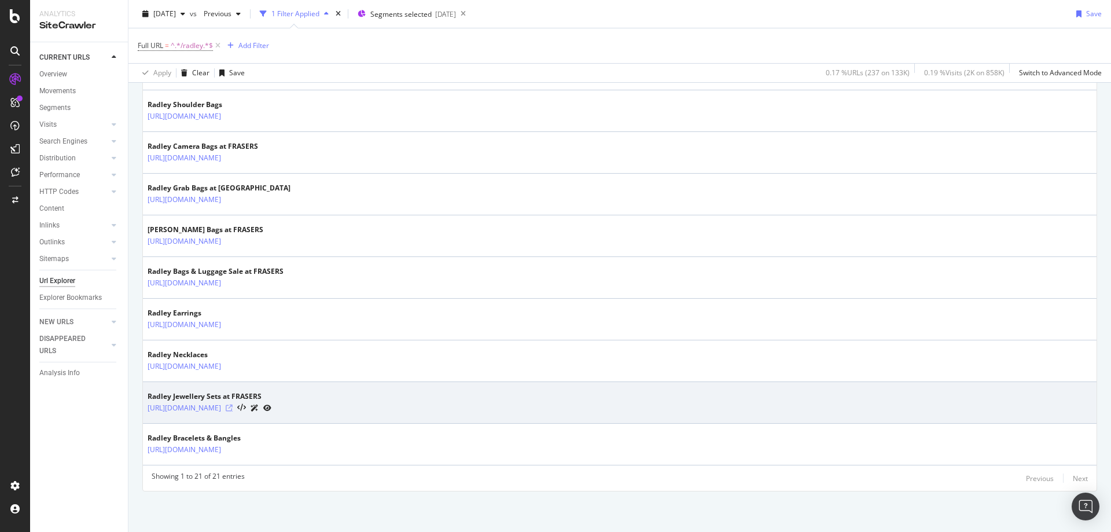
click at [233, 408] on icon at bounding box center [229, 407] width 7 height 7
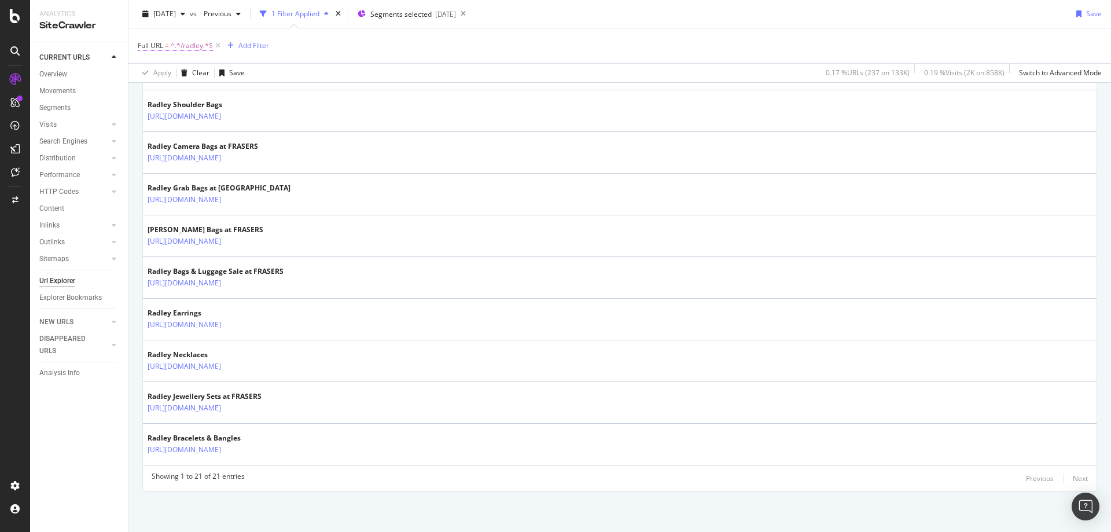
click at [193, 44] on span "^.*/radley.*$" at bounding box center [192, 46] width 42 height 16
click at [194, 97] on input "/radley" at bounding box center [202, 93] width 109 height 19
click at [185, 95] on input "/radley" at bounding box center [202, 93] width 109 height 19
type input "/guess"
click at [258, 121] on div "Apply" at bounding box center [266, 118] width 18 height 10
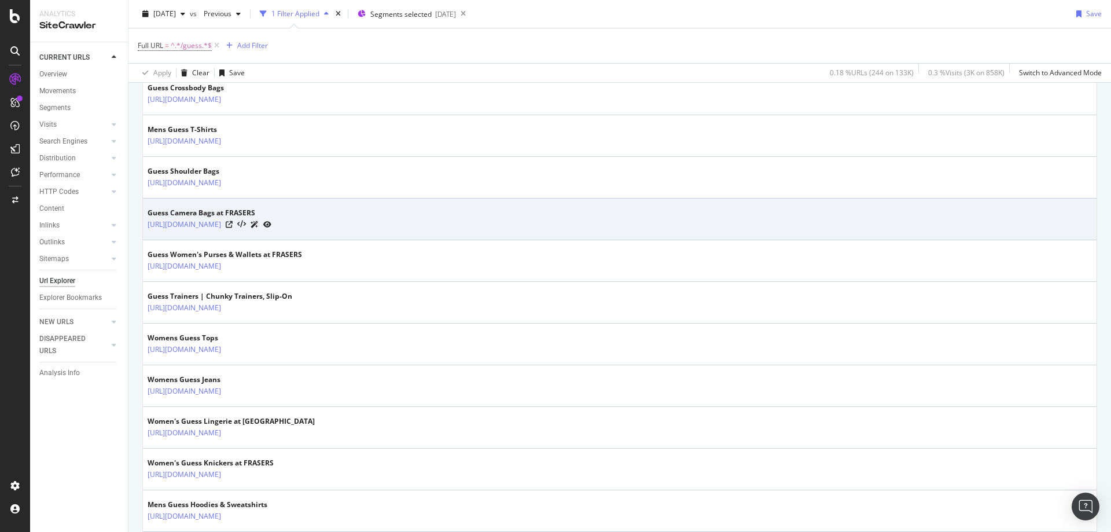
scroll to position [868, 0]
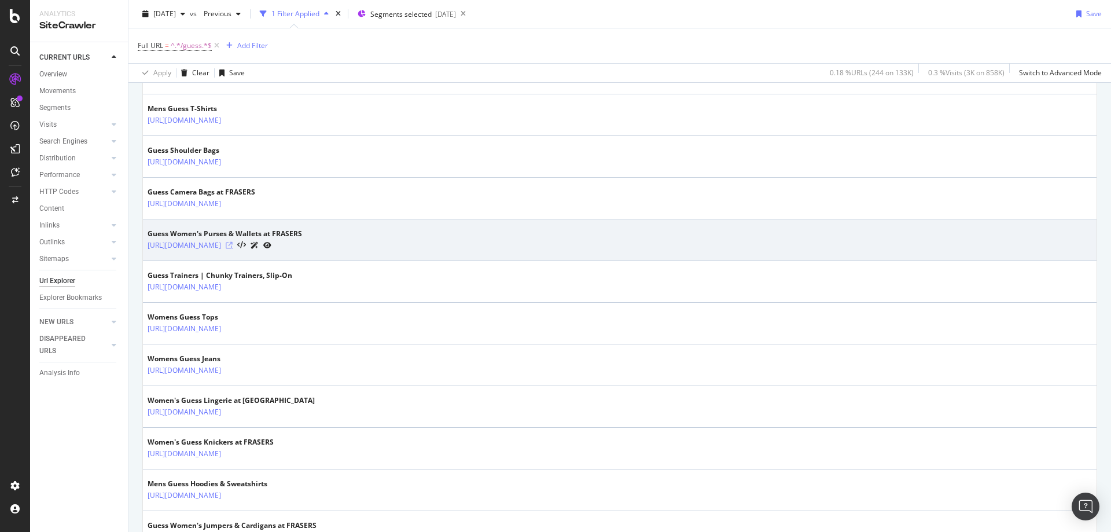
click at [233, 246] on icon at bounding box center [229, 245] width 7 height 7
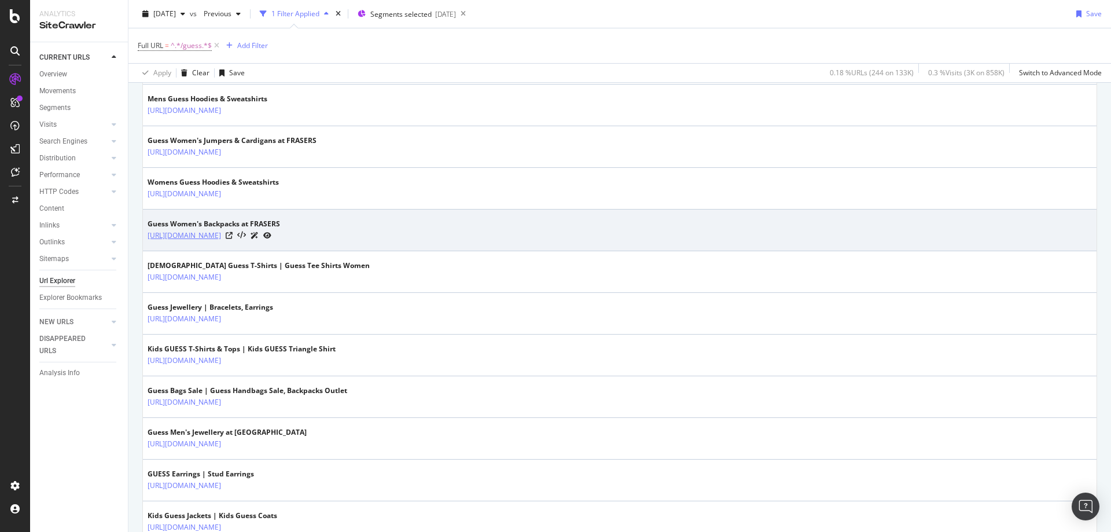
scroll to position [1273, 0]
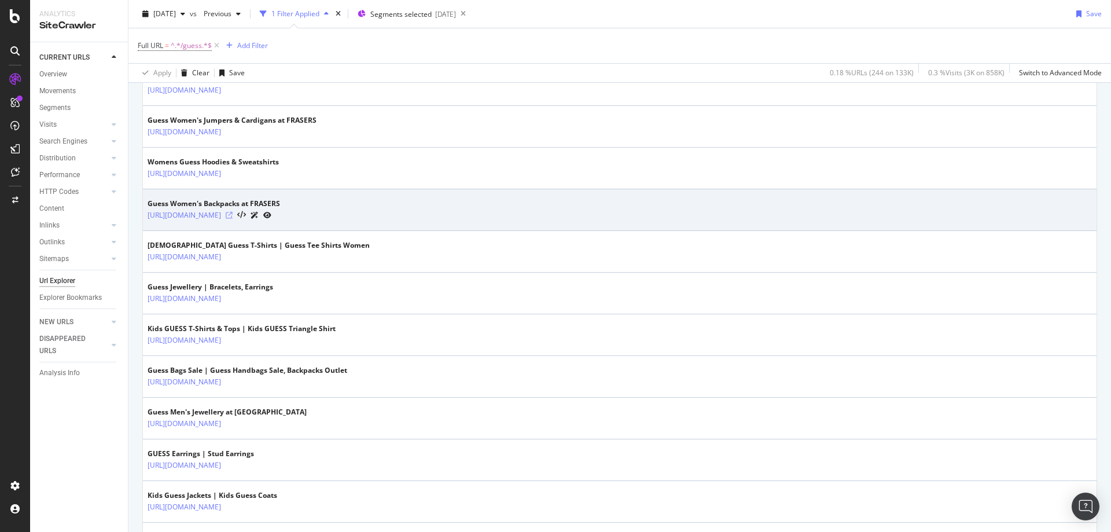
click at [233, 215] on icon at bounding box center [229, 215] width 7 height 7
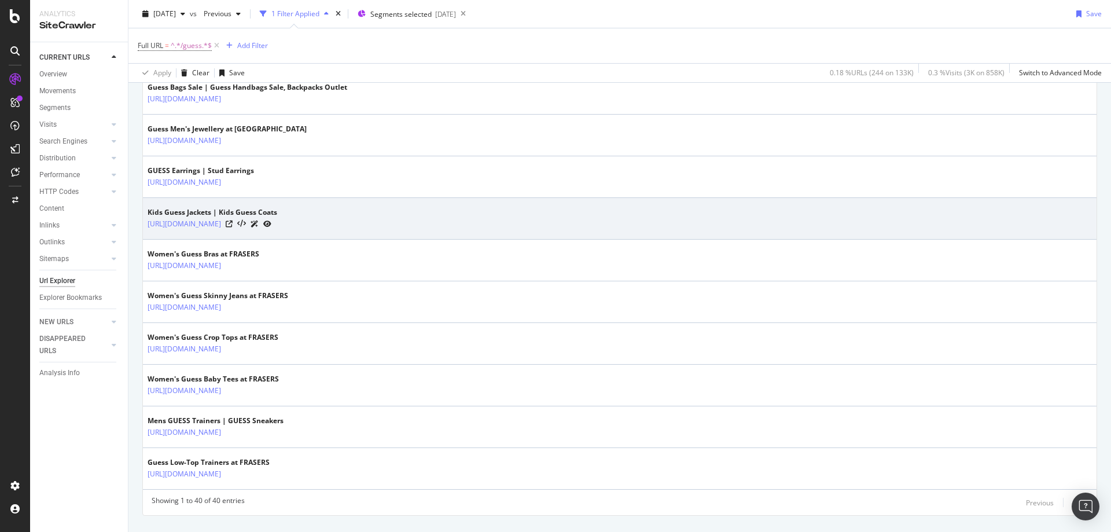
scroll to position [1562, 0]
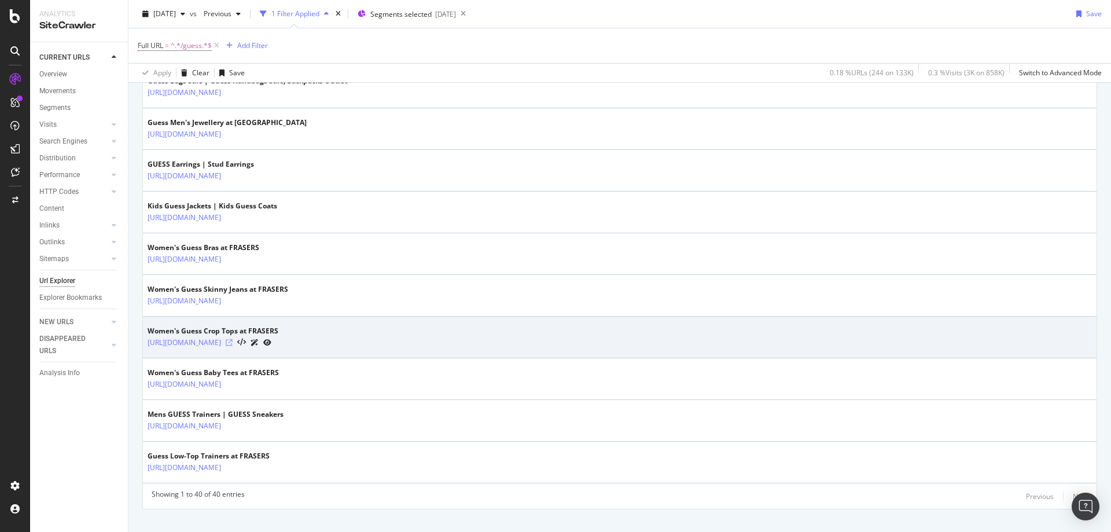
click at [233, 341] on icon at bounding box center [229, 342] width 7 height 7
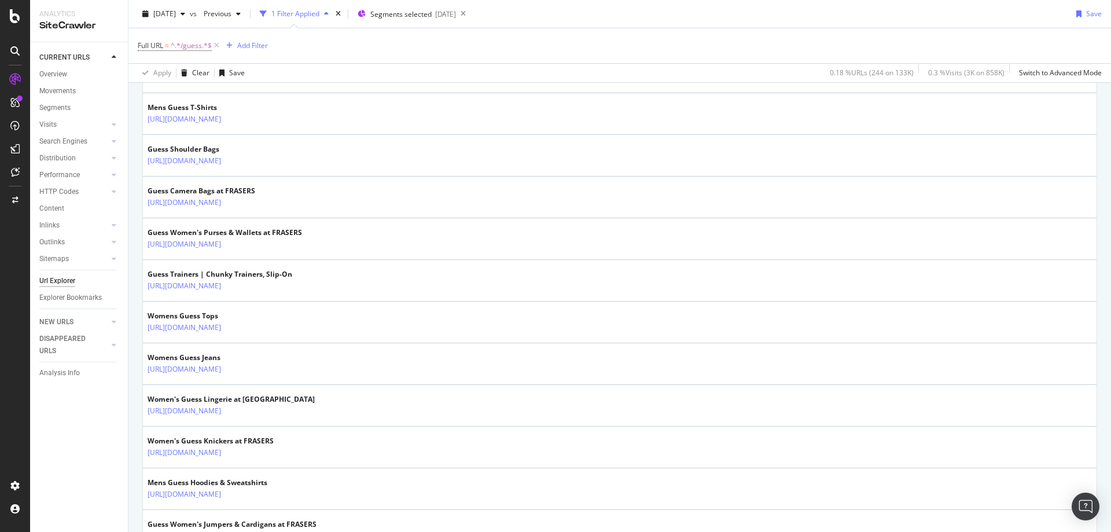
scroll to position [868, 0]
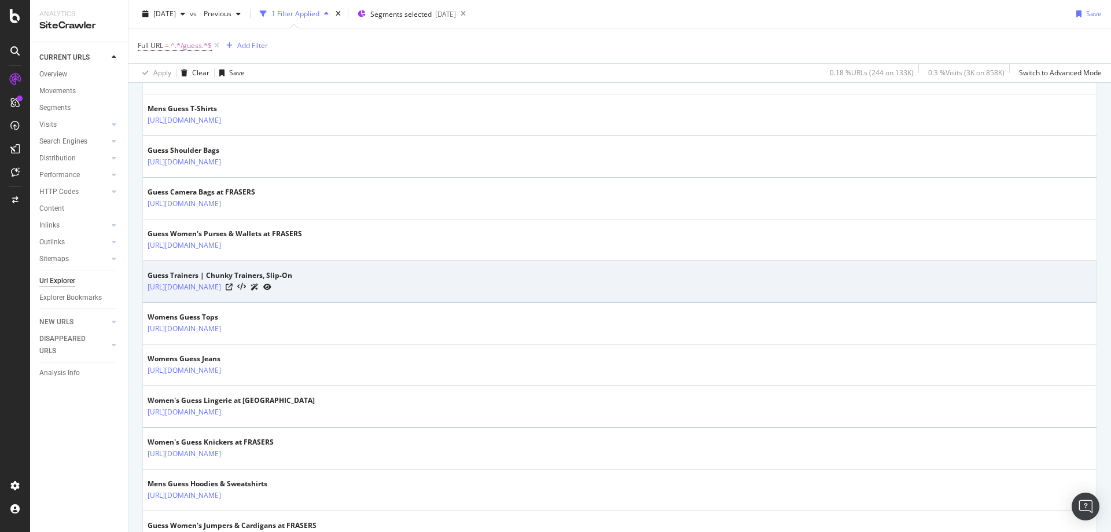
drag, startPoint x: 363, startPoint y: 299, endPoint x: 255, endPoint y: 296, distance: 108.8
click at [255, 296] on td "Guess Trainers | Chunky Trainers, Slip-On https://www.houseoffraser.co.uk/shoes…" at bounding box center [619, 282] width 953 height 42
copy tbody "/shoes-and-boots/trainers/guess"
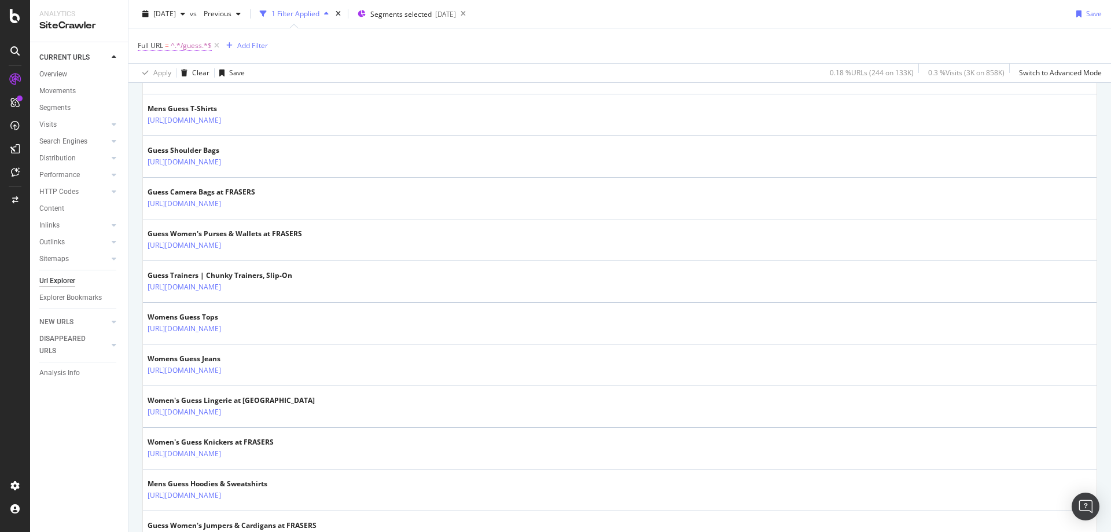
click at [183, 42] on span "^.*/guess.*$" at bounding box center [191, 46] width 41 height 16
click at [234, 91] on input "/guess" at bounding box center [202, 93] width 109 height 19
paste input "/bags-and-luggage/backpacks"
type input "/bags-and-luggage/backpacks"
click at [266, 115] on div "Apply" at bounding box center [266, 118] width 18 height 10
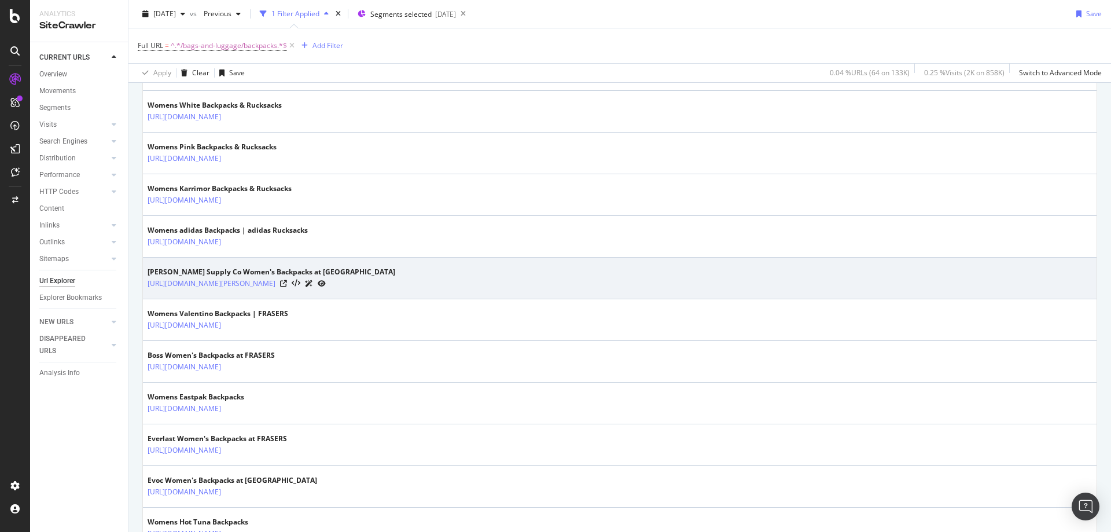
scroll to position [914, 0]
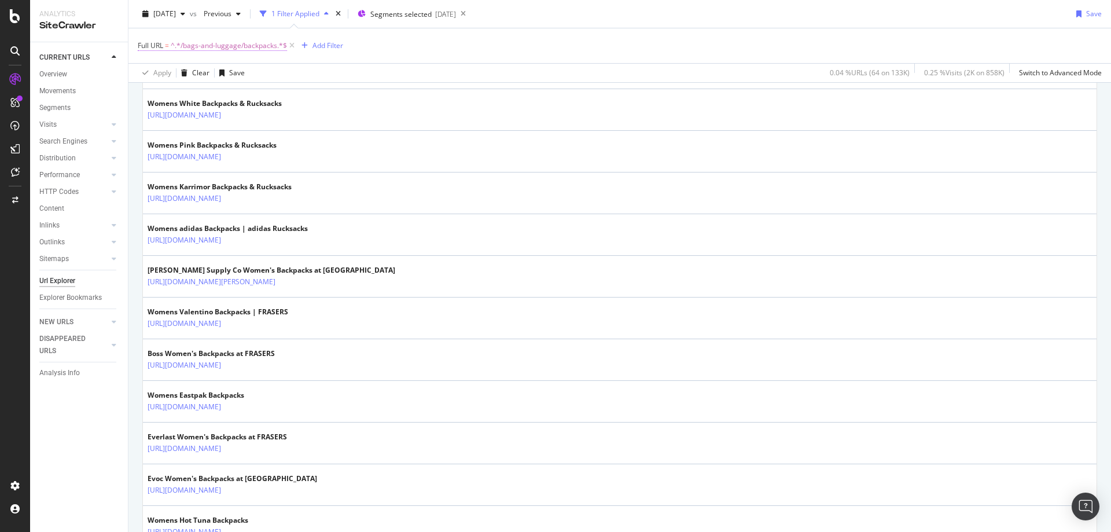
click at [202, 39] on span "^.*/bags-and-luggage/backpacks.*$" at bounding box center [229, 46] width 116 height 16
click at [250, 94] on input "/bags-and-luggage/backpacks" at bounding box center [202, 93] width 109 height 19
drag, startPoint x: 250, startPoint y: 94, endPoint x: 157, endPoint y: 102, distance: 93.4
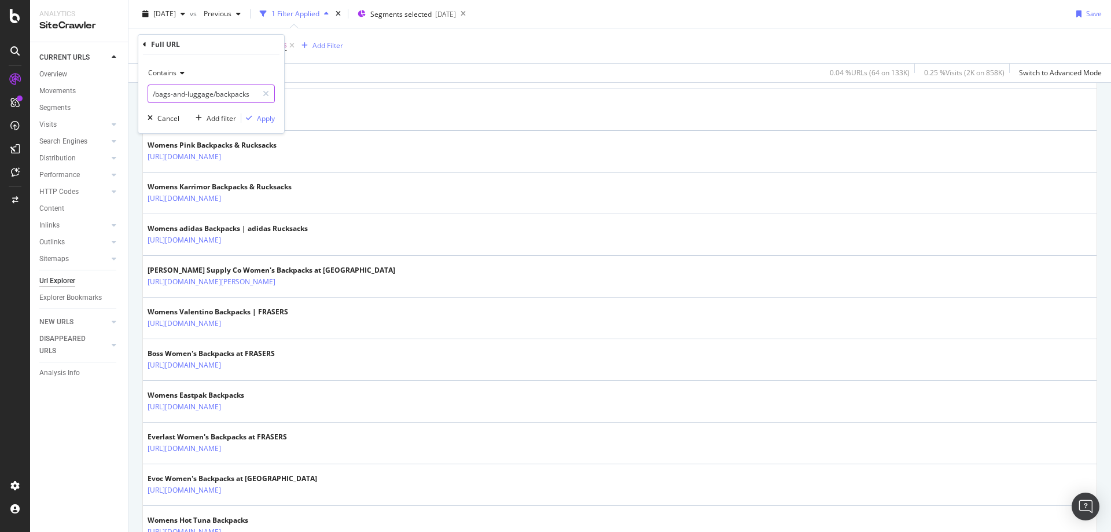
click at [157, 102] on input "/bags-and-luggage/backpacks" at bounding box center [202, 93] width 109 height 19
type input "/mulberry"
click at [262, 121] on div "Apply" at bounding box center [266, 118] width 18 height 10
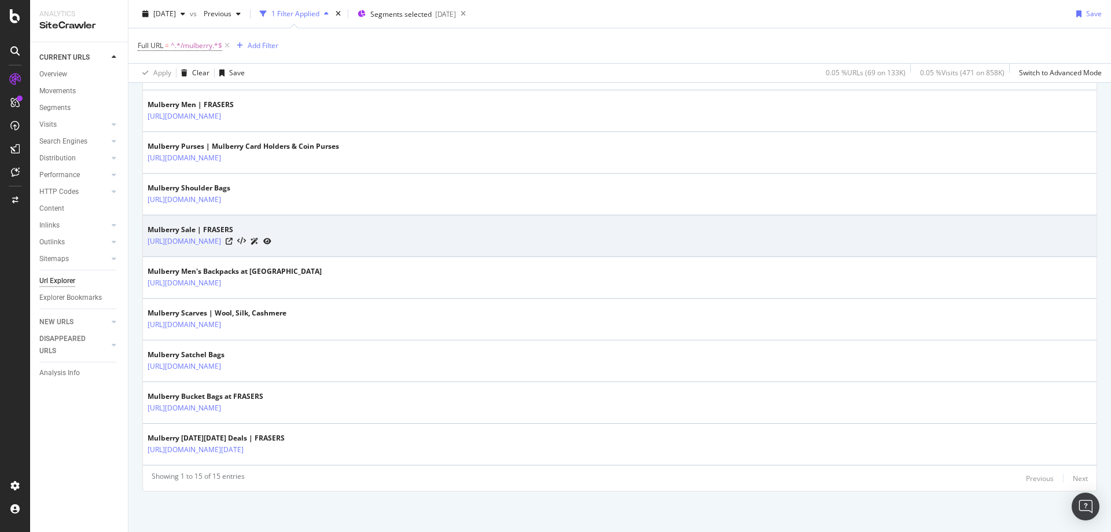
scroll to position [537, 0]
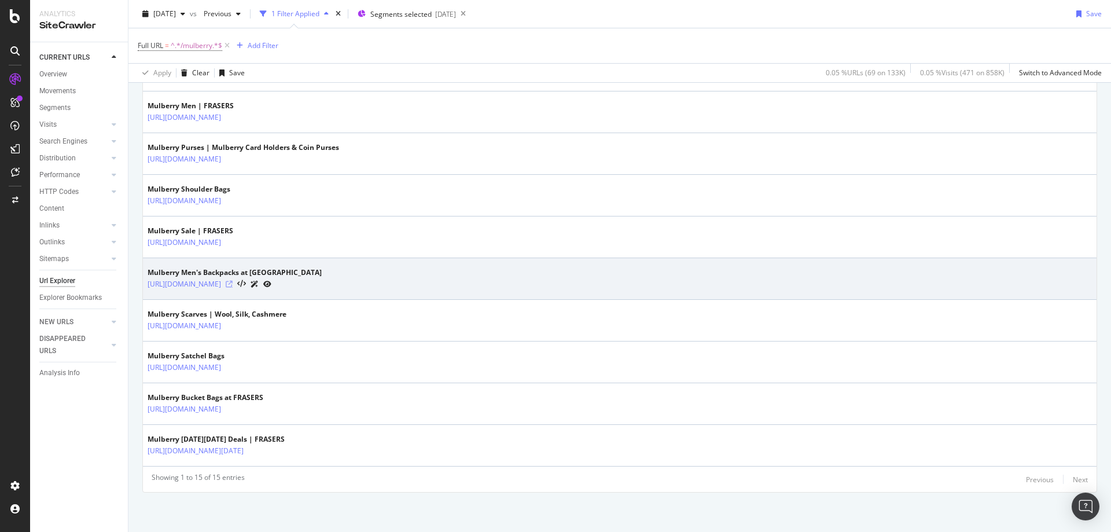
click at [233, 283] on icon at bounding box center [229, 284] width 7 height 7
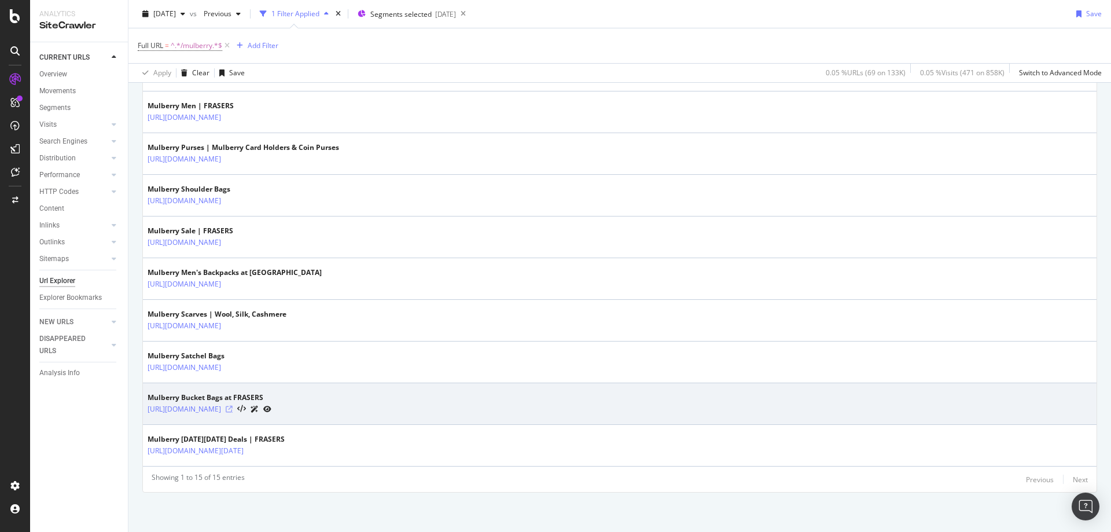
click at [233, 405] on icon at bounding box center [229, 408] width 7 height 7
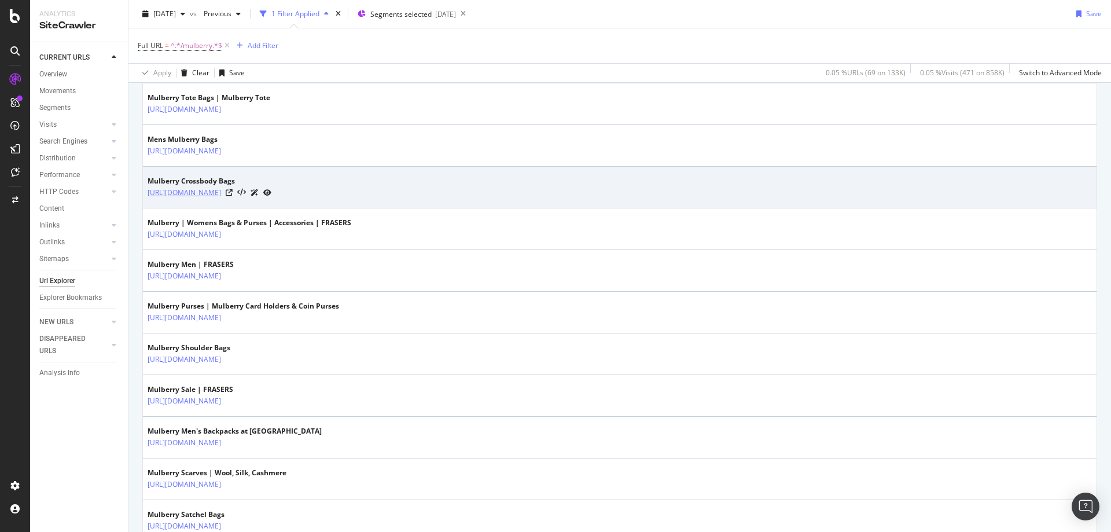
scroll to position [379, 0]
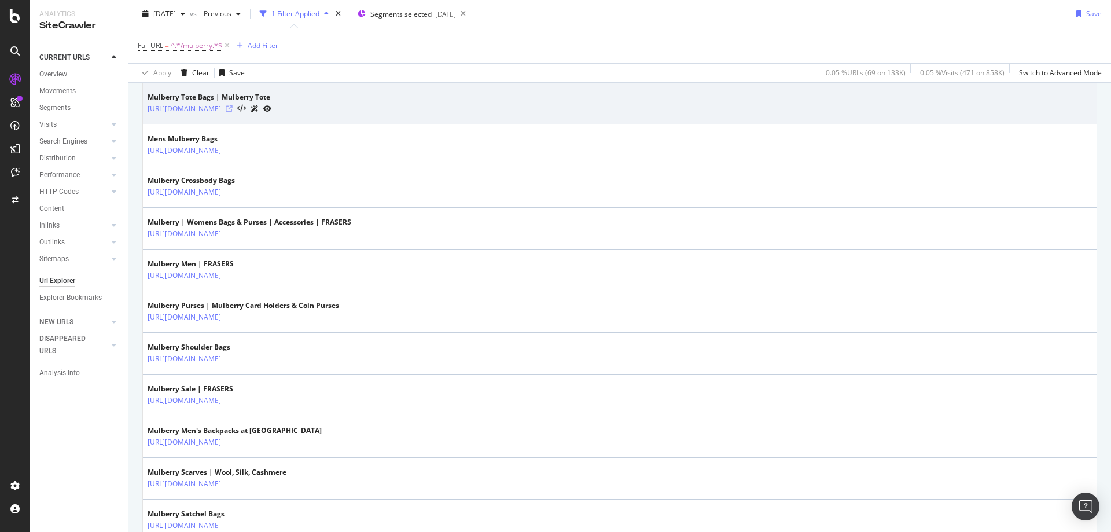
click at [233, 108] on icon at bounding box center [229, 108] width 7 height 7
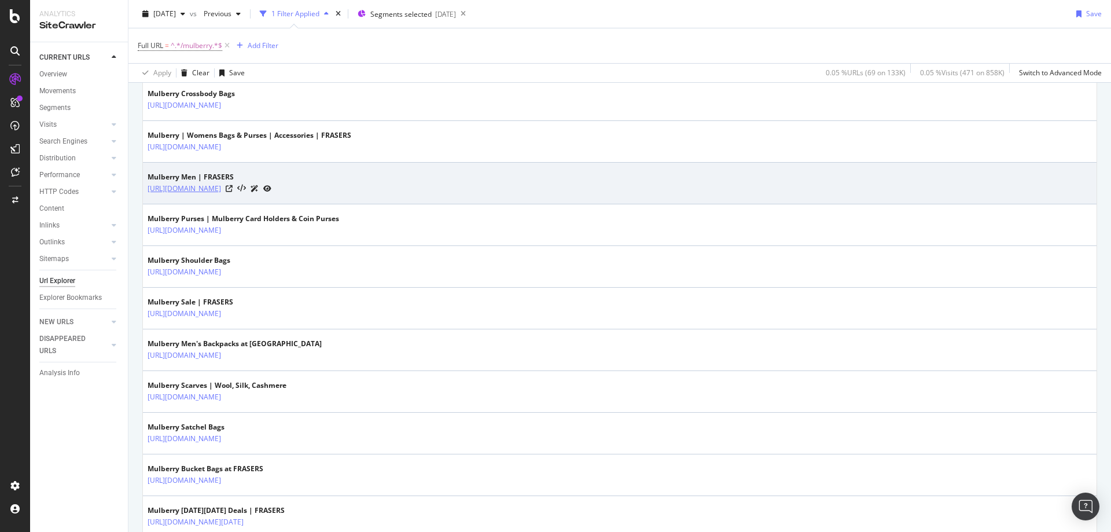
scroll to position [467, 0]
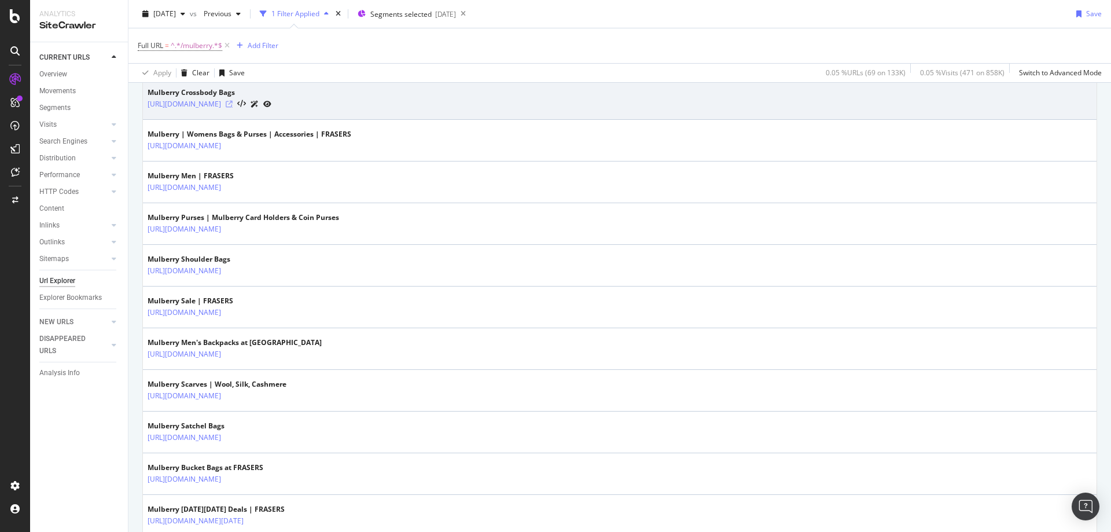
click at [233, 105] on icon at bounding box center [229, 104] width 7 height 7
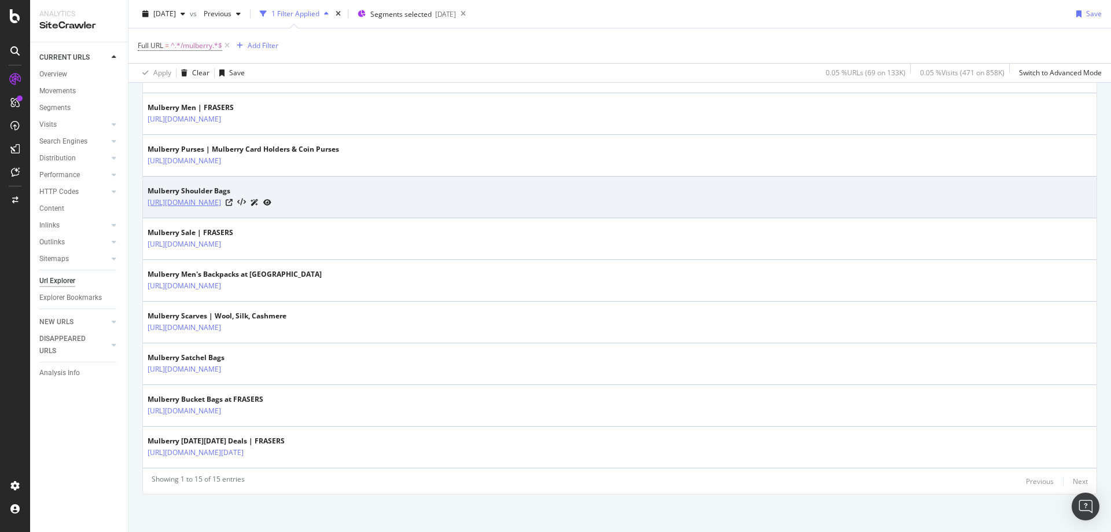
scroll to position [539, 0]
click at [233, 200] on icon at bounding box center [229, 199] width 7 height 7
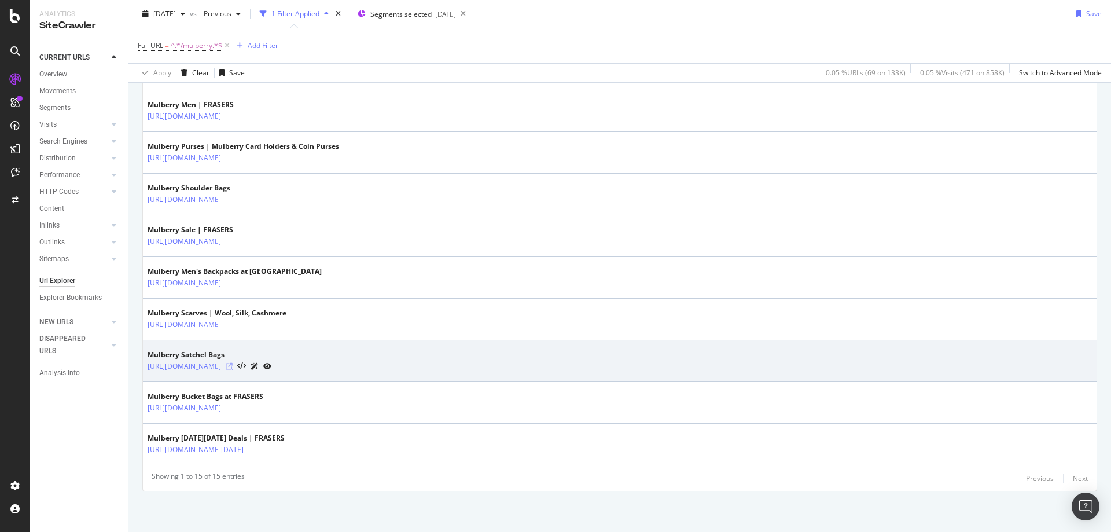
click at [233, 367] on icon at bounding box center [229, 366] width 7 height 7
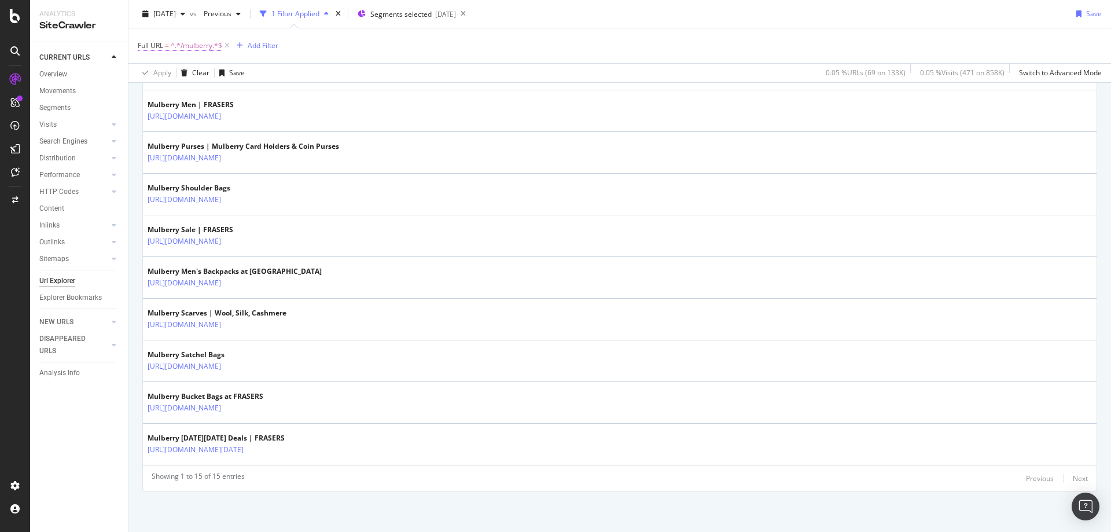
click at [196, 45] on span "^.*/mulberry.*$" at bounding box center [196, 46] width 51 height 16
click at [196, 92] on input "/mulberry" at bounding box center [202, 93] width 109 height 19
click at [188, 95] on input "/mulberry" at bounding box center [202, 93] width 109 height 19
type input "/furla"
click at [268, 116] on div "Apply" at bounding box center [266, 118] width 18 height 10
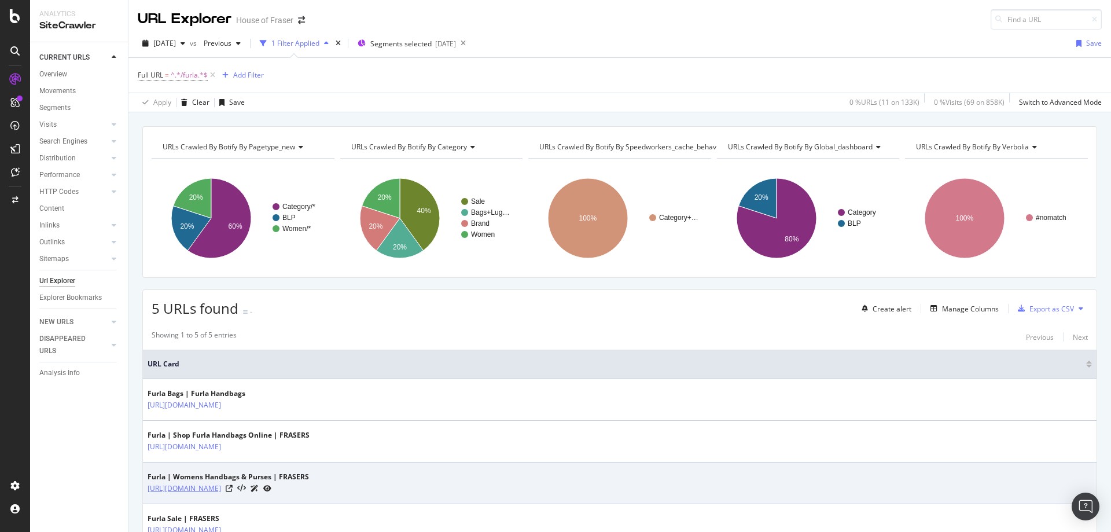
scroll to position [122, 0]
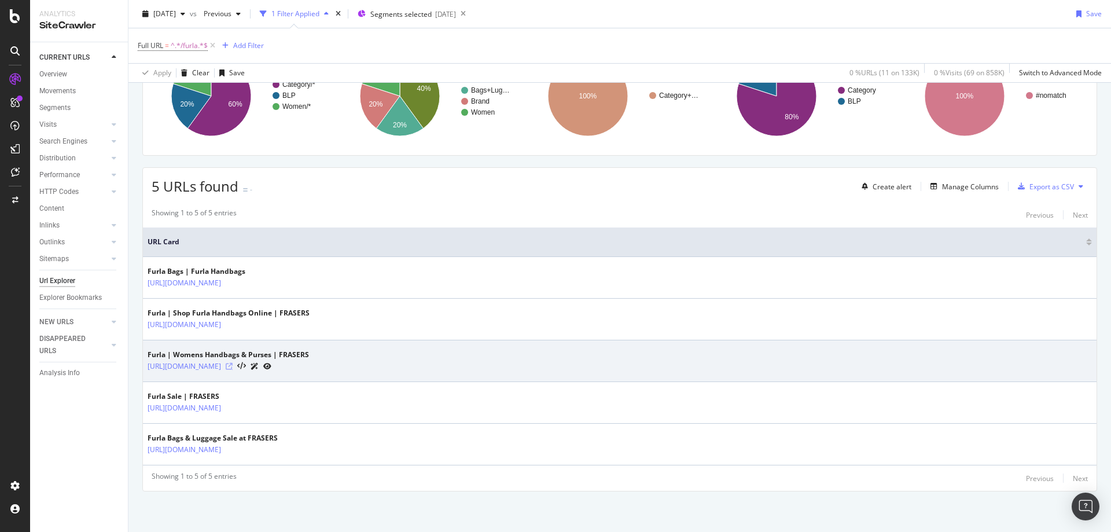
click at [233, 367] on icon at bounding box center [229, 366] width 7 height 7
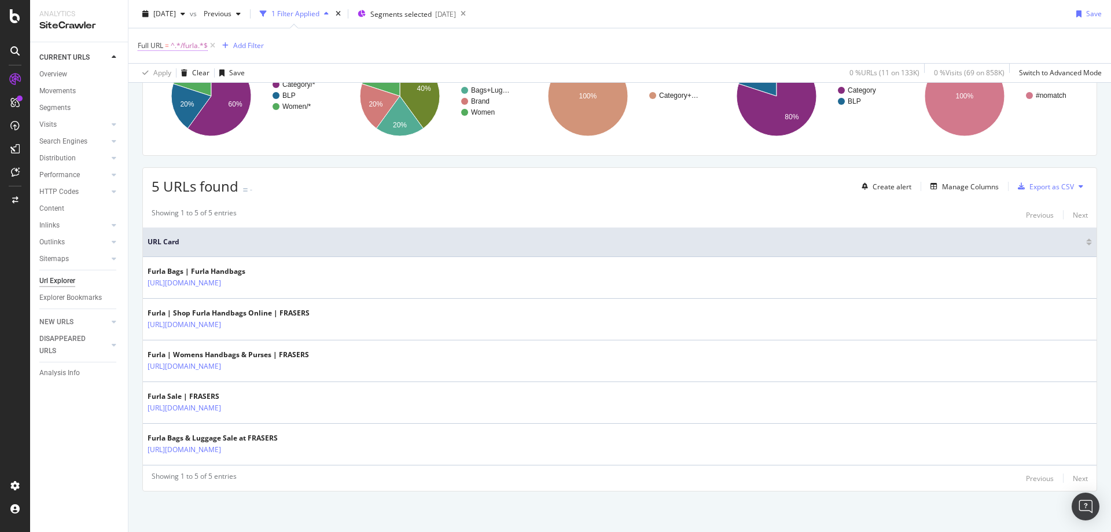
click at [195, 38] on span "^.*/furla.*$" at bounding box center [189, 46] width 37 height 16
click at [176, 102] on input "/furla" at bounding box center [202, 93] width 109 height 19
click at [174, 96] on input "/furla" at bounding box center [202, 93] width 109 height 19
type input "/ted-baker"
click at [253, 120] on div "button" at bounding box center [249, 118] width 16 height 7
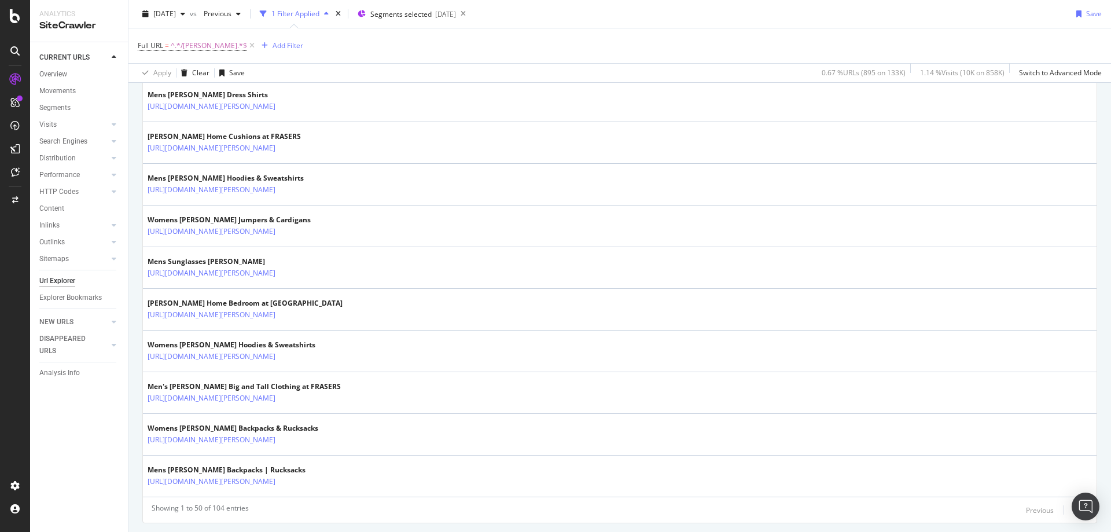
scroll to position [1996, 0]
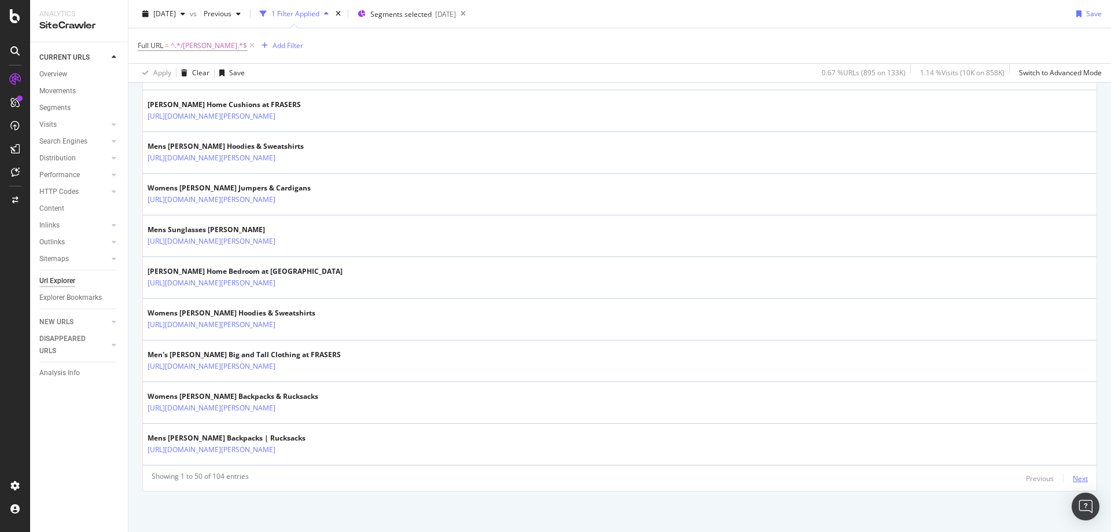
click at [1073, 480] on div "Next" at bounding box center [1079, 478] width 15 height 10
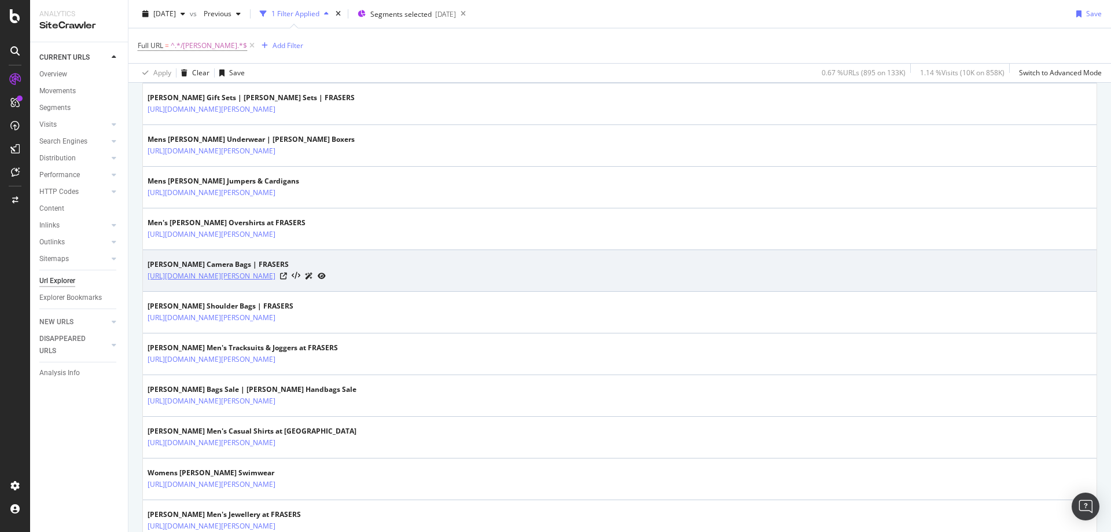
scroll to position [421, 0]
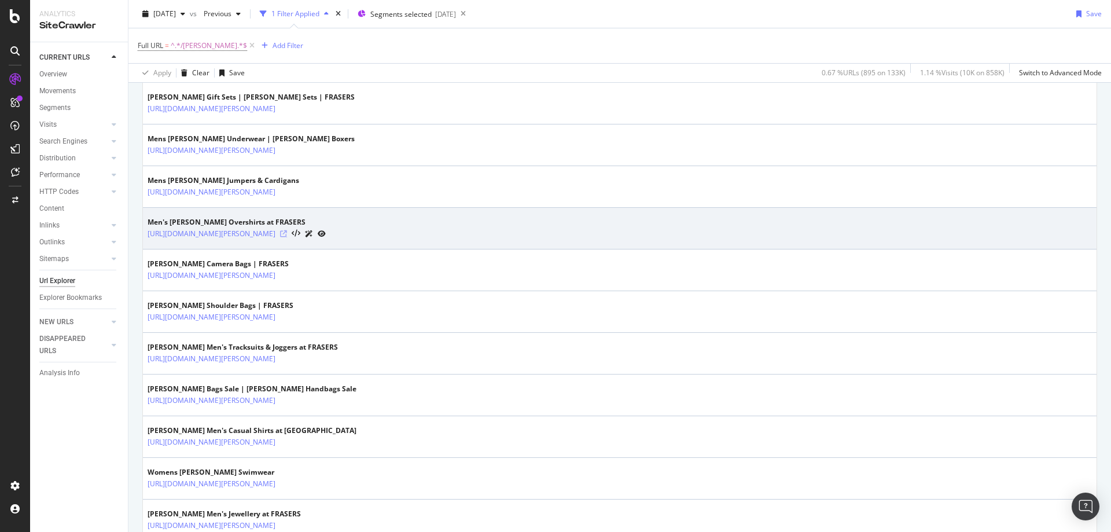
click at [287, 233] on icon at bounding box center [283, 233] width 7 height 7
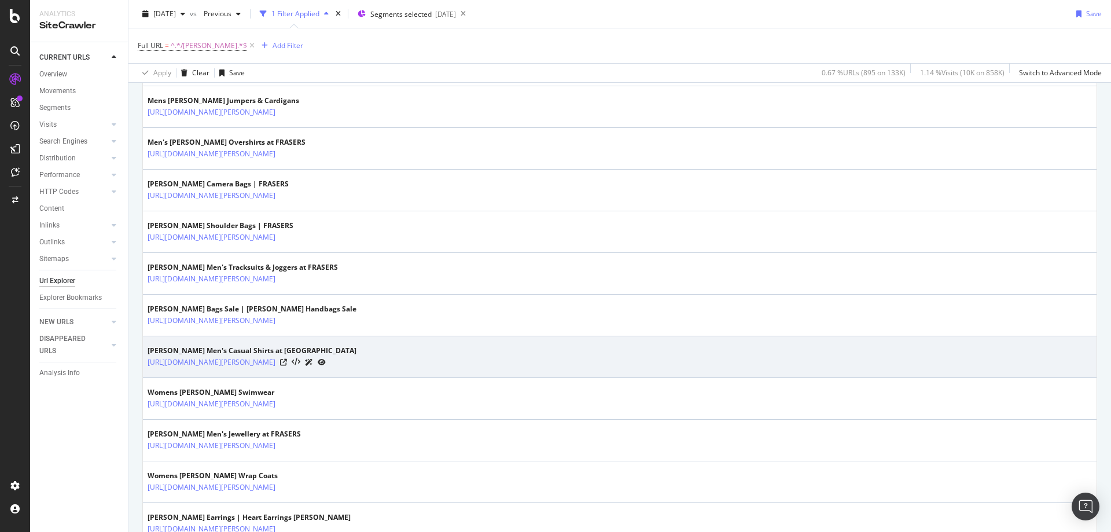
scroll to position [503, 0]
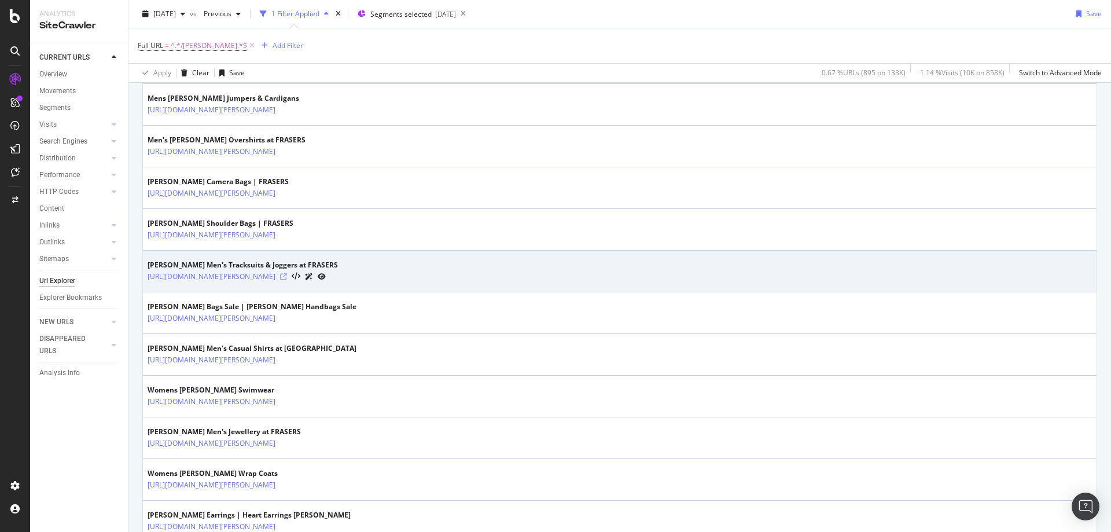
click at [287, 276] on icon at bounding box center [283, 276] width 7 height 7
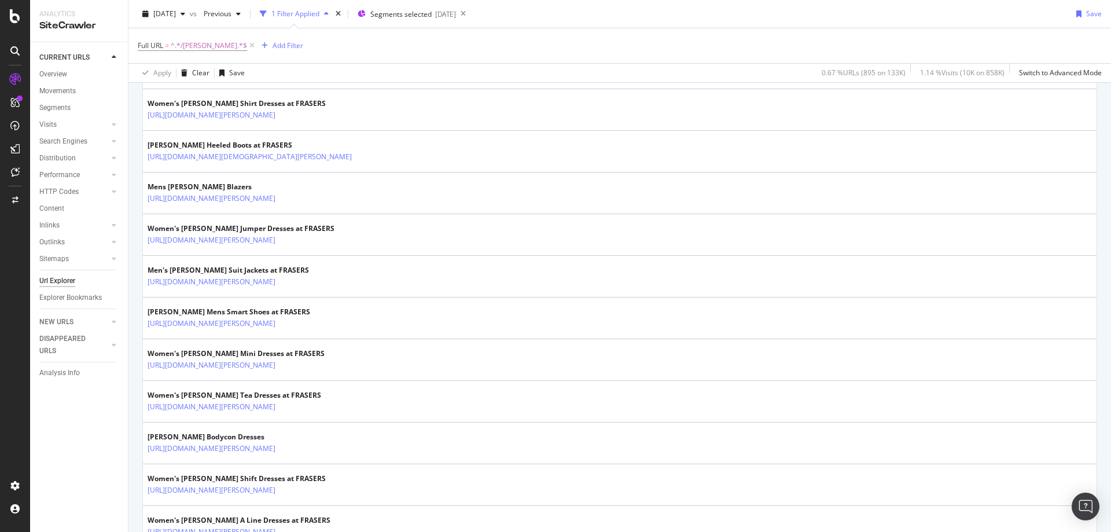
scroll to position [1498, 0]
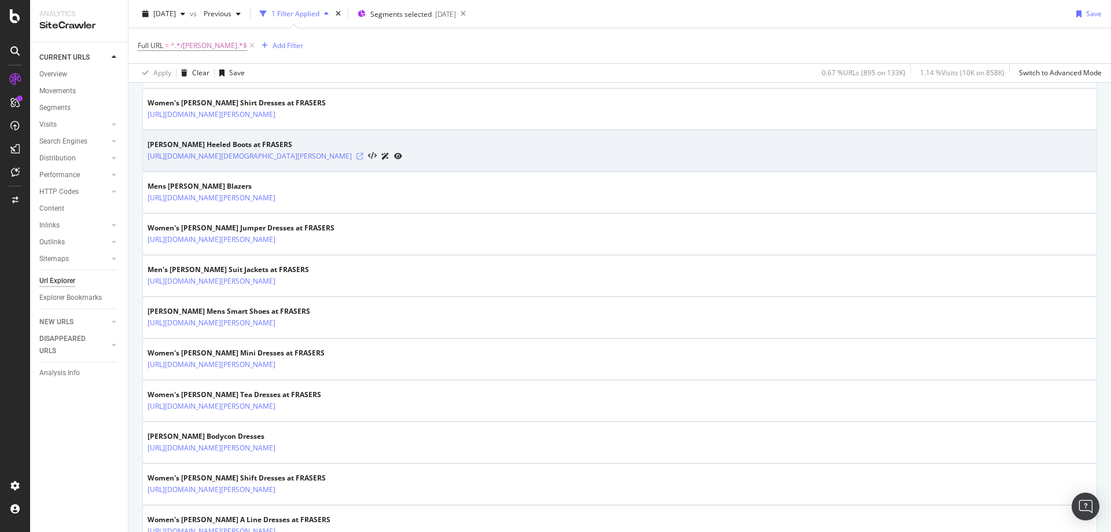
click at [363, 157] on icon at bounding box center [359, 156] width 7 height 7
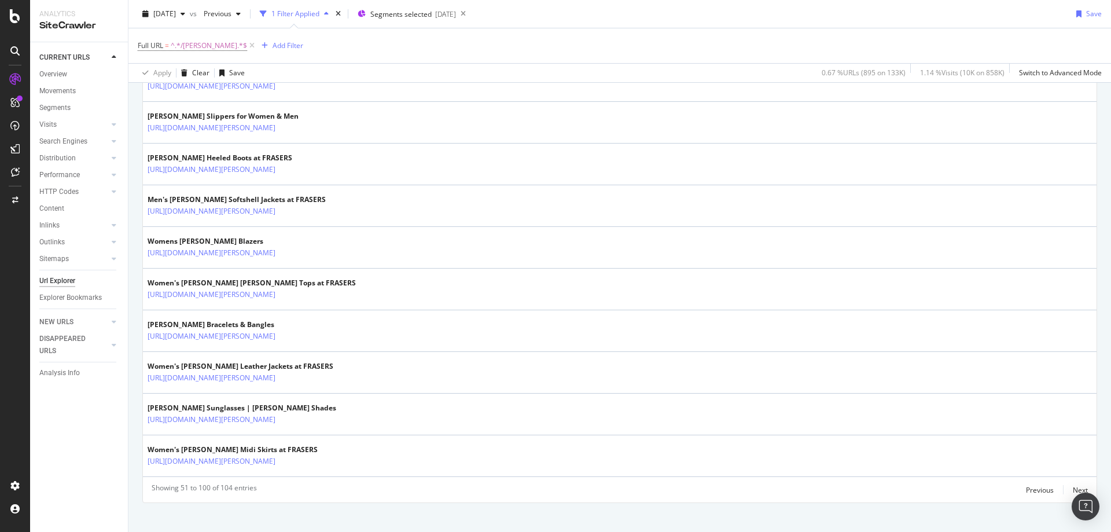
scroll to position [1996, 0]
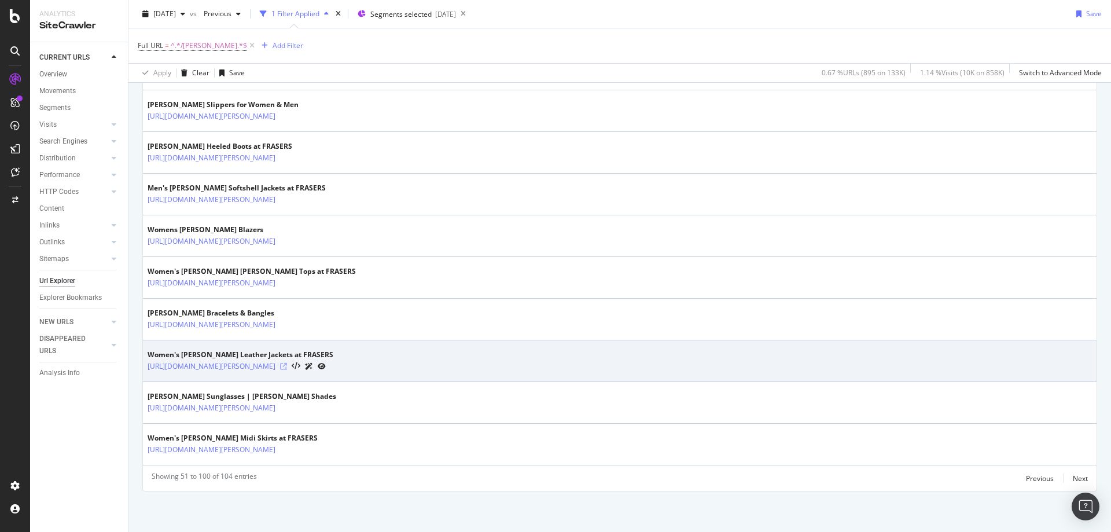
click at [287, 367] on icon at bounding box center [283, 366] width 7 height 7
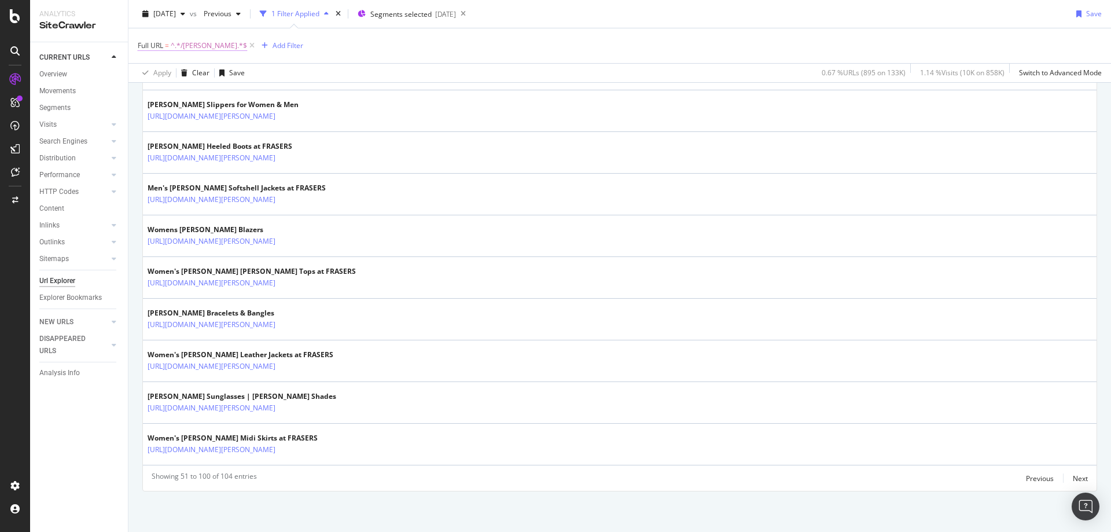
click at [203, 45] on span "^.*/ted-baker.*$" at bounding box center [209, 46] width 76 height 16
click at [200, 87] on input "/ted-baker" at bounding box center [202, 93] width 109 height 19
click at [198, 89] on input "/ted-baker" at bounding box center [202, 93] width 109 height 19
type input "/handbags"
click at [253, 120] on div "button" at bounding box center [249, 118] width 16 height 7
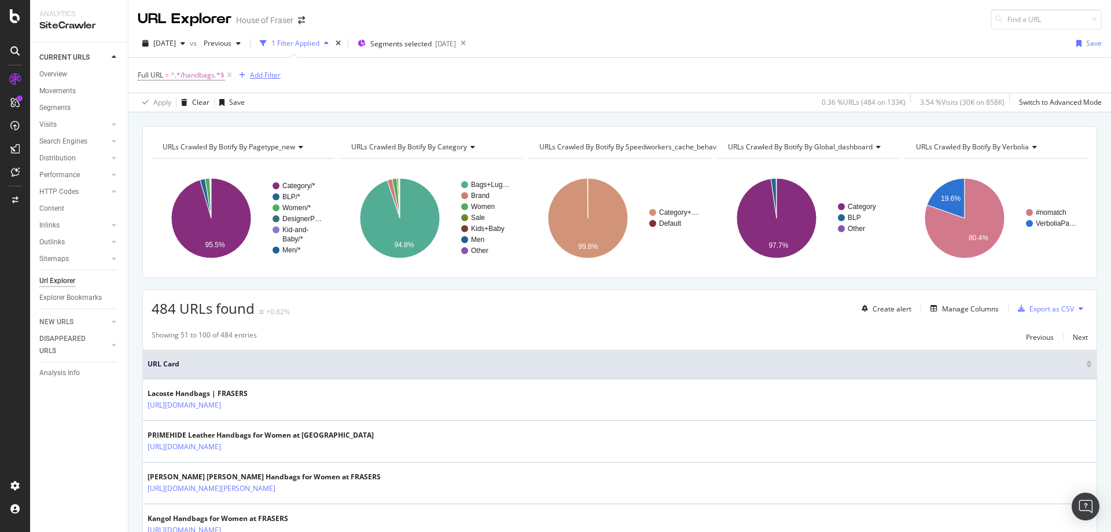
click at [276, 71] on div "Add Filter" at bounding box center [265, 75] width 31 height 10
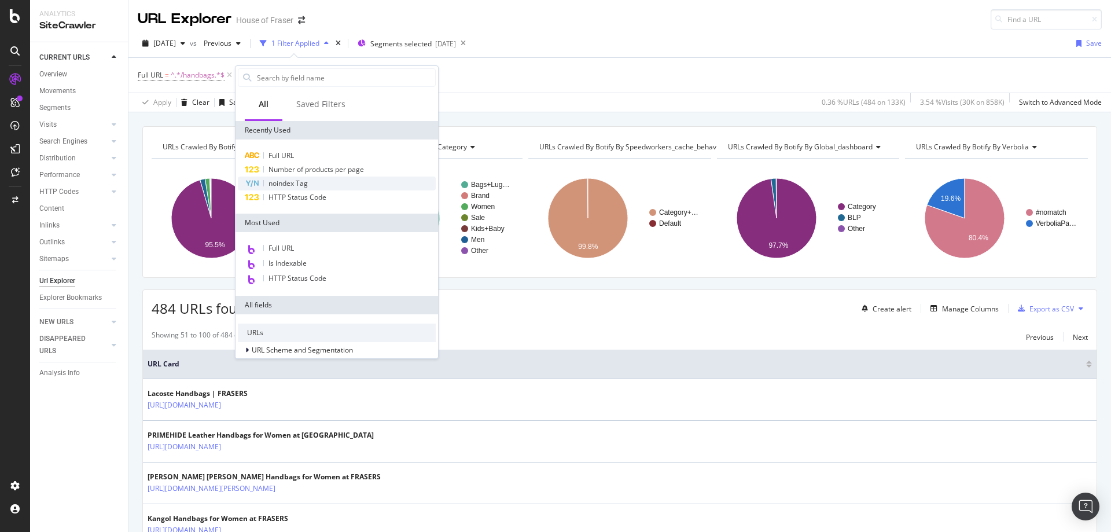
click at [280, 180] on span "noindex Tag" at bounding box center [287, 183] width 39 height 10
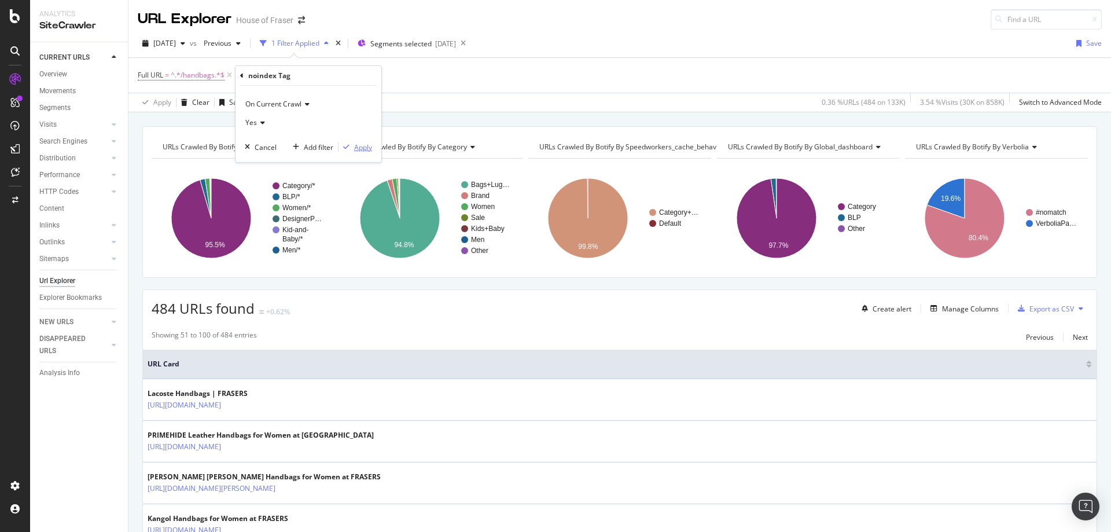
drag, startPoint x: 354, startPoint y: 152, endPoint x: 352, endPoint y: 142, distance: 10.0
click at [352, 142] on div "Apply" at bounding box center [355, 147] width 34 height 10
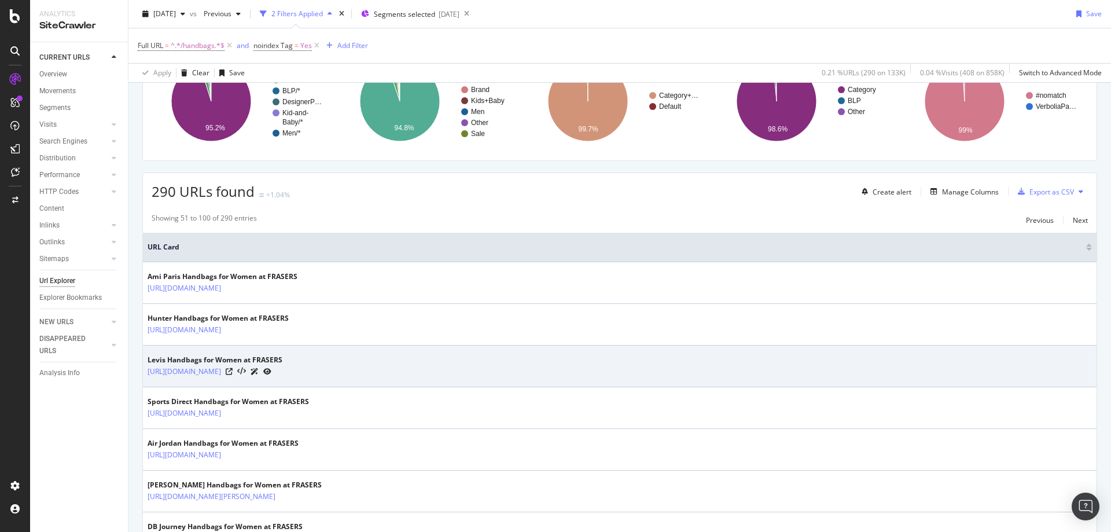
scroll to position [120, 0]
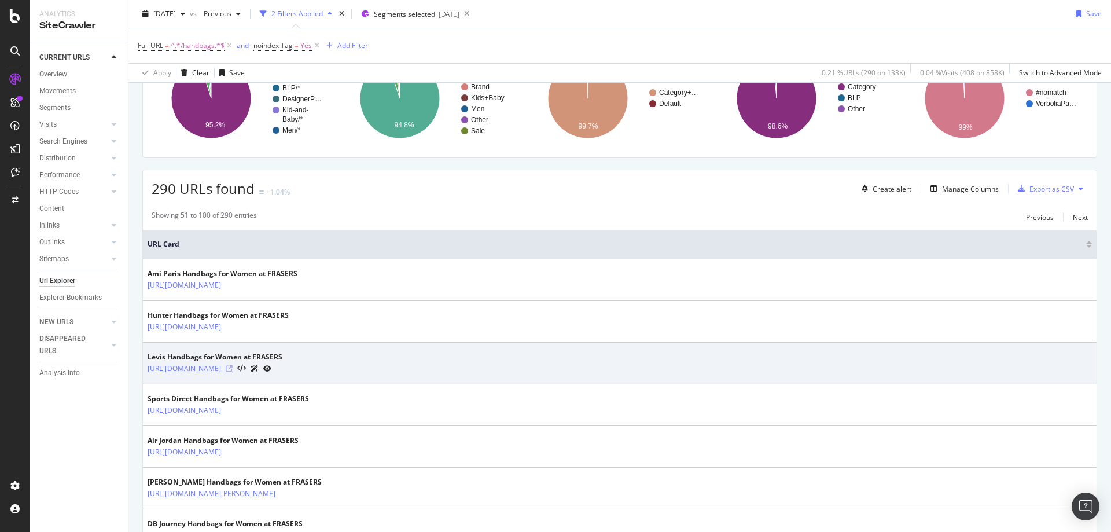
click at [233, 370] on icon at bounding box center [229, 368] width 7 height 7
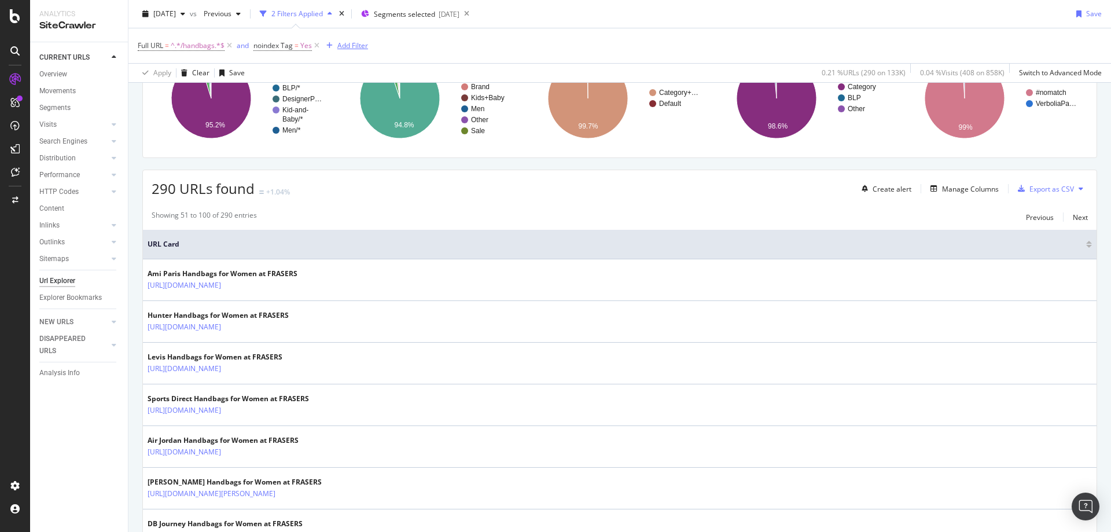
click at [342, 46] on div "Add Filter" at bounding box center [352, 45] width 31 height 10
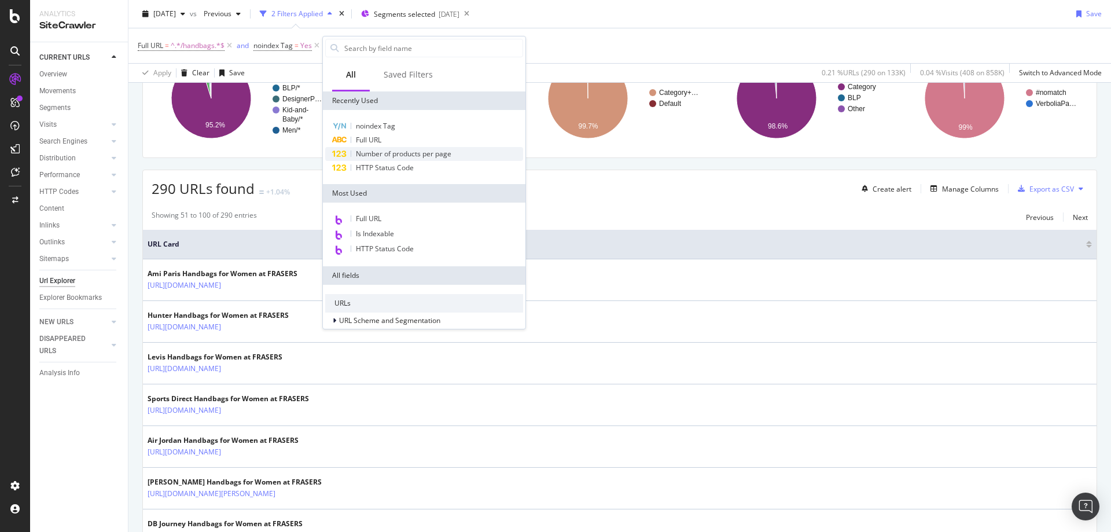
click at [364, 156] on span "Number of products per page" at bounding box center [403, 154] width 95 height 10
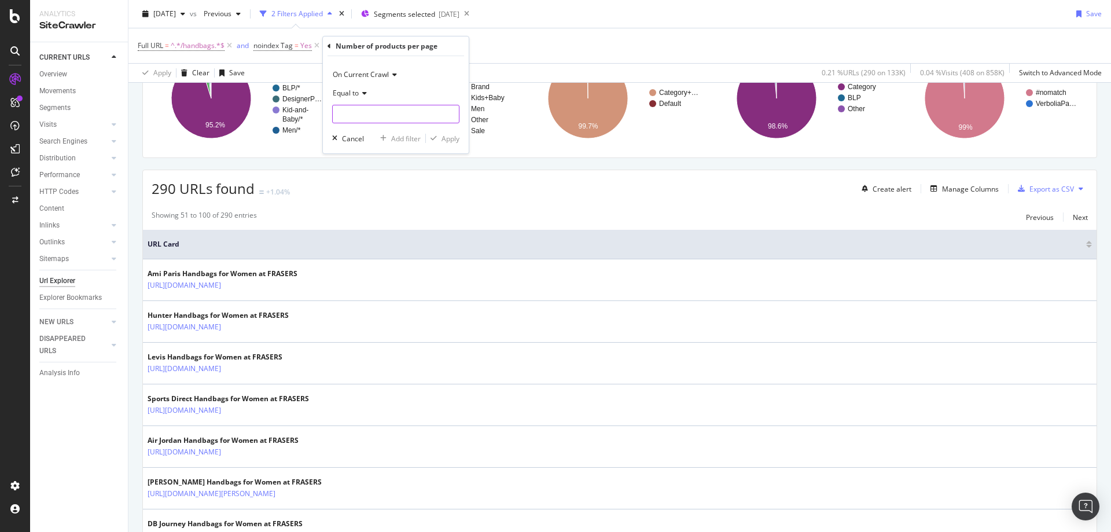
click at [367, 117] on input "number" at bounding box center [395, 114] width 127 height 19
click at [353, 93] on span "Equal to" at bounding box center [346, 93] width 26 height 10
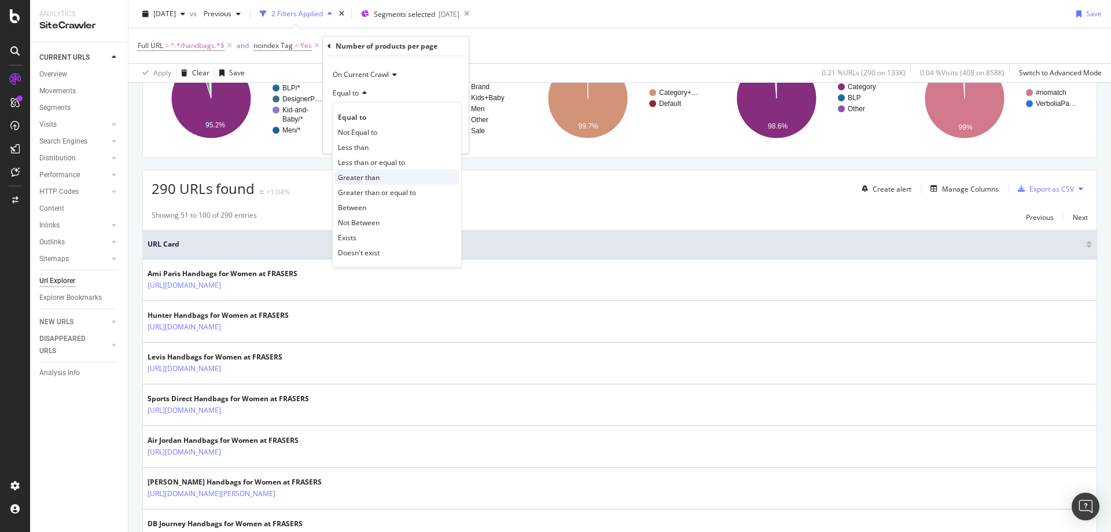
click at [357, 181] on span "Greater than" at bounding box center [359, 177] width 42 height 10
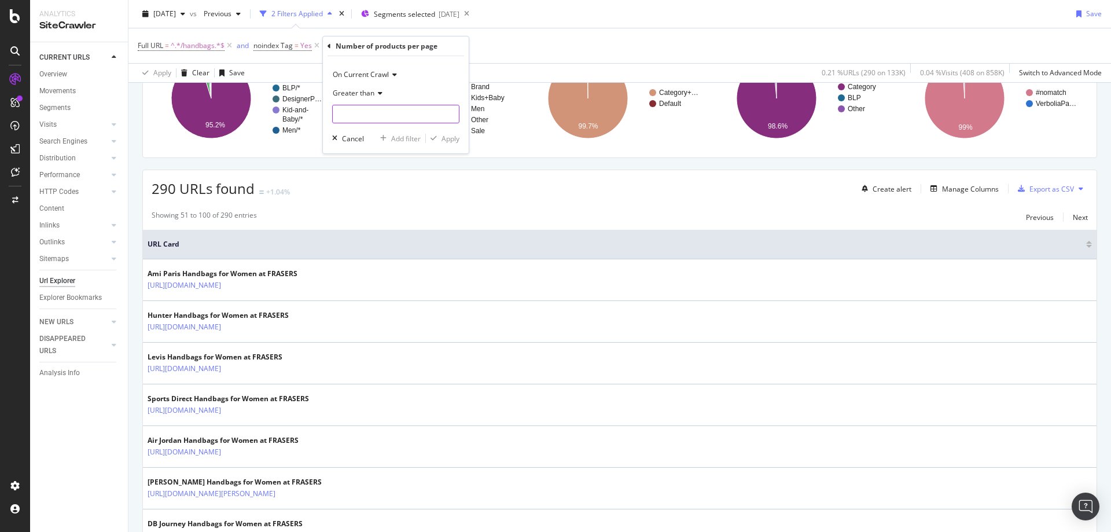
click at [342, 119] on input "number" at bounding box center [395, 114] width 127 height 19
type input "4"
click at [441, 135] on div "Apply" at bounding box center [450, 139] width 18 height 10
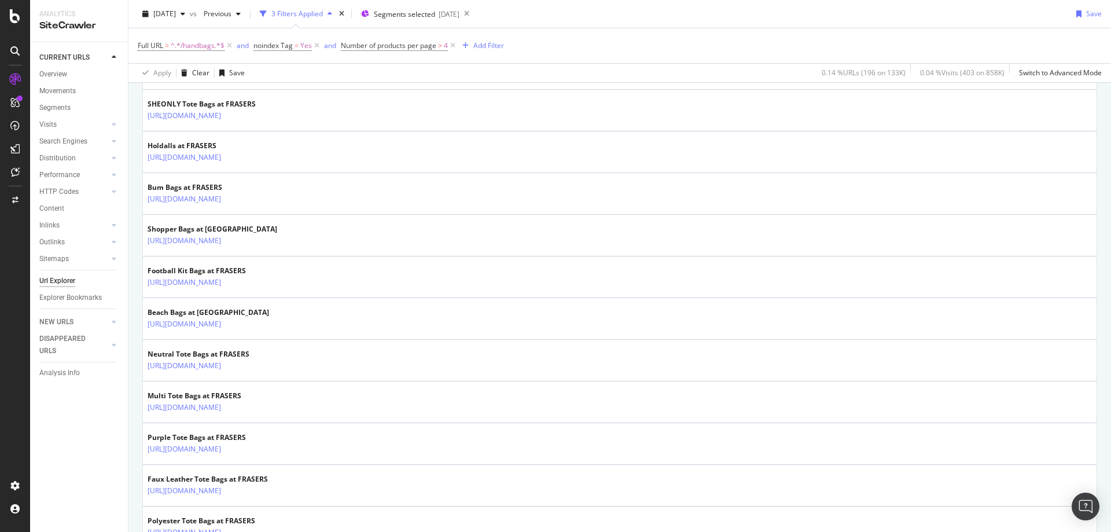
scroll to position [790, 0]
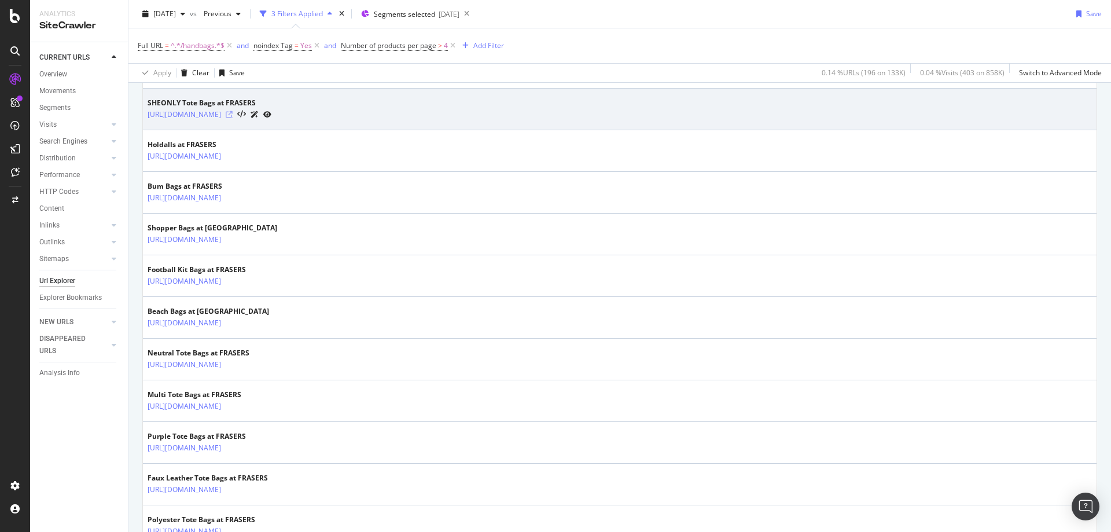
click at [233, 113] on icon at bounding box center [229, 114] width 7 height 7
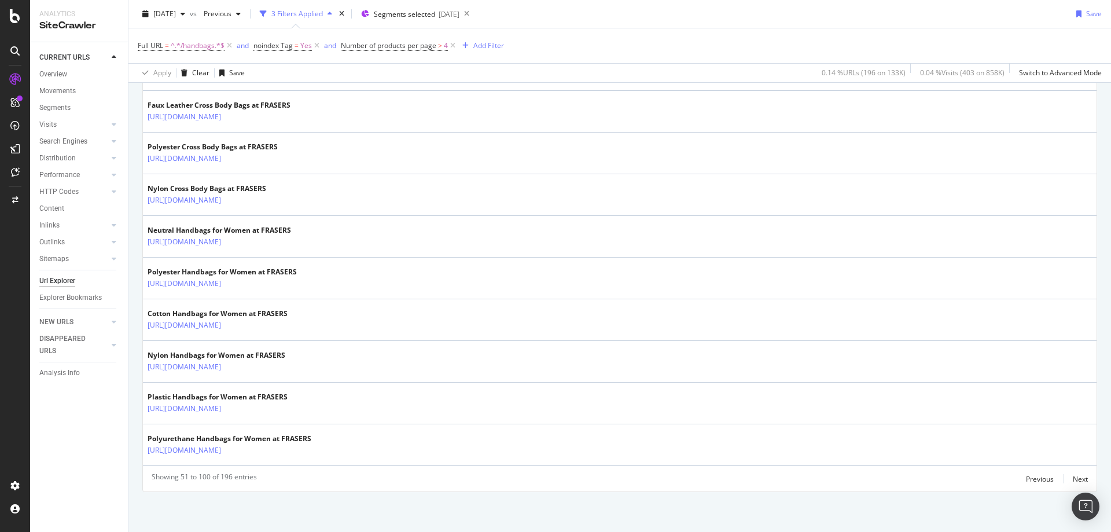
scroll to position [1996, 0]
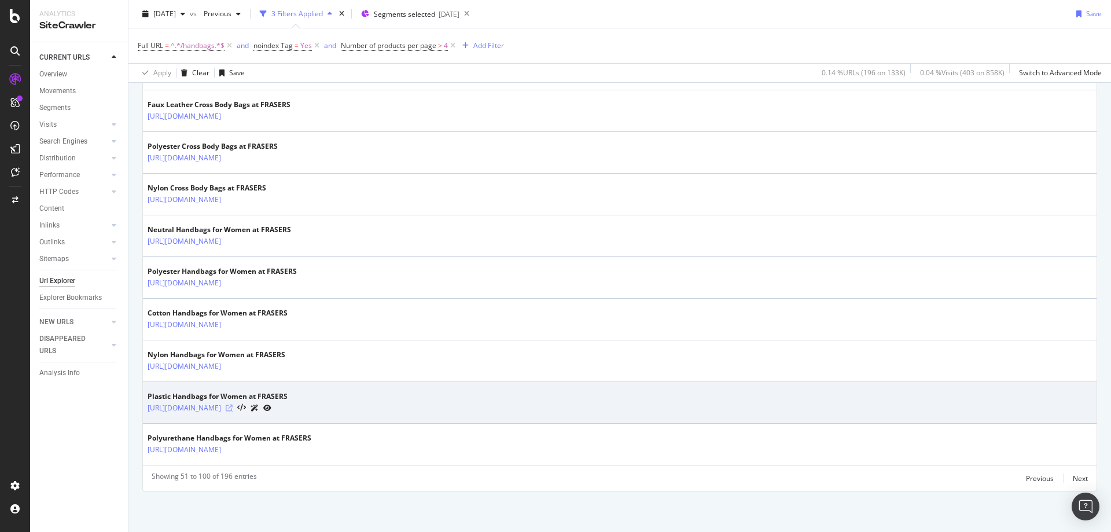
click at [233, 407] on icon at bounding box center [229, 407] width 7 height 7
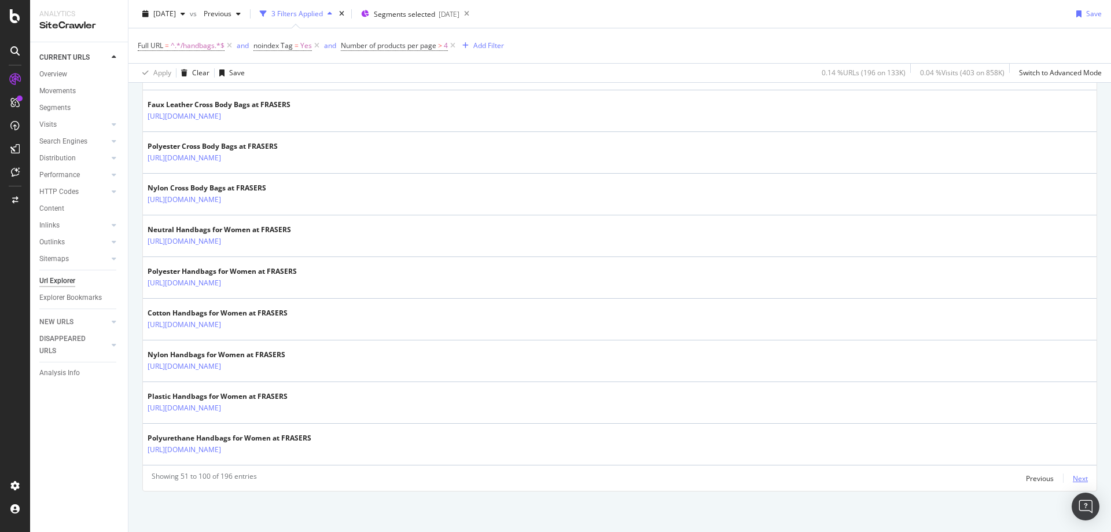
click at [1078, 477] on div "Next" at bounding box center [1079, 478] width 15 height 10
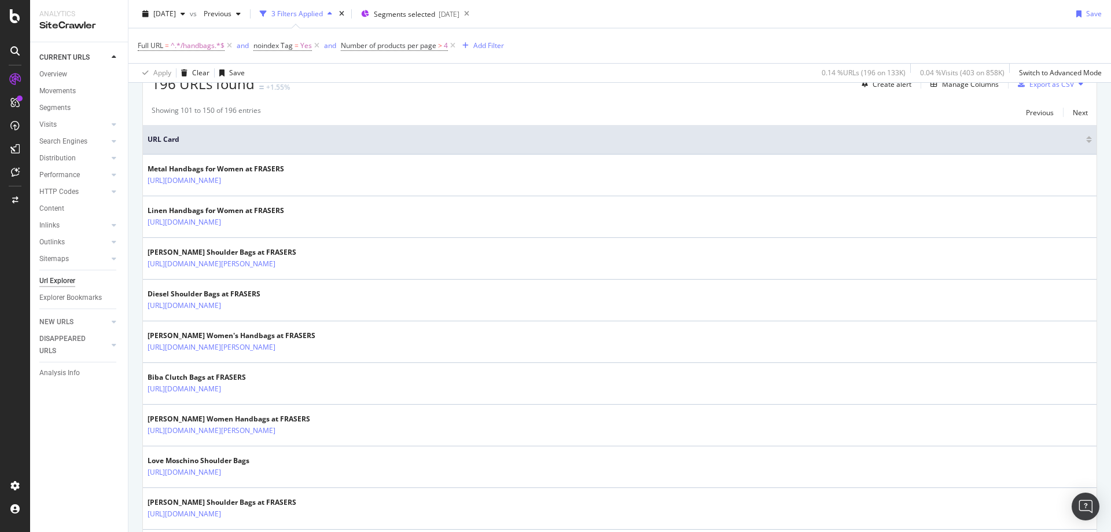
scroll to position [242, 0]
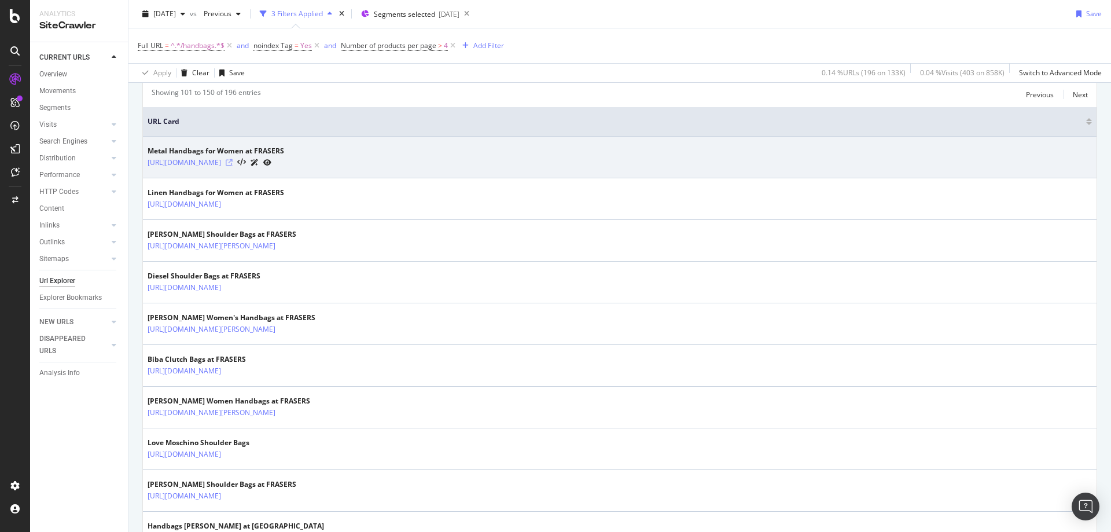
click at [233, 163] on icon at bounding box center [229, 162] width 7 height 7
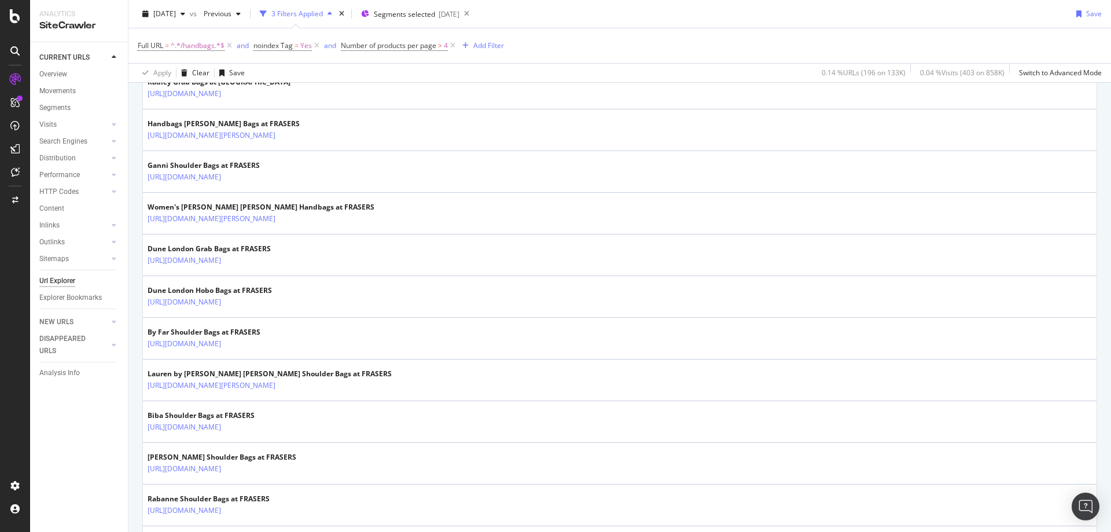
scroll to position [770, 0]
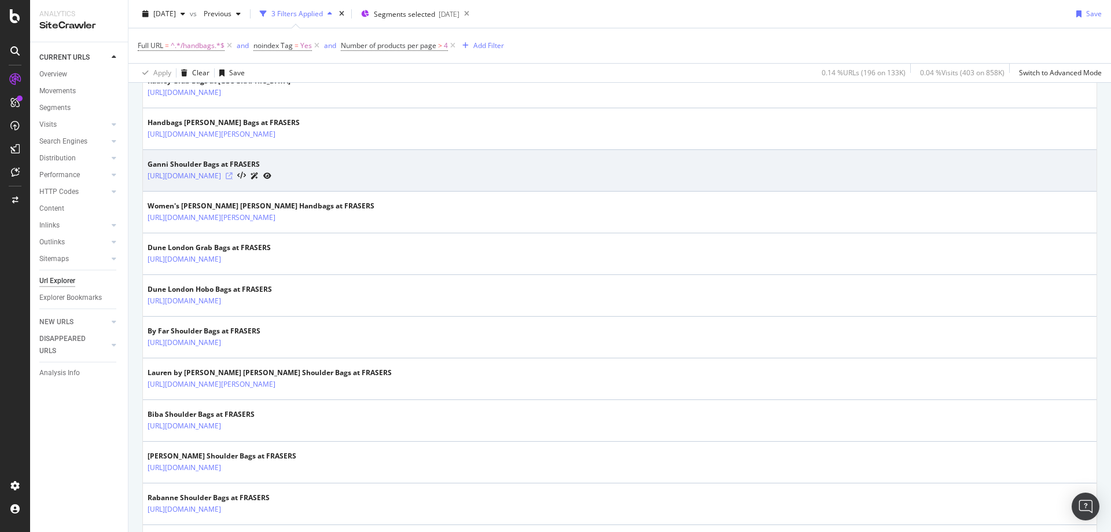
click at [233, 177] on icon at bounding box center [229, 175] width 7 height 7
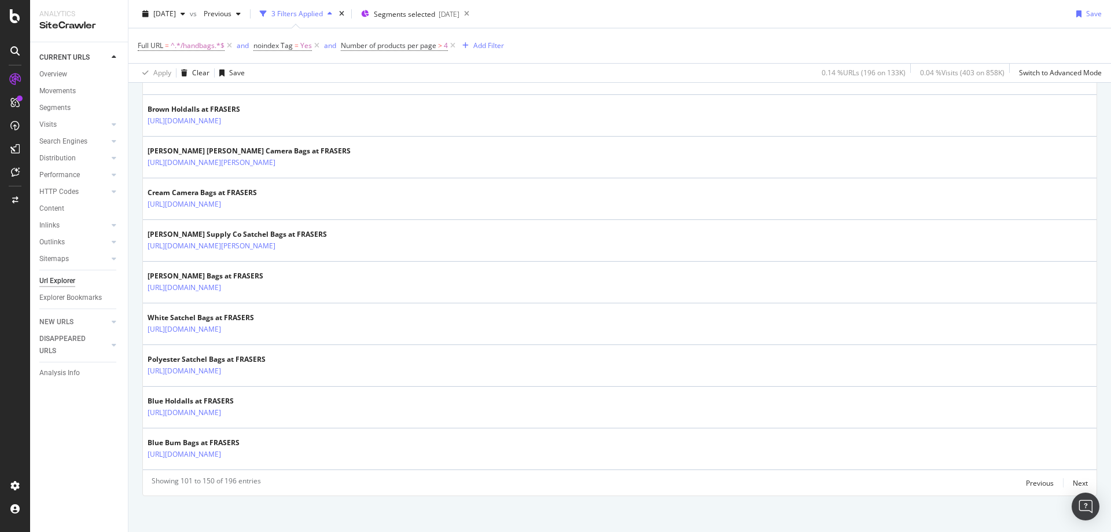
scroll to position [1996, 0]
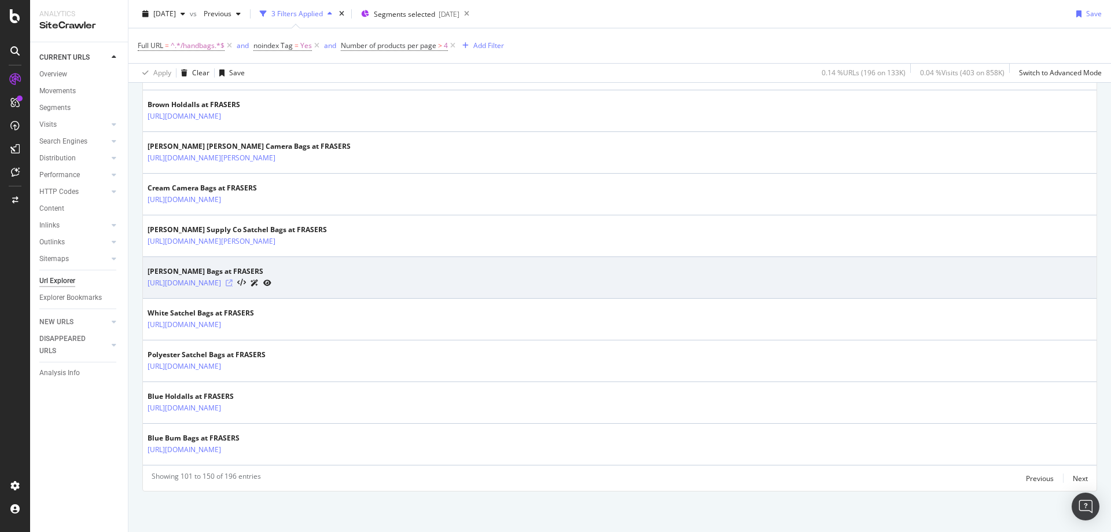
click at [233, 283] on icon at bounding box center [229, 282] width 7 height 7
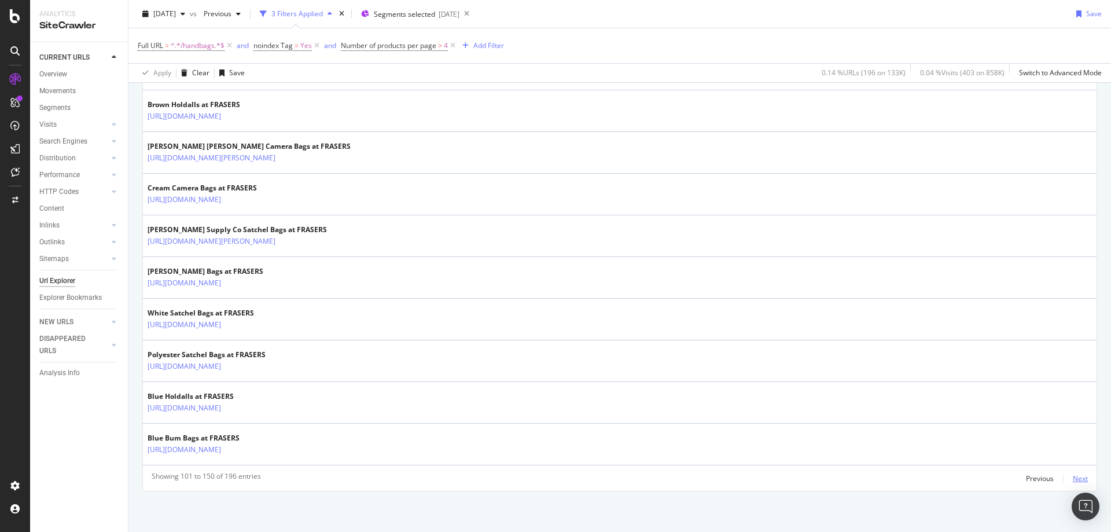
click at [1072, 477] on div "Next" at bounding box center [1079, 478] width 15 height 10
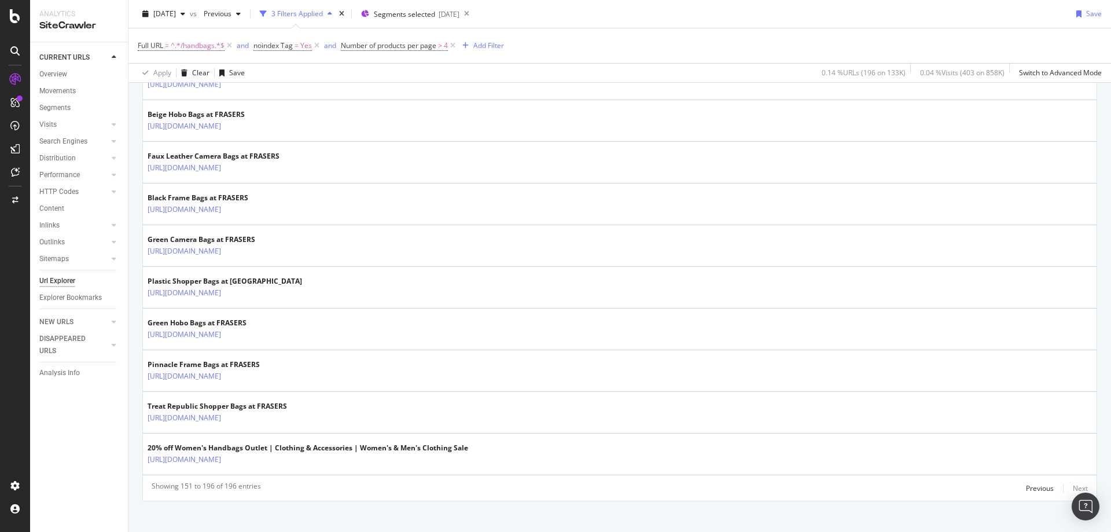
scroll to position [1820, 0]
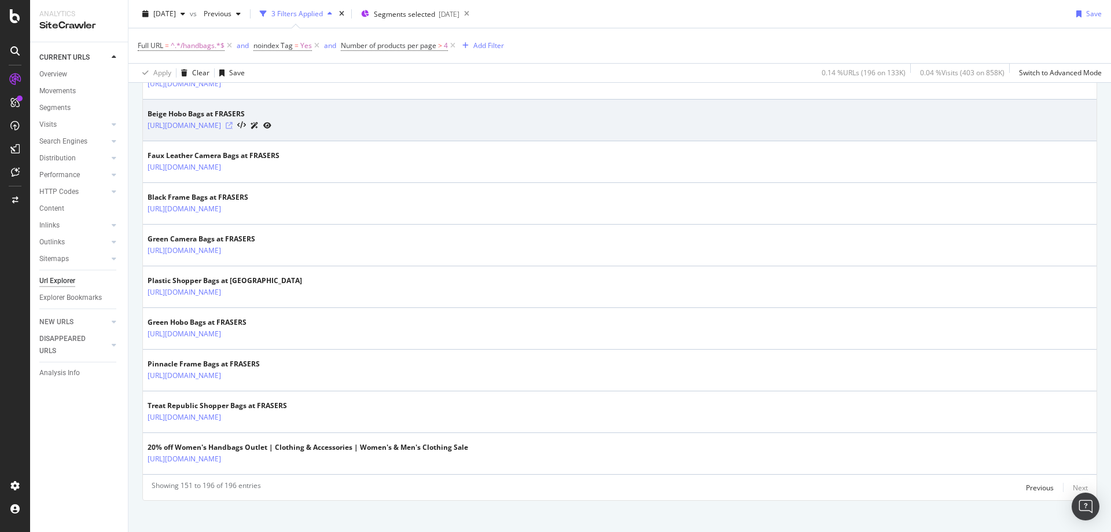
click at [233, 123] on icon at bounding box center [229, 125] width 7 height 7
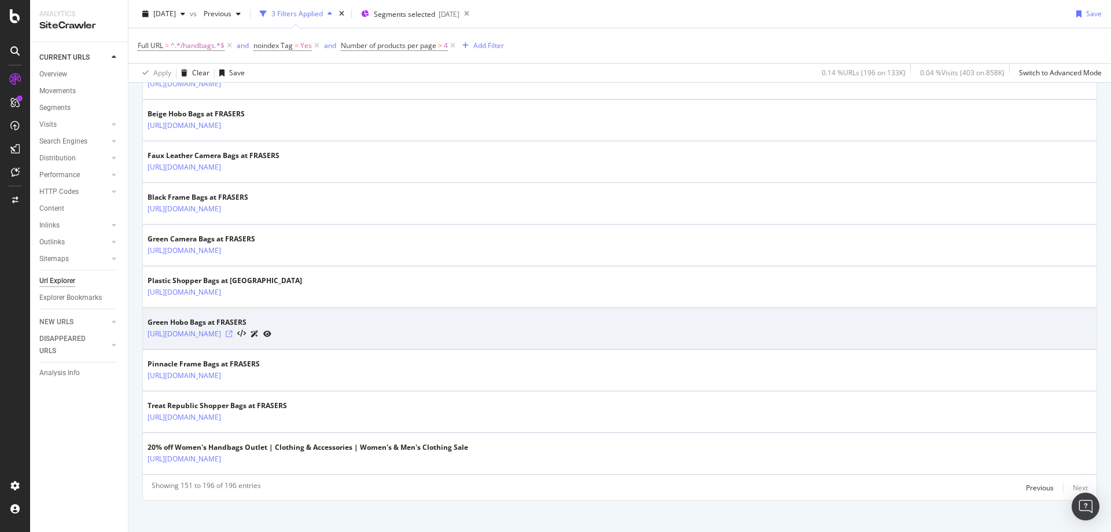
click at [233, 337] on icon at bounding box center [229, 333] width 7 height 7
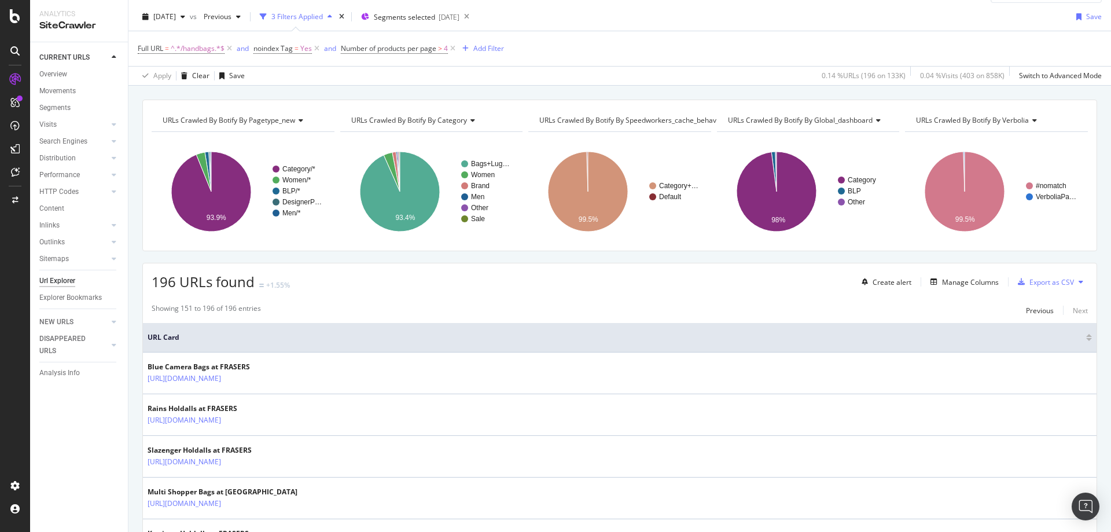
scroll to position [0, 0]
